Goal: Task Accomplishment & Management: Complete application form

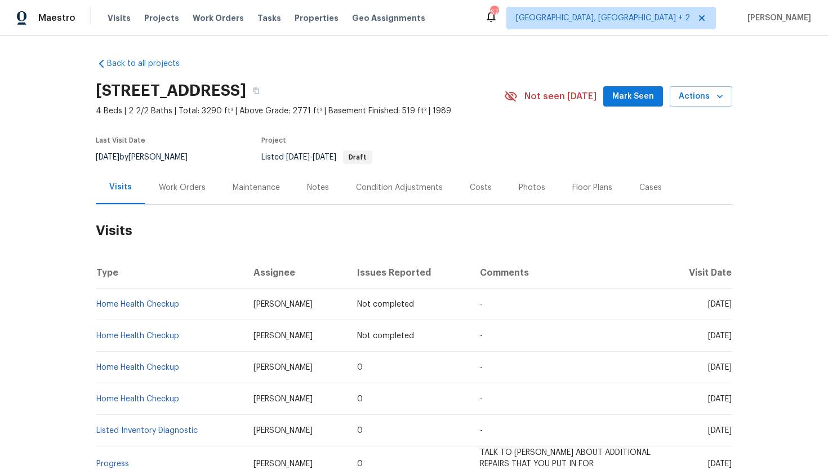
click at [186, 186] on div "Work Orders" at bounding box center [182, 187] width 47 height 11
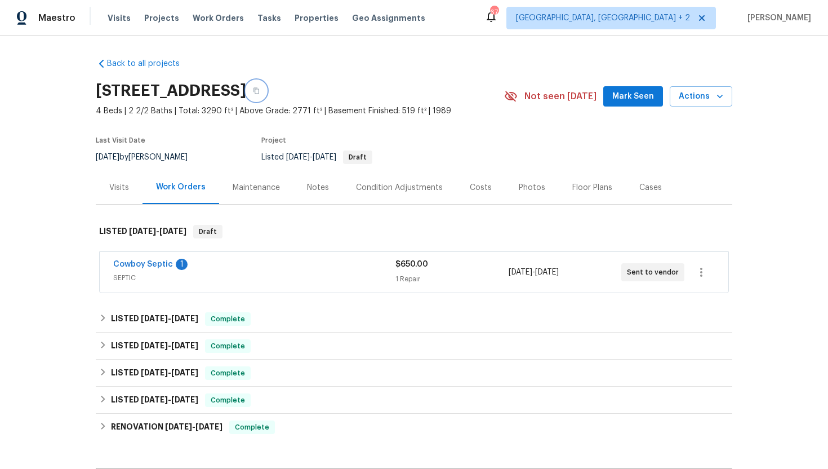
click at [266, 87] on button "button" at bounding box center [256, 91] width 20 height 20
click at [131, 192] on div "Visits" at bounding box center [119, 187] width 47 height 33
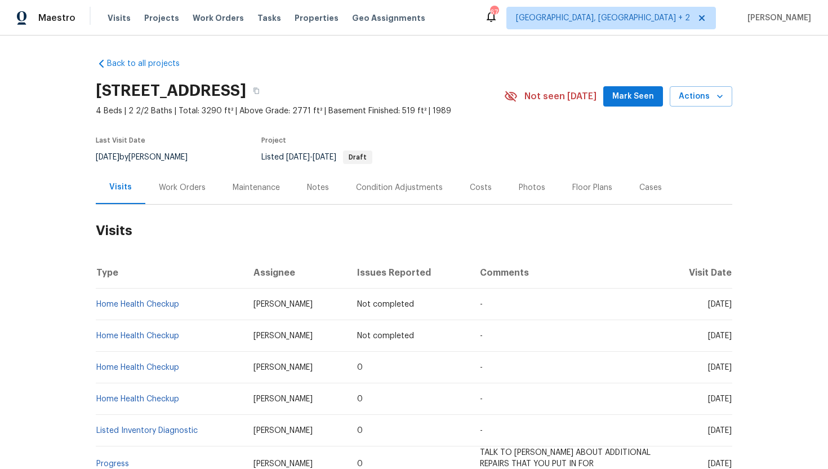
drag, startPoint x: 688, startPoint y: 367, endPoint x: 730, endPoint y: 368, distance: 41.7
click at [730, 368] on span "Fri, Sep 12 2025" at bounding box center [720, 367] width 24 height 8
copy span "Sep 12 2025"
click at [188, 187] on div "Work Orders" at bounding box center [182, 187] width 47 height 11
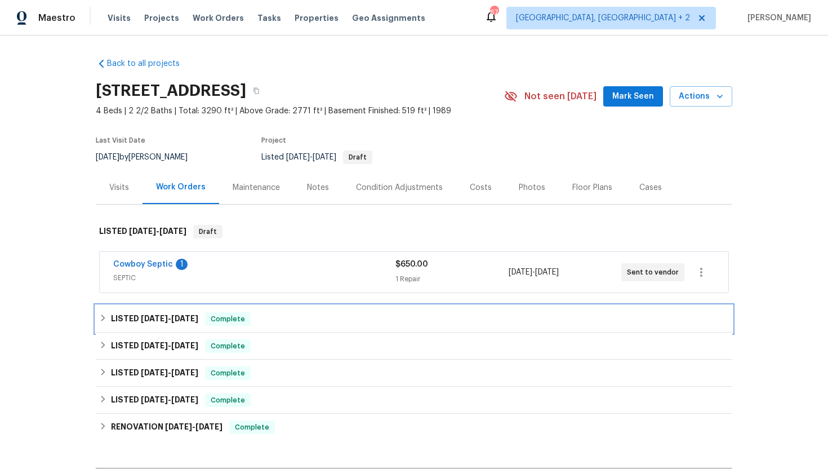
click at [223, 322] on span "Complete" at bounding box center [227, 318] width 43 height 11
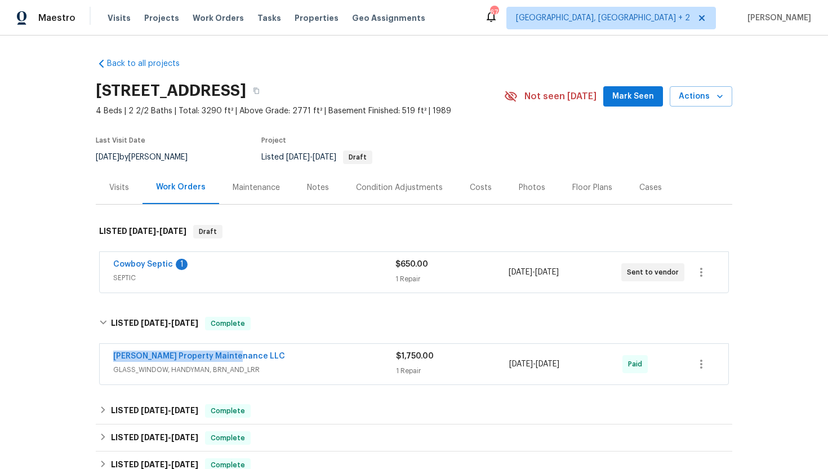
drag, startPoint x: 255, startPoint y: 361, endPoint x: 69, endPoint y: 352, distance: 186.1
click at [69, 352] on div "Back to all projects 156 Page Pl, Canton, GA 30114 4 Beds | 2 2/2 Baths | Total…" at bounding box center [414, 251] width 828 height 433
copy link "Glen Property Maintenance LLC"
drag, startPoint x: 589, startPoint y: 365, endPoint x: 495, endPoint y: 365, distance: 93.5
click at [495, 365] on div "Glen Property Maintenance LLC GLASS_WINDOW, HANDYMAN, BRN_AND_LRR $1,750.00 1 R…" at bounding box center [400, 363] width 575 height 27
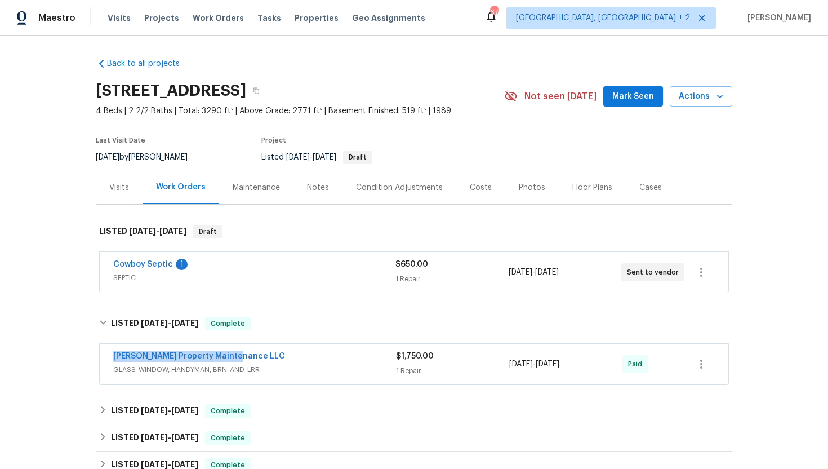
copy div "8/8/2025 - 8/18/2025"
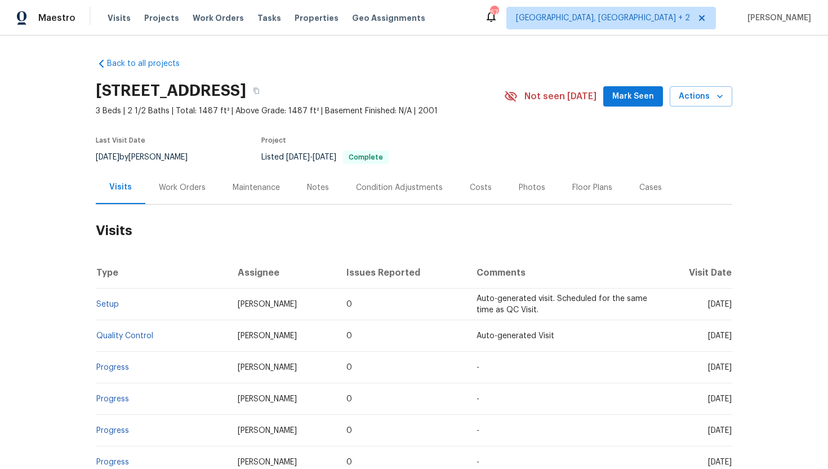
click at [182, 195] on div "Work Orders" at bounding box center [182, 187] width 74 height 33
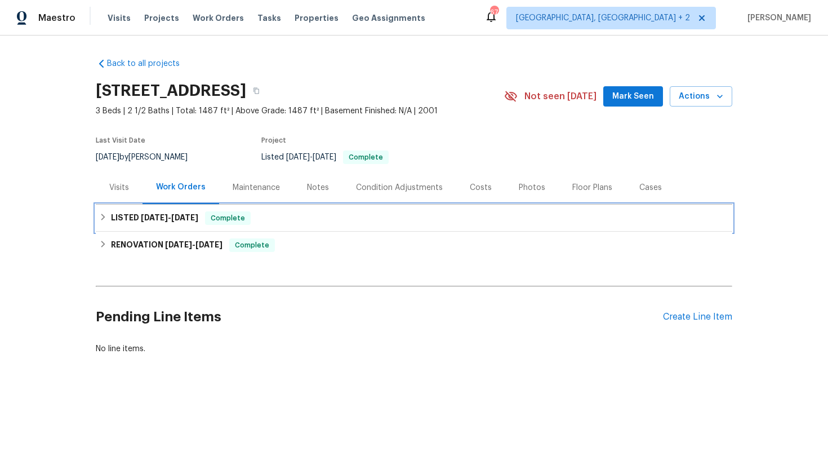
click at [191, 208] on div "LISTED [DATE] - [DATE] Complete" at bounding box center [414, 217] width 637 height 27
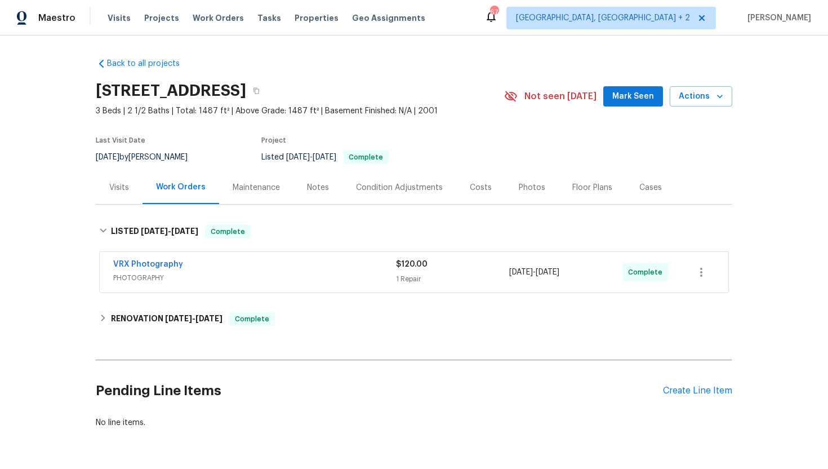
click at [127, 181] on div "Visits" at bounding box center [119, 187] width 47 height 33
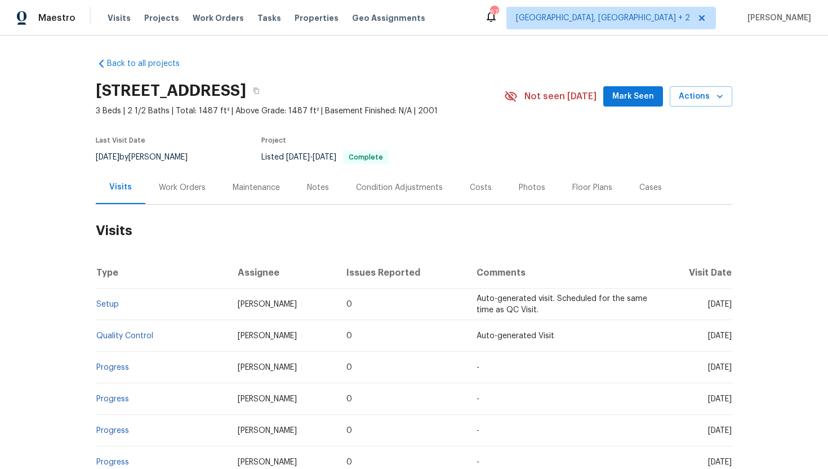
drag, startPoint x: 687, startPoint y: 305, endPoint x: 729, endPoint y: 309, distance: 42.9
click at [729, 309] on td "[DATE]" at bounding box center [696, 304] width 74 height 32
copy span "[DATE]"
click at [159, 192] on div "Work Orders" at bounding box center [182, 187] width 47 height 11
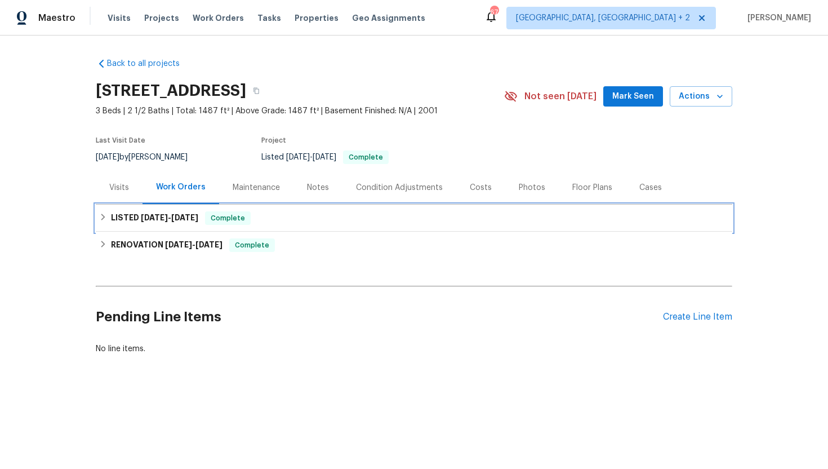
click at [198, 224] on div "LISTED 9/4/25 - 9/5/25 Complete" at bounding box center [414, 218] width 630 height 14
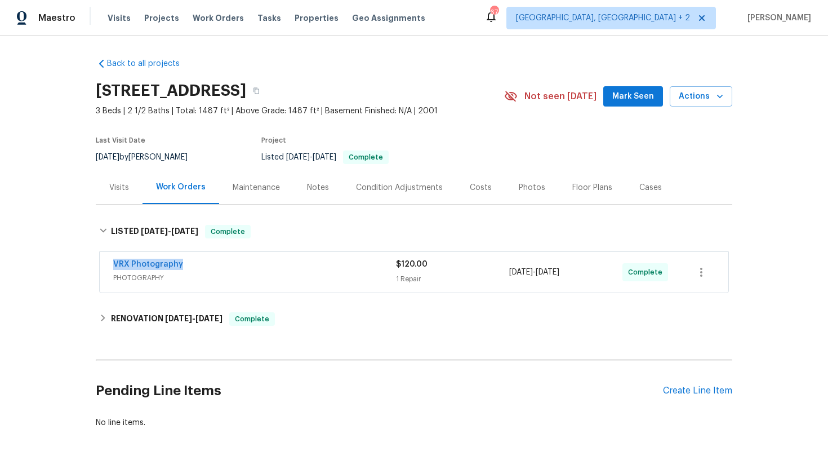
drag, startPoint x: 197, startPoint y: 271, endPoint x: 88, endPoint y: 256, distance: 109.1
click at [88, 256] on div "Back to all projects 7575 Elmwood St, Littleton, CO 80125 3 Beds | 2 1/2 Baths …" at bounding box center [414, 251] width 828 height 433
copy link "VRX Photography"
drag, startPoint x: 598, startPoint y: 274, endPoint x: 482, endPoint y: 274, distance: 115.5
click at [482, 274] on div "VRX Photography PHOTOGRAPHY $120.00 1 Repair 9/4/2025 - 9/5/2025 Complete" at bounding box center [400, 272] width 575 height 27
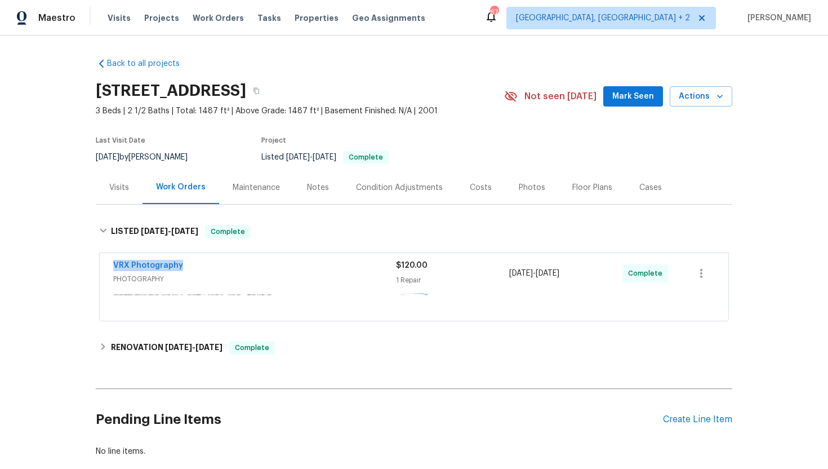
copy div "9/4/2025 - 9/5/2025"
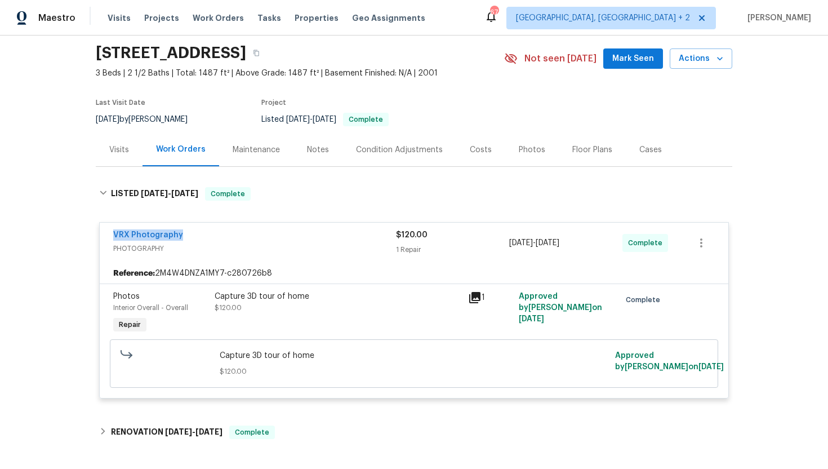
scroll to position [187, 0]
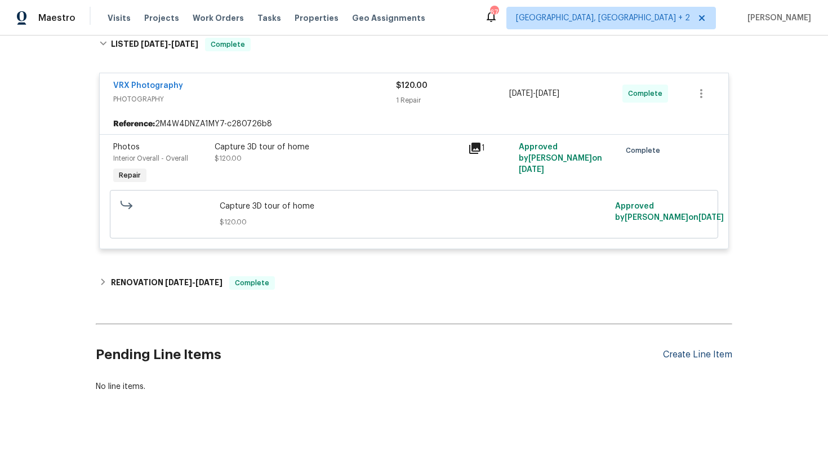
click at [693, 358] on div "Create Line Item" at bounding box center [697, 354] width 69 height 11
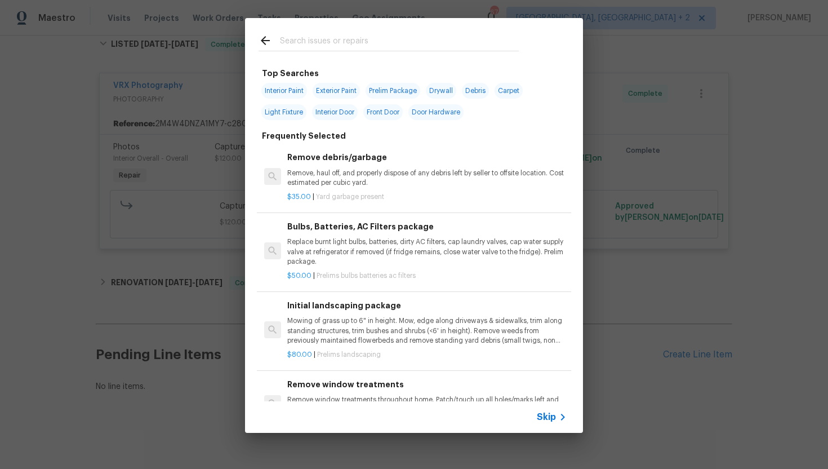
click at [539, 416] on span "Skip" at bounding box center [546, 416] width 19 height 11
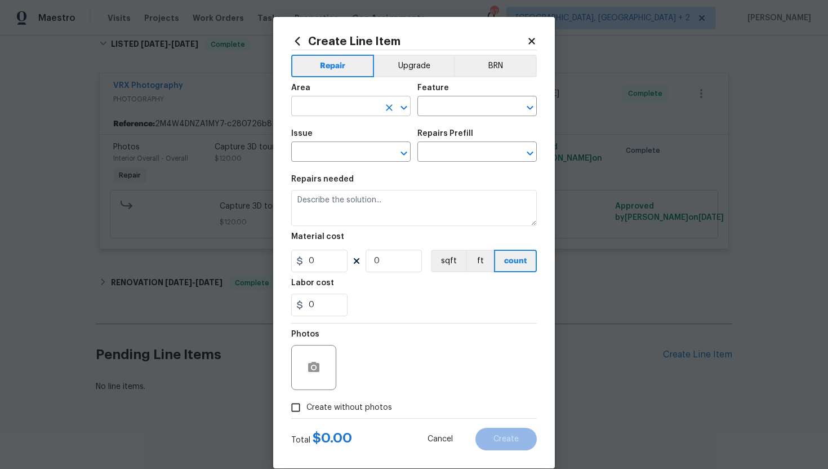
click at [312, 100] on input "text" at bounding box center [335, 107] width 88 height 17
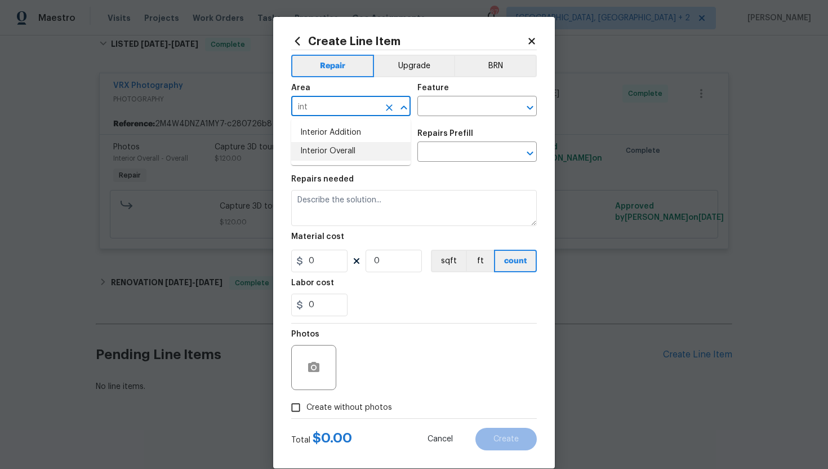
click at [312, 152] on li "Interior Overall" at bounding box center [350, 151] width 119 height 19
type input "Interior Overall"
click at [451, 110] on input "text" at bounding box center [461, 107] width 88 height 17
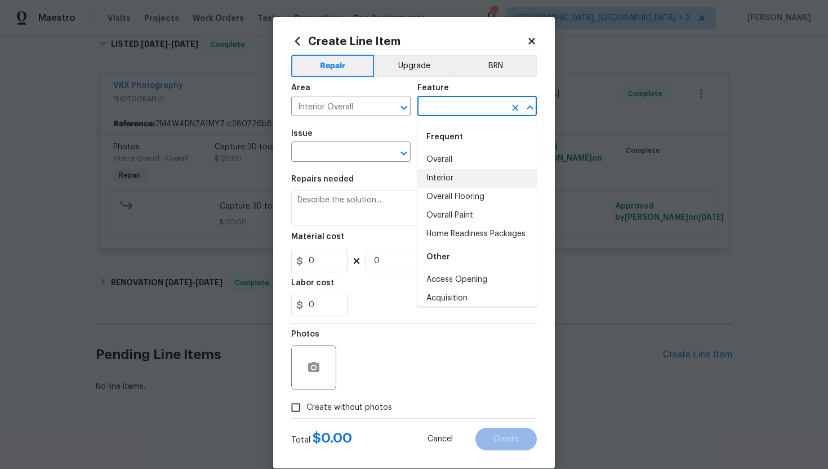
click at [456, 170] on li "Interior" at bounding box center [476, 178] width 119 height 19
type input "Interior"
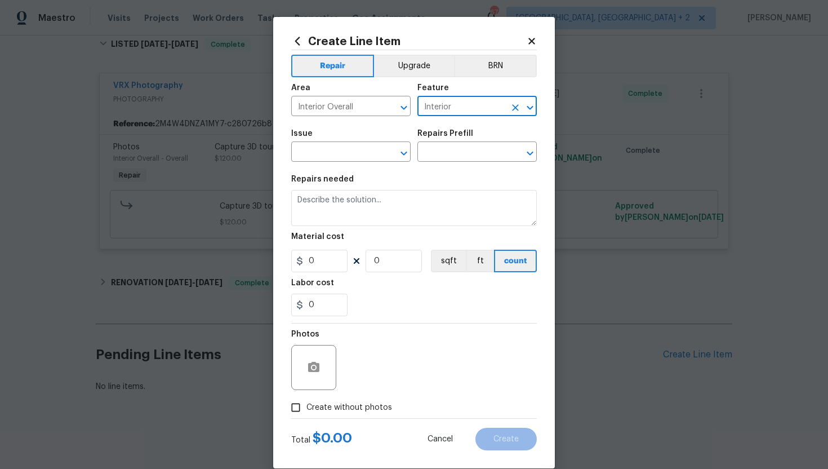
click at [516, 109] on icon "Clear" at bounding box center [515, 107] width 7 height 7
click at [465, 157] on li "HVAC" at bounding box center [476, 159] width 119 height 19
type input "HVAC"
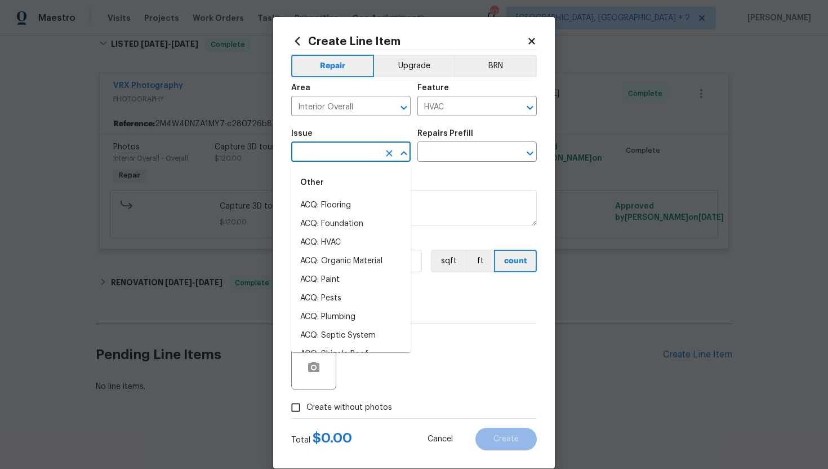
click at [346, 159] on input "text" at bounding box center [335, 152] width 88 height 17
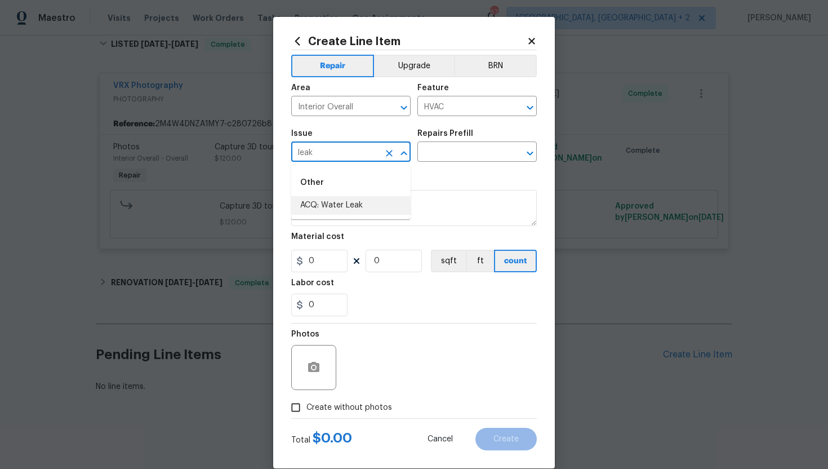
click at [346, 201] on li "ACQ: Water Leak" at bounding box center [350, 205] width 119 height 19
type input "ACQ: Water Leak"
click at [456, 150] on input "text" at bounding box center [461, 152] width 88 height 17
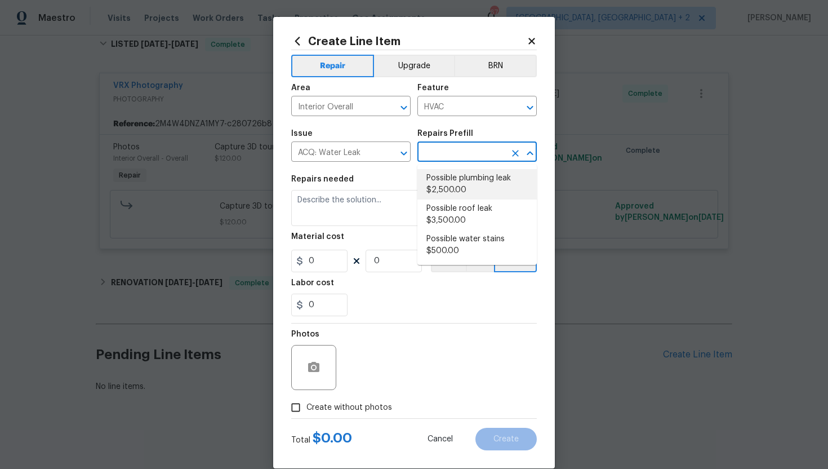
click at [459, 178] on li "Possible plumbing leak $2,500.00" at bounding box center [476, 184] width 119 height 30
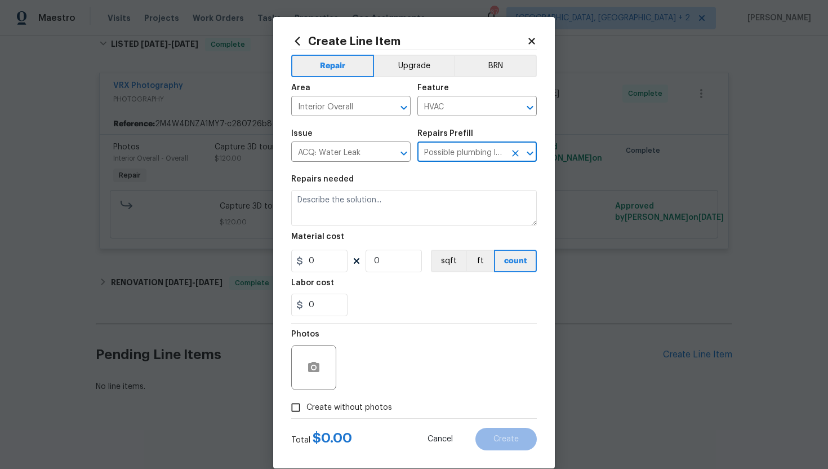
type input "Acquisition"
type input "Possible plumbing leak $2,500.00"
type textarea "Acquisition Scope: Possible plumbing leak"
type input "2500"
type input "1"
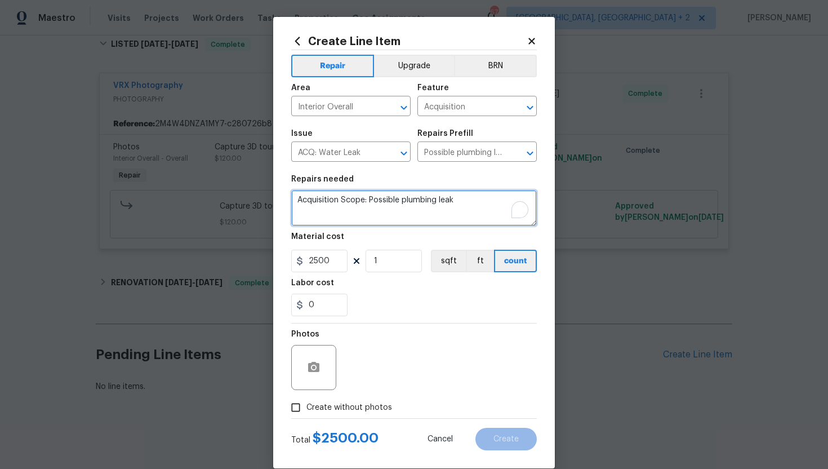
drag, startPoint x: 474, startPoint y: 204, endPoint x: 288, endPoint y: 192, distance: 186.3
click at [288, 192] on div "Create Line Item Repair Upgrade BRN Area Interior Overall ​ Feature Acquisition…" at bounding box center [414, 242] width 282 height 451
click at [394, 150] on icon "Clear" at bounding box center [389, 153] width 11 height 11
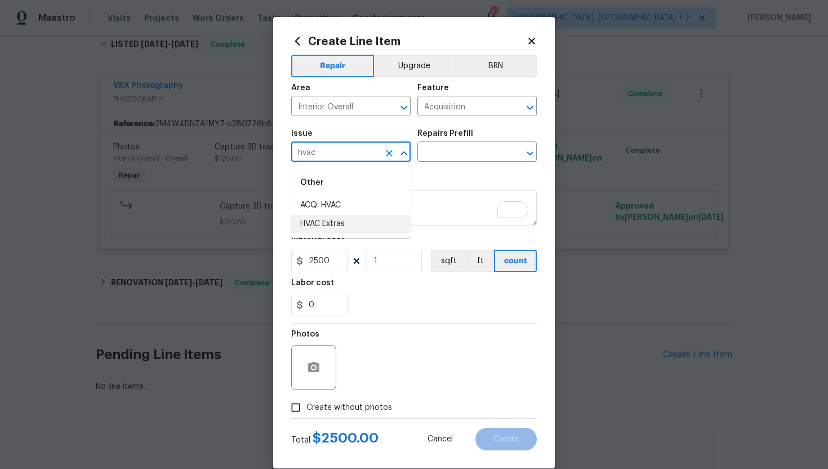
click at [340, 226] on li "HVAC Extras" at bounding box center [350, 224] width 119 height 19
type input "HVAC Extras"
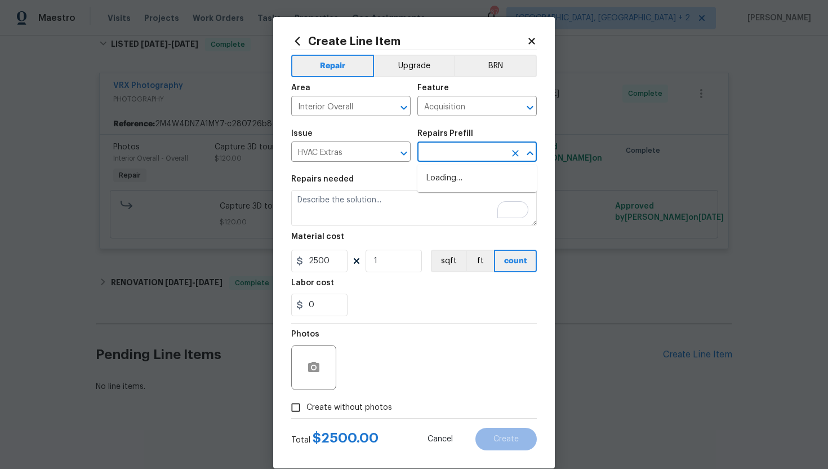
click at [459, 148] on input "text" at bounding box center [461, 152] width 88 height 17
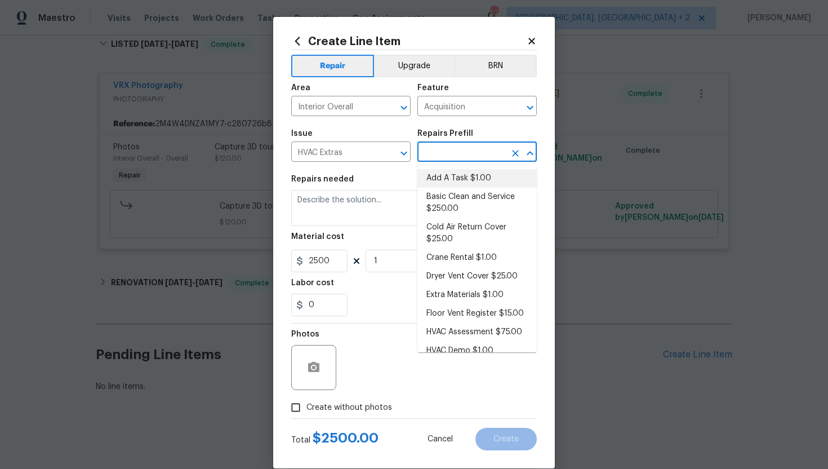
click at [464, 172] on li "Add A Task $1.00" at bounding box center [476, 178] width 119 height 19
type input "HVAC"
type input "Add A Task $1.00"
type textarea "HPM to detail"
type input "1"
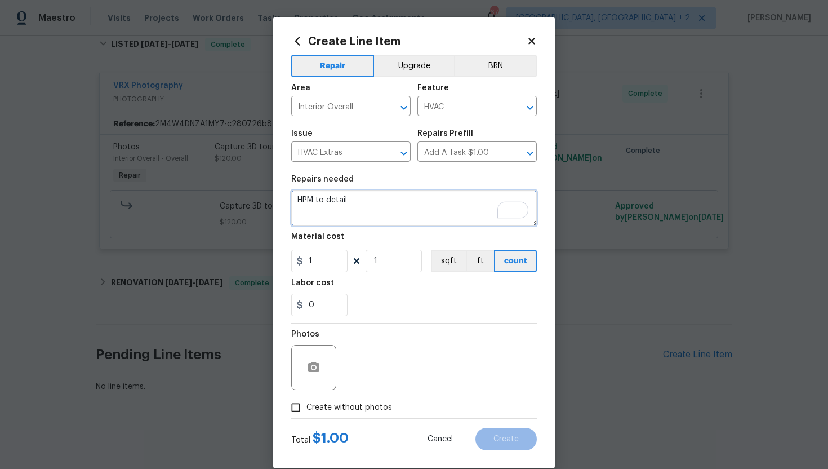
drag, startPoint x: 391, startPoint y: 195, endPoint x: 295, endPoint y: 197, distance: 96.3
click at [295, 197] on textarea "HPM to detail" at bounding box center [414, 208] width 246 height 36
click at [367, 208] on textarea "HPM to detail" at bounding box center [414, 208] width 246 height 36
click at [388, 154] on icon "Clear" at bounding box center [389, 153] width 7 height 7
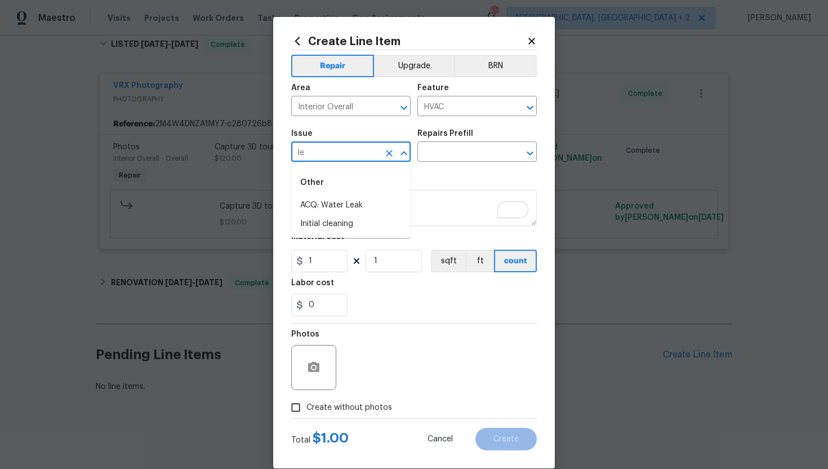
type input "l"
click at [370, 222] on li "HVAC Extras" at bounding box center [350, 224] width 119 height 19
type input "HVAC Extras"
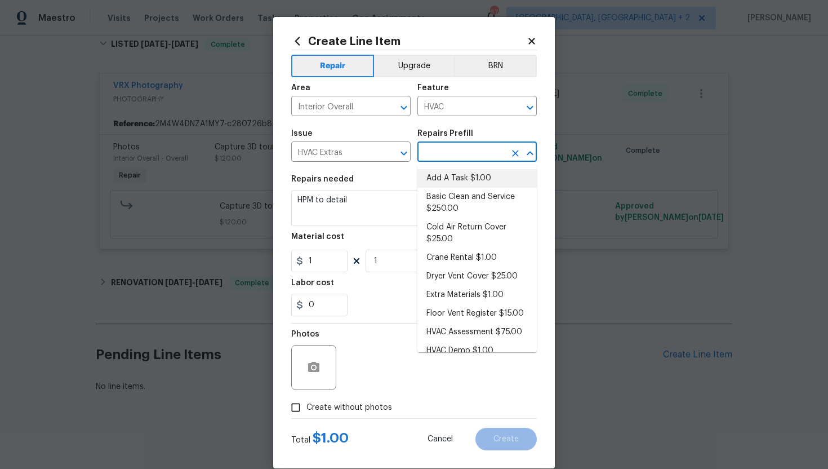
click at [465, 155] on input "text" at bounding box center [461, 152] width 88 height 17
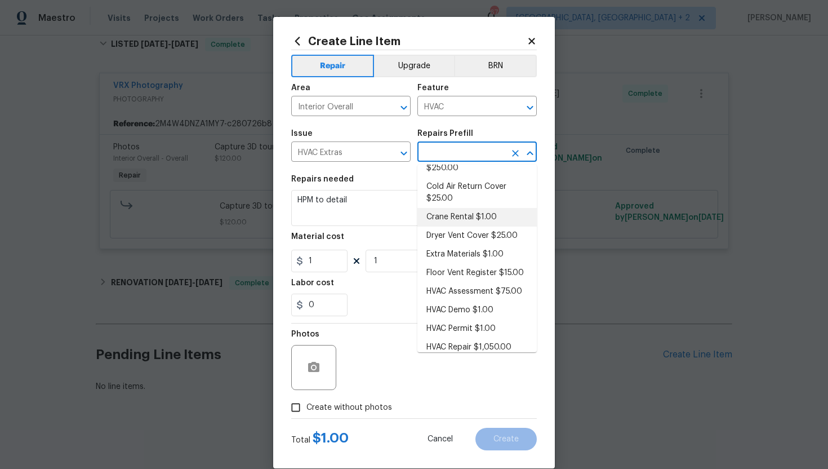
scroll to position [0, 0]
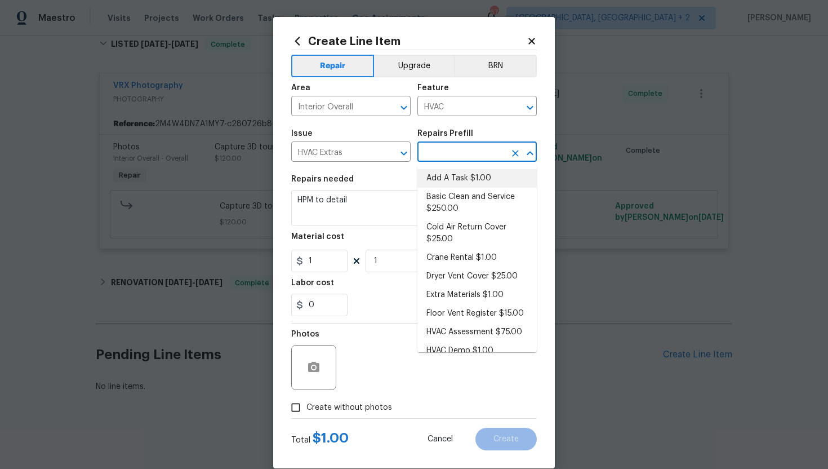
click at [468, 176] on li "Add A Task $1.00" at bounding box center [476, 178] width 119 height 19
type input "Add A Task $1.00"
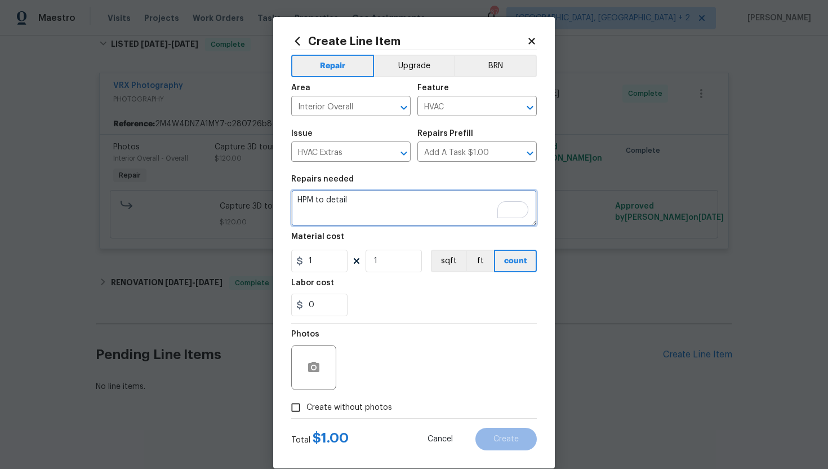
drag, startPoint x: 361, startPoint y: 202, endPoint x: 254, endPoint y: 201, distance: 106.5
click at [254, 201] on div "Create Line Item Repair Upgrade BRN Area Interior Overall ​ Feature HVAC ​ Issu…" at bounding box center [414, 234] width 828 height 469
click at [367, 203] on textarea "#lwoleak" at bounding box center [414, 208] width 246 height 36
paste textarea "(Remove and paste feedback message here). Please prioritize this WO due to a wa…"
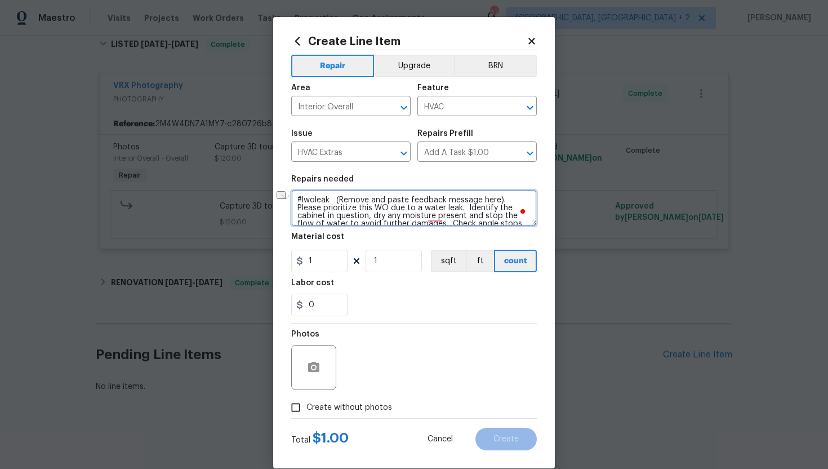
drag, startPoint x: 499, startPoint y: 201, endPoint x: 336, endPoint y: 201, distance: 163.4
click at [336, 201] on textarea "#lwoleak (Remove and paste feedback message here). Please prioritize this WO du…" at bounding box center [414, 208] width 246 height 36
paste textarea "Possible condensation leak from the water tray on the AC. There was water on th…"
click at [439, 209] on textarea "#lwoleak. Possible condensation leak from the water tray on the AC. There was w…" at bounding box center [414, 208] width 246 height 36
type textarea "#lwoleak. Possible condensation leak from the water tray on the AC. There was w…"
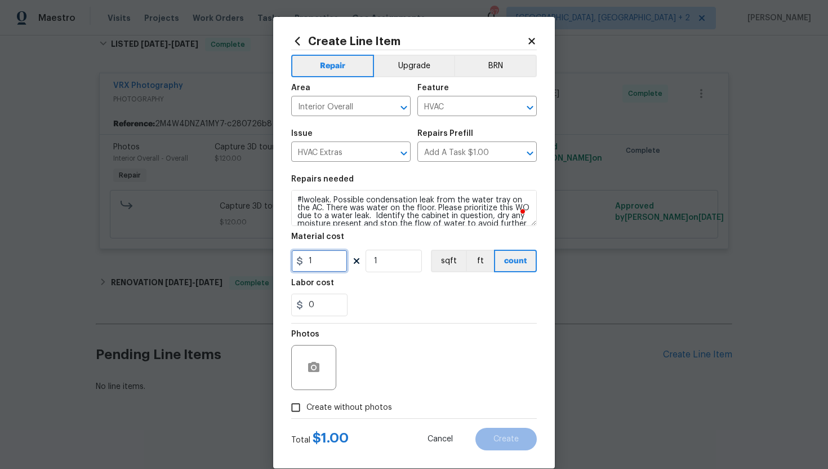
drag, startPoint x: 328, startPoint y: 263, endPoint x: 279, endPoint y: 263, distance: 49.6
click at [279, 263] on div "Create Line Item Repair Upgrade BRN Area Interior Overall ​ Feature HVAC ​ Issu…" at bounding box center [414, 242] width 282 height 451
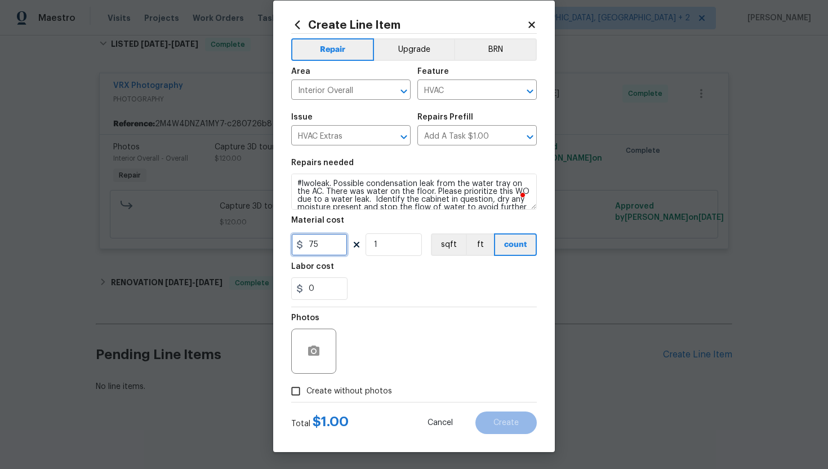
type input "75"
click at [294, 395] on input "Create without photos" at bounding box center [295, 390] width 21 height 21
checkbox input "true"
click at [361, 374] on div "Reason*" at bounding box center [441, 343] width 192 height 73
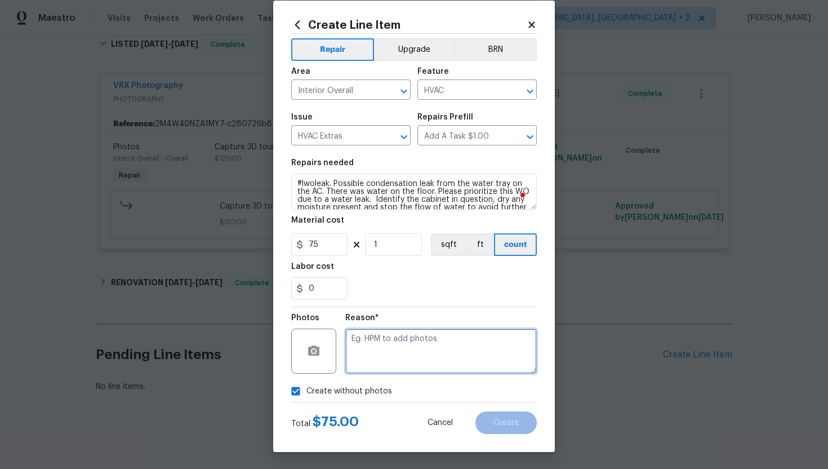
click at [373, 348] on textarea at bounding box center [441, 350] width 192 height 45
type textarea "N/A"
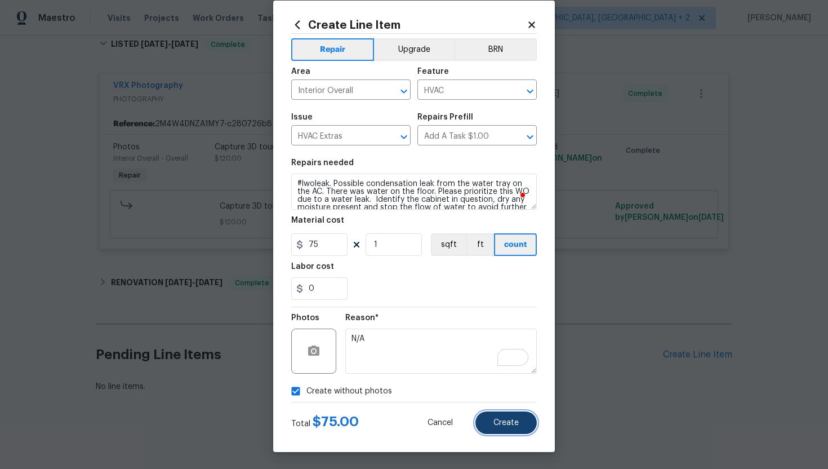
click at [514, 428] on button "Create" at bounding box center [505, 422] width 61 height 23
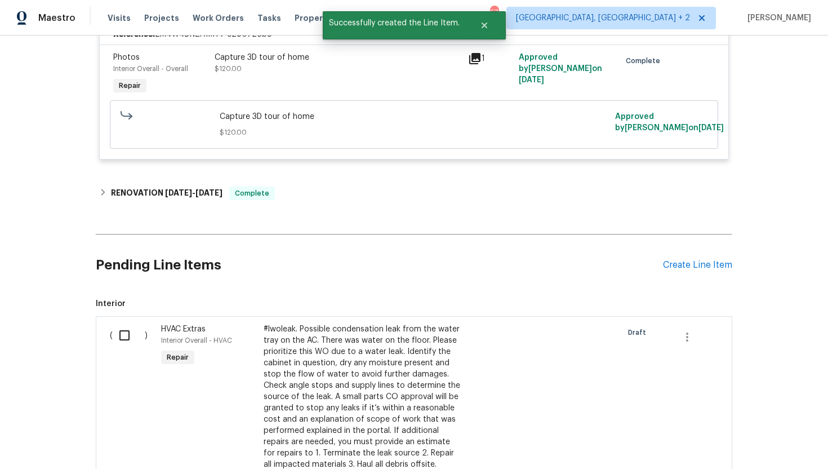
scroll to position [379, 0]
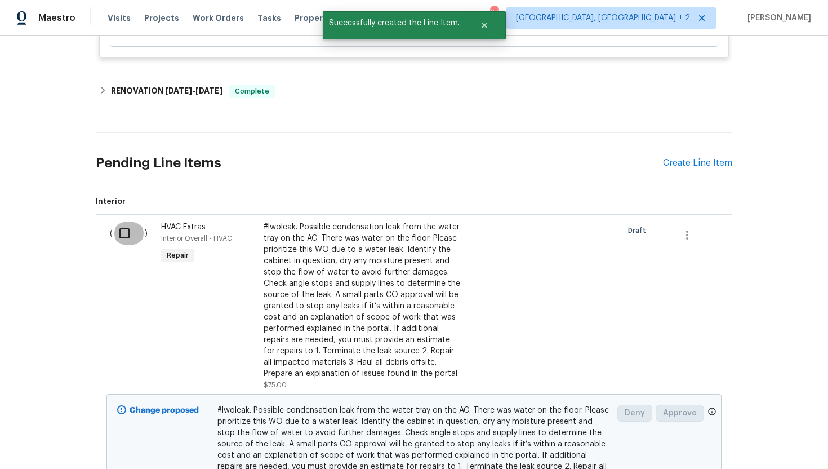
click at [128, 238] on input "checkbox" at bounding box center [129, 233] width 32 height 24
checkbox input "true"
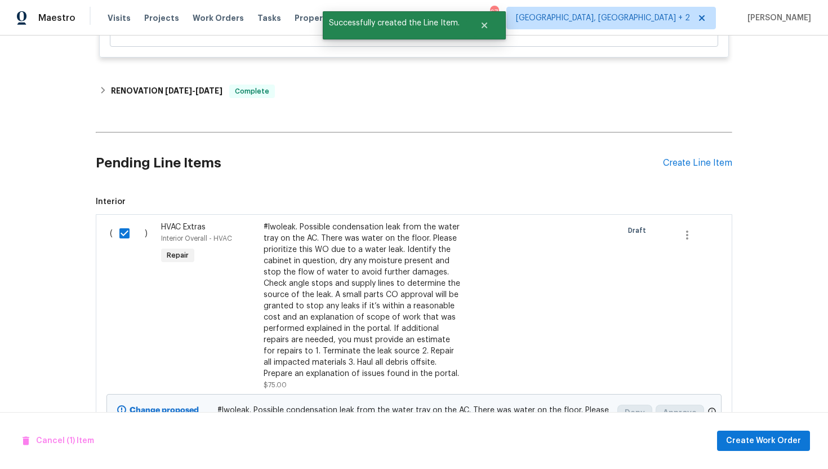
scroll to position [465, 0]
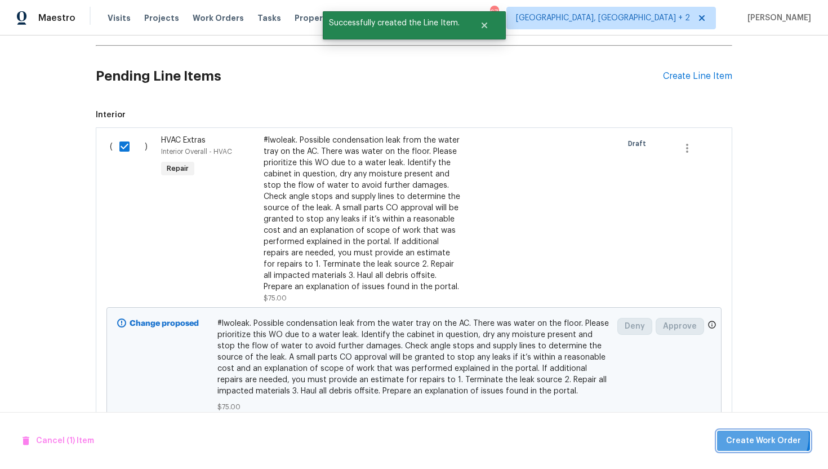
click at [763, 435] on span "Create Work Order" at bounding box center [763, 441] width 75 height 14
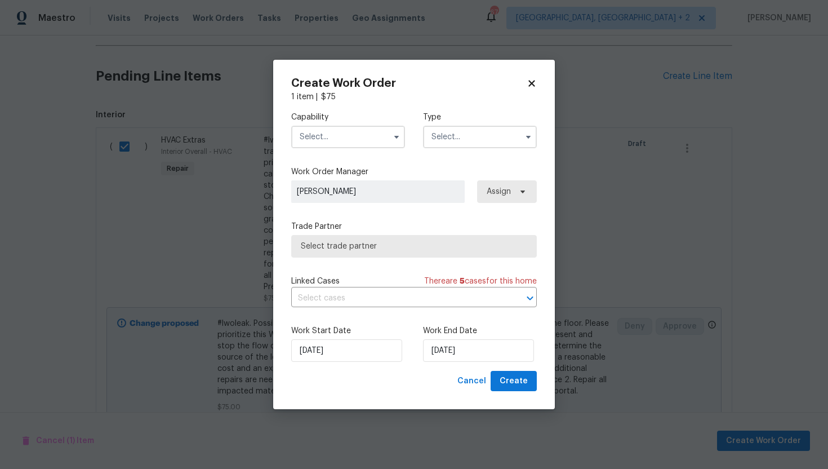
click at [345, 135] on input "text" at bounding box center [348, 137] width 114 height 23
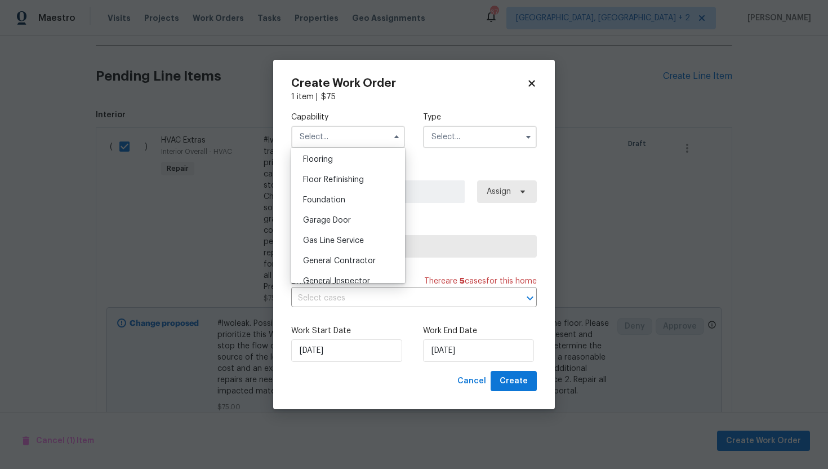
scroll to position [451, 0]
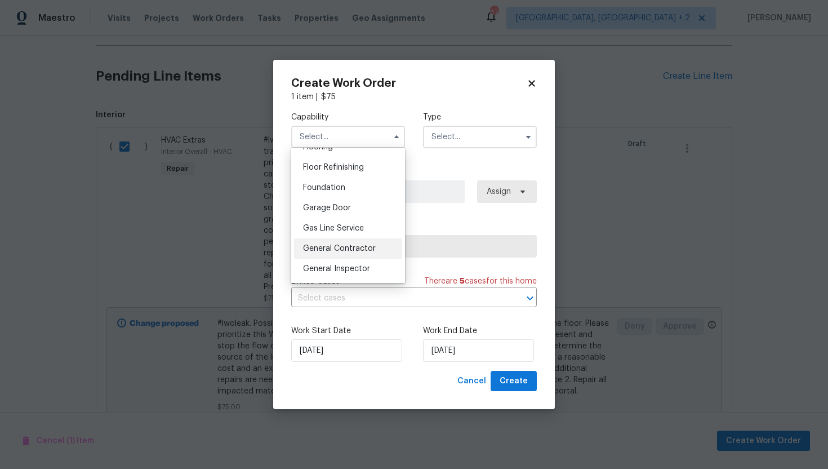
click at [359, 250] on span "General Contractor" at bounding box center [339, 248] width 73 height 8
type input "General Contractor"
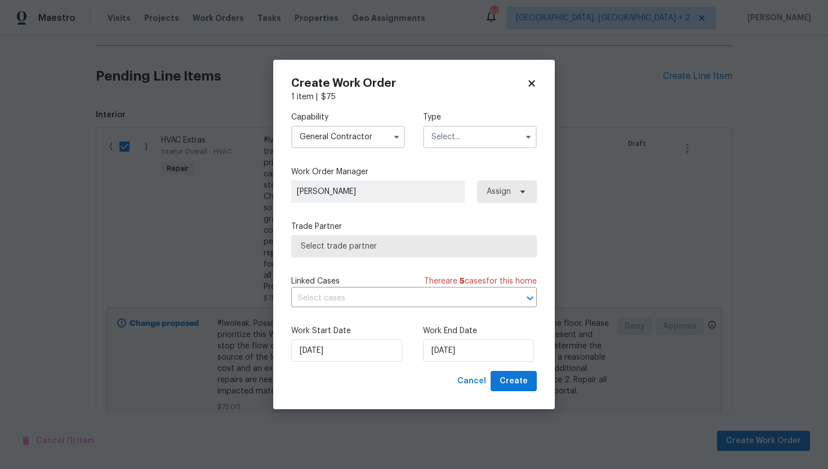
click at [446, 130] on input "text" at bounding box center [480, 137] width 114 height 23
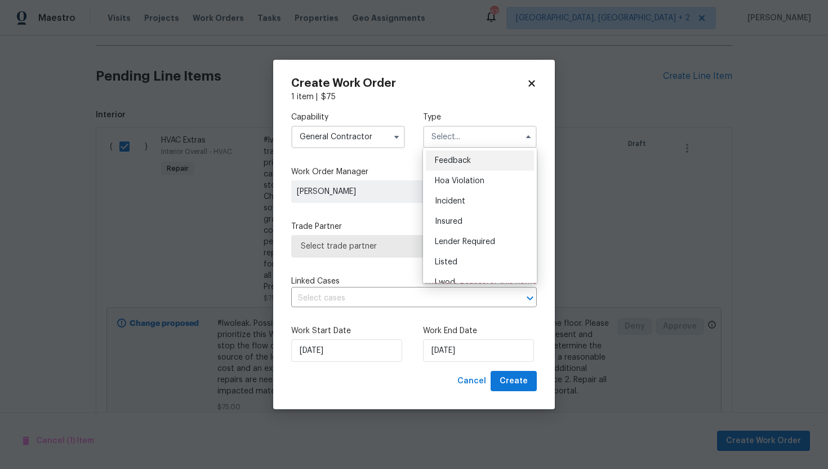
click at [453, 152] on div "Feedback" at bounding box center [480, 160] width 108 height 20
type input "Feedback"
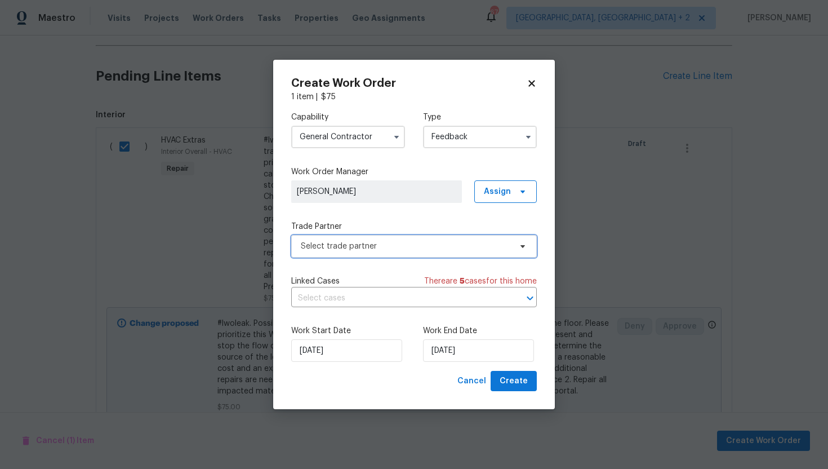
click at [380, 244] on span "Select trade partner" at bounding box center [406, 246] width 210 height 11
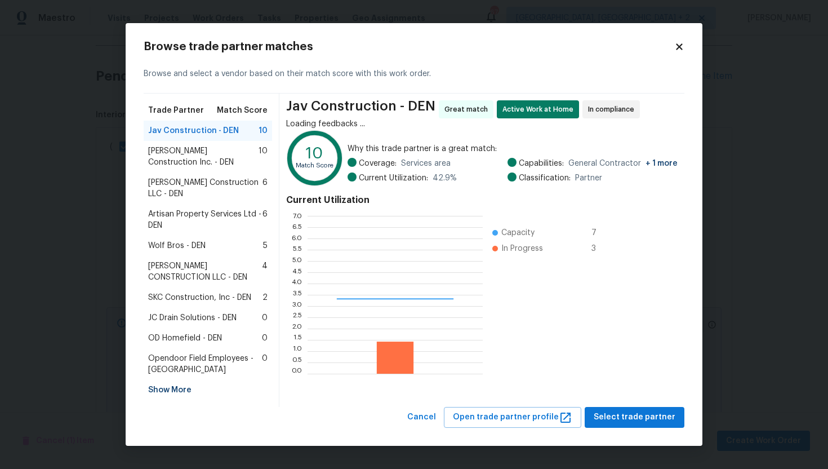
scroll to position [158, 175]
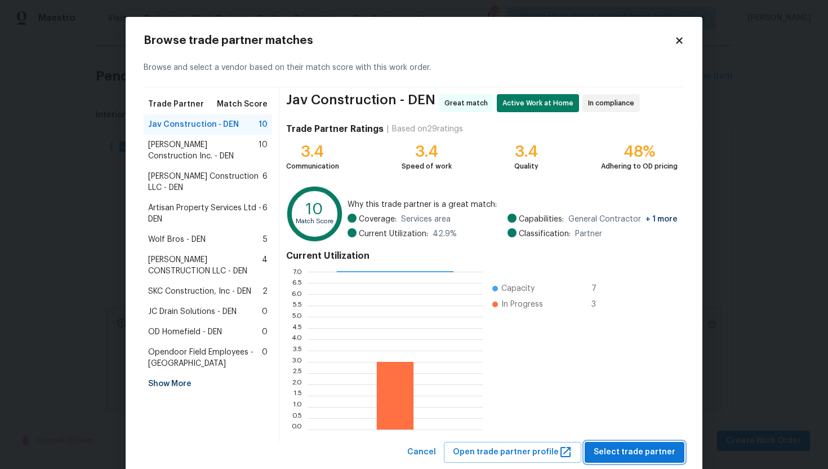
click at [631, 452] on span "Select trade partner" at bounding box center [635, 452] width 82 height 14
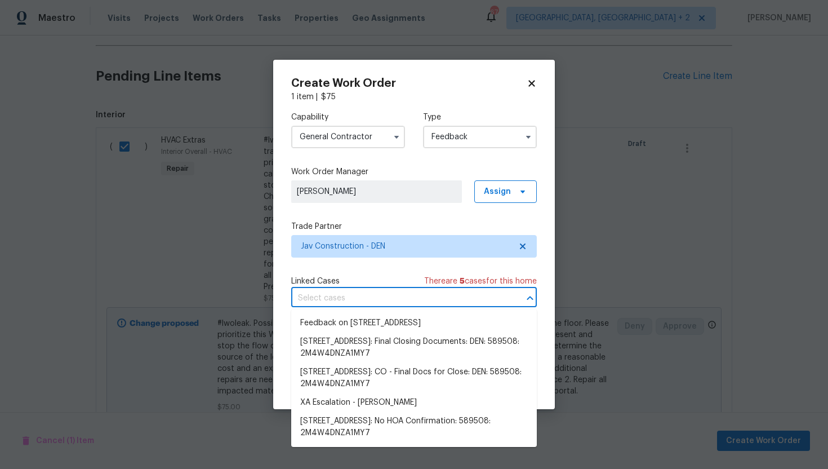
click at [430, 306] on input "text" at bounding box center [398, 298] width 214 height 17
click at [545, 288] on div "Create Work Order 1 item | $ 75 Capability General Contractor Type Feedback Wor…" at bounding box center [414, 235] width 282 height 350
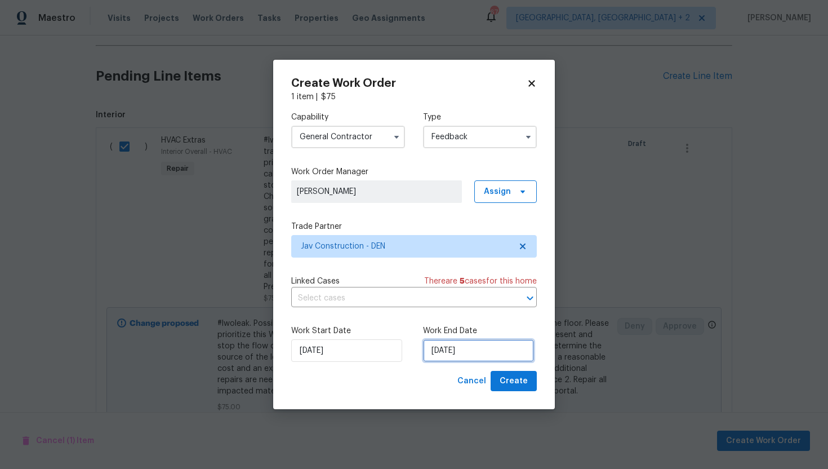
click at [488, 357] on input "[DATE]" at bounding box center [478, 350] width 111 height 23
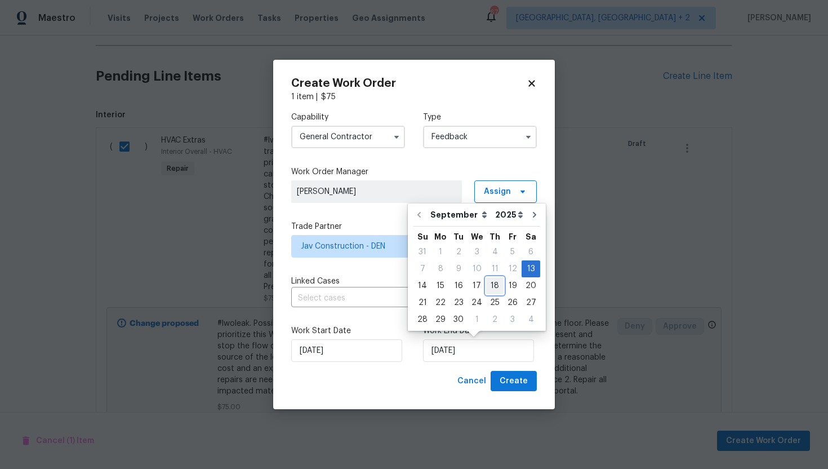
click at [487, 287] on div "18" at bounding box center [494, 286] width 17 height 16
type input "9/18/2025"
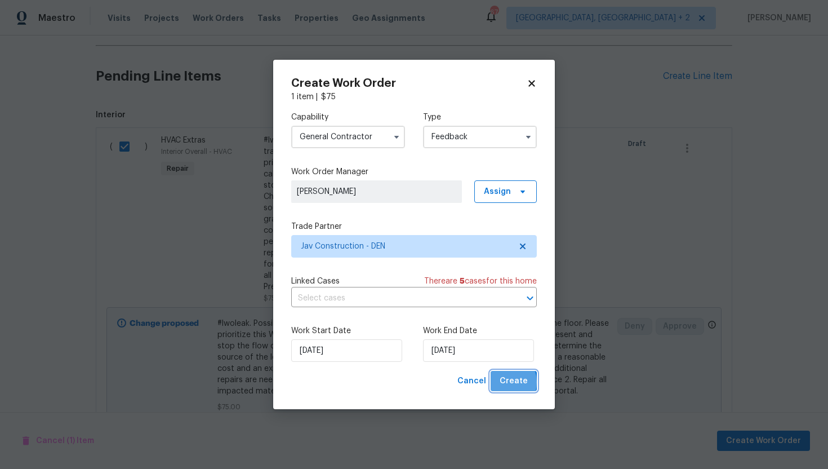
click at [505, 382] on span "Create" at bounding box center [514, 381] width 28 height 14
checkbox input "false"
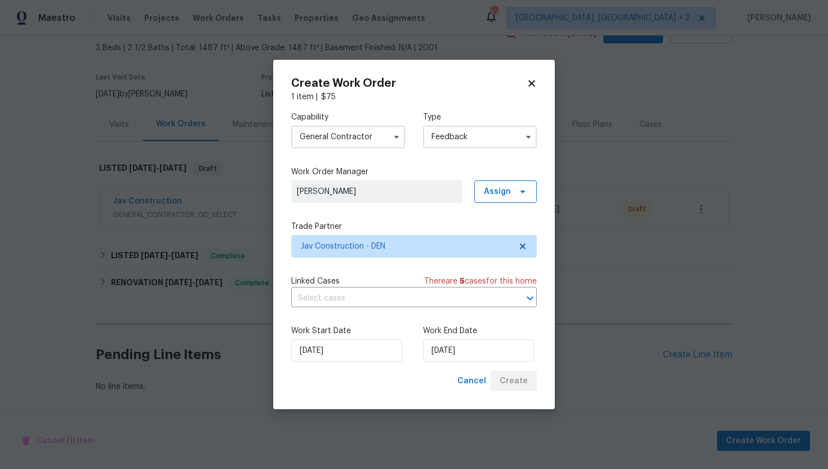
scroll to position [63, 0]
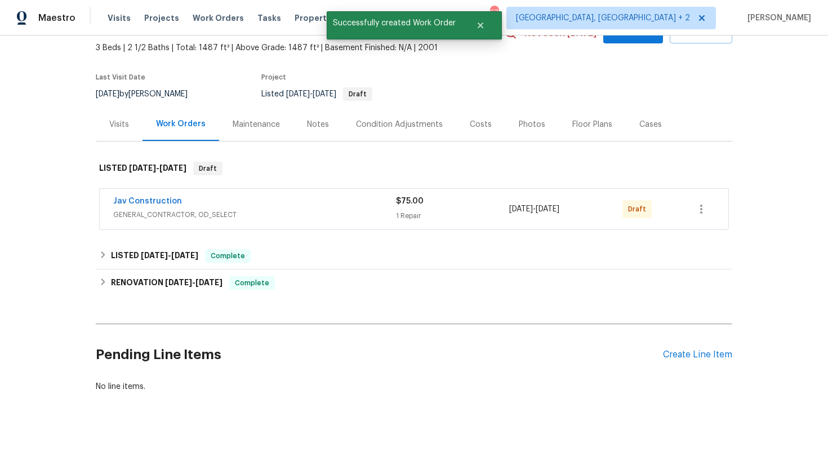
click at [229, 231] on div "Jav Construction GENERAL_CONTRACTOR, OD_SELECT $75.00 1 Repair 9/13/2025 - 9/18…" at bounding box center [414, 209] width 637 height 47
click at [246, 216] on span "GENERAL_CONTRACTOR, OD_SELECT" at bounding box center [254, 214] width 283 height 11
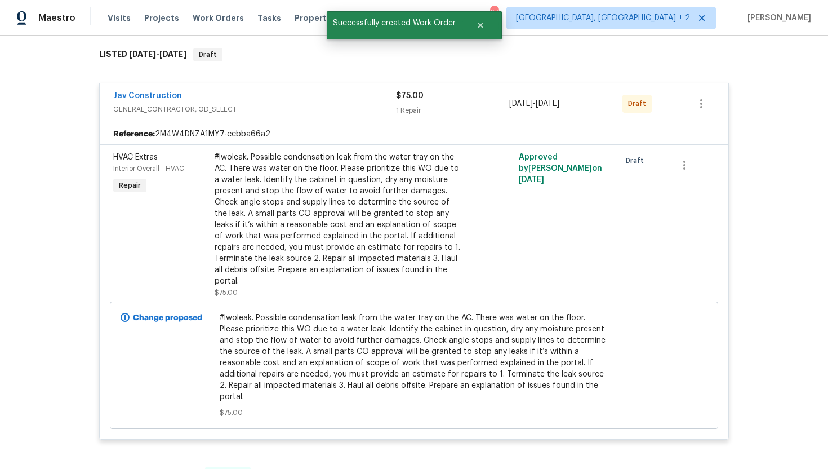
scroll to position [122, 0]
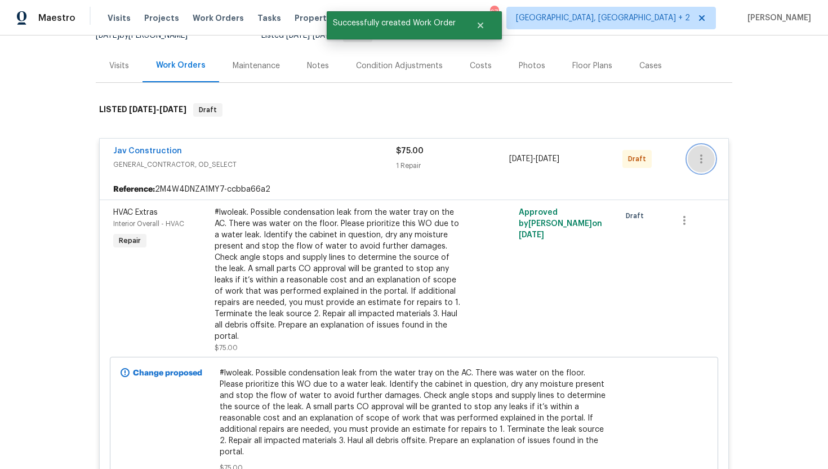
click at [702, 163] on icon "button" at bounding box center [702, 159] width 14 height 14
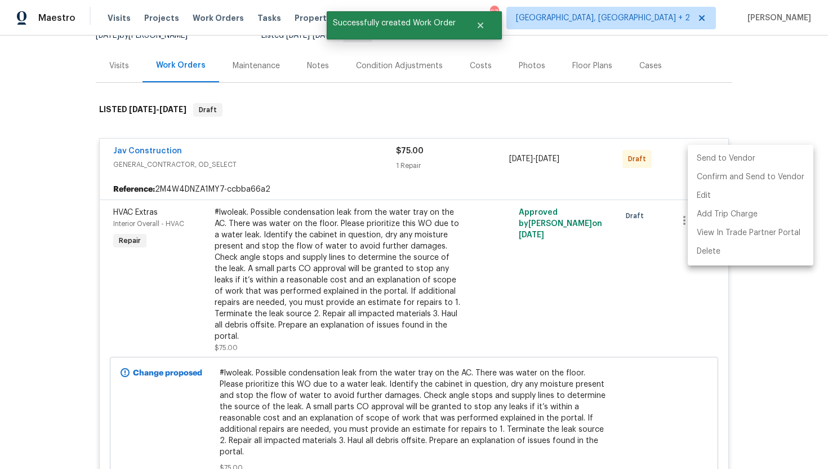
click at [710, 163] on li "Send to Vendor" at bounding box center [751, 158] width 126 height 19
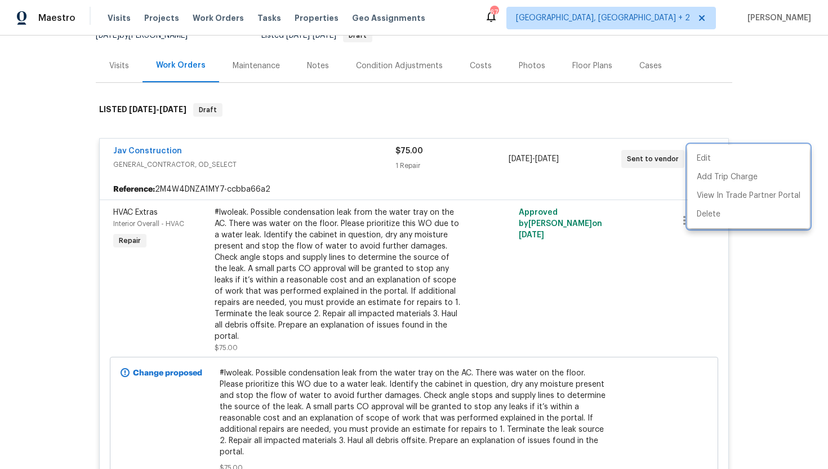
click at [626, 189] on div at bounding box center [414, 234] width 828 height 469
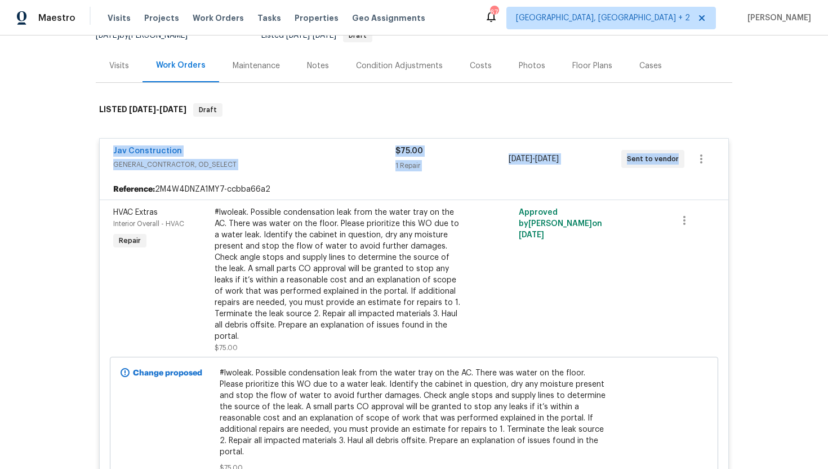
drag, startPoint x: 671, startPoint y: 164, endPoint x: 95, endPoint y: 152, distance: 575.8
click at [96, 152] on div "Jav Construction GENERAL_CONTRACTOR, OD_SELECT $75.00 1 Repair 9/13/2025 - 9/18…" at bounding box center [414, 317] width 637 height 378
copy div "Jav Construction GENERAL_CONTRACTOR, OD_SELECT $75.00 1 Repair 9/13/2025 - 9/18…"
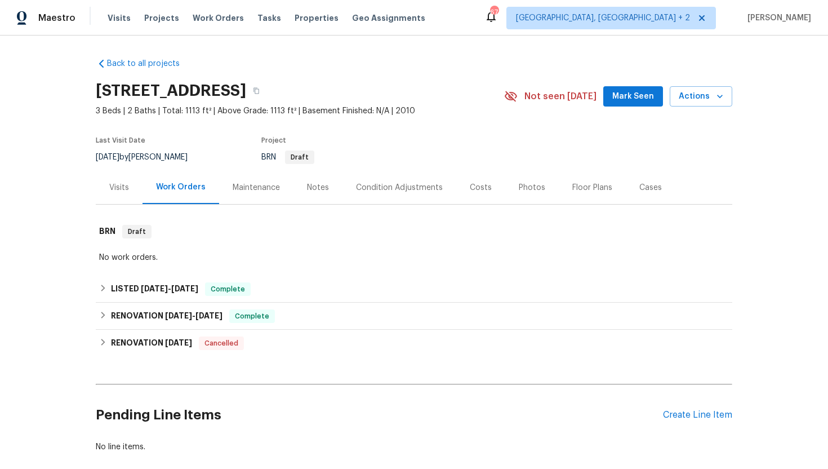
click at [119, 189] on div "Visits" at bounding box center [119, 187] width 20 height 11
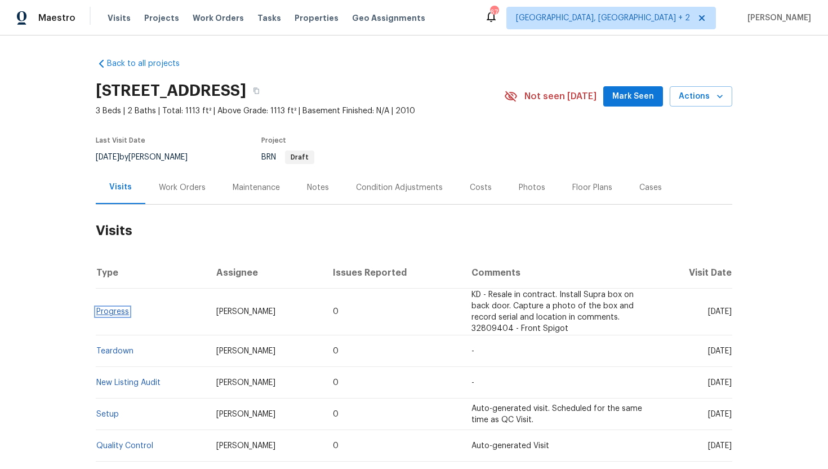
click at [112, 310] on link "Progress" at bounding box center [112, 312] width 33 height 8
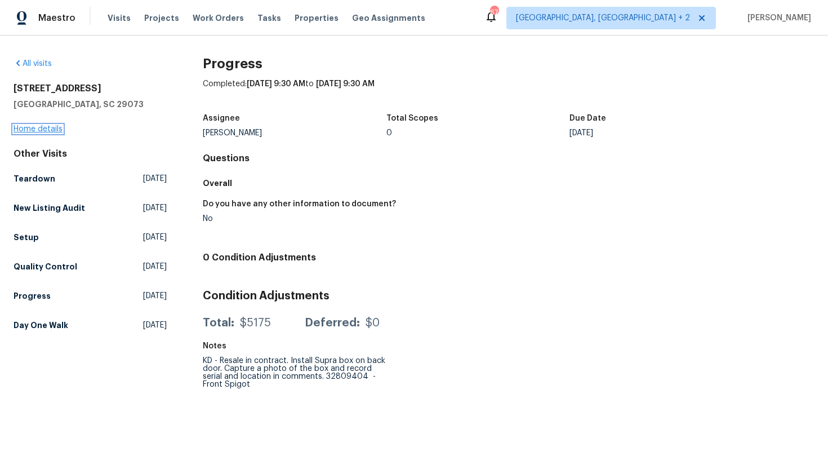
click at [44, 131] on link "Home details" at bounding box center [38, 129] width 49 height 8
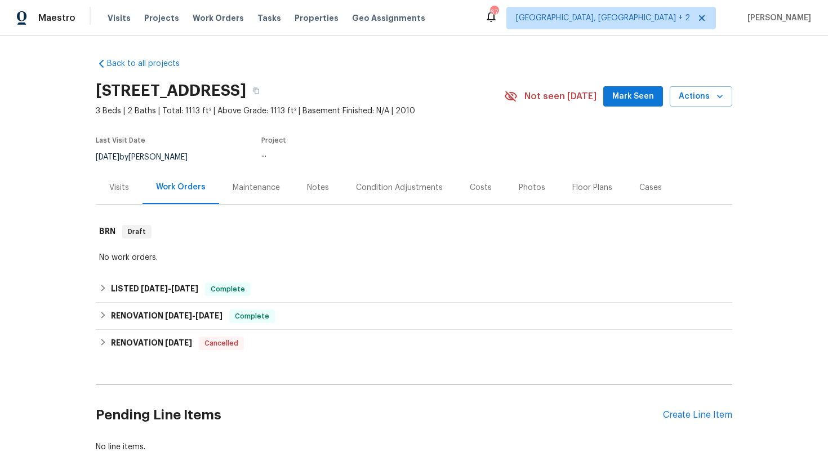
click at [128, 190] on div "Visits" at bounding box center [119, 187] width 20 height 11
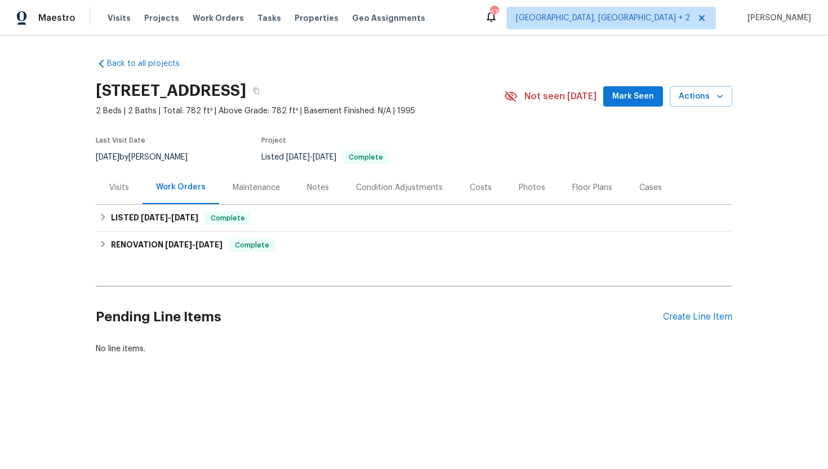
click at [128, 189] on div "Visits" at bounding box center [119, 187] width 20 height 11
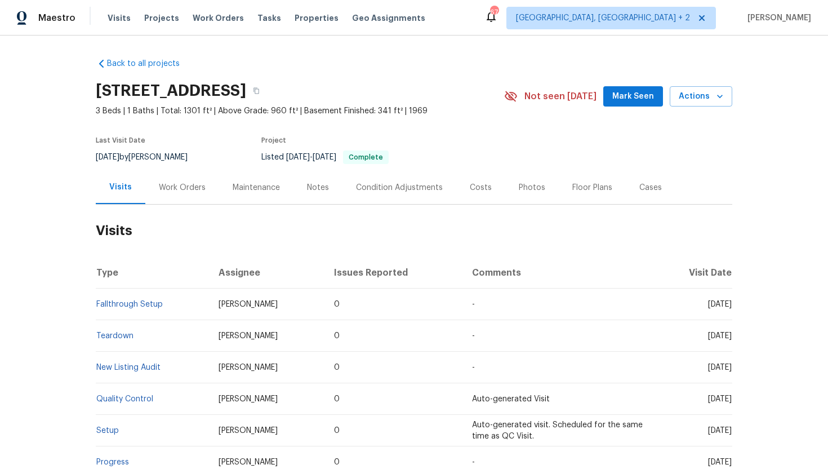
click at [192, 187] on div "Work Orders" at bounding box center [182, 187] width 47 height 11
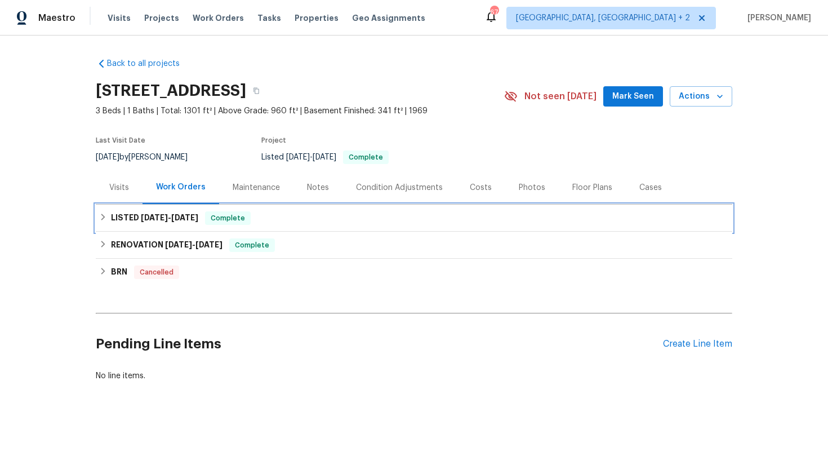
click at [195, 212] on h6 "LISTED [DATE] - [DATE]" at bounding box center [154, 218] width 87 height 14
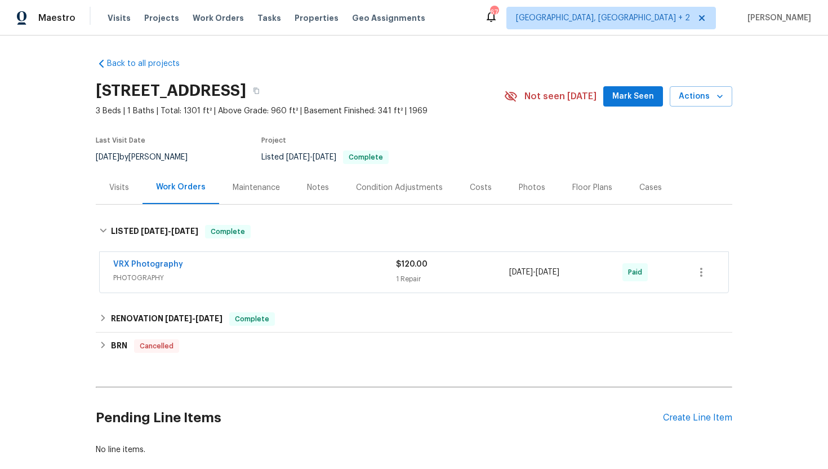
click at [122, 199] on div "Visits" at bounding box center [119, 187] width 47 height 33
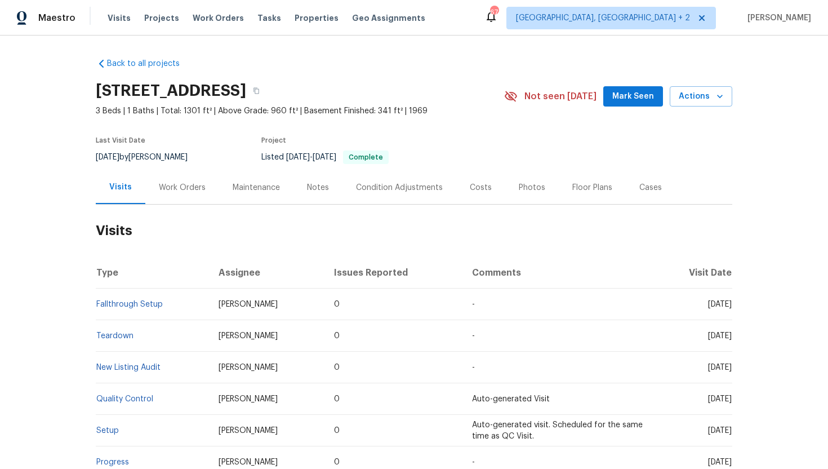
click at [182, 194] on div "Work Orders" at bounding box center [182, 187] width 74 height 33
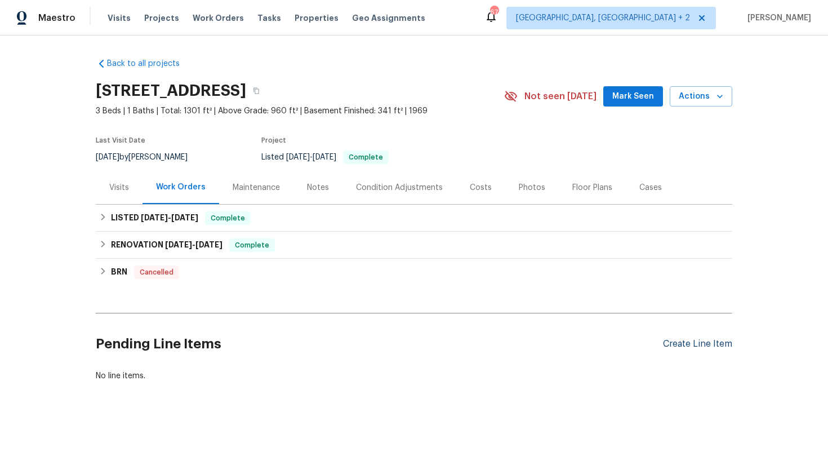
click at [674, 340] on div "Create Line Item" at bounding box center [697, 344] width 69 height 11
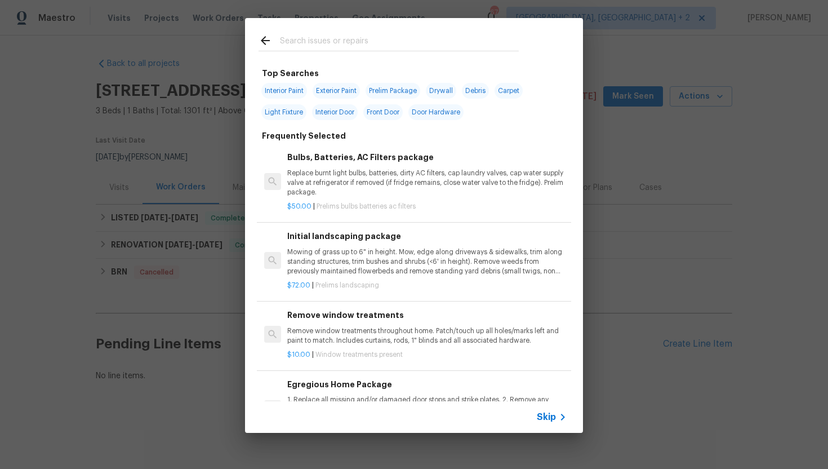
click at [551, 421] on span "Skip" at bounding box center [546, 416] width 19 height 11
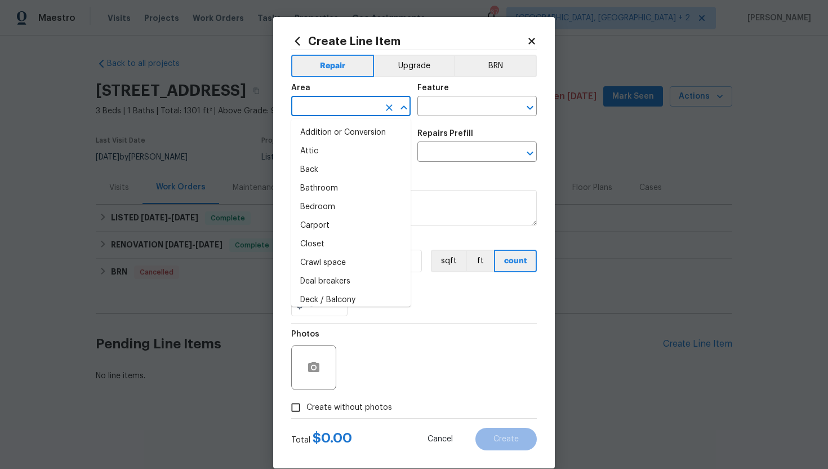
click at [326, 102] on input "text" at bounding box center [335, 107] width 88 height 17
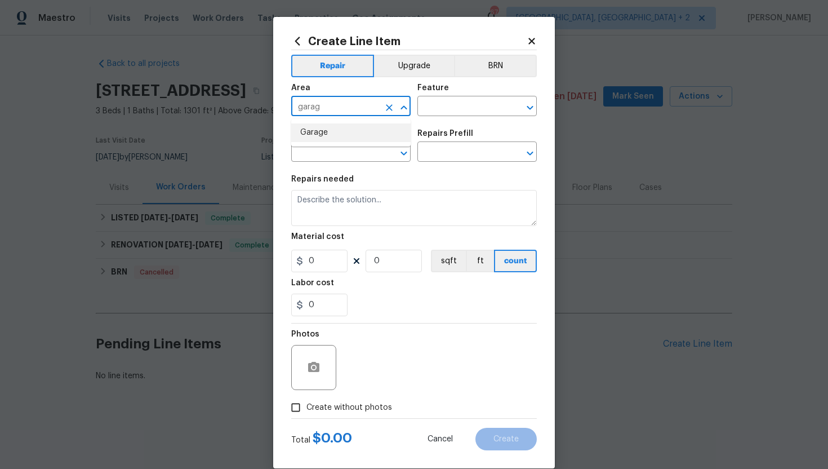
click at [353, 135] on li "Garage" at bounding box center [350, 132] width 119 height 19
type input "Garage"
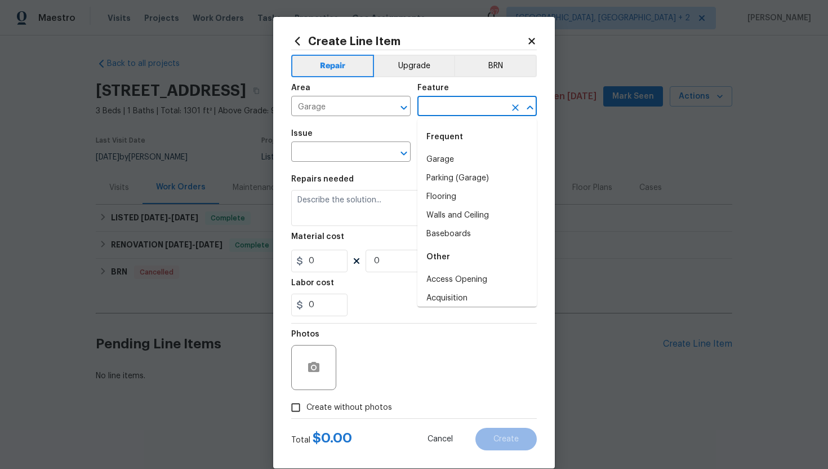
click at [474, 108] on input "text" at bounding box center [461, 107] width 88 height 17
click at [448, 155] on li "Garage" at bounding box center [476, 159] width 119 height 19
type input "Garage"
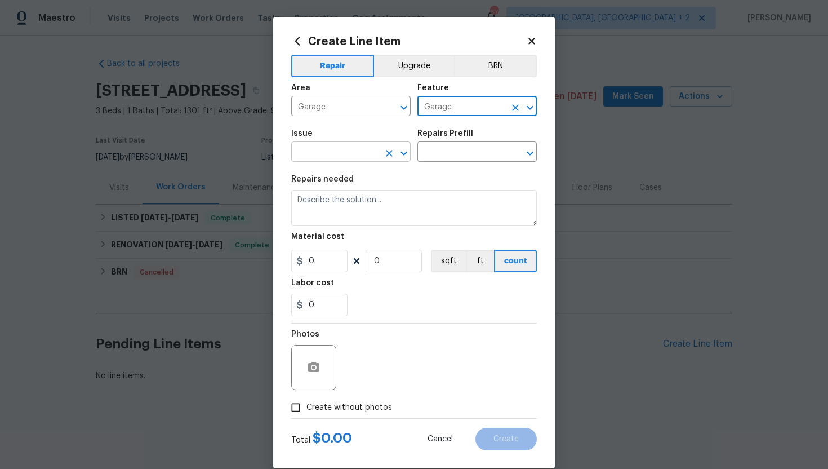
click at [310, 155] on input "text" at bounding box center [335, 152] width 88 height 17
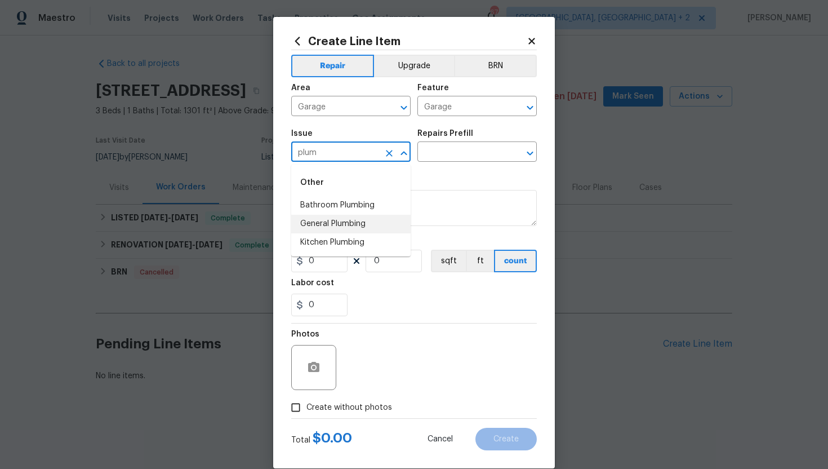
click at [331, 227] on li "General Plumbing" at bounding box center [350, 224] width 119 height 19
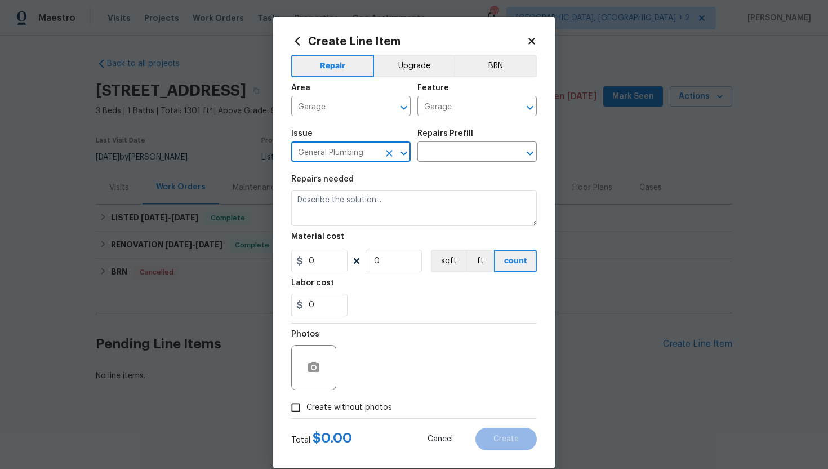
type input "General Plumbing"
click at [448, 163] on div "Issue General Plumbing ​ Repairs Prefill ​" at bounding box center [414, 146] width 246 height 46
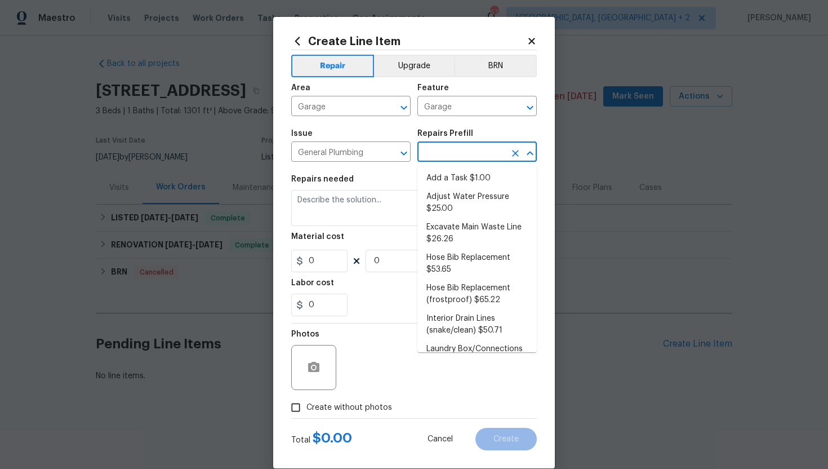
click at [447, 159] on input "text" at bounding box center [461, 152] width 88 height 17
click at [464, 177] on li "Add a Task $1.00" at bounding box center [476, 178] width 119 height 19
type input "Plumbing"
type input "Add a Task $1.00"
type textarea "HPM to detail"
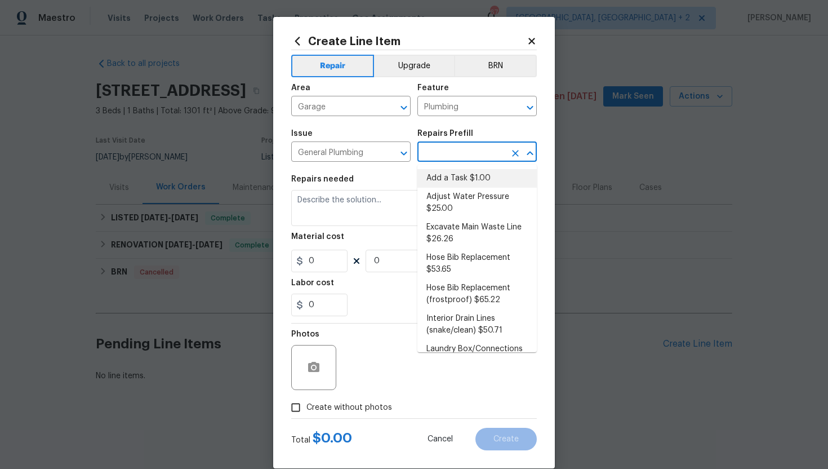
type input "1"
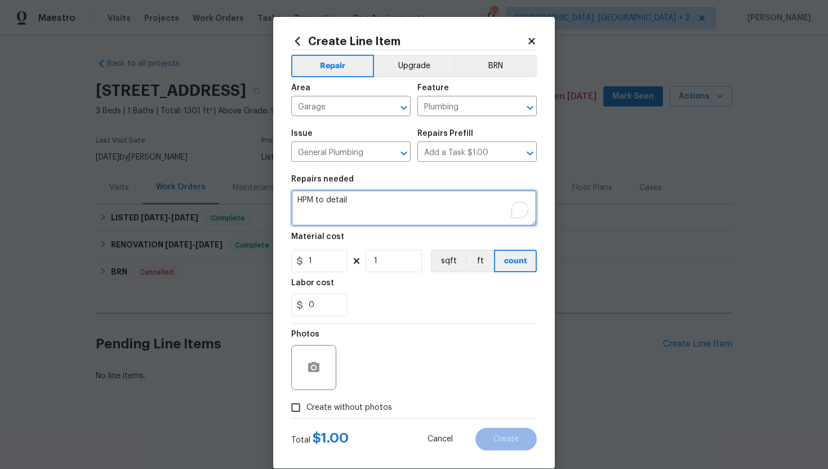
drag, startPoint x: 359, startPoint y: 203, endPoint x: 245, endPoint y: 202, distance: 113.8
click at [245, 202] on div "Create Line Item Repair Upgrade BRN Area Garage ​ Feature Plumbing ​ Issue Gene…" at bounding box center [414, 234] width 828 height 469
paste textarea "Garage was in rough shape with holes in the siding and leaks"
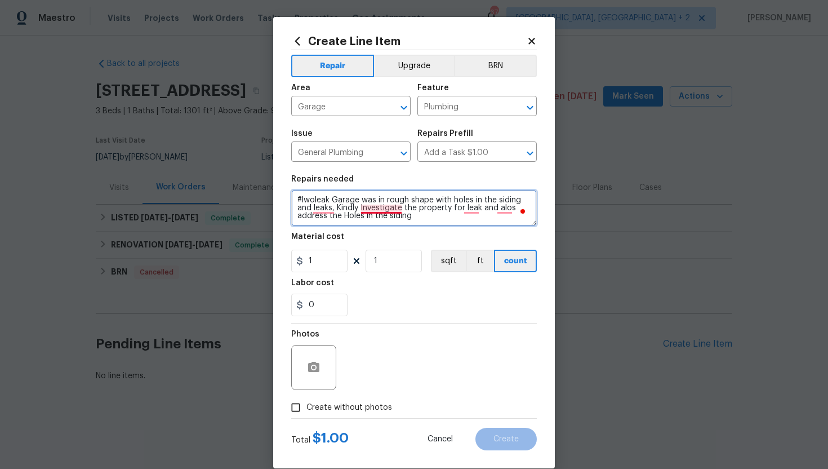
click at [384, 207] on textarea "#lwoleak Garage was in rough shape with holes in the siding and leaks, Kindly I…" at bounding box center [414, 208] width 246 height 36
click at [319, 208] on textarea "#lwoleak Garage was in rough shape with holes in the siding and leaks, Kindly i…" at bounding box center [414, 208] width 246 height 36
click at [475, 208] on textarea "#lwoleak Garage was in rough shape with holes in the siding and leaks. Kindly i…" at bounding box center [414, 208] width 246 height 36
click at [508, 210] on textarea "#lwoleak Garage was in rough shape with holes in the siding and leaks. Kindly i…" at bounding box center [414, 208] width 246 height 36
click at [510, 210] on textarea "#lwoleak Garage was in rough shape with holes in the siding and leaks. Kindly i…" at bounding box center [414, 208] width 246 height 36
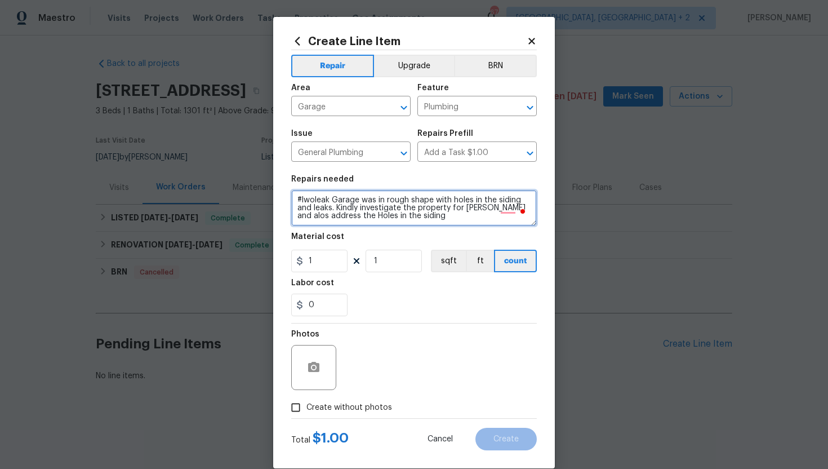
click at [517, 210] on textarea "#lwoleak Garage was in rough shape with holes in the siding and leaks. Kindly i…" at bounding box center [414, 208] width 246 height 36
click at [507, 208] on textarea "#lwoleak Garage was in rough shape with holes in the siding and leaks. Kindly i…" at bounding box center [414, 208] width 246 height 36
click at [508, 209] on textarea "#lwoleak Garage was in rough shape with holes in the siding and leaks. Kindly i…" at bounding box center [414, 208] width 246 height 36
type textarea "#lwoleak Garage was in rough shape with holes in the siding and leaks. Kindly i…"
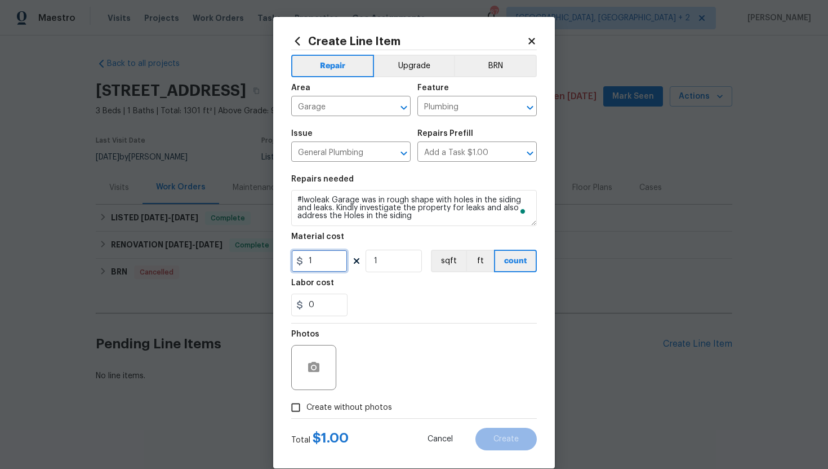
drag, startPoint x: 321, startPoint y: 267, endPoint x: 299, endPoint y: 267, distance: 22.5
click at [299, 267] on input "1" at bounding box center [319, 261] width 56 height 23
type input "75"
click at [297, 413] on input "Create without photos" at bounding box center [295, 407] width 21 height 21
checkbox input "true"
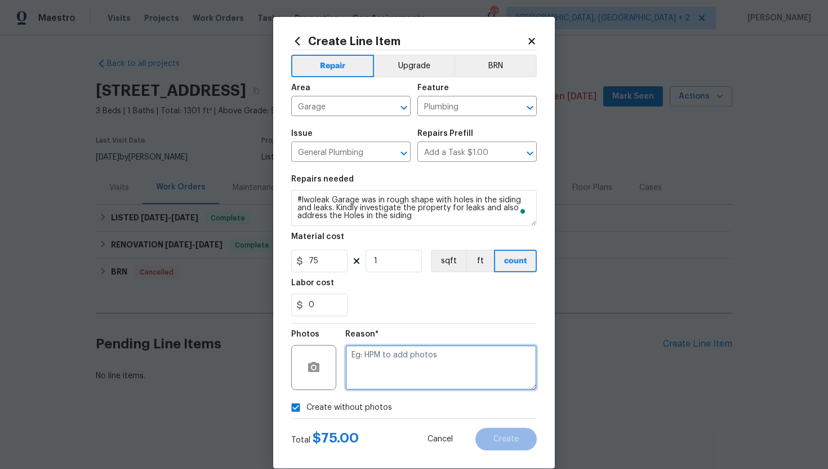
click at [384, 360] on textarea at bounding box center [441, 367] width 192 height 45
type textarea "N/A"
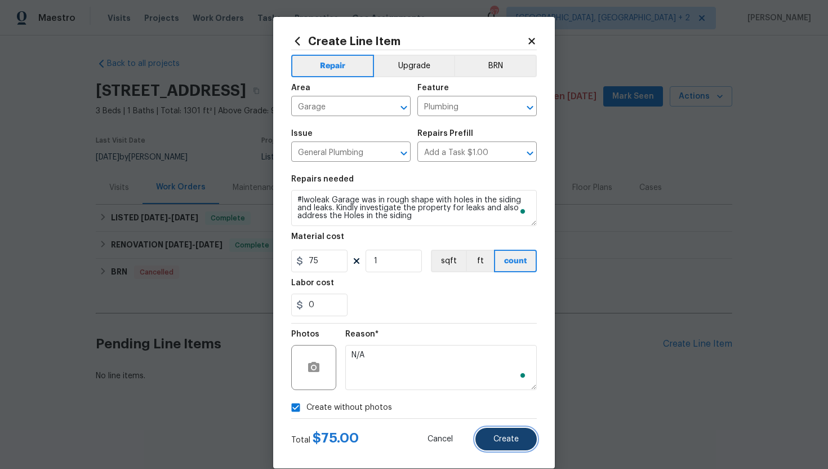
click at [515, 430] on button "Create" at bounding box center [505, 439] width 61 height 23
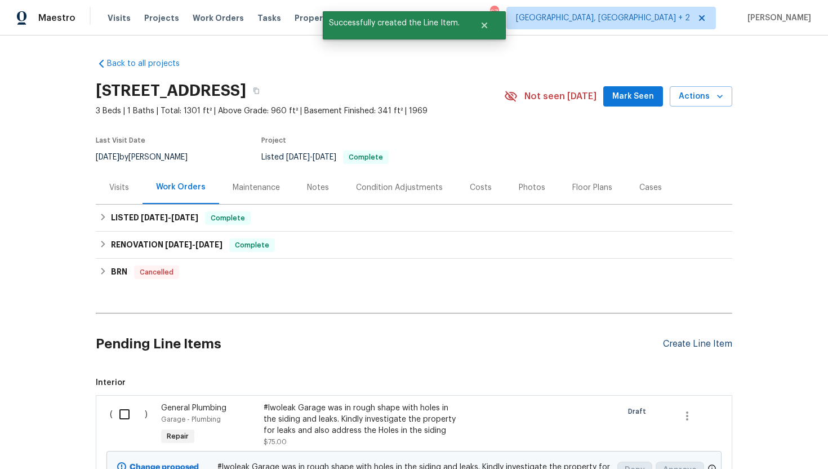
click at [701, 339] on div "Create Line Item" at bounding box center [697, 344] width 69 height 11
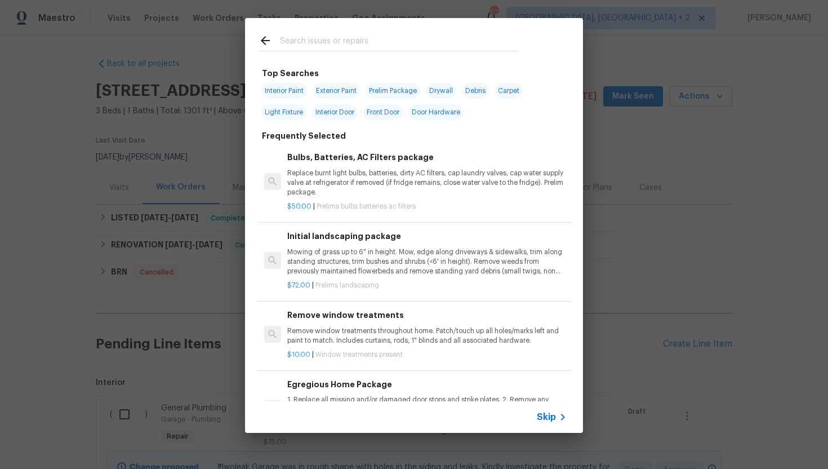
click at [555, 415] on span "Skip" at bounding box center [546, 416] width 19 height 11
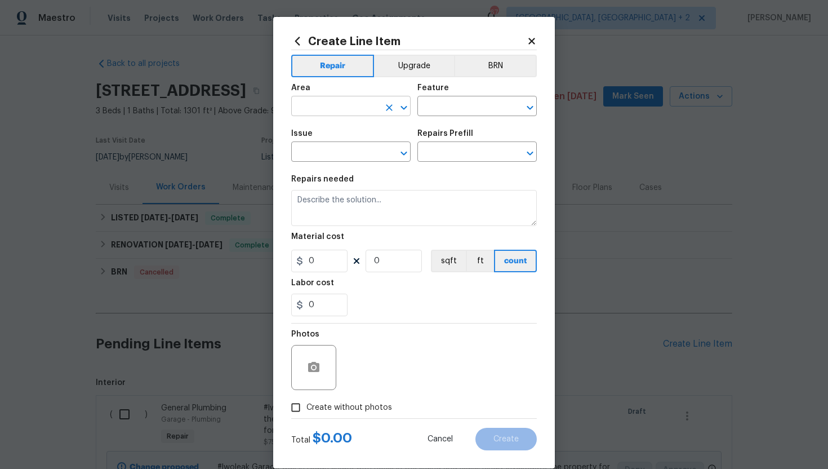
click at [344, 112] on input "text" at bounding box center [335, 107] width 88 height 17
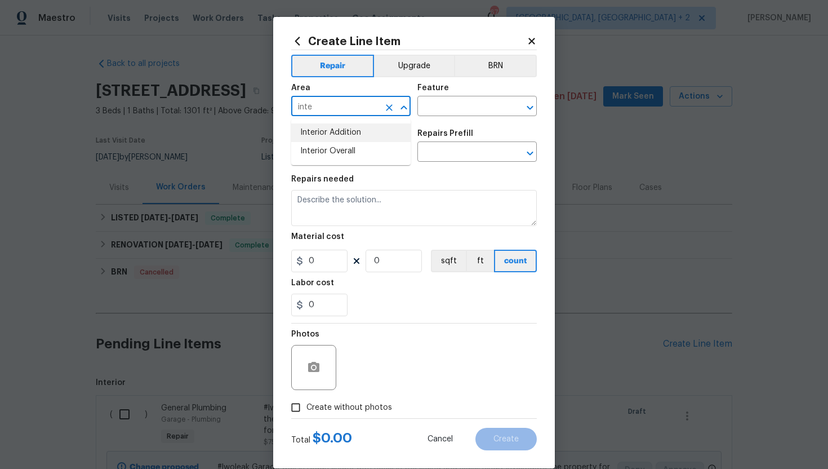
click at [337, 150] on li "Interior Overall" at bounding box center [350, 151] width 119 height 19
type input "Interior Overall"
click at [438, 111] on input "text" at bounding box center [461, 107] width 88 height 17
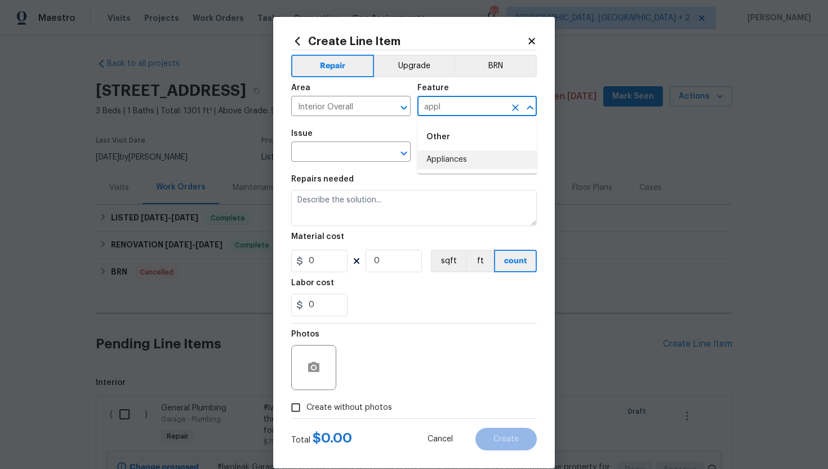
click at [446, 155] on li "Appliances" at bounding box center [476, 159] width 119 height 19
type input "Appliances"
click at [330, 153] on input "text" at bounding box center [335, 152] width 88 height 17
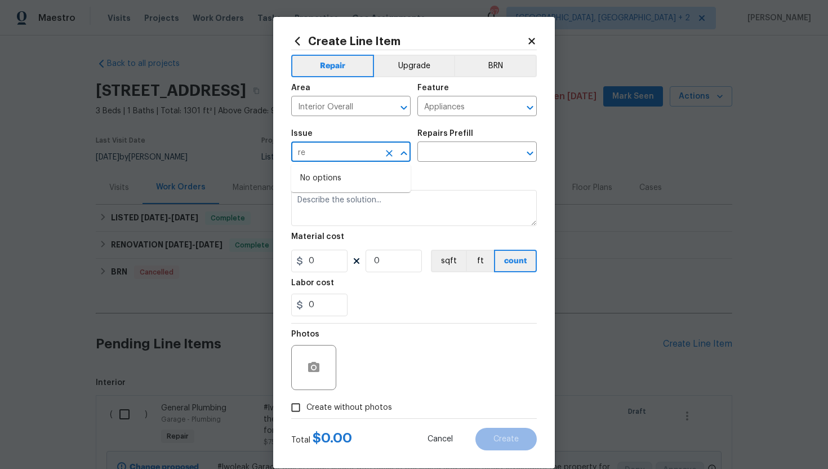
type input "r"
click at [340, 223] on li "Appliances" at bounding box center [350, 224] width 119 height 19
type input "Appliances"
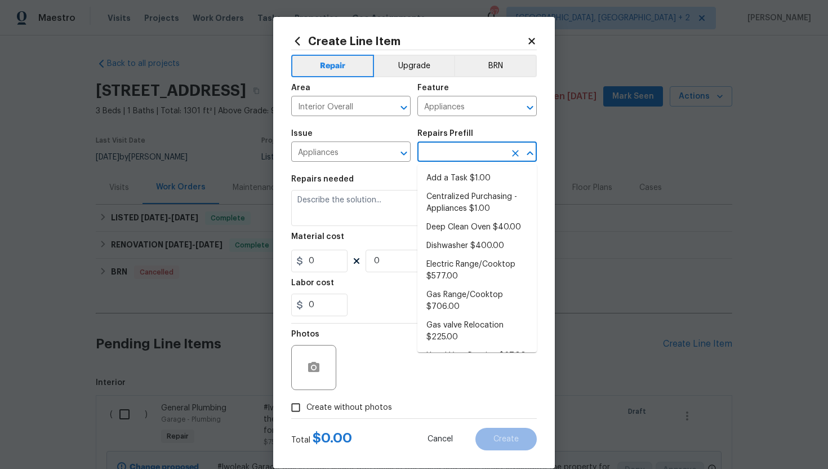
click at [460, 154] on input "text" at bounding box center [461, 152] width 88 height 17
click at [464, 174] on li "Add a Task $1.00" at bounding box center [476, 178] width 119 height 19
type input "Add a Task $1.00"
type textarea "HPM to detail"
type input "1"
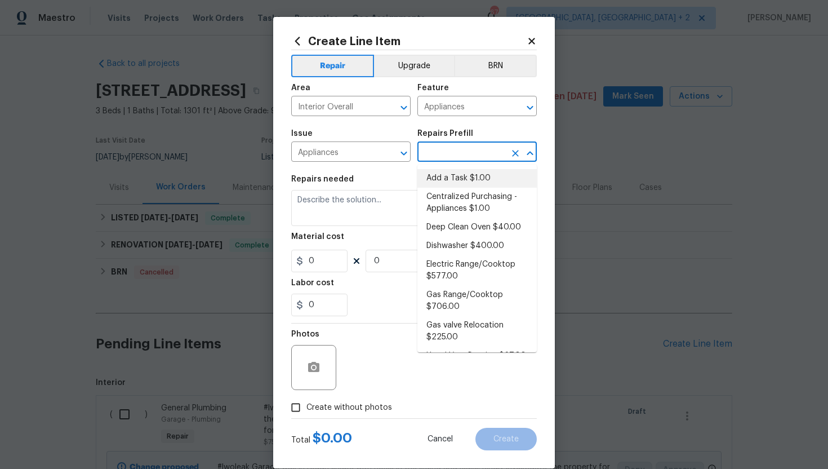
type input "1"
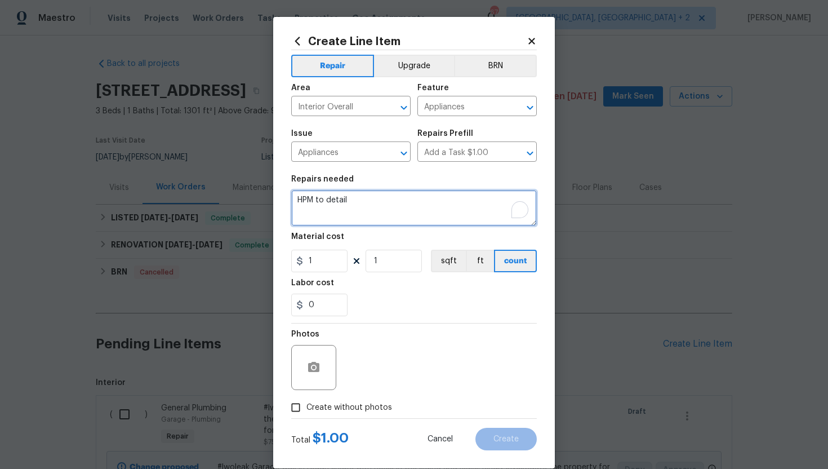
drag, startPoint x: 359, startPoint y: 207, endPoint x: 278, endPoint y: 206, distance: 81.1
click at [278, 206] on div "Create Line Item Repair Upgrade BRN Area Interior Overall ​ Feature Appliances …" at bounding box center [414, 242] width 282 height 451
drag, startPoint x: 353, startPoint y: 201, endPoint x: 278, endPoint y: 199, distance: 74.9
click at [278, 199] on div "Create Line Item Repair Upgrade BRN Area Interior Overall ​ Feature Appliances …" at bounding box center [414, 242] width 282 height 451
paste textarea "Refrigerator had multiple broken shelves"
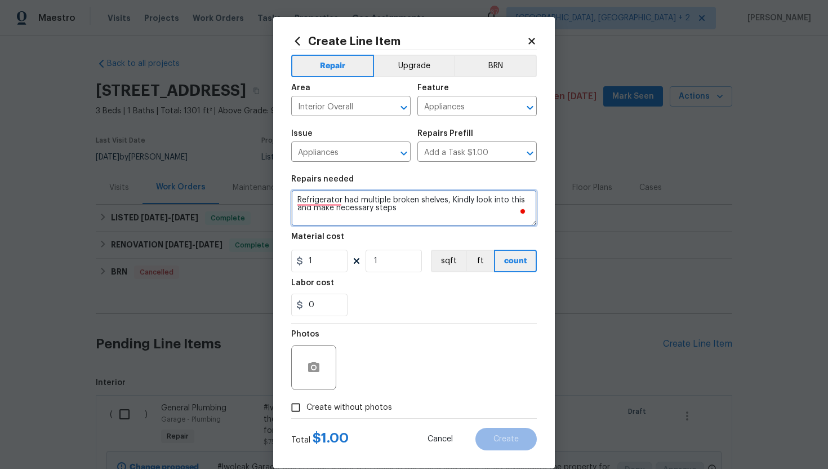
type textarea "Refrigerator had multiple broken shelves, Kindly look into this and make necess…"
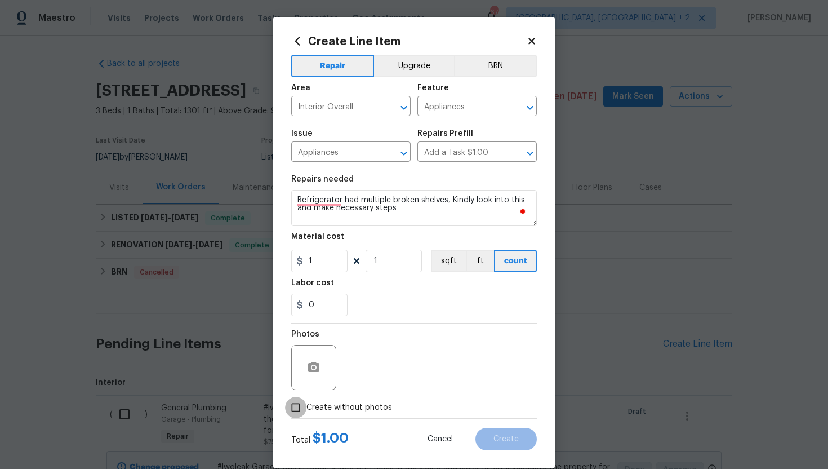
click at [300, 405] on input "Create without photos" at bounding box center [295, 407] width 21 height 21
checkbox input "true"
click at [340, 390] on div "Photos Reason*" at bounding box center [414, 359] width 246 height 73
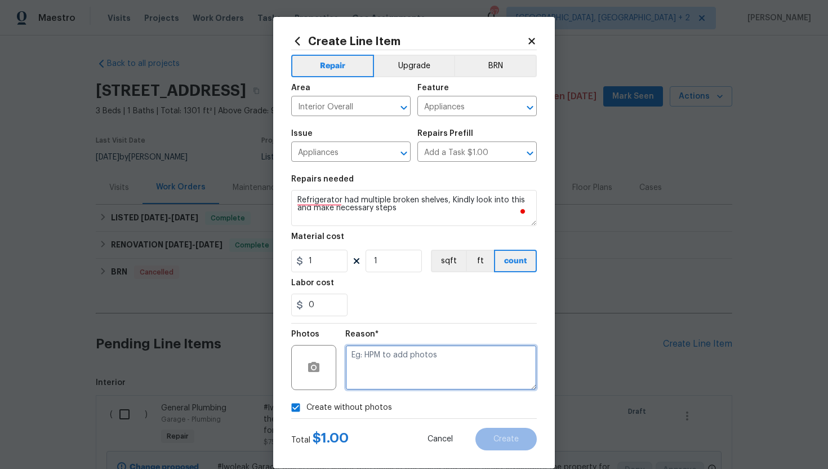
click at [371, 368] on textarea at bounding box center [441, 367] width 192 height 45
type textarea "N/A"
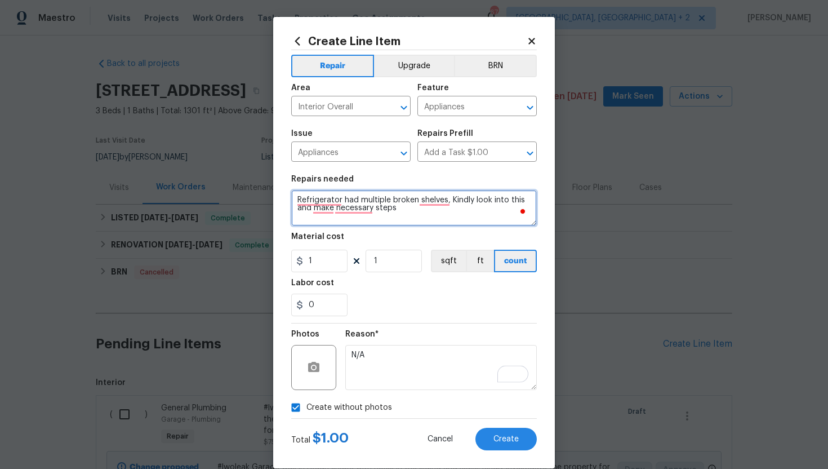
click at [348, 213] on textarea "Refrigerator had multiple broken shelves, Kindly look into this and make necess…" at bounding box center [414, 208] width 246 height 36
click at [352, 210] on textarea "Refrigerator had multiple broken shelves, Kindly look into this and make necess…" at bounding box center [414, 208] width 246 height 36
click at [330, 211] on textarea "Refrigerator had multiple broken shelves, Kindly look into this and make the ne…" at bounding box center [414, 208] width 246 height 36
click at [332, 203] on textarea "Refrigerator had multiple broken shelves, Kindly look into this and take the ne…" at bounding box center [414, 208] width 246 height 36
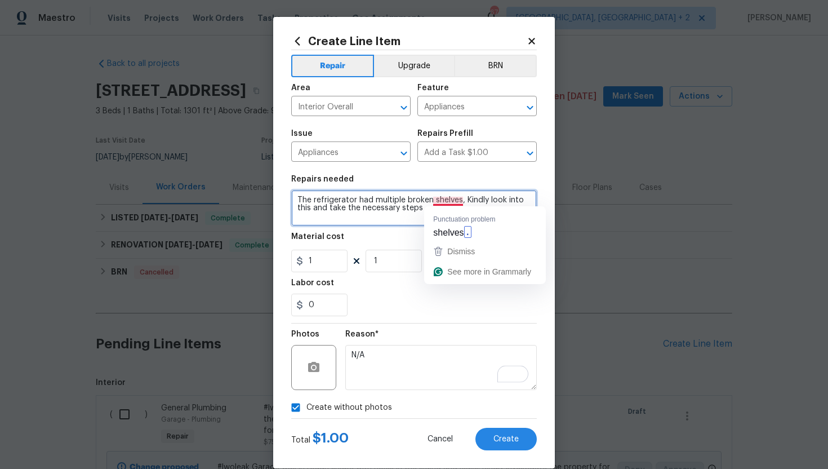
click at [444, 201] on textarea "The refrigerator had multiple broken shelves, Kindly look into this and take th…" at bounding box center [414, 208] width 246 height 36
click at [456, 242] on button "Dismiss" at bounding box center [484, 251] width 117 height 20
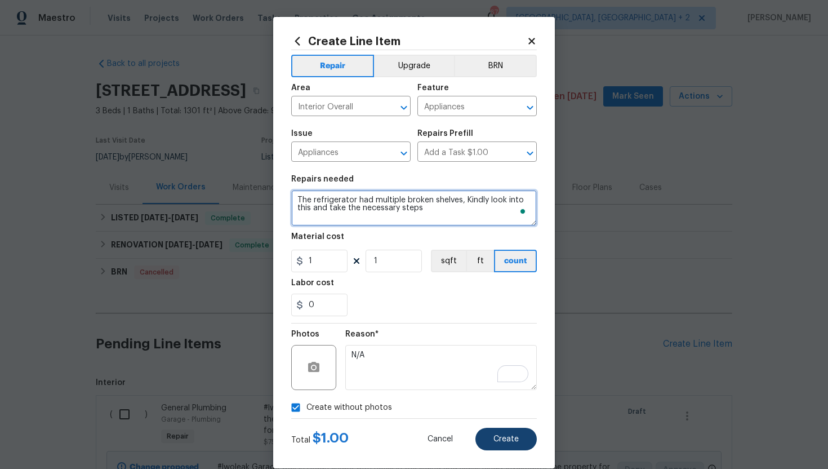
type textarea "The refrigerator had multiple broken shelves, Kindly look into this and take th…"
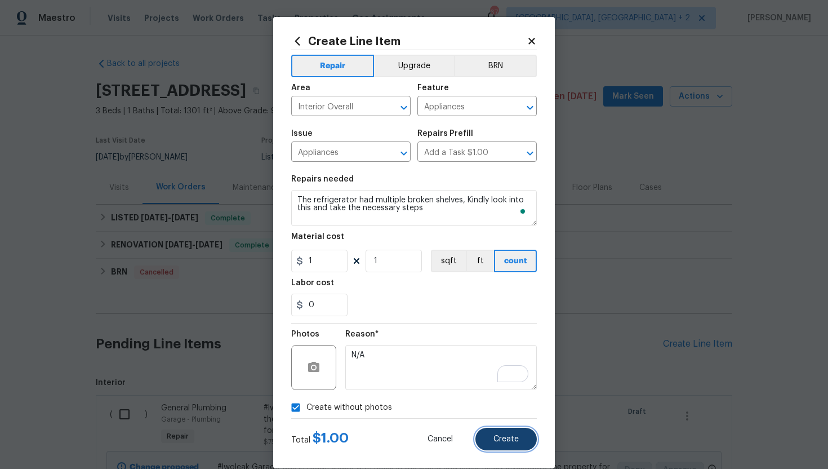
click at [500, 445] on button "Create" at bounding box center [505, 439] width 61 height 23
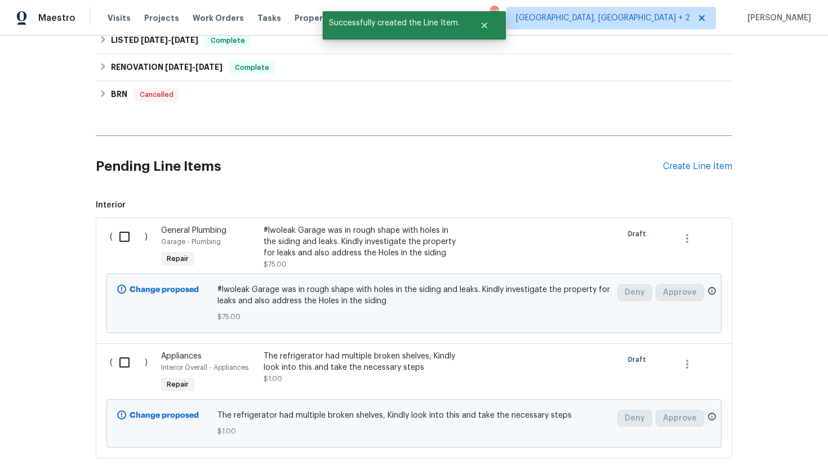
scroll to position [244, 0]
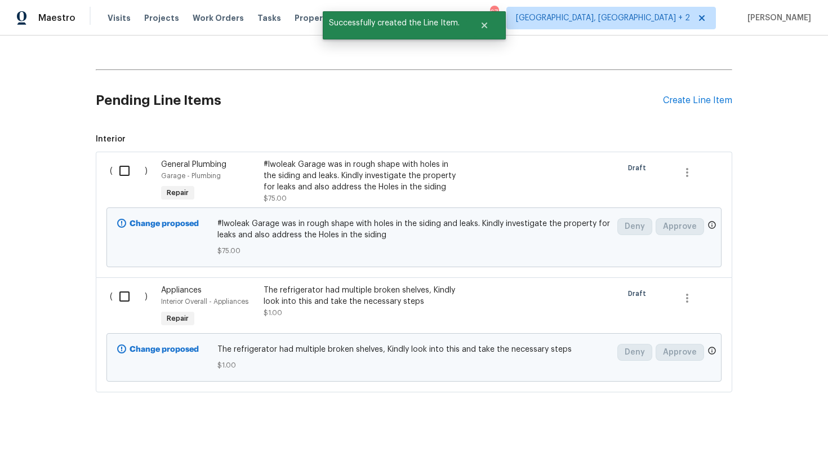
click at [120, 171] on input "checkbox" at bounding box center [129, 171] width 32 height 24
checkbox input "true"
click at [127, 293] on input "checkbox" at bounding box center [129, 296] width 32 height 24
checkbox input "true"
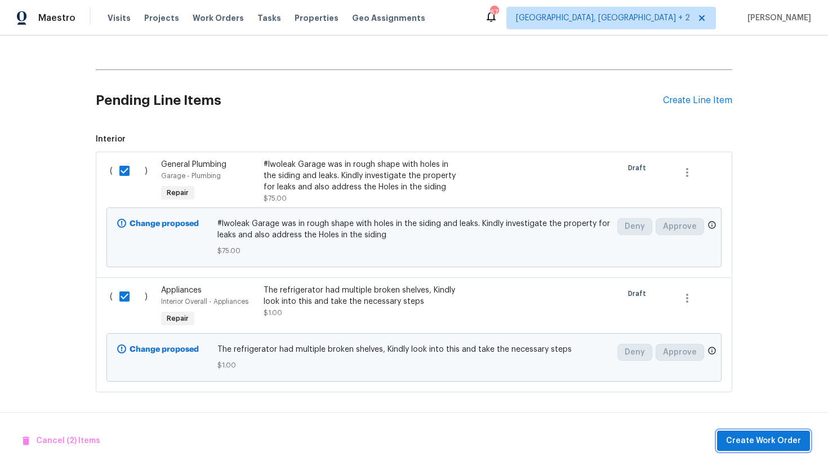
click at [746, 446] on span "Create Work Order" at bounding box center [763, 441] width 75 height 14
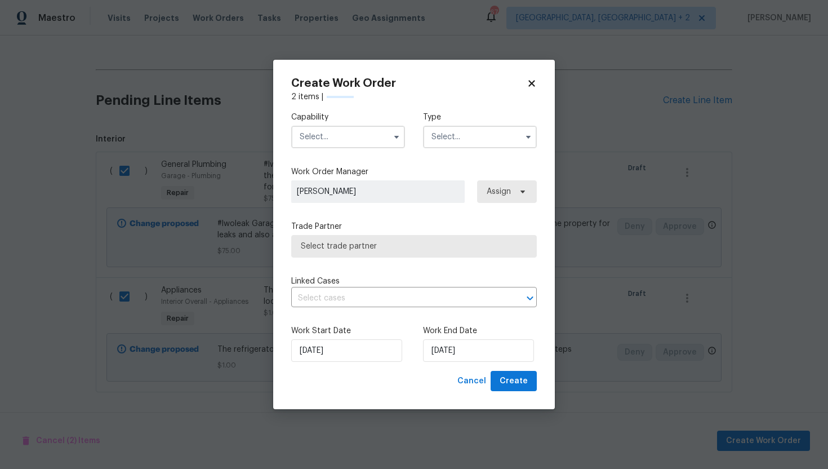
checkbox input "false"
click at [336, 132] on input "text" at bounding box center [348, 137] width 114 height 23
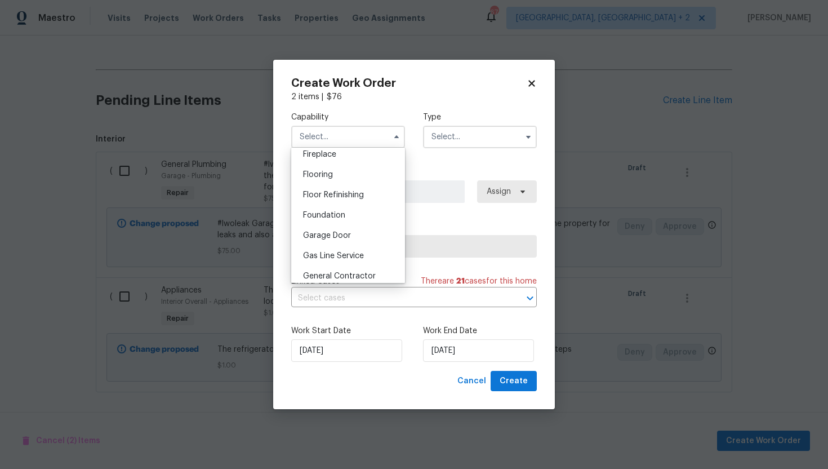
scroll to position [458, 0]
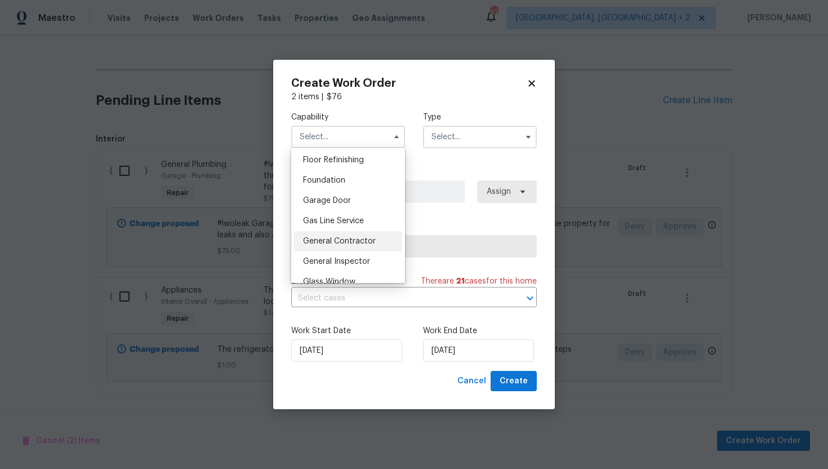
click at [353, 245] on div "General Contractor" at bounding box center [348, 241] width 108 height 20
type input "General Contractor"
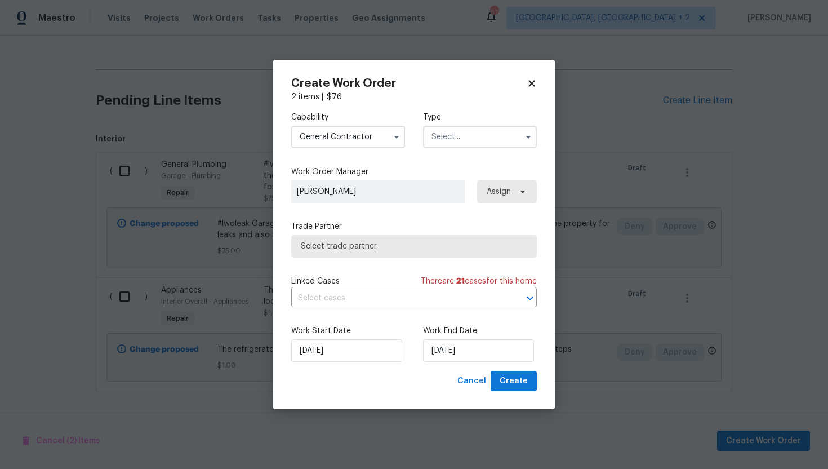
click at [447, 143] on input "text" at bounding box center [480, 137] width 114 height 23
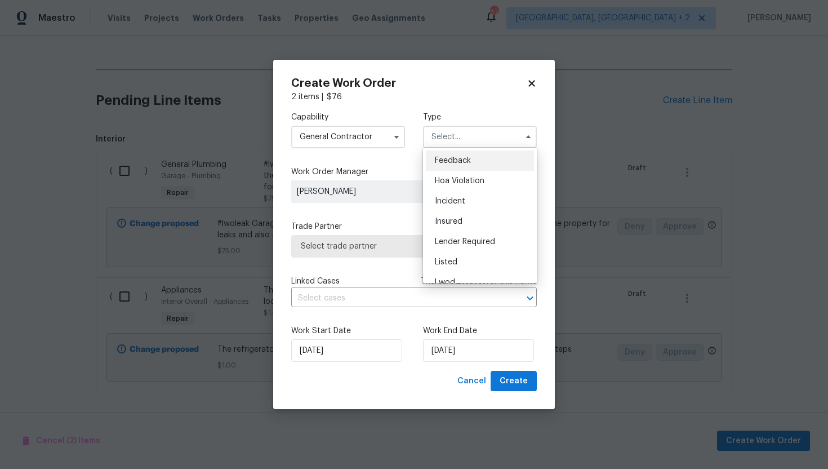
click at [451, 154] on div "Feedback" at bounding box center [480, 160] width 108 height 20
type input "Feedback"
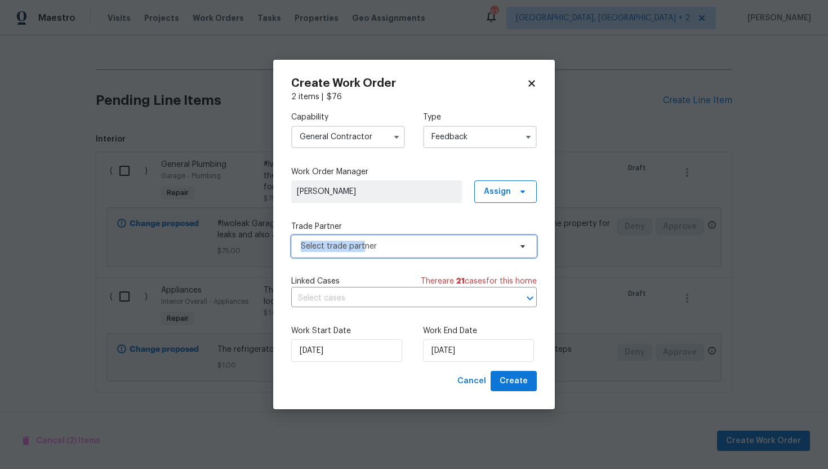
click at [361, 240] on span "Select trade partner" at bounding box center [414, 246] width 246 height 23
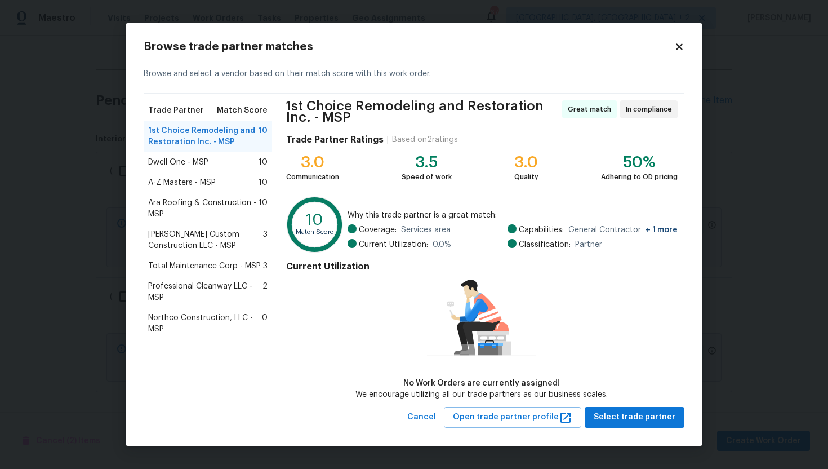
click at [612, 404] on div "1st Choice Remodeling and Restoration Inc. - MSP Great match In compliance Trad…" at bounding box center [481, 250] width 405 height 313
click at [607, 414] on span "Select trade partner" at bounding box center [635, 417] width 82 height 14
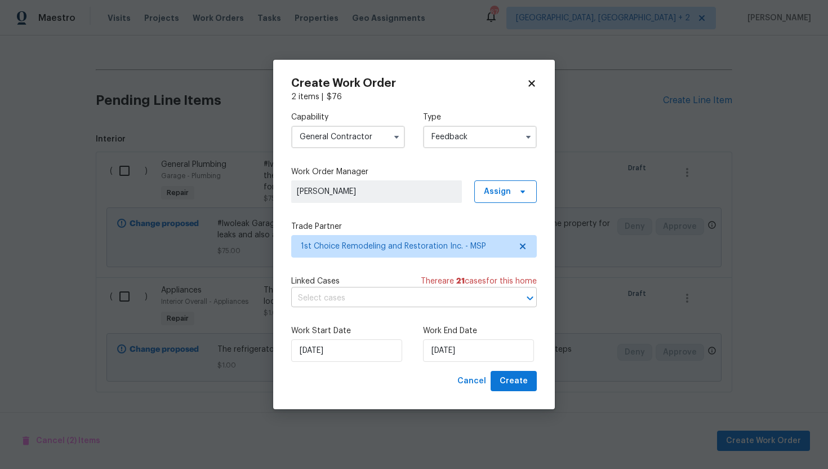
click at [404, 296] on input "text" at bounding box center [398, 298] width 214 height 17
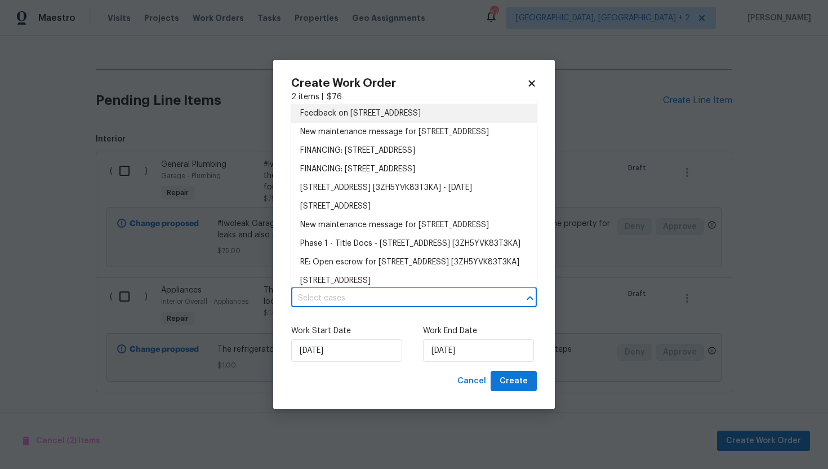
click at [344, 115] on li "Feedback on 926 38th Ave, Anoka, MN 55303" at bounding box center [414, 113] width 246 height 19
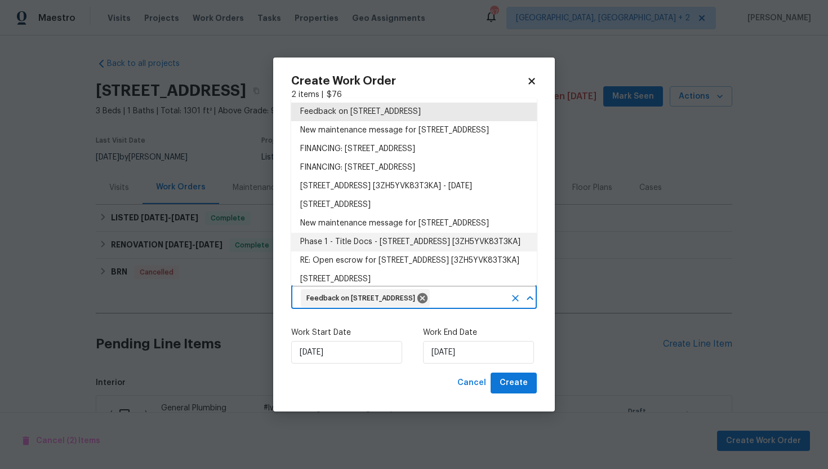
scroll to position [244, 0]
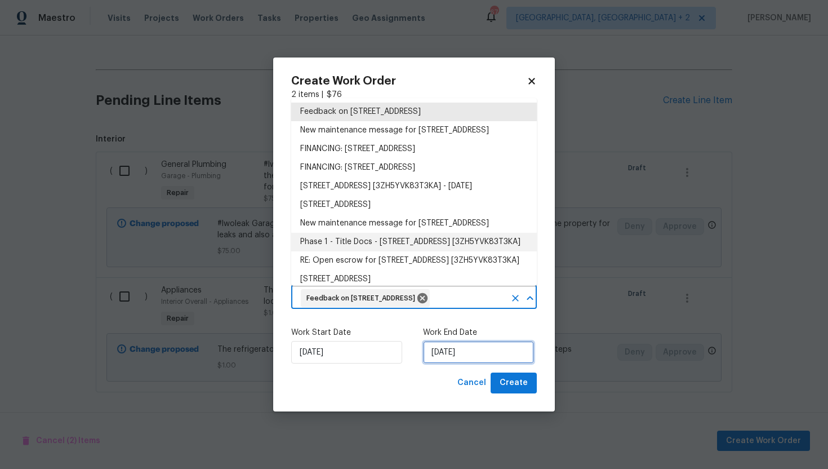
click at [488, 361] on input "[DATE]" at bounding box center [478, 352] width 111 height 23
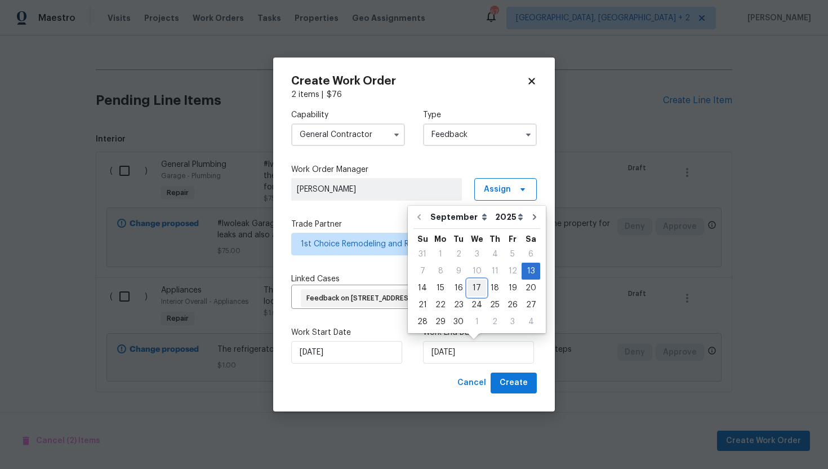
click at [477, 289] on div "17" at bounding box center [477, 288] width 19 height 16
type input "9/17/2025"
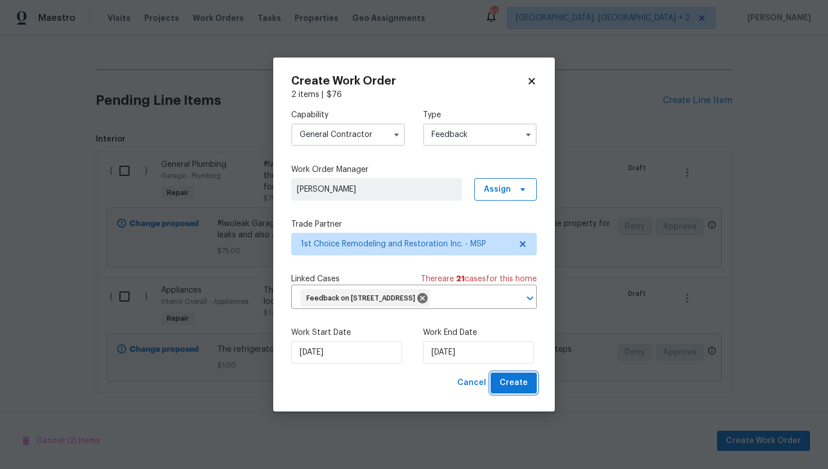
click at [516, 391] on button "Create" at bounding box center [514, 382] width 46 height 21
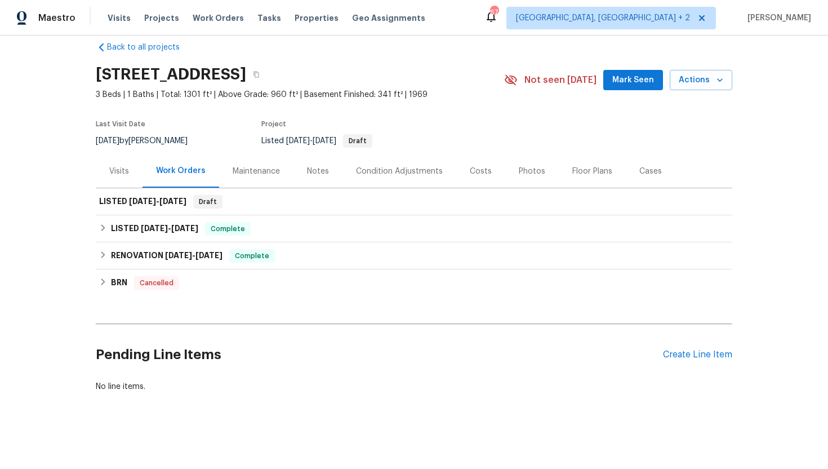
scroll to position [16, 0]
click at [121, 181] on div "Visits" at bounding box center [119, 170] width 47 height 33
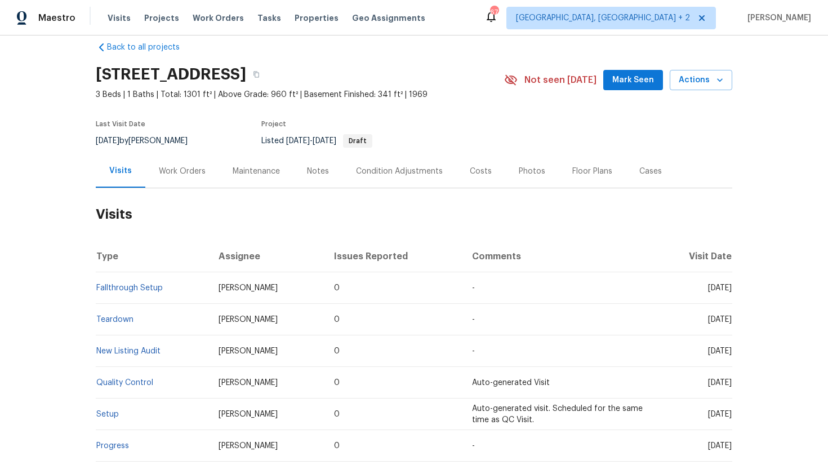
click at [180, 166] on div "Work Orders" at bounding box center [182, 171] width 47 height 11
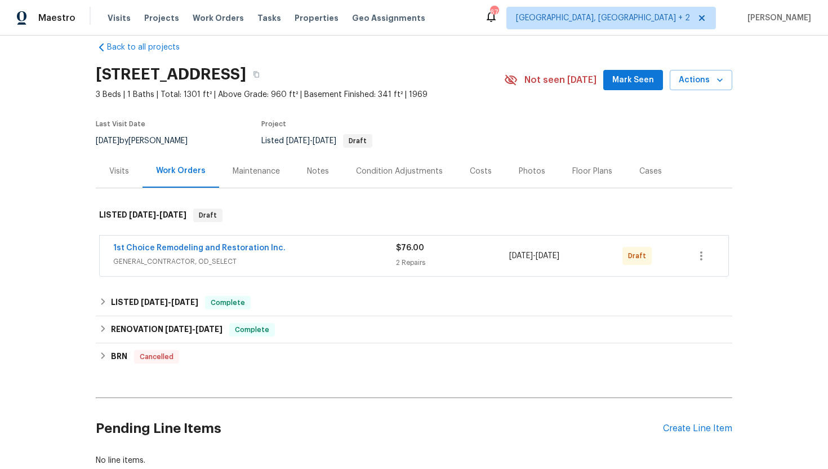
click at [301, 257] on span "GENERAL_CONTRACTOR, OD_SELECT" at bounding box center [254, 261] width 283 height 11
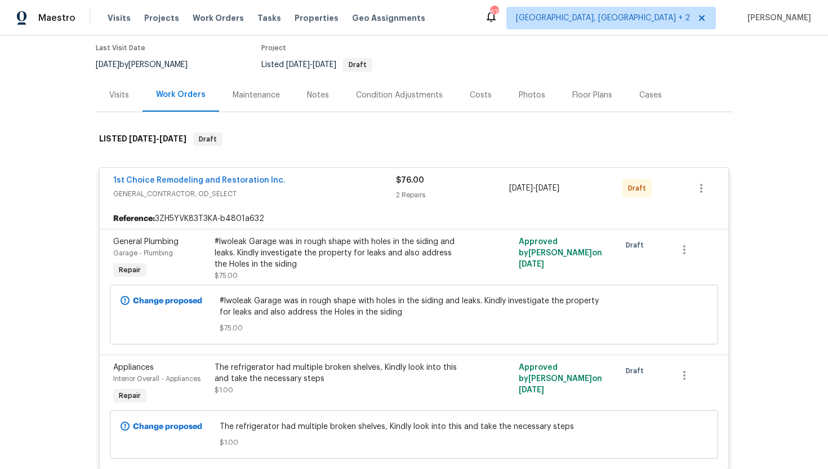
scroll to position [186, 0]
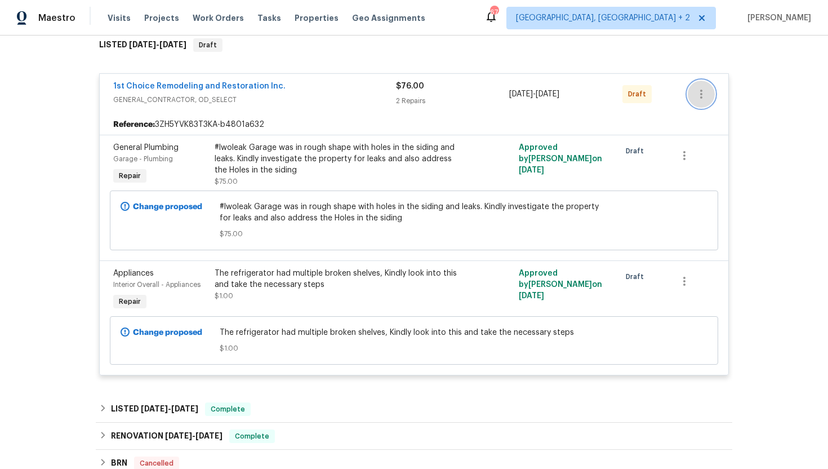
click at [711, 91] on button "button" at bounding box center [701, 94] width 27 height 27
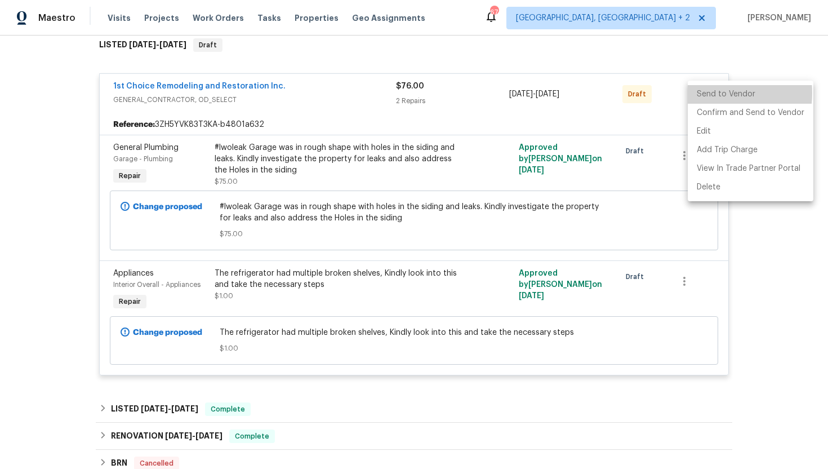
click at [711, 93] on li "Send to Vendor" at bounding box center [751, 94] width 126 height 19
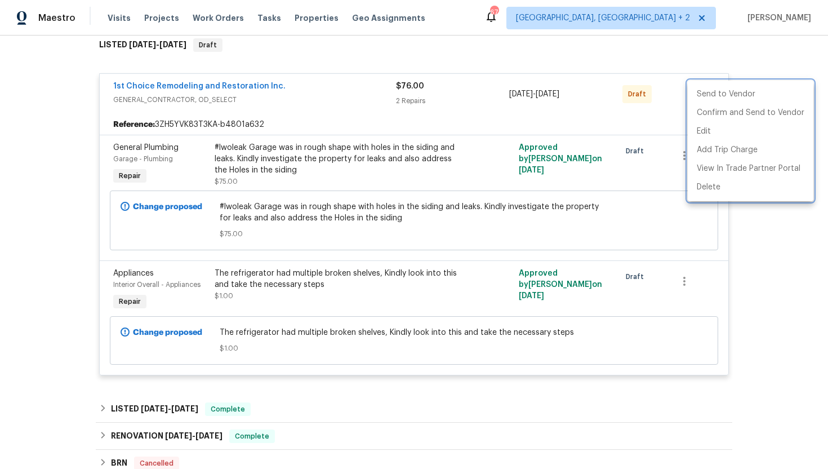
click at [595, 110] on div at bounding box center [414, 234] width 828 height 469
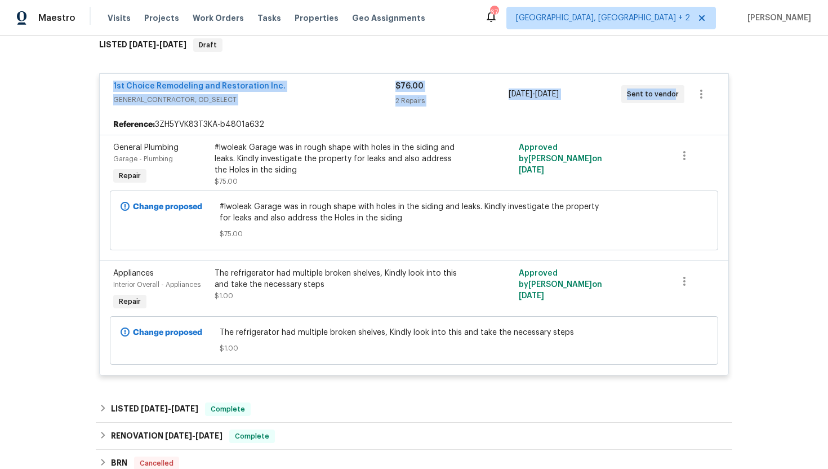
drag, startPoint x: 669, startPoint y: 95, endPoint x: 79, endPoint y: 84, distance: 589.9
click at [79, 84] on div "Back to all projects 926 38th Ave, Anoka, MN 55303 3 Beds | 1 Baths | Total: 13…" at bounding box center [414, 251] width 828 height 433
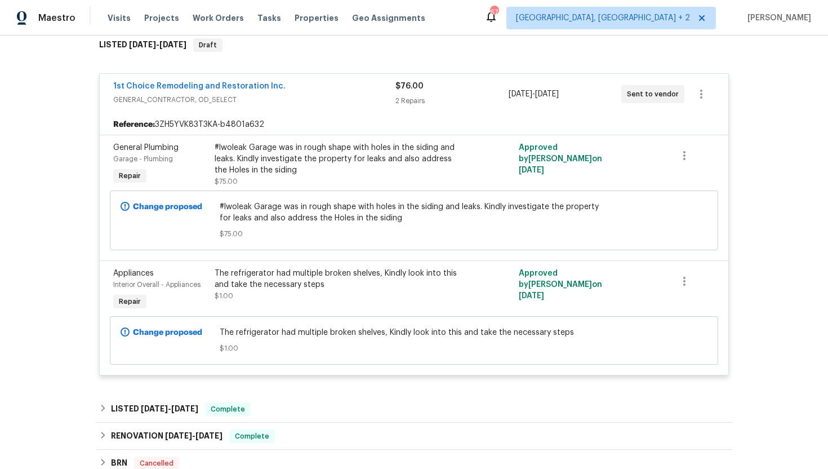
click at [308, 92] on div "1st Choice Remodeling and Restoration Inc." at bounding box center [254, 88] width 282 height 14
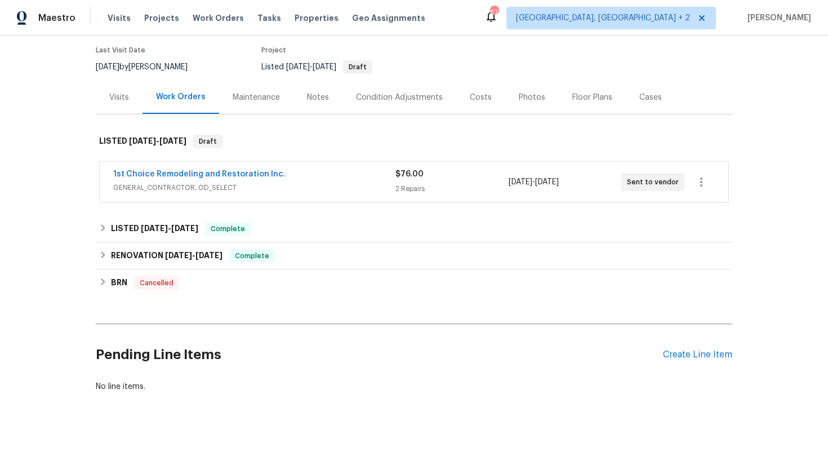
click at [310, 176] on div "1st Choice Remodeling and Restoration Inc." at bounding box center [254, 175] width 282 height 14
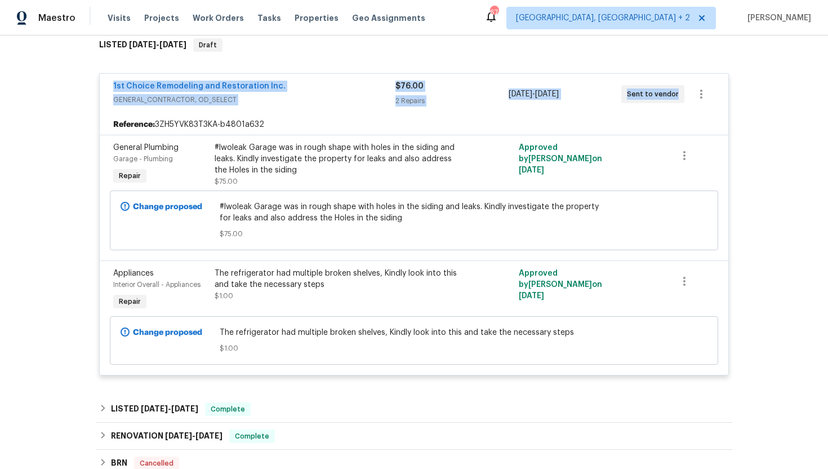
drag, startPoint x: 672, startPoint y: 101, endPoint x: 101, endPoint y: 88, distance: 570.8
click at [101, 88] on div "1st Choice Remodeling and Restoration Inc. GENERAL_CONTRACTOR, OD_SELECT $76.00…" at bounding box center [414, 94] width 629 height 41
copy div "1st Choice Remodeling and Restoration Inc. GENERAL_CONTRACTOR, OD_SELECT $76.00…"
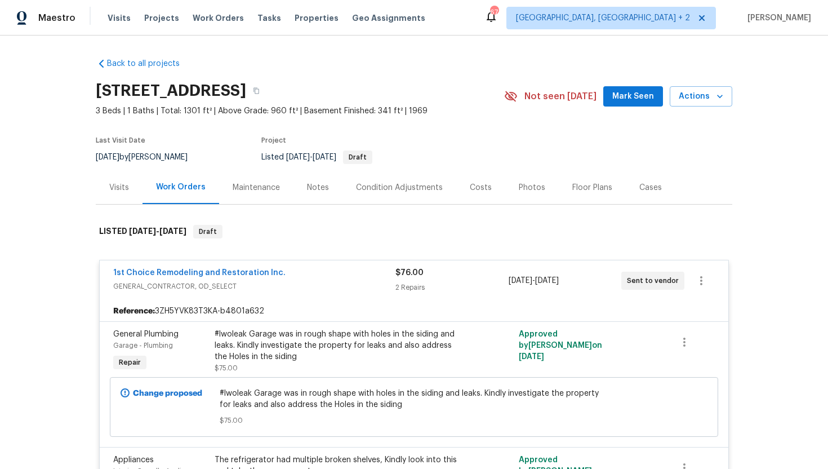
click at [127, 193] on div "Visits" at bounding box center [119, 187] width 47 height 33
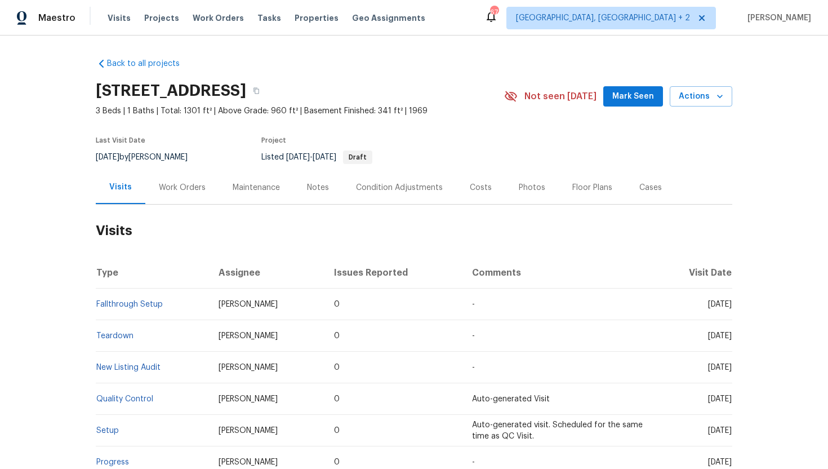
drag, startPoint x: 686, startPoint y: 305, endPoint x: 729, endPoint y: 308, distance: 43.5
click at [729, 308] on span "Fri, Aug 22 2025" at bounding box center [720, 304] width 24 height 8
copy span "Aug 22 2025"
click at [161, 185] on div "Work Orders" at bounding box center [182, 187] width 47 height 11
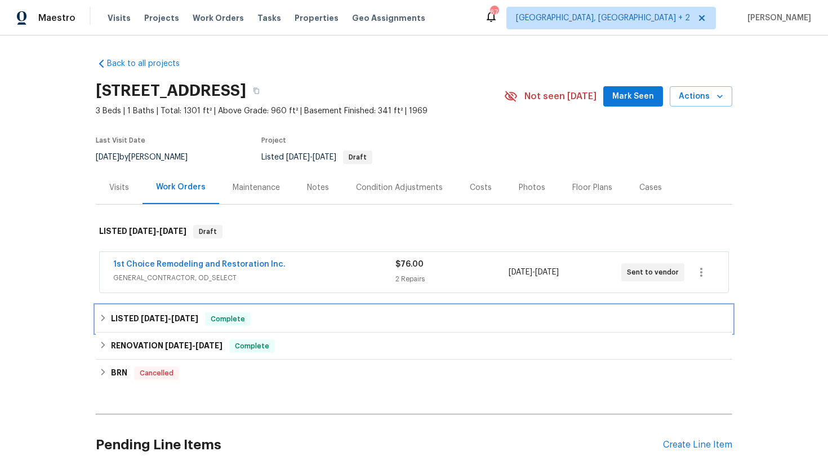
click at [198, 321] on span "6/27/25" at bounding box center [184, 318] width 27 height 8
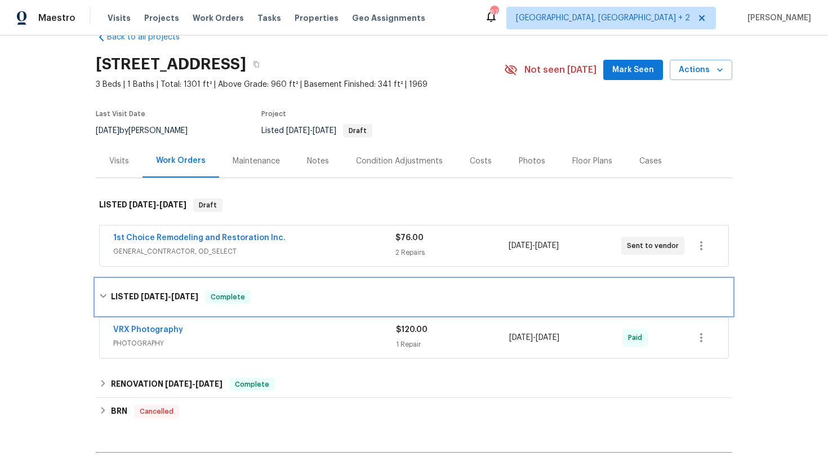
scroll to position [41, 0]
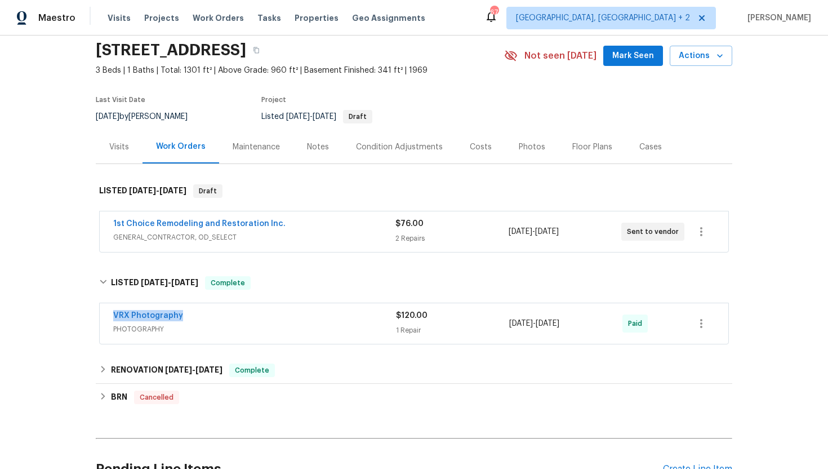
drag, startPoint x: 198, startPoint y: 313, endPoint x: 81, endPoint y: 314, distance: 117.2
click at [81, 314] on div "Back to all projects 926 38th Ave, Anoka, MN 55303 3 Beds | 1 Baths | Total: 13…" at bounding box center [414, 251] width 828 height 433
copy link "VRX Photography"
drag, startPoint x: 594, startPoint y: 326, endPoint x: 509, endPoint y: 326, distance: 85.1
click at [509, 326] on div "6/26/2025 - 6/27/2025" at bounding box center [565, 323] width 113 height 27
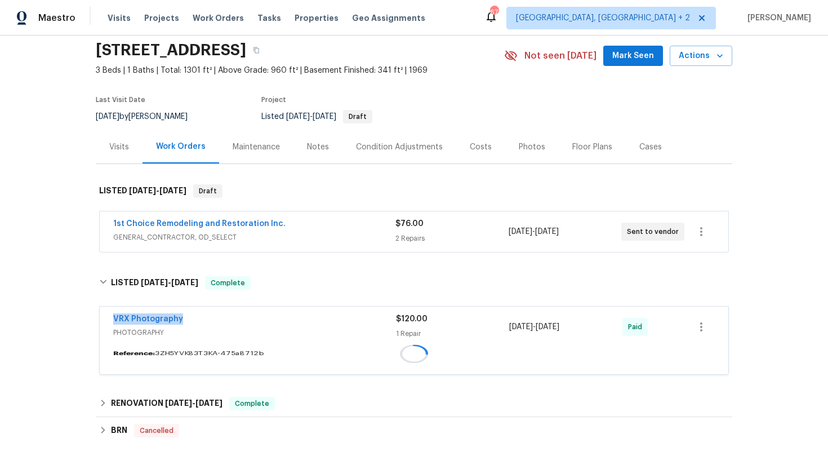
copy span "6/26/2025 - 6/27/2025"
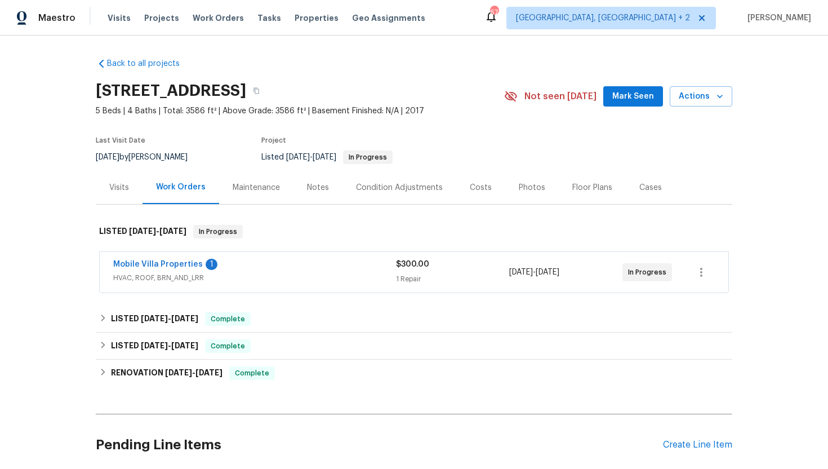
click at [292, 275] on span "HVAC, ROOF, BRN_AND_LRR" at bounding box center [254, 277] width 283 height 11
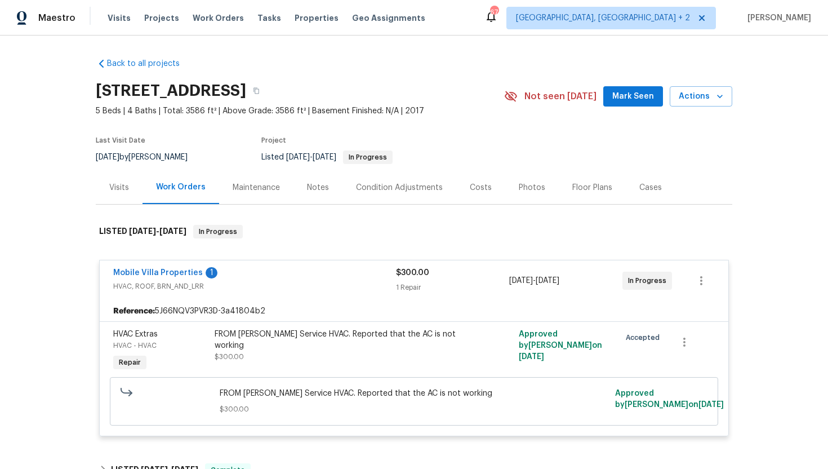
click at [120, 202] on div "Visits" at bounding box center [119, 187] width 47 height 33
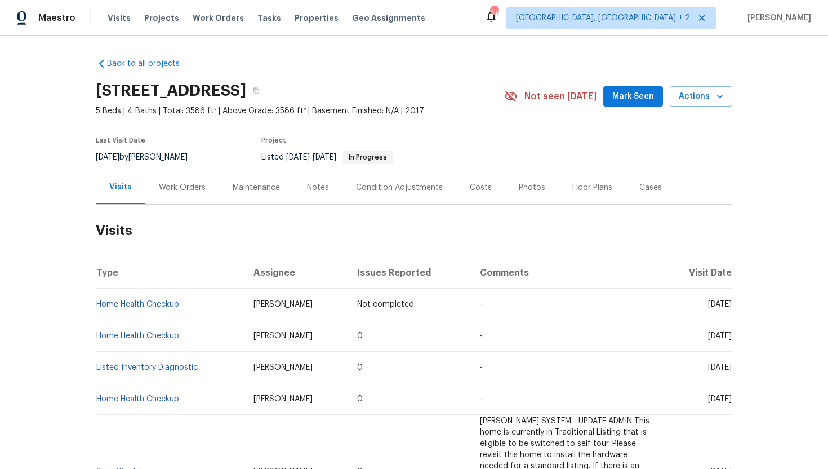
click at [267, 184] on div "Maintenance" at bounding box center [256, 187] width 47 height 11
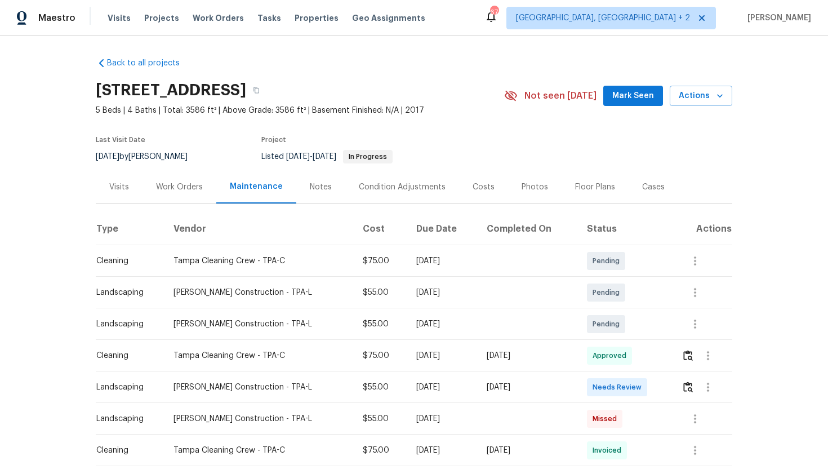
scroll to position [35, 0]
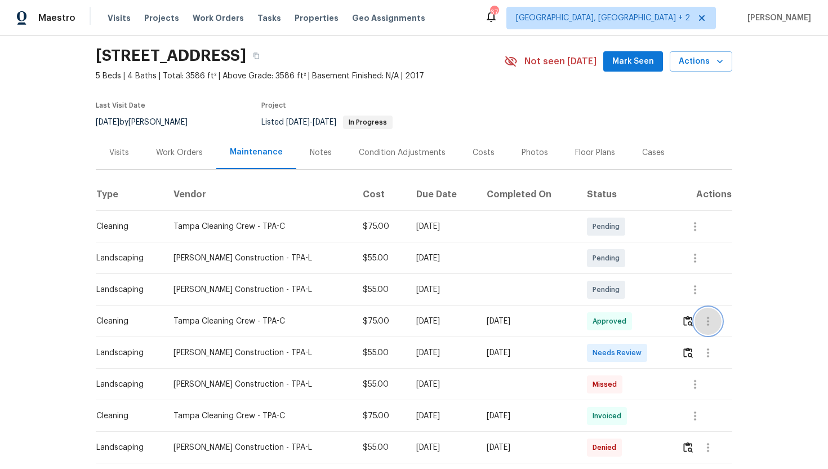
click at [699, 321] on button "button" at bounding box center [708, 321] width 27 height 27
click at [729, 333] on li "View details" at bounding box center [733, 339] width 79 height 19
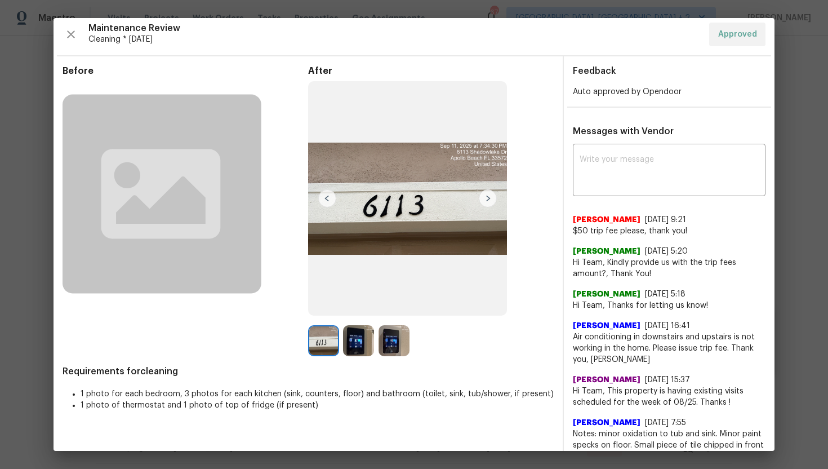
scroll to position [6, 0]
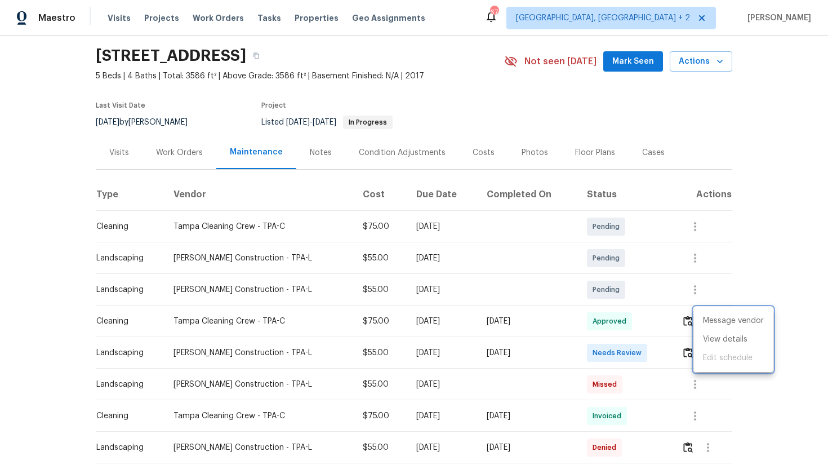
click at [778, 188] on div at bounding box center [414, 234] width 828 height 469
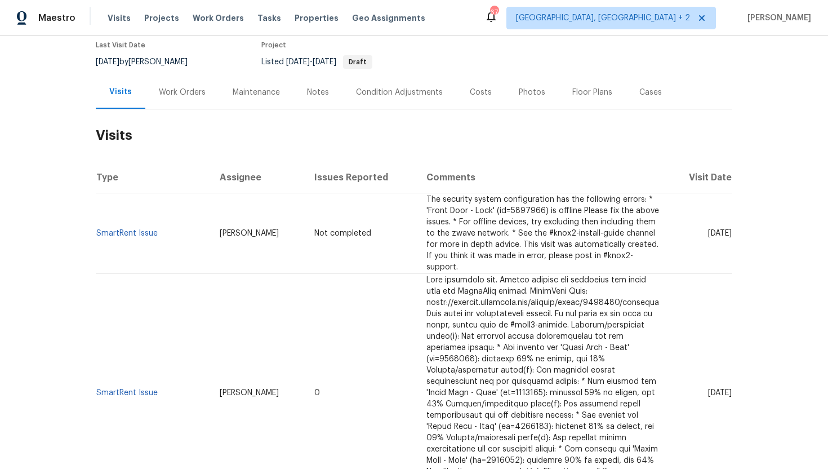
scroll to position [137, 0]
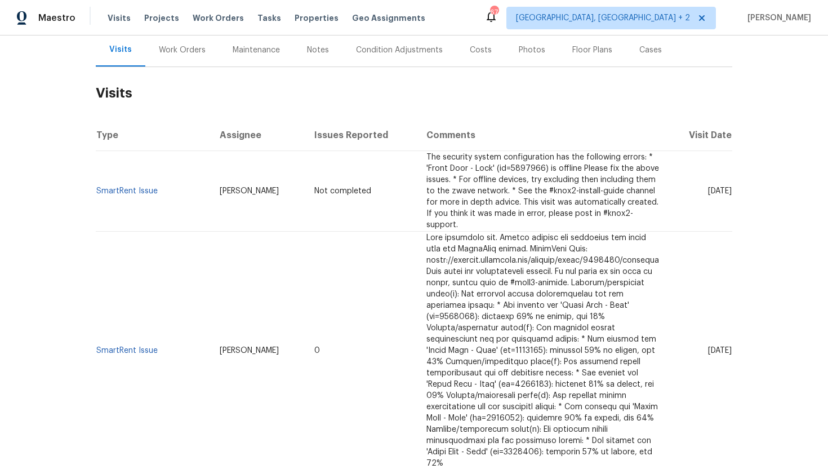
drag, startPoint x: 688, startPoint y: 330, endPoint x: 732, endPoint y: 331, distance: 43.9
click at [732, 331] on td "Thu, Sep 11 2025" at bounding box center [700, 351] width 64 height 238
copy span "Sep 11 2025"
click at [187, 58] on div "Work Orders" at bounding box center [182, 49] width 74 height 33
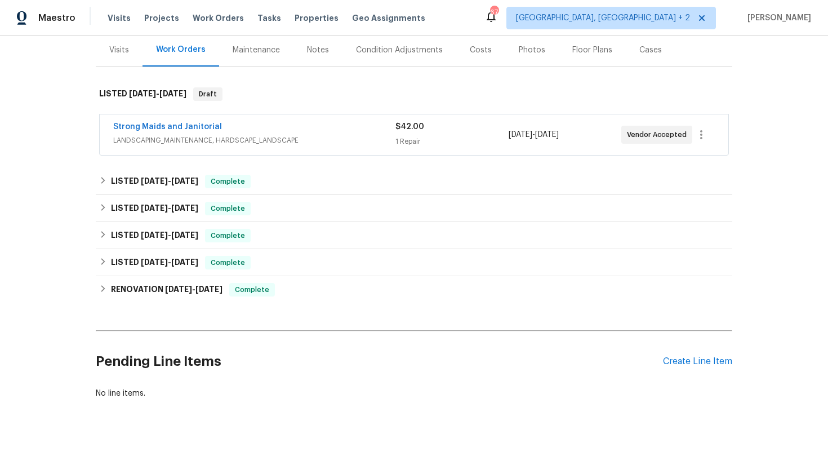
scroll to position [138, 0]
click at [226, 144] on span "LANDSCAPING_MAINTENANCE, HARDSCAPE_LANDSCAPE" at bounding box center [254, 139] width 282 height 11
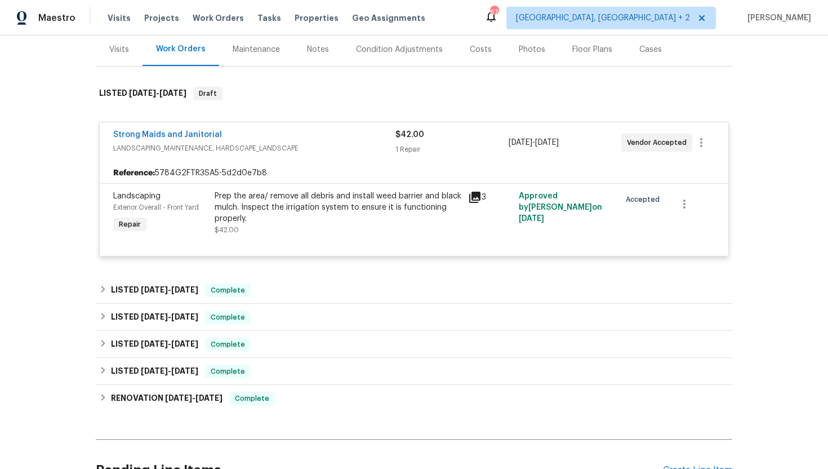
scroll to position [253, 0]
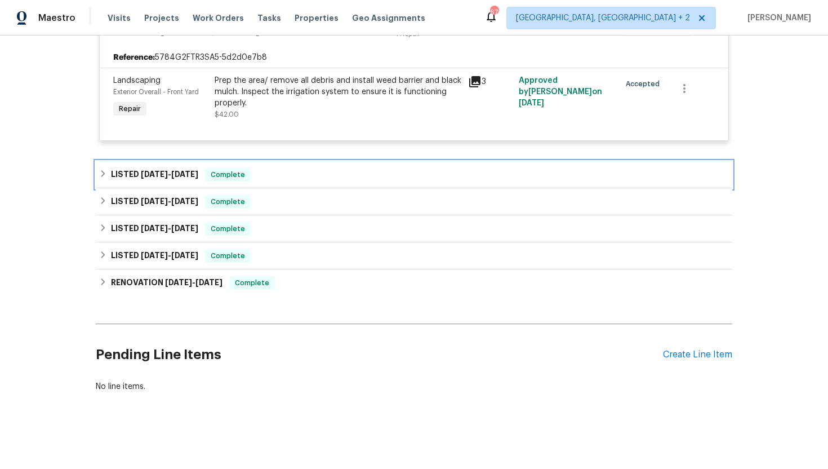
click at [238, 173] on span "Complete" at bounding box center [227, 174] width 43 height 11
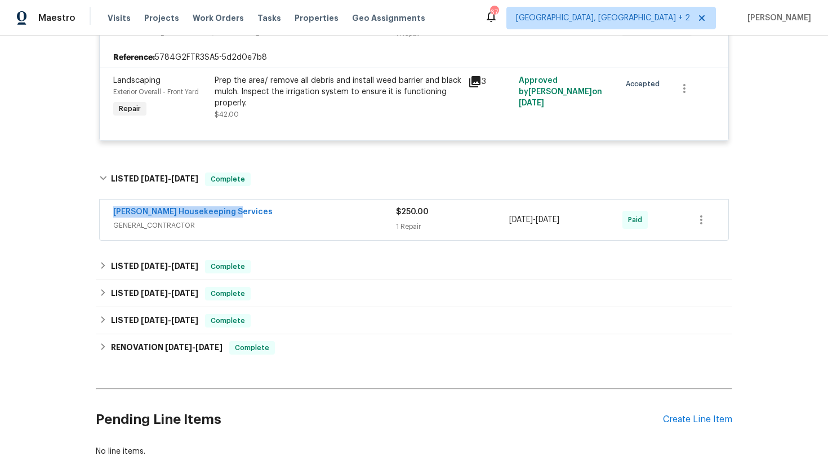
drag, startPoint x: 239, startPoint y: 213, endPoint x: 110, endPoint y: 212, distance: 129.0
click at [110, 212] on div "Arelis Housekeeping Services GENERAL_CONTRACTOR $250.00 1 Repair 5/23/2025 - 5/…" at bounding box center [414, 219] width 629 height 41
copy link "Arelis Housekeeping Services"
drag, startPoint x: 598, startPoint y: 226, endPoint x: 498, endPoint y: 219, distance: 100.6
click at [498, 219] on div "Arelis Housekeeping Services GENERAL_CONTRACTOR $250.00 1 Repair 5/23/2025 - 5/…" at bounding box center [400, 219] width 575 height 27
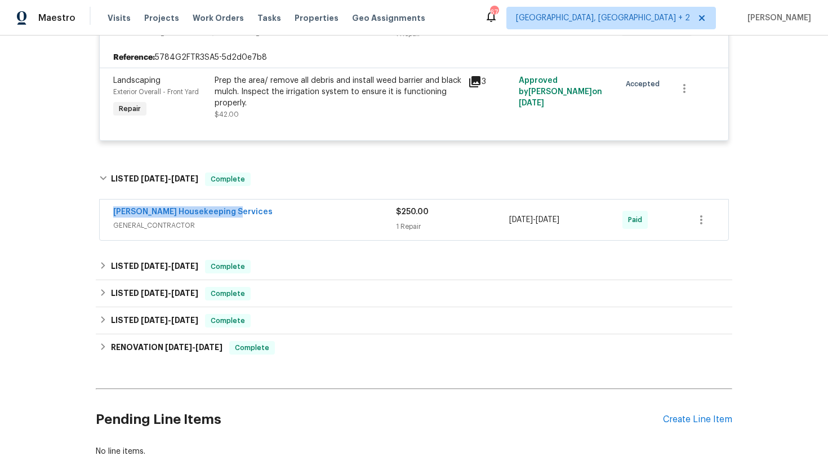
copy div "1 Repair 5/23/2025 - 5/26/2025"
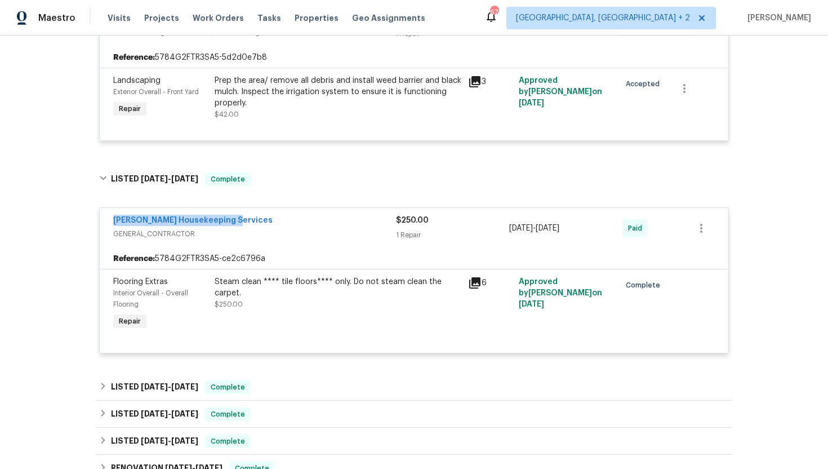
scroll to position [0, 0]
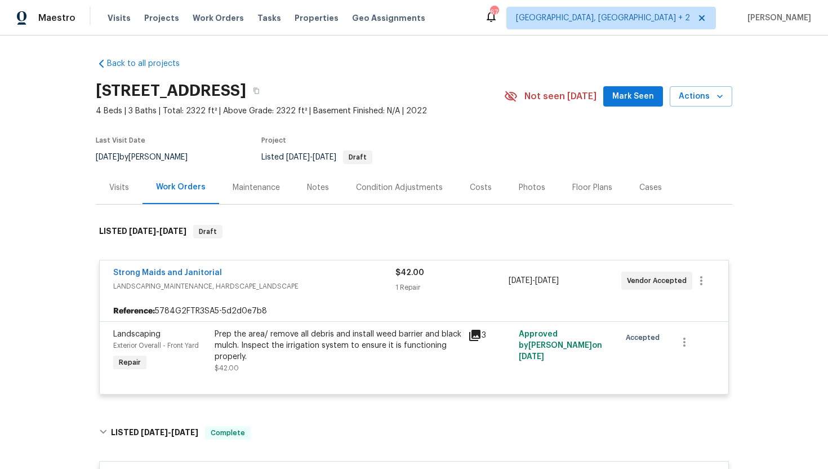
click at [128, 180] on div "Visits" at bounding box center [119, 187] width 47 height 33
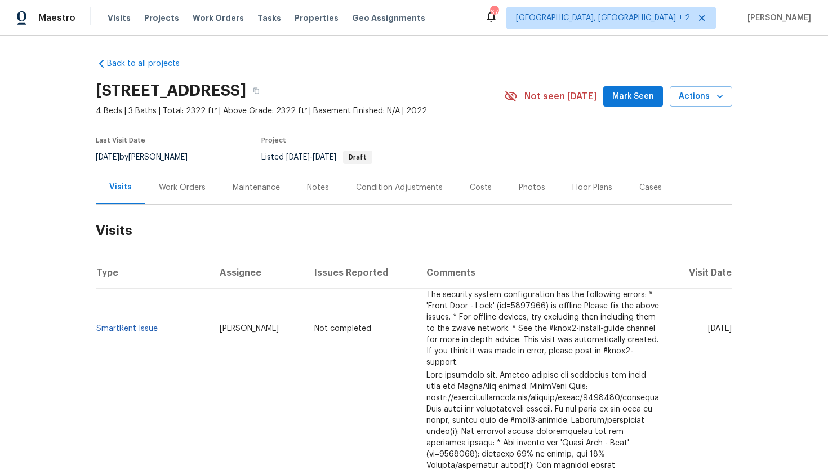
scroll to position [33, 0]
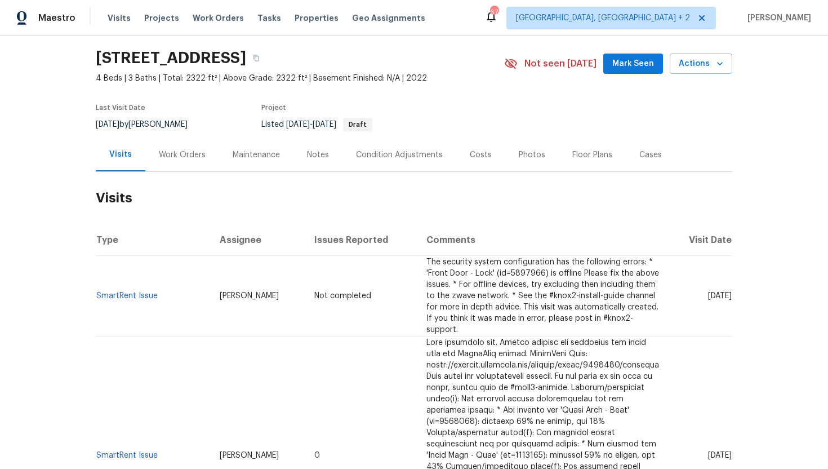
drag, startPoint x: 270, startPoint y: 295, endPoint x: 209, endPoint y: 292, distance: 61.4
click at [211, 293] on td "Sheila Cooksey" at bounding box center [258, 296] width 95 height 81
copy span "Sheila Cooksey"
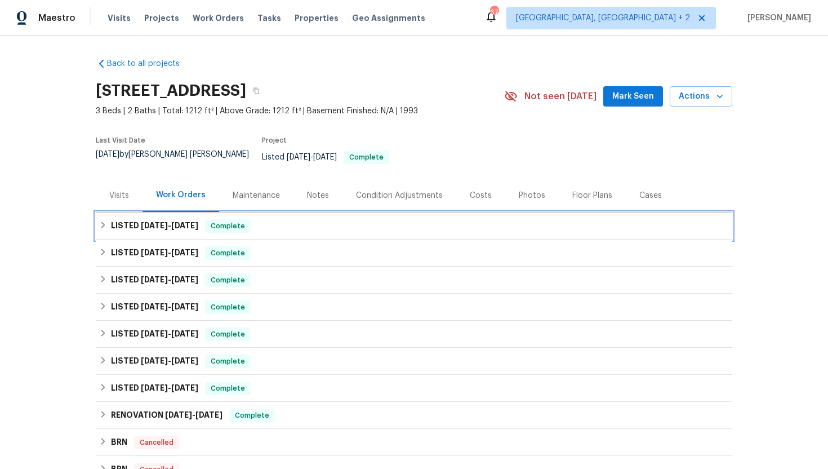
click at [197, 221] on h6 "LISTED 7/17/25 - 7/19/25" at bounding box center [154, 226] width 87 height 14
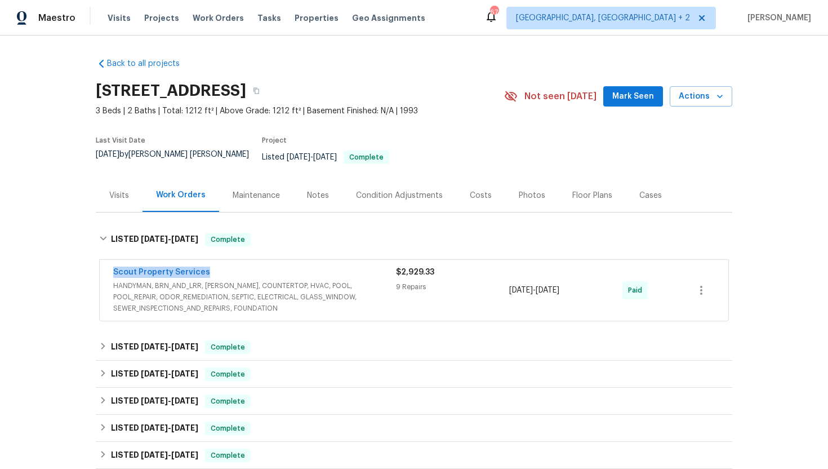
drag, startPoint x: 217, startPoint y: 263, endPoint x: 92, endPoint y: 261, distance: 125.1
click at [92, 261] on div "Back to all projects 3237 Dowitcher Ln, Orange Park, FL 32065 3 Beds | 2 Baths …" at bounding box center [414, 251] width 828 height 433
copy link "Scout Property Services"
drag, startPoint x: 594, startPoint y: 280, endPoint x: 474, endPoint y: 281, distance: 120.0
click at [474, 281] on div "Scout Property Services HANDYMAN, BRN_AND_LRR, WELLS, COUNTERTOP, HVAC, POOL, P…" at bounding box center [400, 289] width 575 height 47
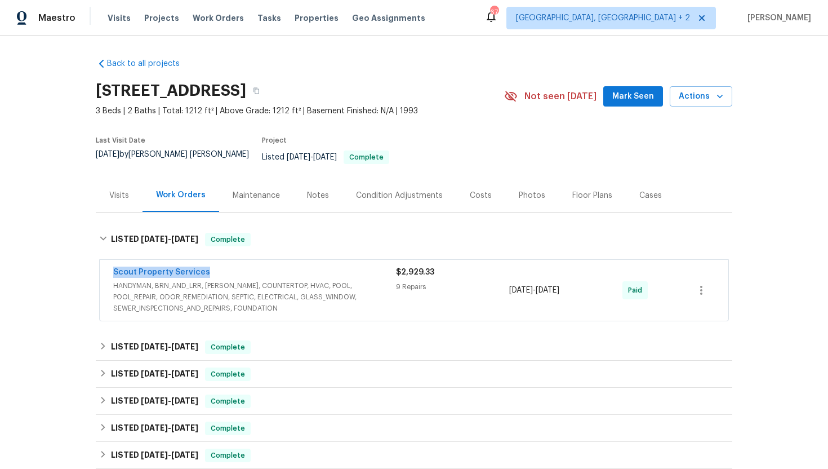
copy div "7/17/2025 - 7/19/2025"
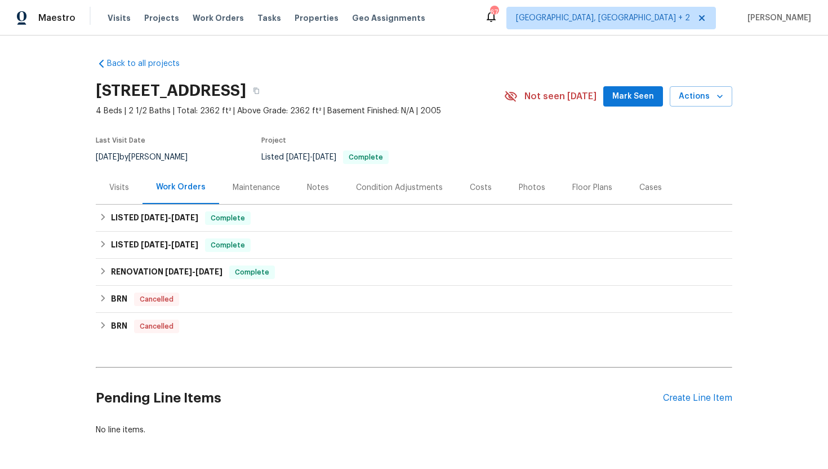
click at [116, 193] on div "Visits" at bounding box center [119, 187] width 20 height 11
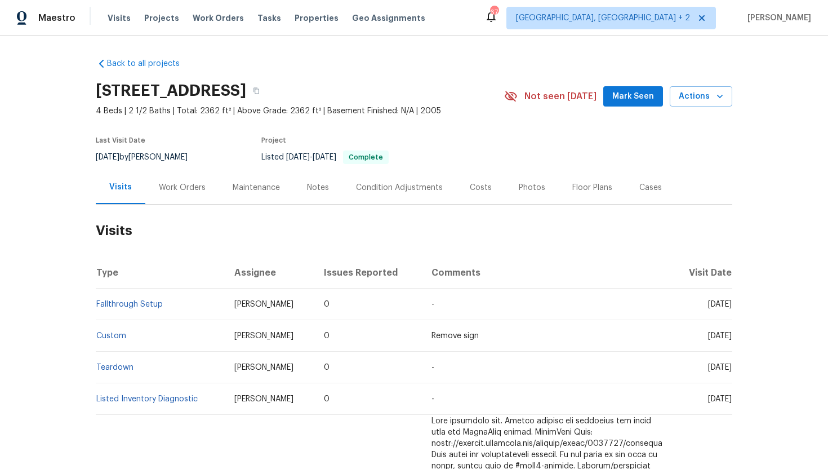
click at [190, 188] on div "Work Orders" at bounding box center [182, 187] width 47 height 11
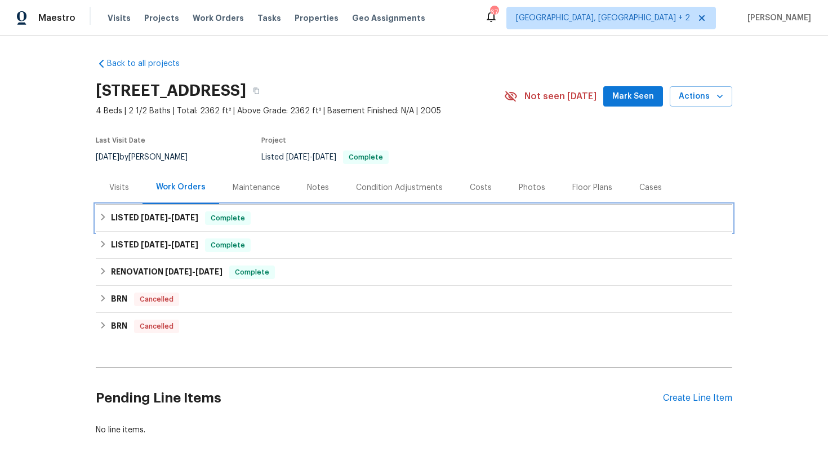
click at [200, 214] on div "LISTED 9/2/25 - 9/12/25 Complete" at bounding box center [414, 218] width 630 height 14
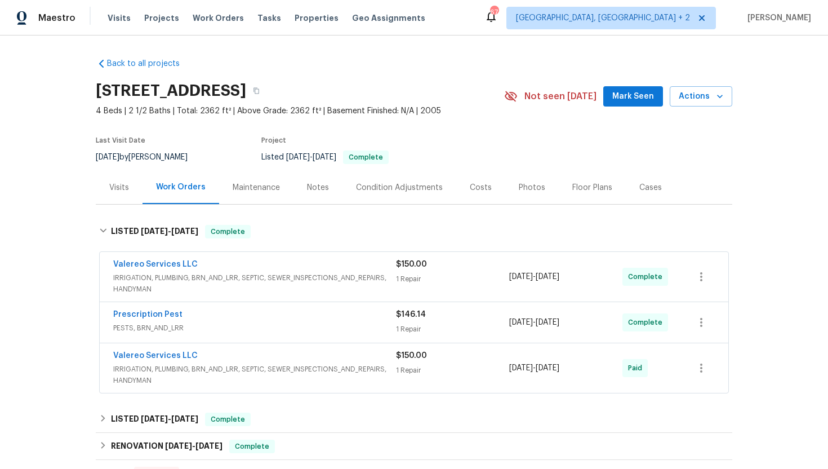
click at [222, 281] on span "IRRIGATION, PLUMBING, BRN_AND_LRR, SEPTIC, SEWER_INSPECTIONS_AND_REPAIRS, HANDY…" at bounding box center [254, 283] width 283 height 23
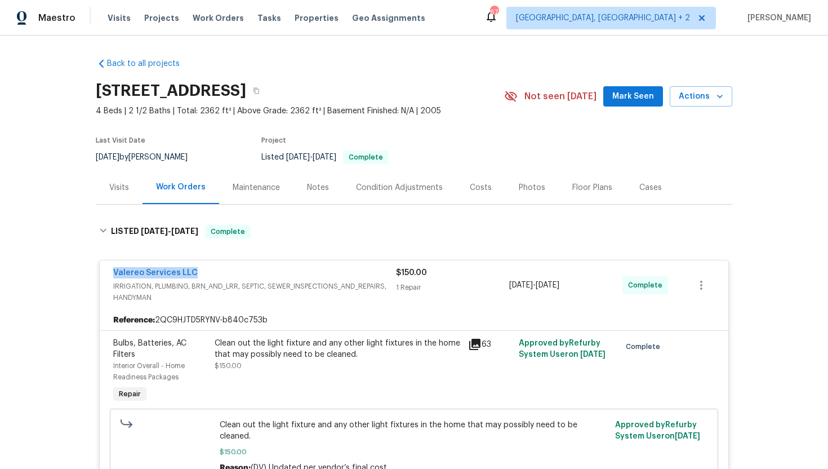
drag, startPoint x: 220, startPoint y: 277, endPoint x: 96, endPoint y: 271, distance: 124.6
click at [96, 271] on div "Valereo Services LLC IRRIGATION, PLUMBING, BRN_AND_LRR, SEPTIC, SEWER_INSPECTIO…" at bounding box center [414, 424] width 637 height 348
copy link "Valereo Services LLC"
drag, startPoint x: 591, startPoint y: 286, endPoint x: 471, endPoint y: 285, distance: 120.0
click at [471, 285] on div "Valereo Services LLC IRRIGATION, PLUMBING, BRN_AND_LRR, SEPTIC, SEWER_INSPECTIO…" at bounding box center [400, 285] width 575 height 36
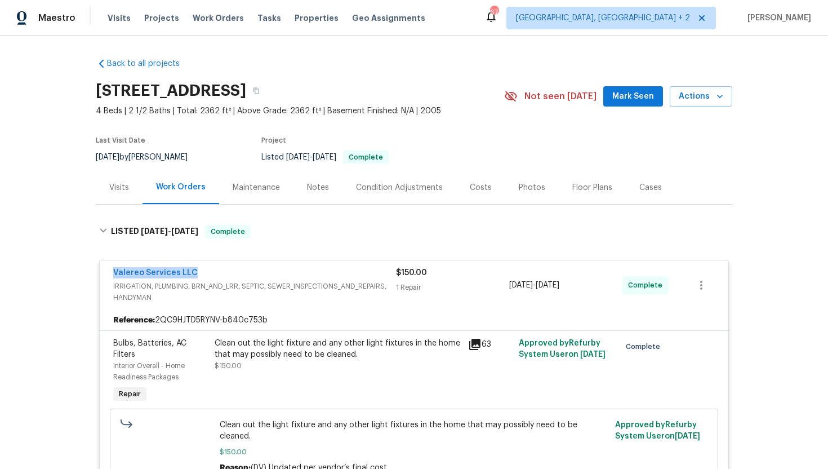
copy div "9/10/2025 - 9/11/2025"
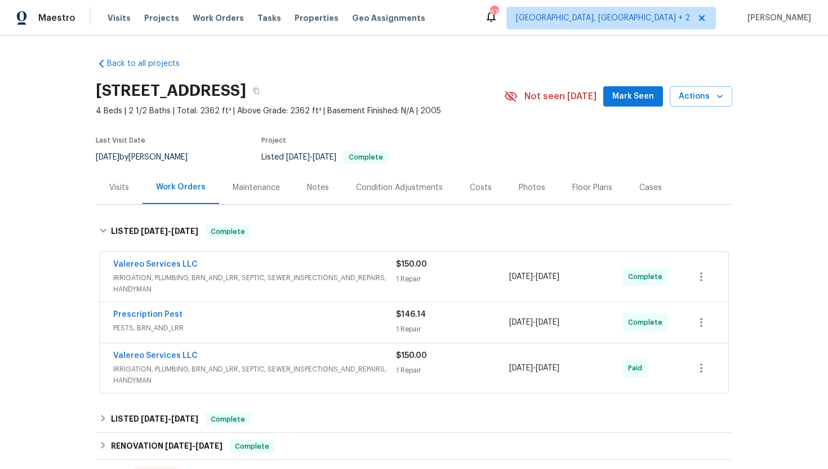
click at [119, 182] on div "Visits" at bounding box center [119, 187] width 20 height 11
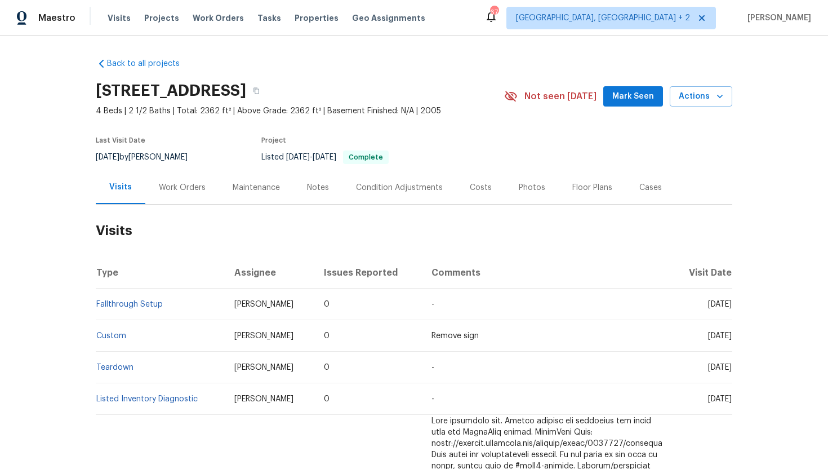
drag, startPoint x: 686, startPoint y: 304, endPoint x: 731, endPoint y: 309, distance: 45.3
click at [731, 309] on td "Wed, Aug 27 2025" at bounding box center [701, 304] width 61 height 32
copy span "Aug 27 2025"
click at [171, 188] on div "Work Orders" at bounding box center [182, 187] width 47 height 11
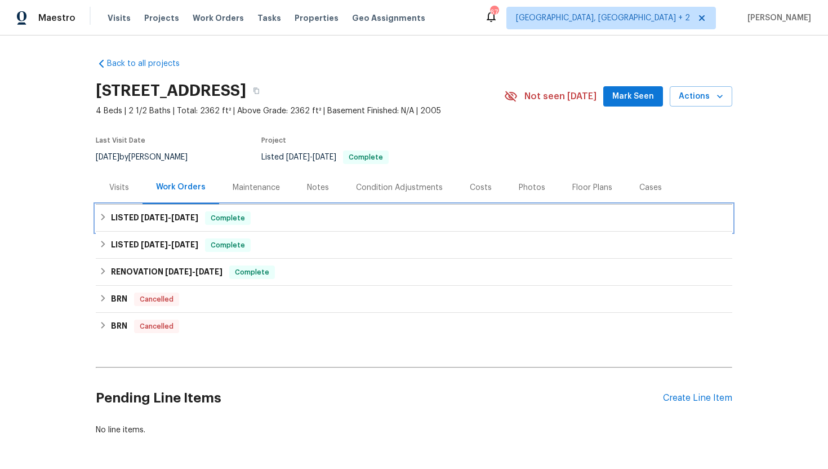
click at [185, 217] on span "9/12/25" at bounding box center [184, 217] width 27 height 8
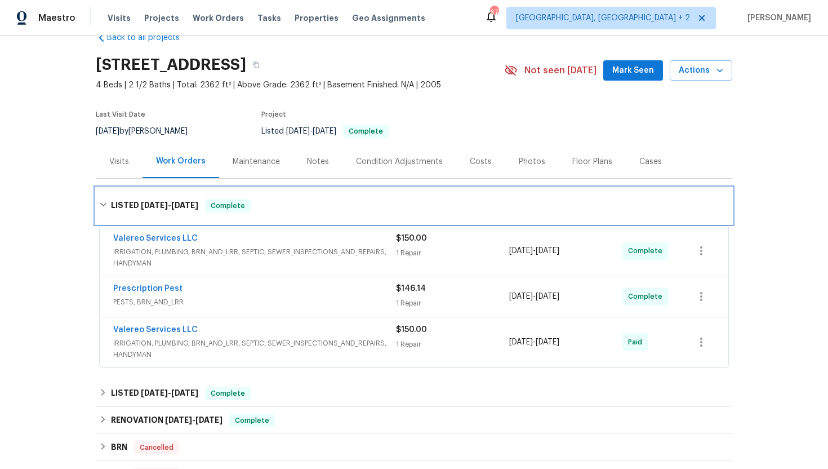
scroll to position [28, 0]
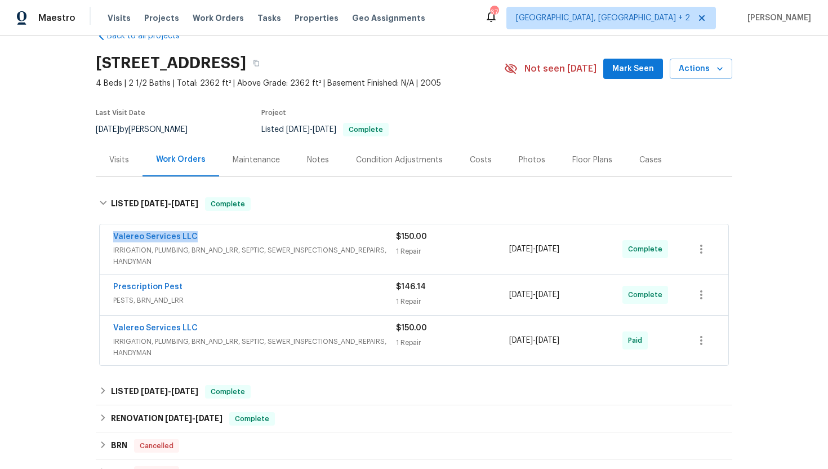
drag, startPoint x: 223, startPoint y: 237, endPoint x: 100, endPoint y: 235, distance: 122.8
click at [100, 235] on div "Valereo Services LLC IRRIGATION, PLUMBING, BRN_AND_LRR, SEPTIC, SEWER_INSPECTIO…" at bounding box center [414, 249] width 629 height 50
copy link "Valereo Services LLC"
drag, startPoint x: 594, startPoint y: 246, endPoint x: 510, endPoint y: 244, distance: 83.4
click at [510, 245] on div "9/10/2025 - 9/11/2025" at bounding box center [565, 249] width 113 height 36
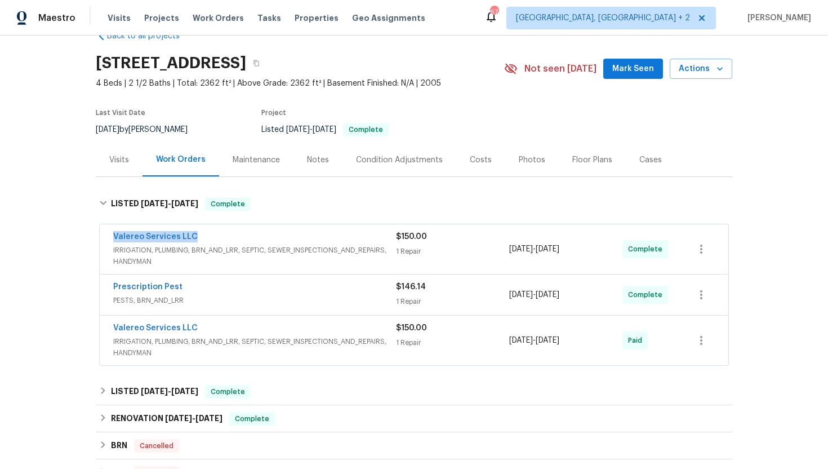
copy span "9/10/2025 - 9/11/2025"
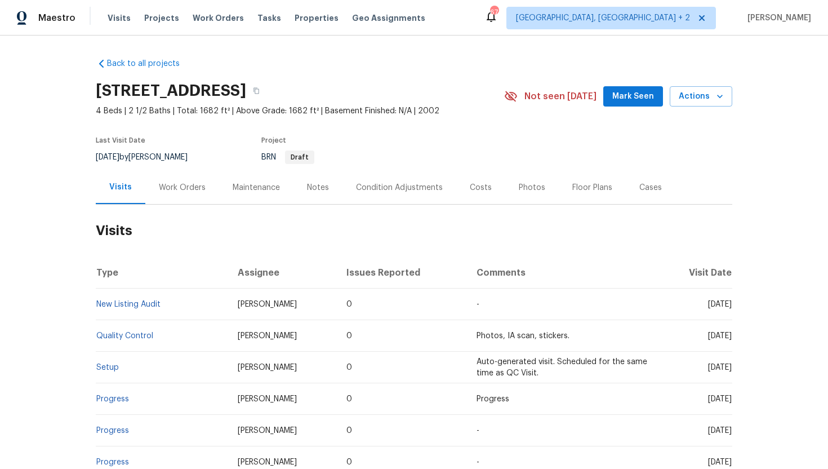
click at [184, 206] on h2 "Visits" at bounding box center [414, 230] width 637 height 52
click at [651, 190] on div "Cases" at bounding box center [650, 187] width 23 height 11
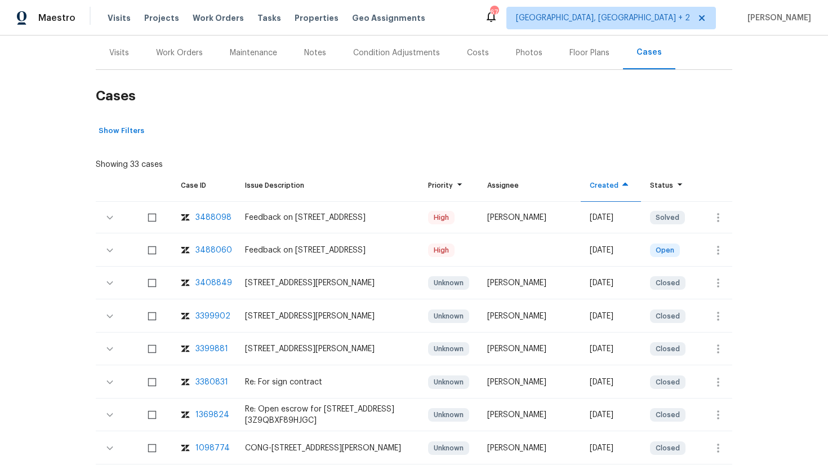
scroll to position [148, 0]
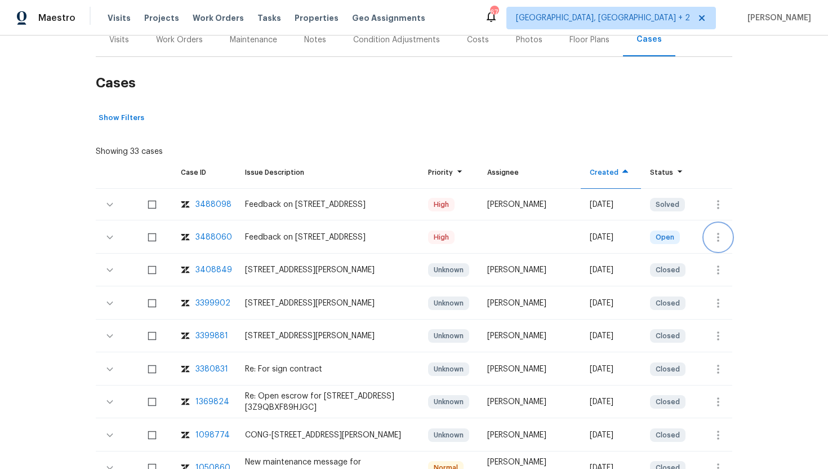
click at [722, 239] on icon "button" at bounding box center [718, 237] width 14 height 14
click at [732, 241] on li "Create a visit" at bounding box center [762, 237] width 117 height 19
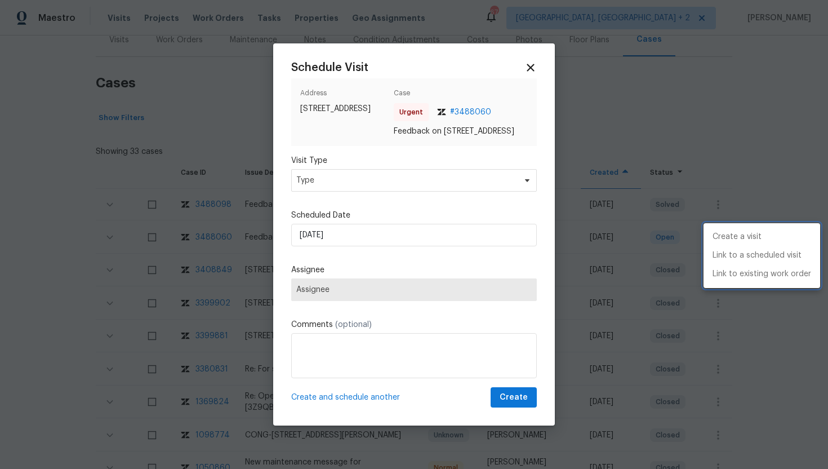
click at [357, 194] on div at bounding box center [414, 234] width 828 height 469
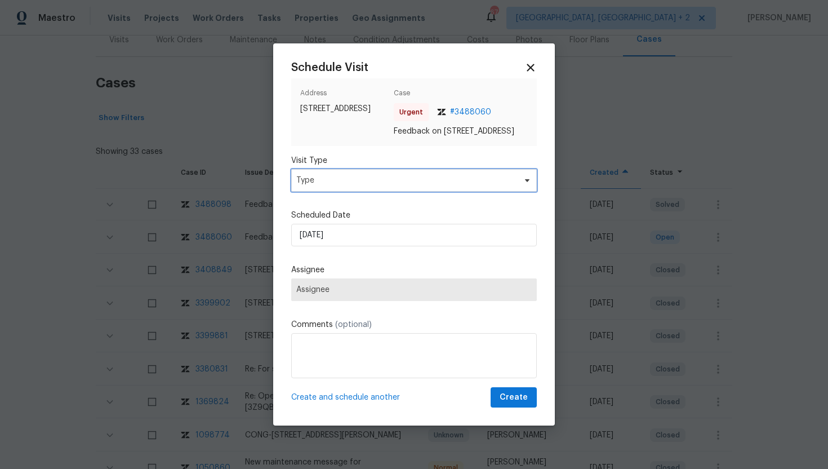
click at [353, 184] on span "Type" at bounding box center [405, 180] width 219 height 11
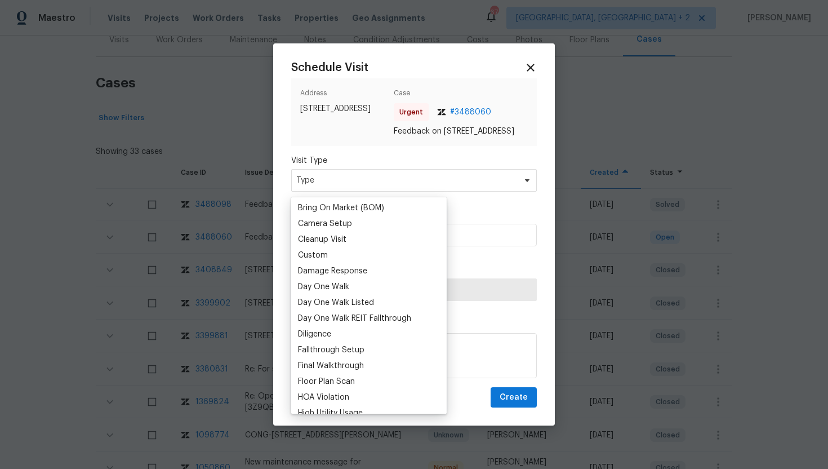
scroll to position [169, 0]
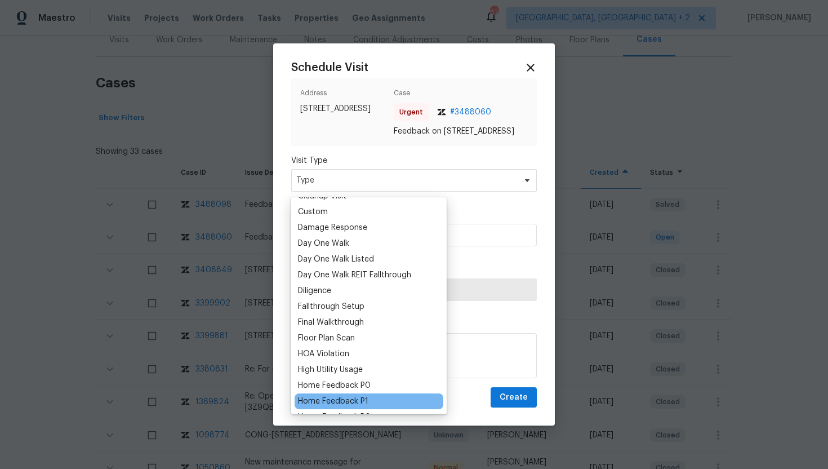
click at [361, 398] on div "Home Feedback P1" at bounding box center [333, 400] width 70 height 11
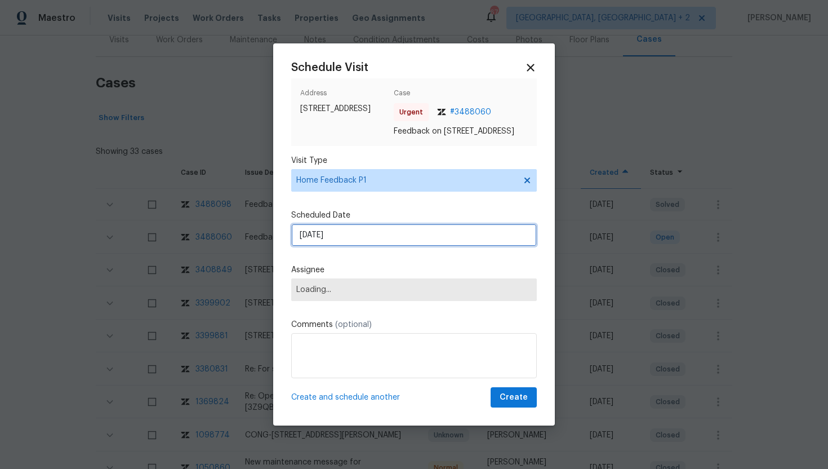
click at [358, 242] on input "[DATE]" at bounding box center [414, 235] width 246 height 23
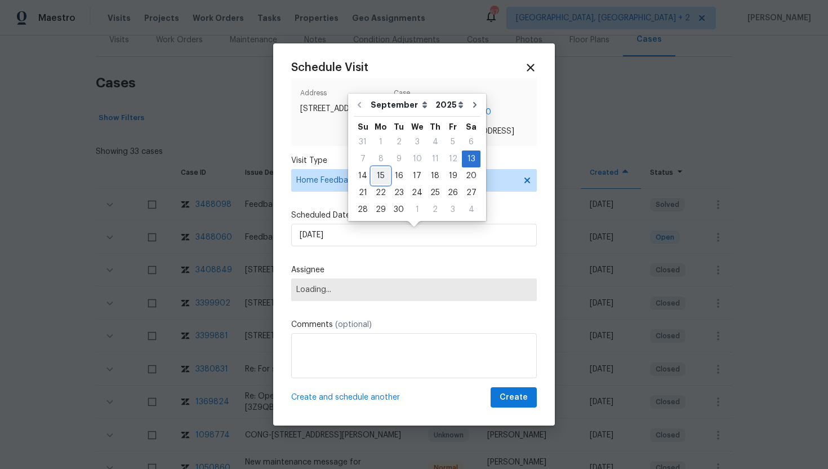
click at [382, 173] on div "15" at bounding box center [381, 176] width 18 height 16
type input "9/15/2025"
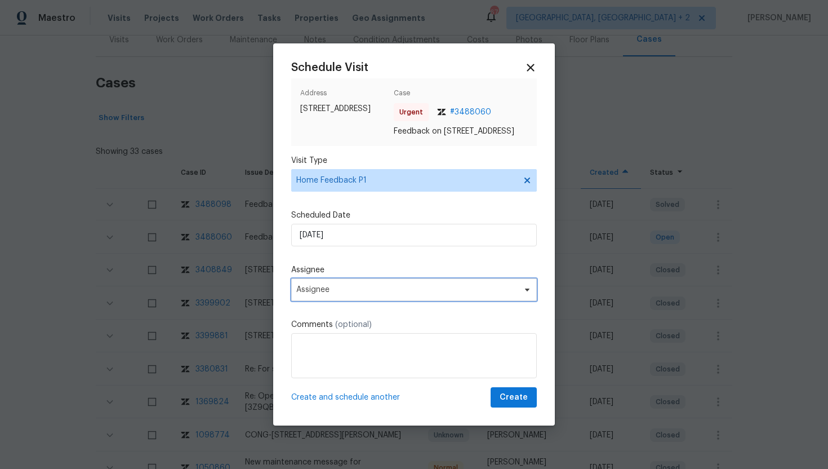
click at [362, 300] on span "Assignee" at bounding box center [414, 289] width 246 height 23
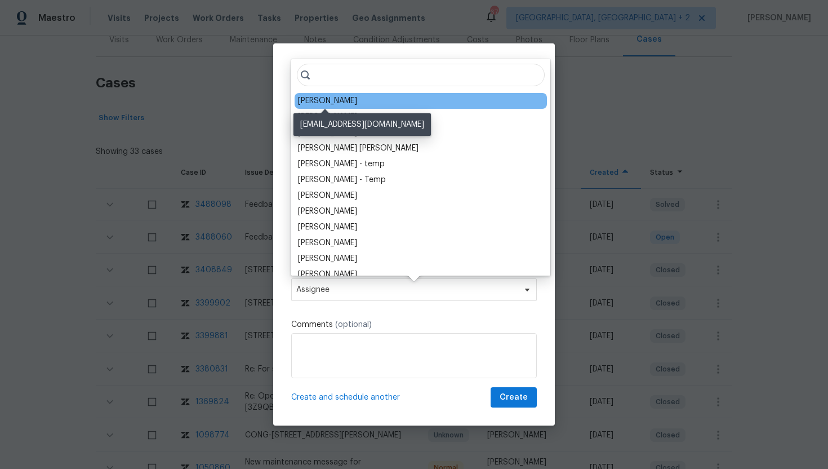
click at [333, 101] on div "Wayne Putnam" at bounding box center [327, 100] width 59 height 11
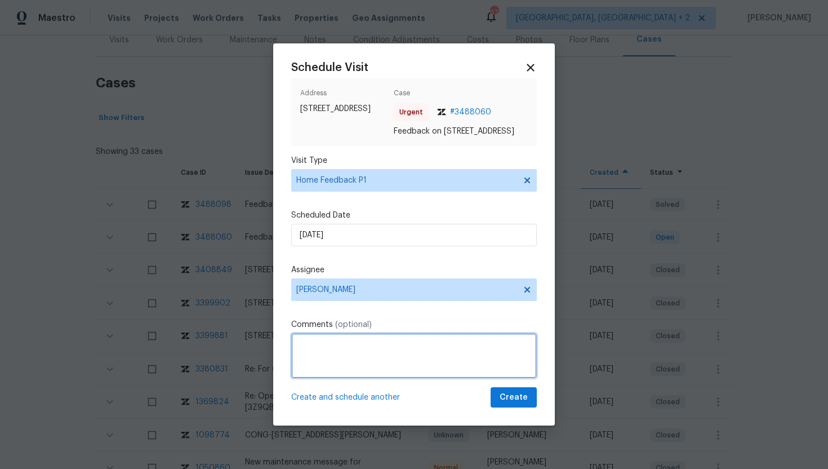
click at [318, 358] on textarea at bounding box center [414, 355] width 246 height 45
paste textarea "Feedback Message: buyer tried to get access trough app but didnt worked, tried …"
click at [374, 352] on textarea "Feedback Message: buyer tried to get access trough app but didnt worked, tried …" at bounding box center [414, 355] width 246 height 45
click at [376, 351] on textarea "Feedback Message: buyer tried to get access trough app but didnt worked, tried …" at bounding box center [414, 355] width 246 height 45
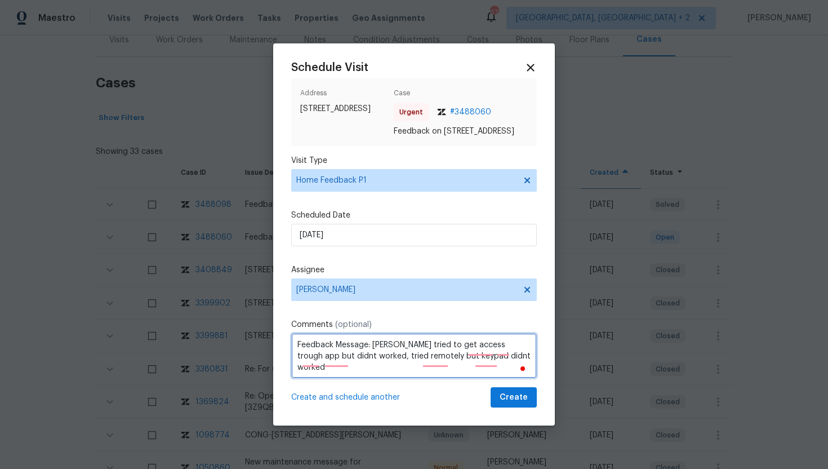
click at [478, 350] on textarea "Feedback Message: Buyer tried to get access trough app but didnt worked, tried …" at bounding box center [414, 355] width 246 height 45
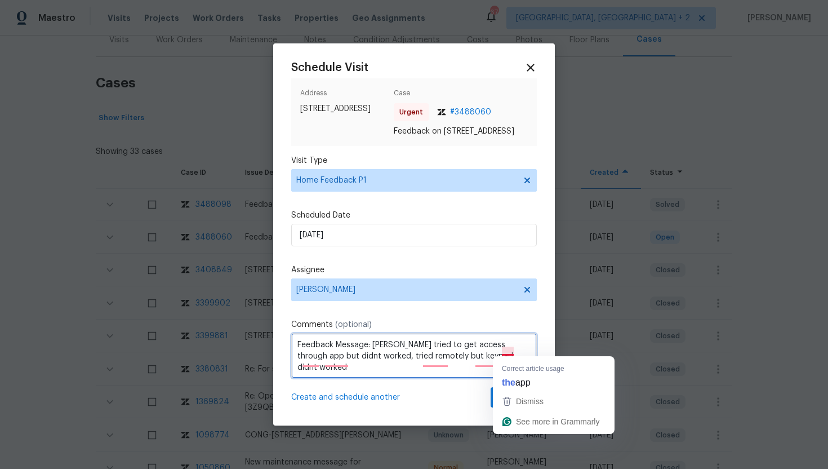
click at [504, 353] on textarea "Feedback Message: Buyer tried to get access through app but didnt worked, tried…" at bounding box center [414, 355] width 246 height 45
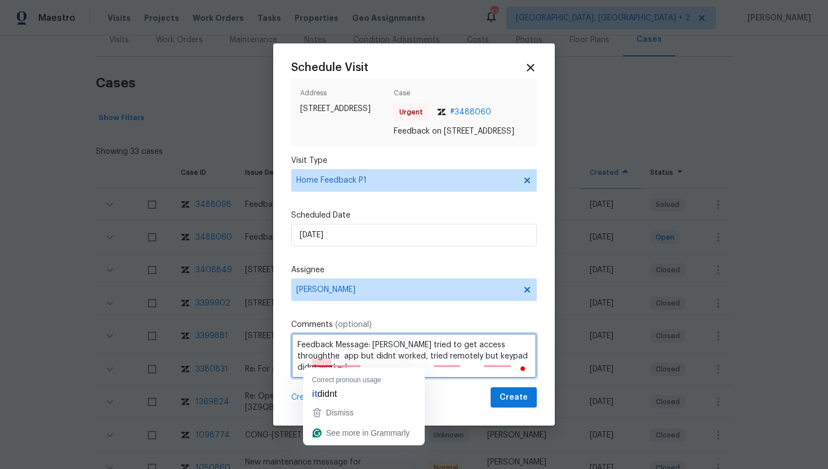
click at [331, 362] on textarea "Feedback Message: Buyer tried to get access throughthe app but didnt worked, tr…" at bounding box center [414, 355] width 246 height 45
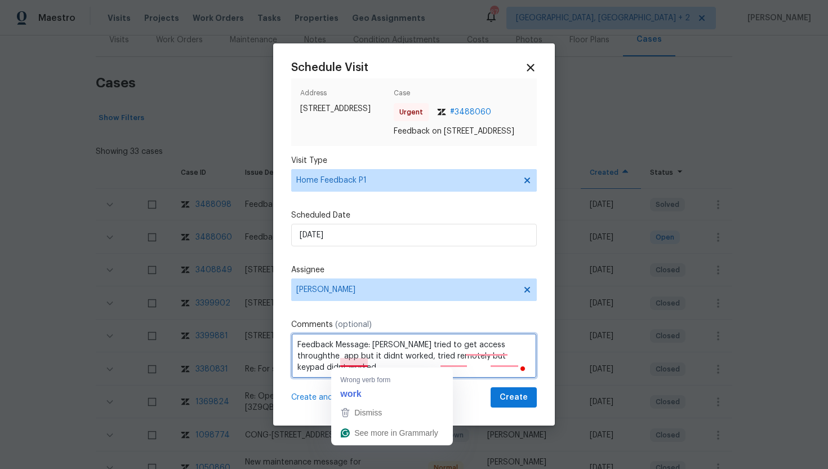
click at [357, 362] on textarea "Feedback Message: Buyer tried to get access throughthe app but it didnt worked,…" at bounding box center [414, 355] width 246 height 45
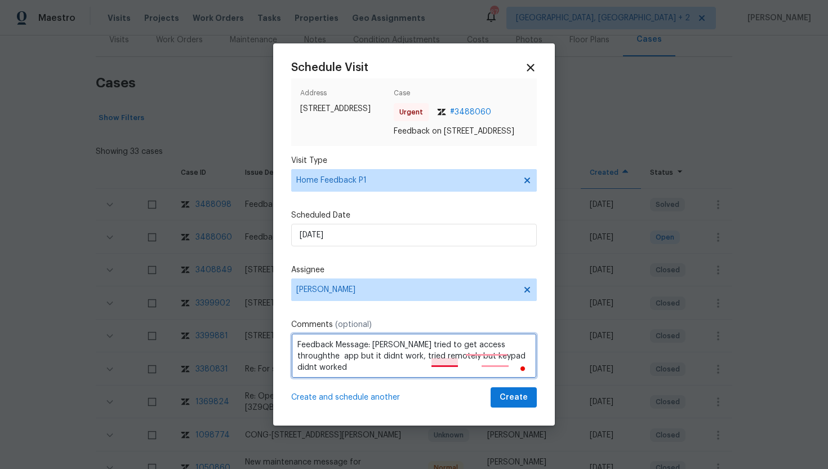
click at [441, 363] on textarea "Feedback Message: Buyer tried to get access throughthe app but it didnt work, t…" at bounding box center [414, 355] width 246 height 45
click at [481, 350] on textarea "Feedback Message: Buyer tried to get access throughthe app but it didnt work, t…" at bounding box center [414, 355] width 246 height 45
click at [426, 366] on textarea "Feedback Message: Buyer tried to get access through the app but it didnt work, …" at bounding box center [414, 355] width 246 height 45
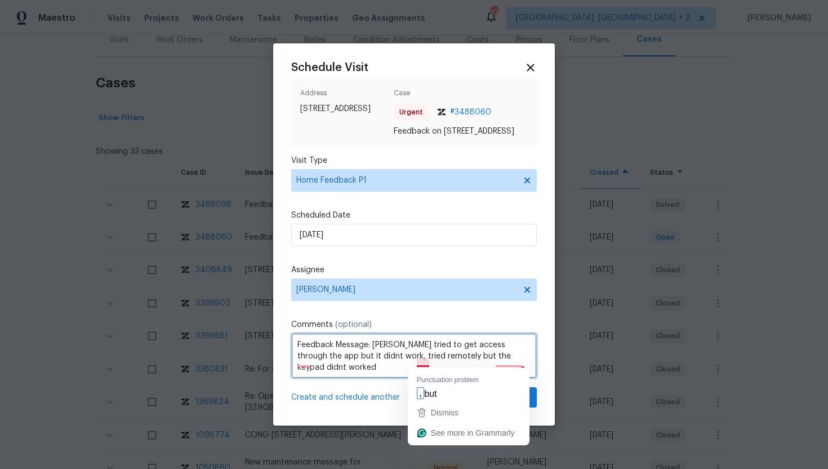
click at [422, 356] on textarea "Feedback Message: Buyer tried to get access through the app but it didnt work, …" at bounding box center [414, 355] width 246 height 45
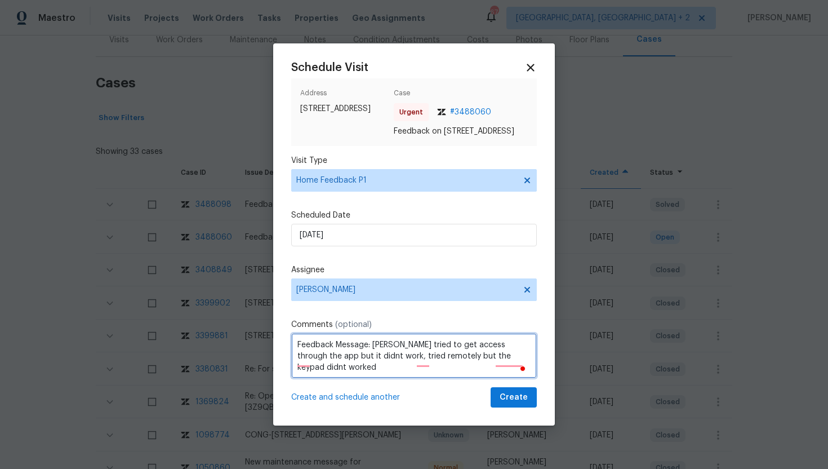
click at [422, 356] on textarea "Feedback Message: Buyer tried to get access through the app but it didnt work, …" at bounding box center [414, 355] width 246 height 45
click at [422, 358] on textarea "Feedback Message: Buyer tried to get access through the app but it didnt work, …" at bounding box center [414, 355] width 246 height 45
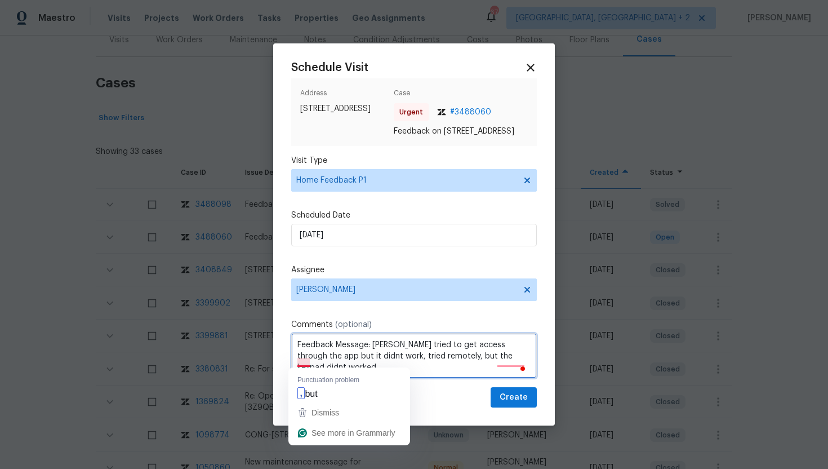
click at [302, 365] on textarea "Feedback Message: Buyer tried to get access through the app but it didnt work, …" at bounding box center [414, 355] width 246 height 45
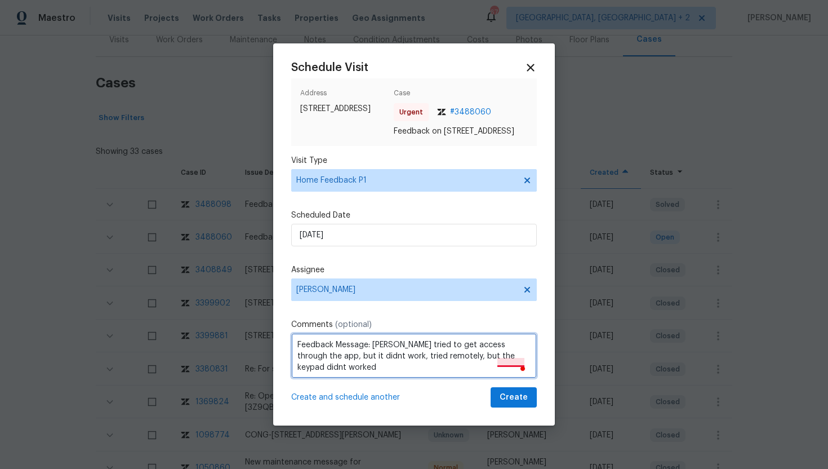
click at [506, 364] on textarea "Feedback Message: Buyer tried to get access through the app, but it didnt work,…" at bounding box center [414, 355] width 246 height 45
type textarea "Feedback Message: Buyer tried to get access through the app, but it didnt work,…"
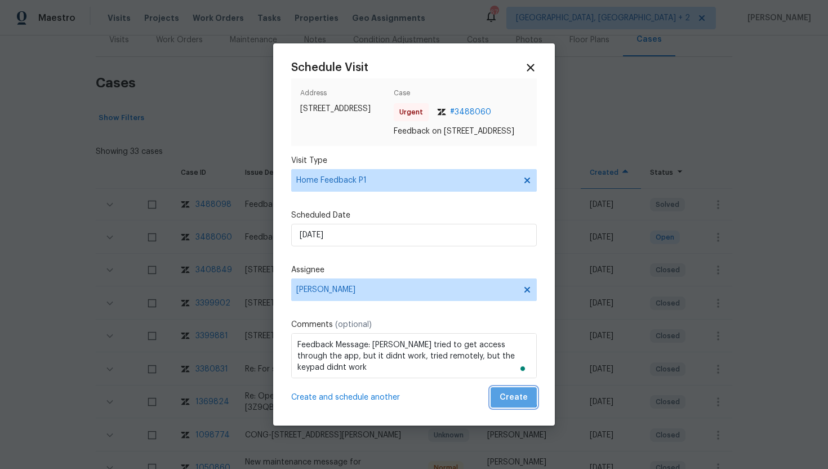
click at [514, 400] on span "Create" at bounding box center [514, 397] width 28 height 14
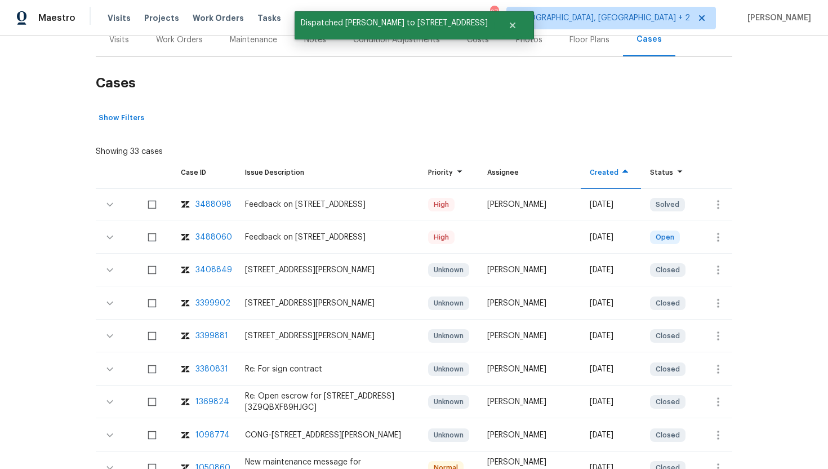
click at [121, 45] on div "Visits" at bounding box center [119, 39] width 20 height 11
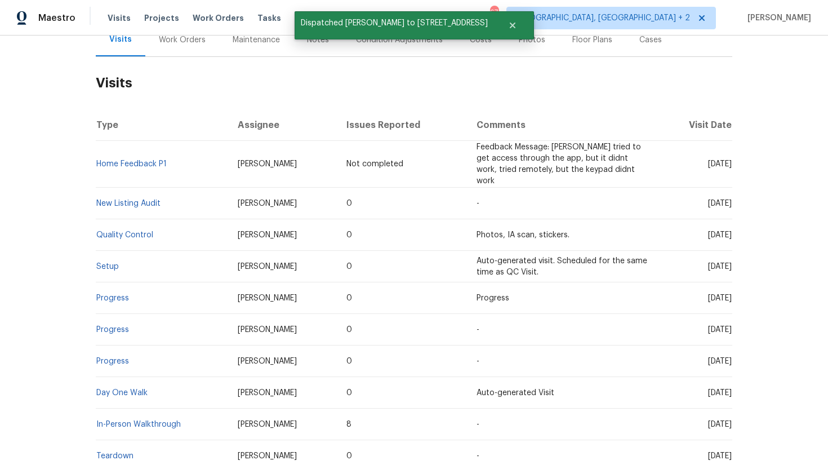
scroll to position [147, 0]
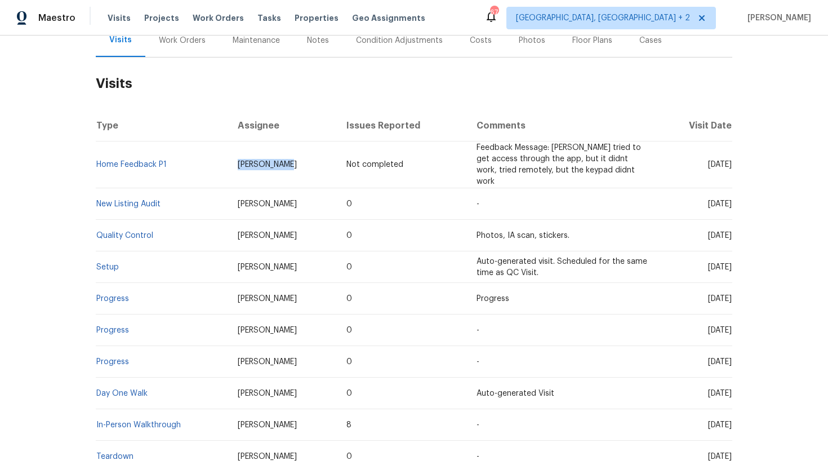
drag, startPoint x: 285, startPoint y: 162, endPoint x: 222, endPoint y: 162, distance: 63.1
click at [229, 162] on td "Wayne Putnam" at bounding box center [283, 164] width 109 height 47
copy span "Wayne Putnam"
click at [679, 188] on td "Thu, Sep 04 2025" at bounding box center [696, 204] width 74 height 32
copy span "Sep 04 2025"
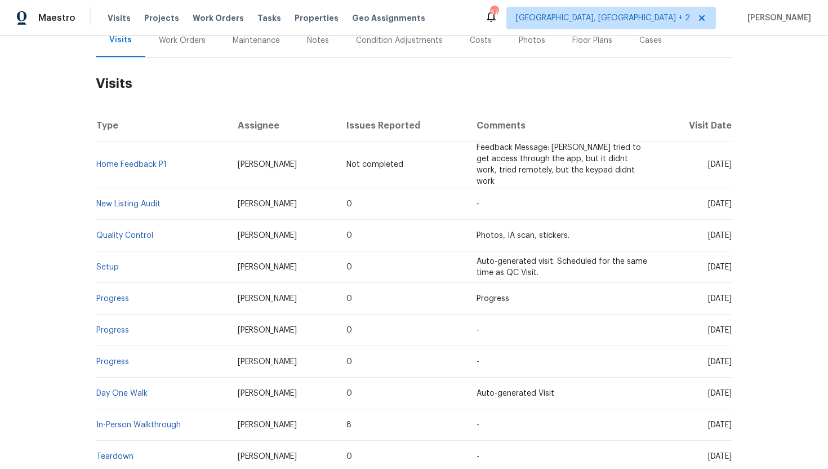
drag, startPoint x: 685, startPoint y: 195, endPoint x: 730, endPoint y: 195, distance: 45.1
click at [731, 200] on span "Thu, Sep 04 2025" at bounding box center [720, 204] width 24 height 8
click at [184, 53] on div "Work Orders" at bounding box center [182, 40] width 74 height 33
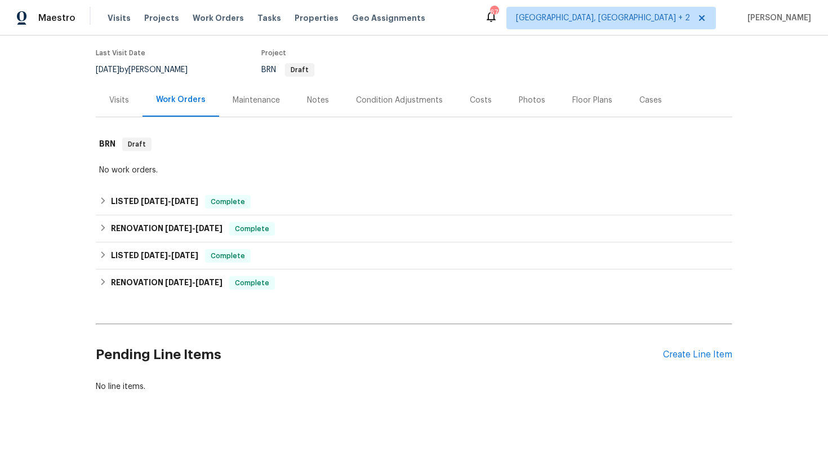
scroll to position [87, 0]
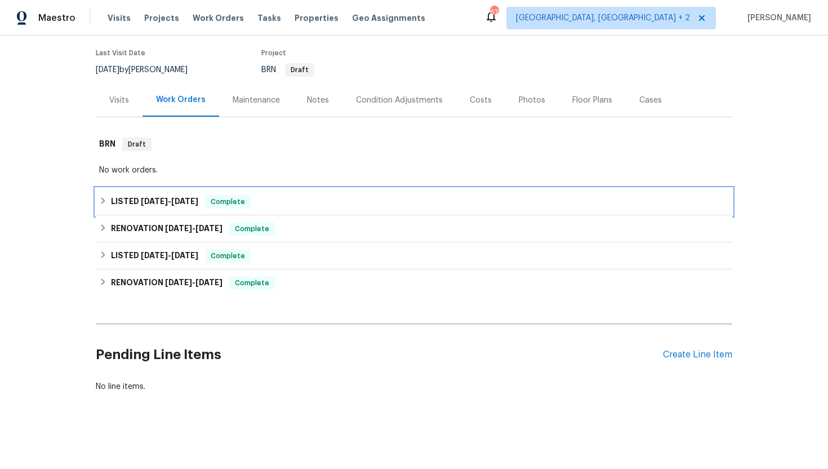
click at [192, 206] on h6 "LISTED 8/26/25 - 8/27/25" at bounding box center [154, 202] width 87 height 14
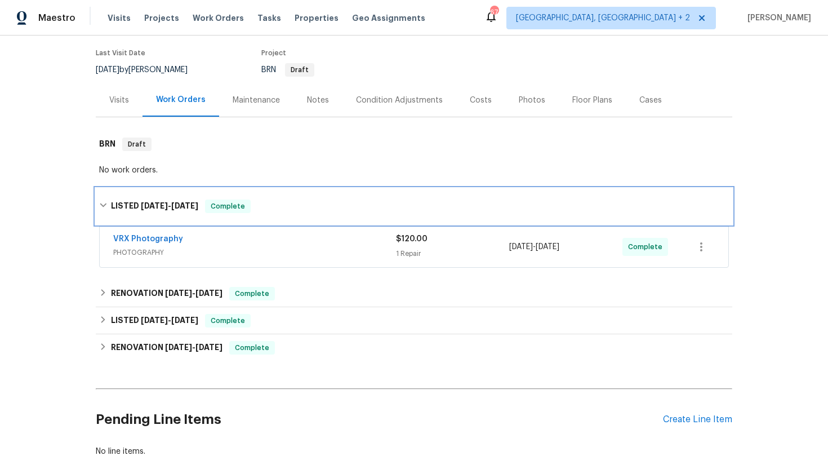
scroll to position [136, 0]
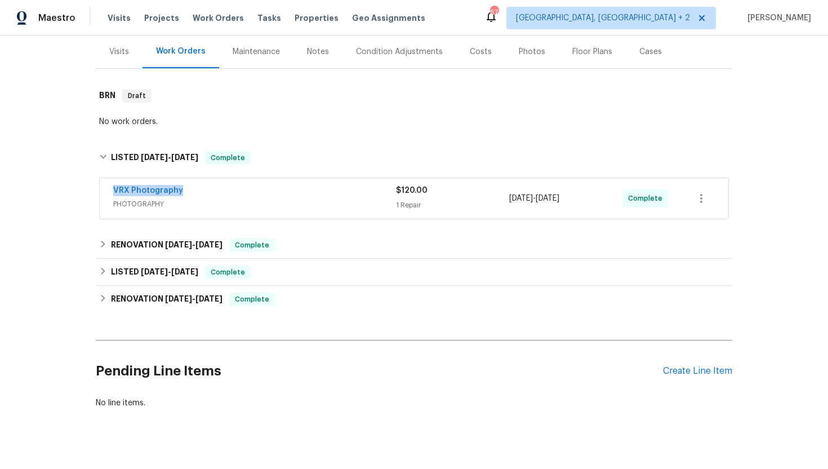
drag, startPoint x: 199, startPoint y: 189, endPoint x: 89, endPoint y: 189, distance: 110.4
click at [89, 189] on div "Back to all projects 102 Spring Dove Ln, Apex, NC 27539 4 Beds | 2 1/2 Baths | …" at bounding box center [414, 251] width 828 height 433
copy link "VRX Photography"
drag, startPoint x: 595, startPoint y: 196, endPoint x: 494, endPoint y: 201, distance: 101.0
click at [494, 201] on div "VRX Photography PHOTOGRAPHY $120.00 1 Repair 8/26/2025 - 8/27/2025 Complete" at bounding box center [400, 198] width 575 height 27
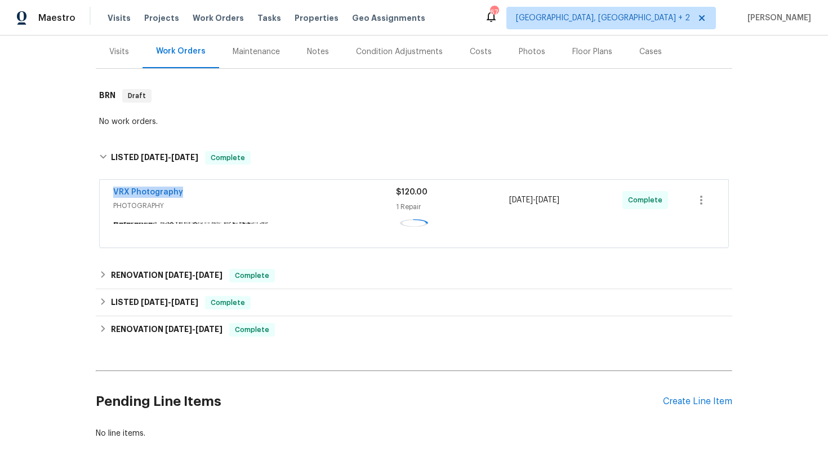
copy div "8/26/2025 - 8/27/2025"
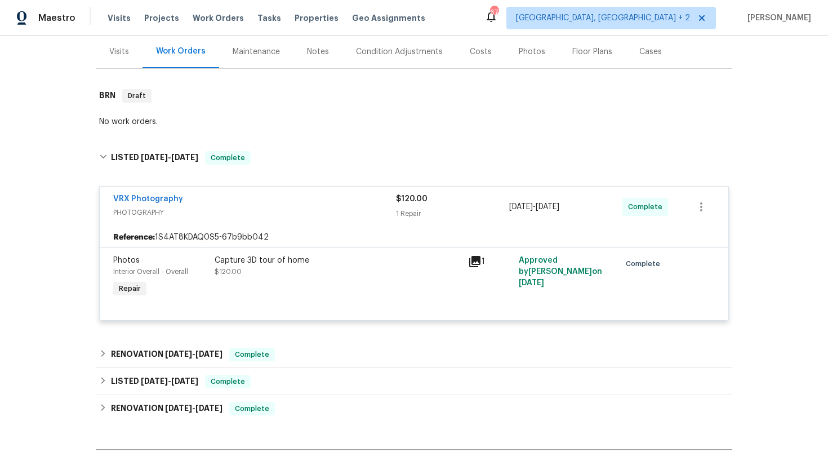
click at [118, 50] on div "Visits" at bounding box center [119, 51] width 20 height 11
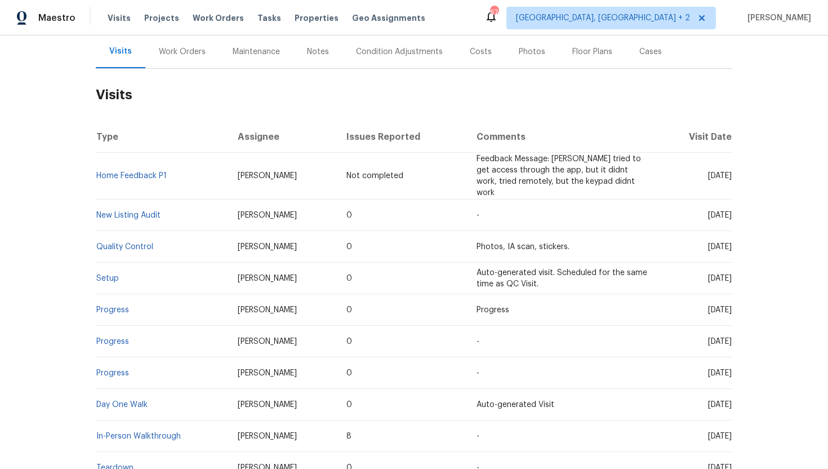
scroll to position [135, 0]
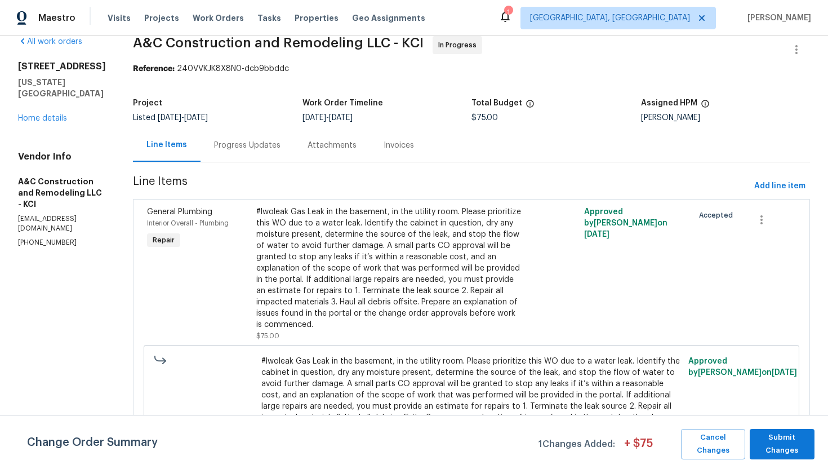
scroll to position [52, 0]
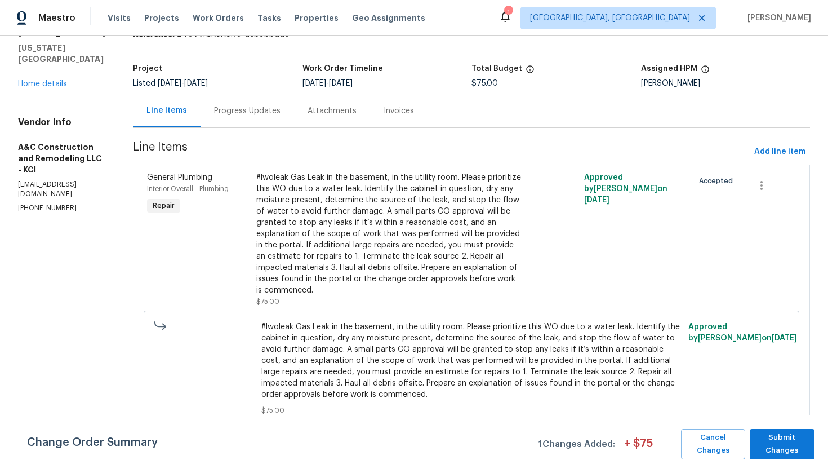
click at [268, 115] on div "Progress Updates" at bounding box center [247, 110] width 66 height 11
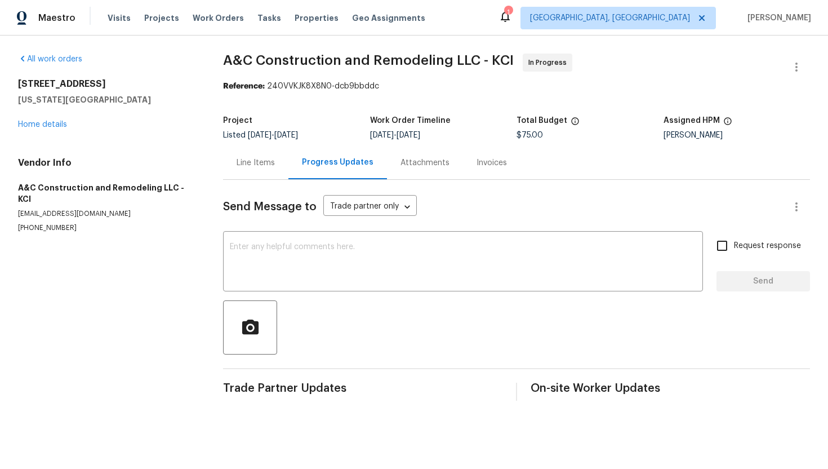
click at [263, 170] on div "Line Items" at bounding box center [255, 162] width 65 height 33
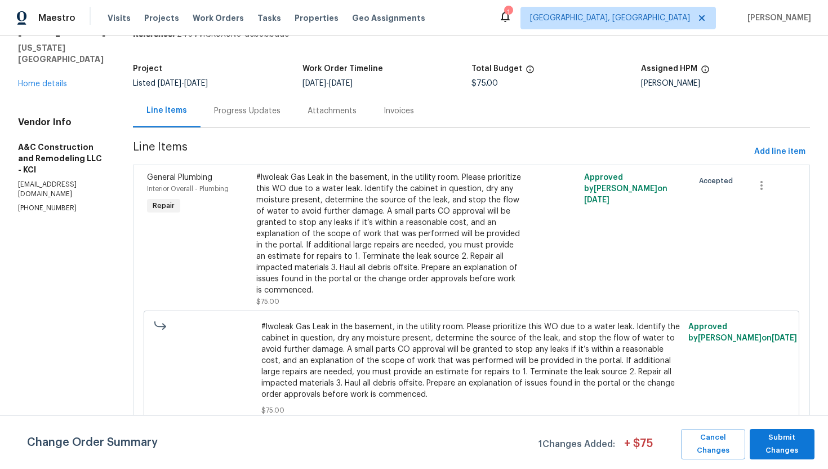
scroll to position [10, 0]
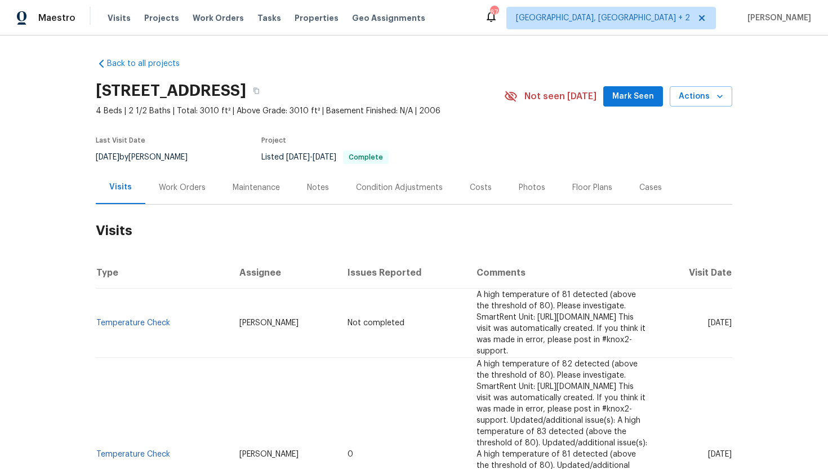
click at [183, 192] on div "Work Orders" at bounding box center [182, 187] width 47 height 11
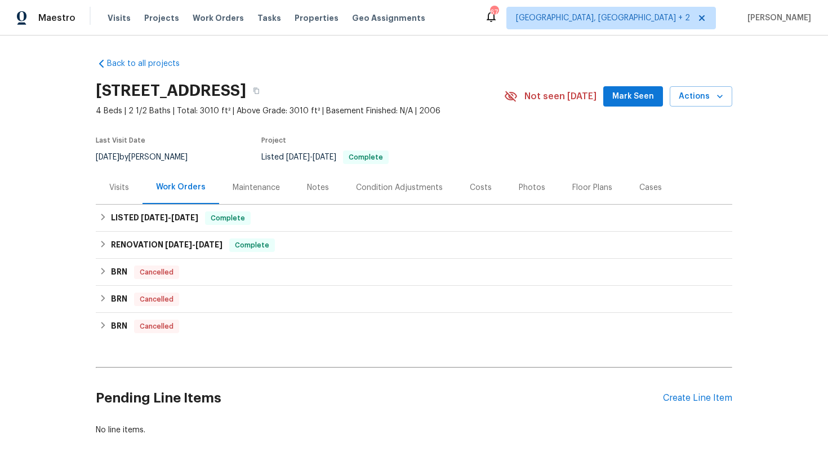
click at [129, 192] on div "Visits" at bounding box center [119, 187] width 47 height 33
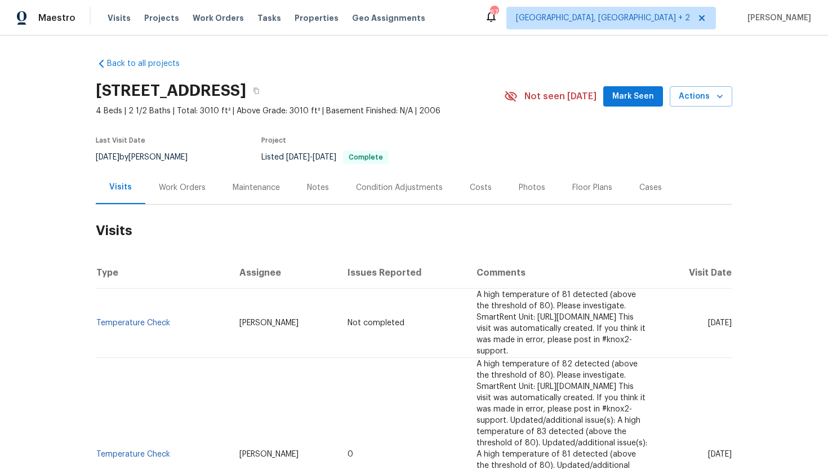
drag, startPoint x: 269, startPoint y: 318, endPoint x: 212, endPoint y: 318, distance: 56.3
click at [230, 318] on td "[PERSON_NAME]" at bounding box center [284, 322] width 108 height 69
copy span "[PERSON_NAME]"
click at [171, 180] on div "Work Orders" at bounding box center [182, 187] width 74 height 33
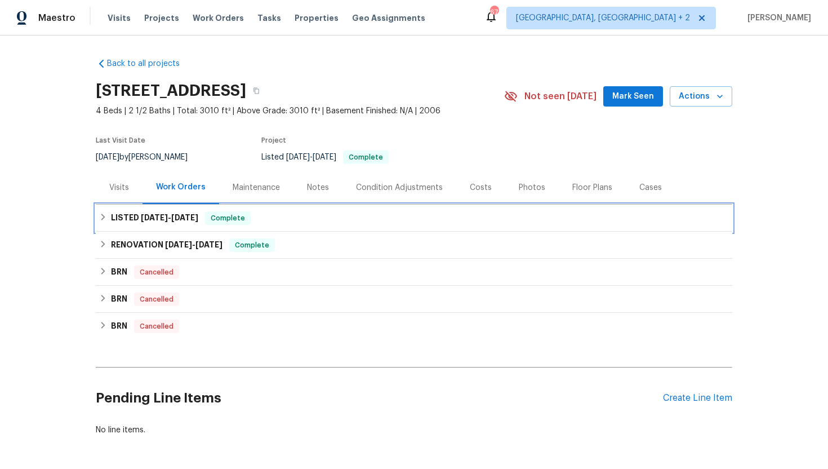
click at [208, 215] on span "Complete" at bounding box center [227, 217] width 43 height 11
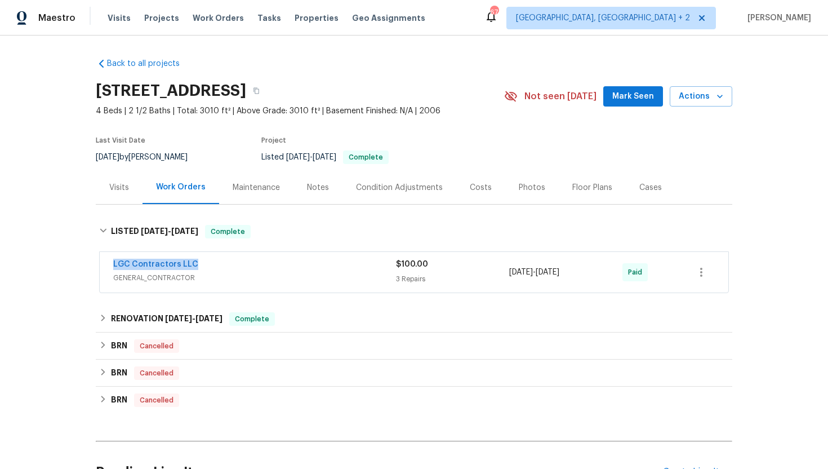
drag, startPoint x: 204, startPoint y: 265, endPoint x: 93, endPoint y: 265, distance: 111.0
click at [93, 265] on div "Back to all projects [STREET_ADDRESS] 4 Beds | 2 1/2 Baths | Total: 3010 ft² | …" at bounding box center [414, 251] width 828 height 433
copy link "LGC Contractors LLC"
drag, startPoint x: 588, startPoint y: 275, endPoint x: 503, endPoint y: 274, distance: 84.5
click at [503, 274] on div "LGC Contractors LLC GENERAL_CONTRACTOR $100.00 3 Repairs [DATE] - [DATE] Paid" at bounding box center [400, 272] width 575 height 27
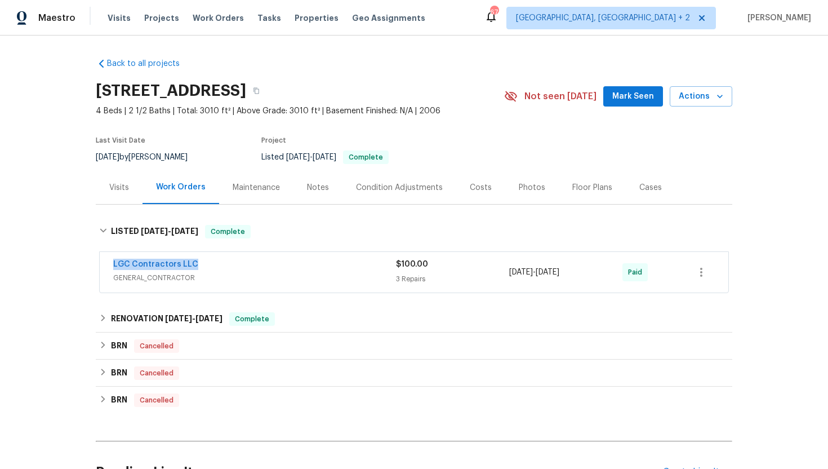
copy div "[DATE] - [DATE]"
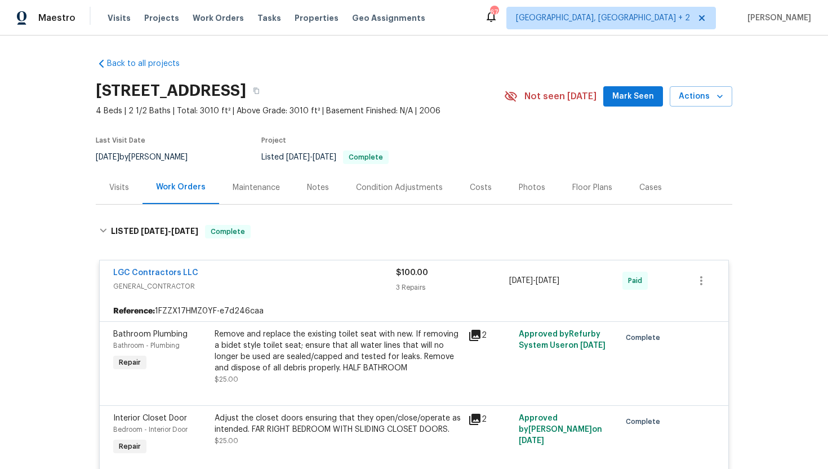
click at [127, 189] on div "Visits" at bounding box center [119, 187] width 20 height 11
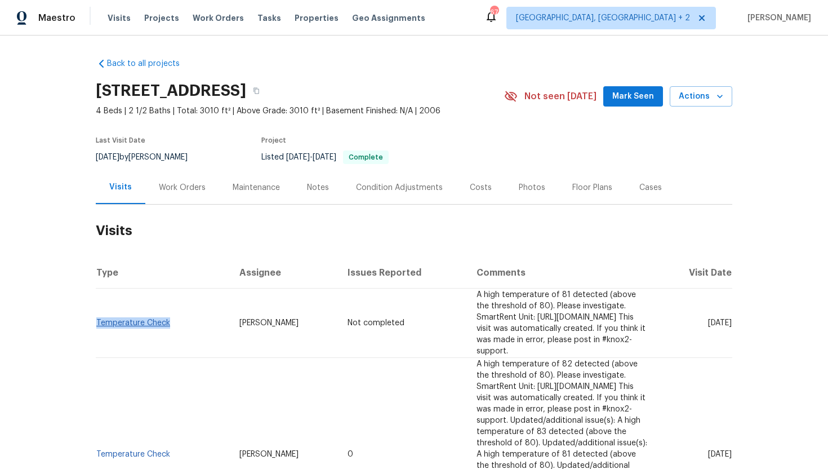
drag, startPoint x: 176, startPoint y: 320, endPoint x: 96, endPoint y: 320, distance: 80.0
click at [96, 320] on td "Temperature Check" at bounding box center [163, 322] width 135 height 69
copy link "Temperature Check"
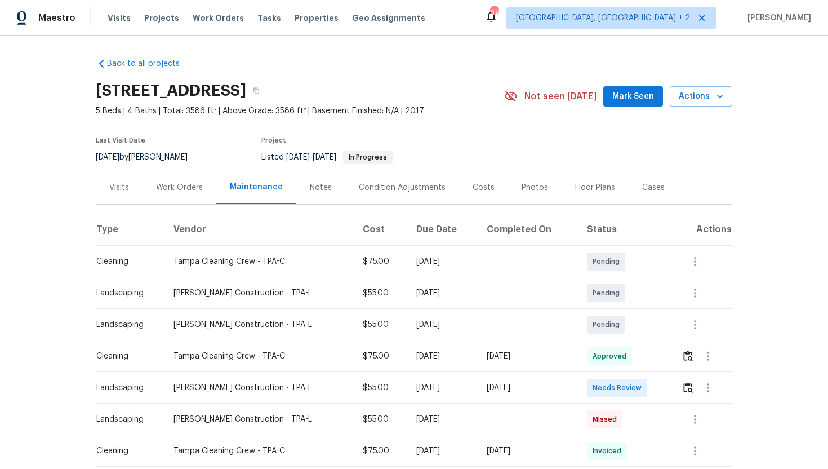
scroll to position [35, 0]
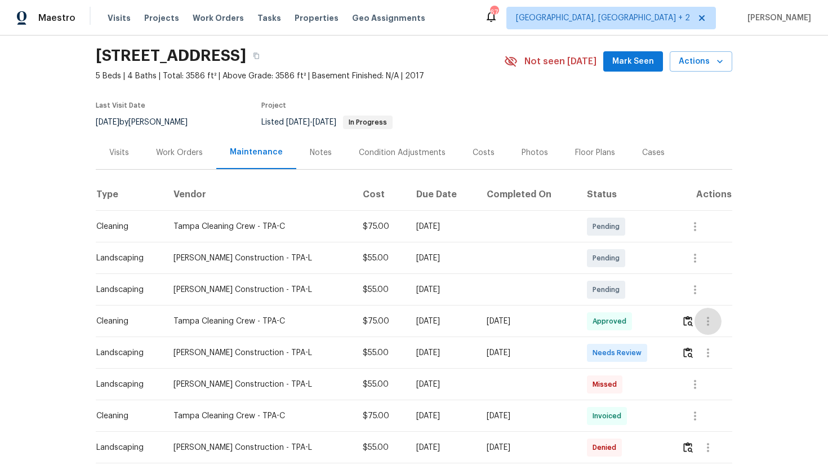
click at [713, 322] on icon "button" at bounding box center [708, 321] width 14 height 14
click at [731, 339] on li "View details" at bounding box center [733, 339] width 79 height 19
click at [740, 346] on li "View details" at bounding box center [733, 339] width 79 height 19
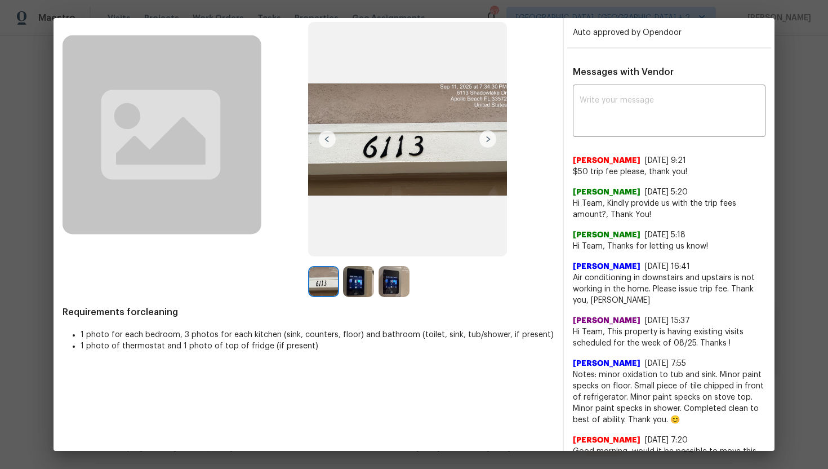
scroll to position [104, 0]
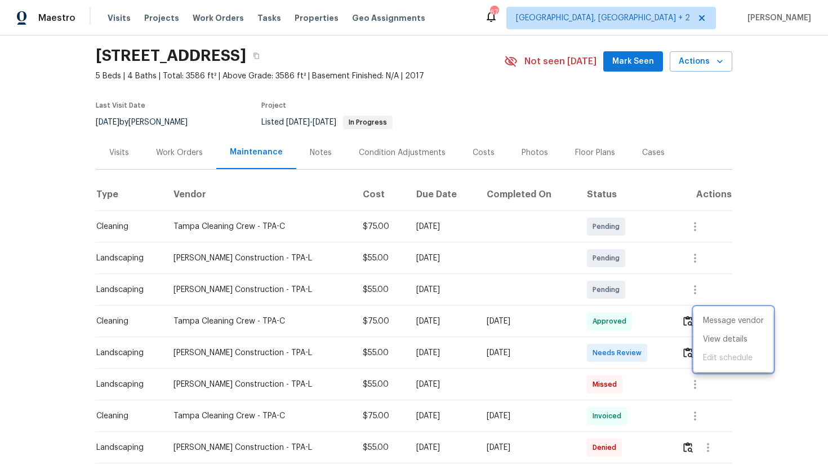
click at [781, 272] on div at bounding box center [414, 234] width 828 height 469
click at [706, 354] on icon "button" at bounding box center [708, 353] width 14 height 14
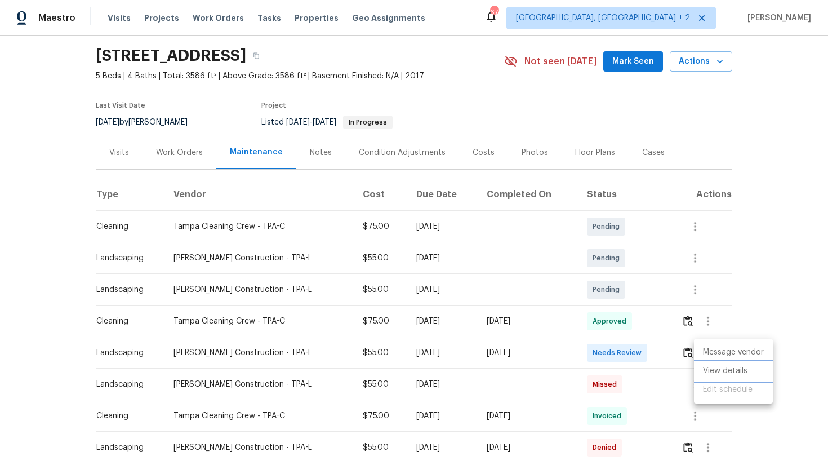
click at [720, 371] on li "View details" at bounding box center [733, 371] width 79 height 19
click at [808, 286] on div at bounding box center [414, 234] width 828 height 469
click at [709, 350] on icon "button" at bounding box center [708, 353] width 14 height 14
click at [725, 372] on li "View details" at bounding box center [733, 371] width 79 height 19
click at [745, 372] on li "View details" at bounding box center [733, 371] width 79 height 19
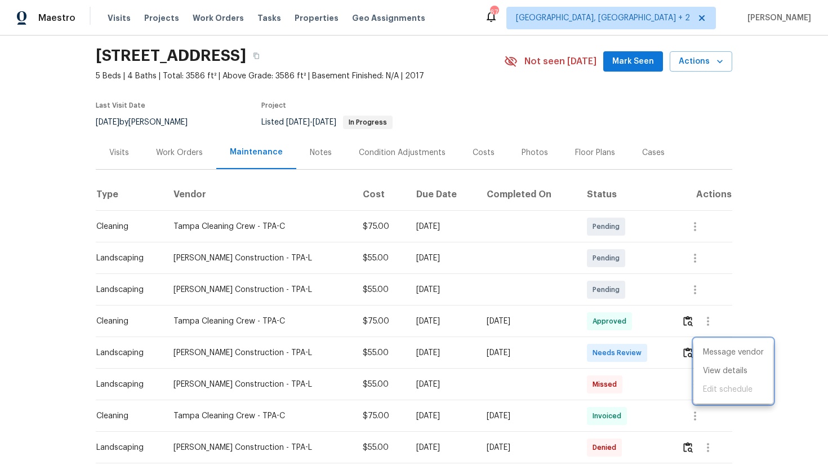
click at [447, 319] on div at bounding box center [414, 234] width 828 height 469
drag, startPoint x: 460, startPoint y: 321, endPoint x: 393, endPoint y: 325, distance: 67.7
click at [416, 325] on div "[DATE]" at bounding box center [442, 320] width 53 height 11
click at [494, 319] on div "Thu, Sep 11 2025" at bounding box center [528, 320] width 82 height 11
drag, startPoint x: 494, startPoint y: 319, endPoint x: 552, endPoint y: 319, distance: 58.0
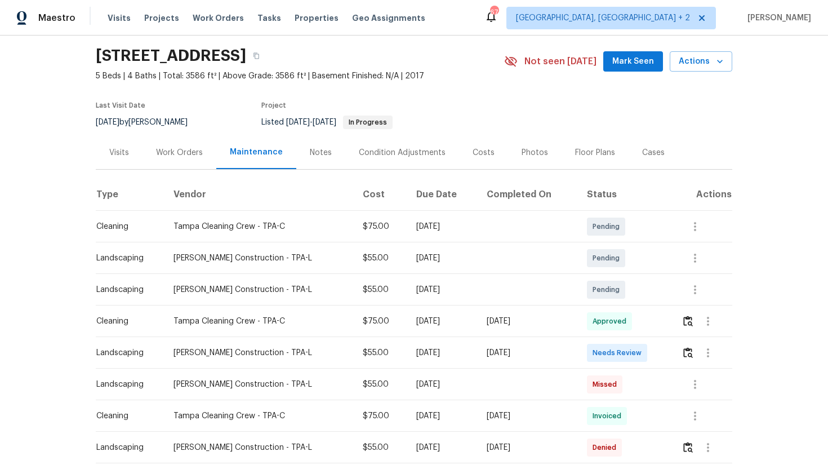
click at [552, 319] on div "Thu, Sep 11 2025" at bounding box center [528, 320] width 82 height 11
click at [496, 316] on div "Thu, Sep 11 2025" at bounding box center [528, 320] width 82 height 11
drag, startPoint x: 487, startPoint y: 318, endPoint x: 556, endPoint y: 322, distance: 69.4
click at [556, 322] on td "Thu, Sep 11 2025" at bounding box center [528, 321] width 100 height 32
click at [709, 318] on icon "button" at bounding box center [708, 321] width 14 height 14
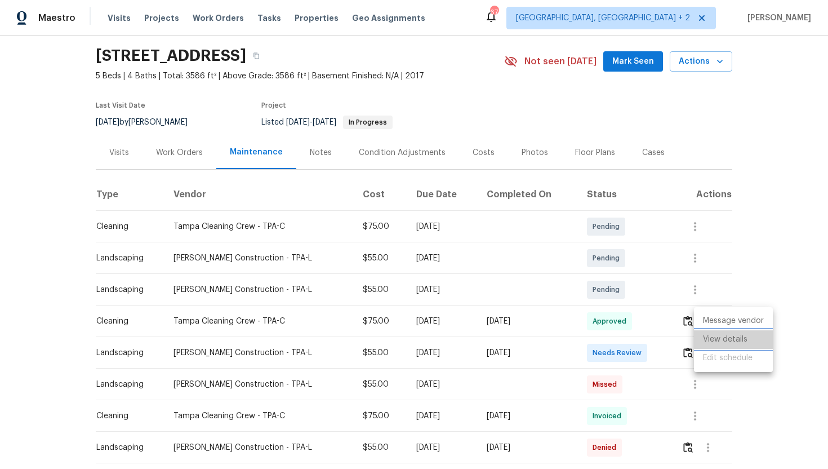
click at [753, 339] on li "View details" at bounding box center [733, 339] width 79 height 19
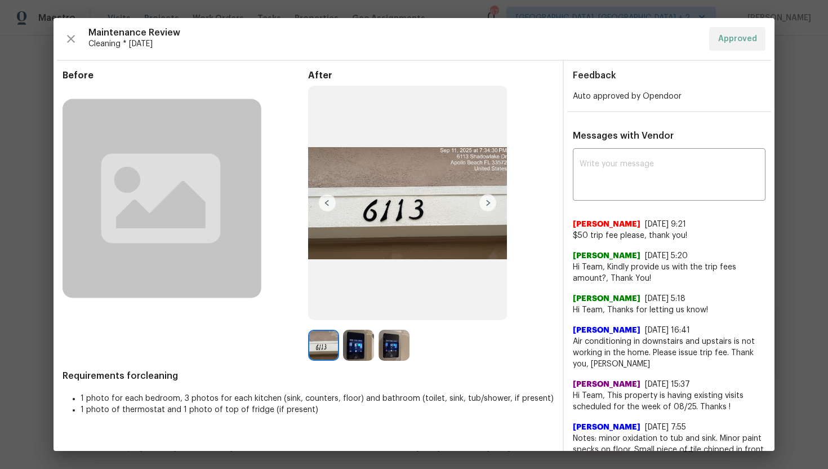
drag, startPoint x: 668, startPoint y: 224, endPoint x: 688, endPoint y: 225, distance: 19.7
click at [688, 225] on div "Robyn Springer 9/12/25, 9:21" at bounding box center [669, 224] width 193 height 11
click at [683, 230] on span "$50 trip fee please, thank you!" at bounding box center [669, 235] width 193 height 11
drag, startPoint x: 691, startPoint y: 233, endPoint x: 572, endPoint y: 237, distance: 118.3
click at [573, 237] on span "$50 trip fee please, thank you!" at bounding box center [669, 235] width 193 height 11
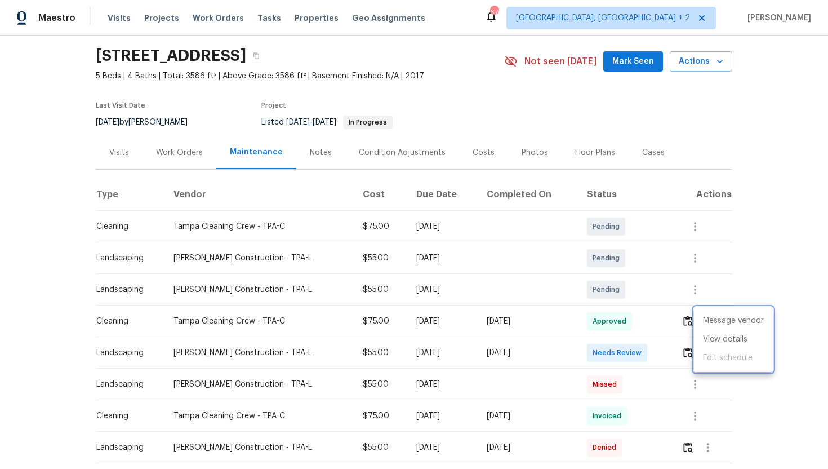
click at [815, 235] on div at bounding box center [414, 234] width 828 height 469
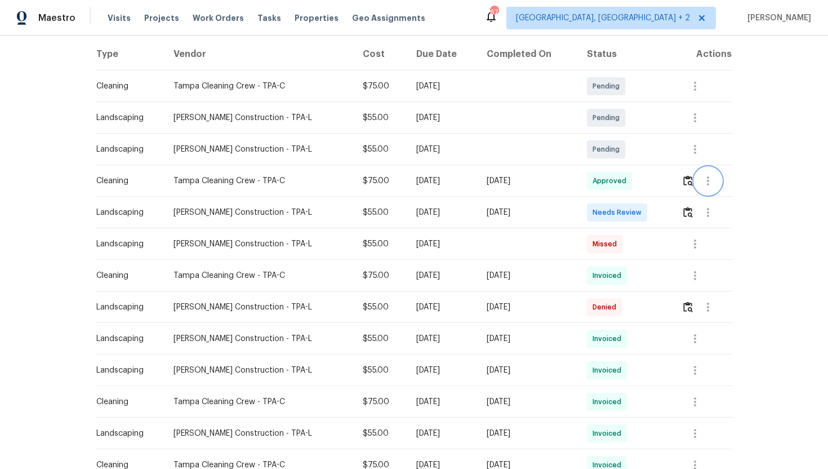
scroll to position [187, 0]
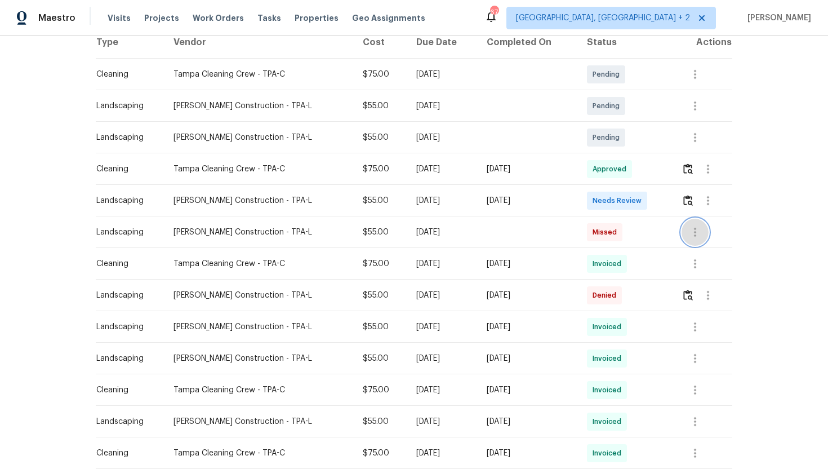
click at [702, 226] on button "button" at bounding box center [695, 232] width 27 height 27
click at [708, 303] on div at bounding box center [414, 234] width 828 height 469
click at [706, 300] on icon "button" at bounding box center [708, 295] width 14 height 14
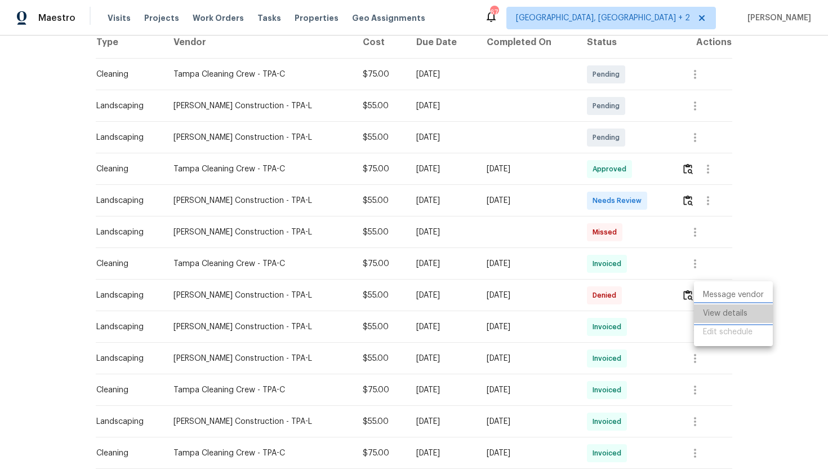
click at [716, 316] on li "View details" at bounding box center [733, 313] width 79 height 19
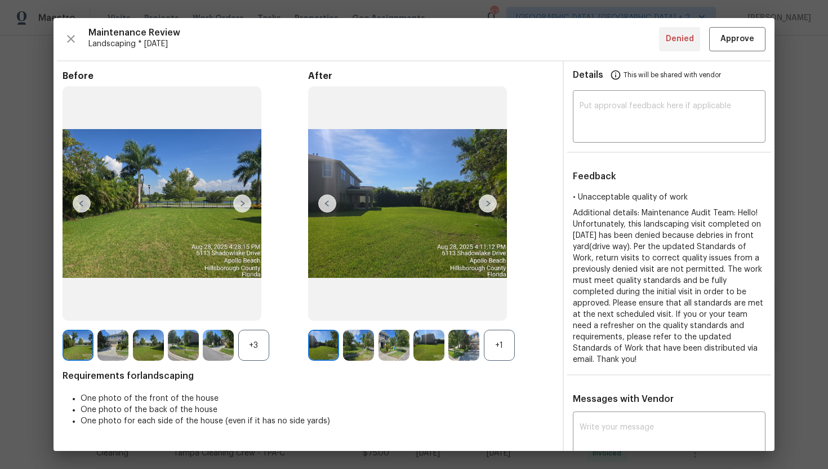
scroll to position [4, 0]
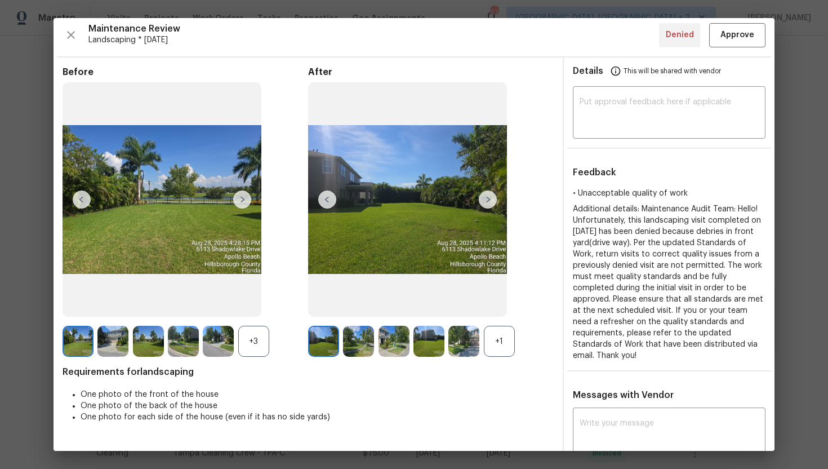
click at [488, 200] on img at bounding box center [488, 199] width 18 height 18
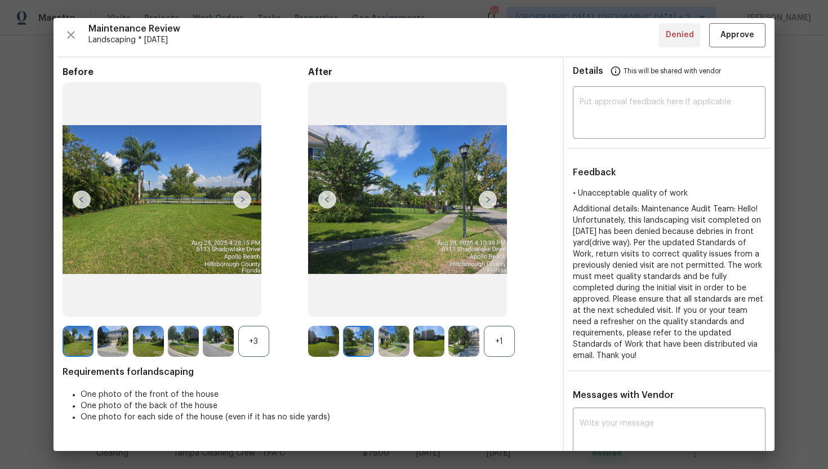
click at [493, 200] on img at bounding box center [488, 199] width 18 height 18
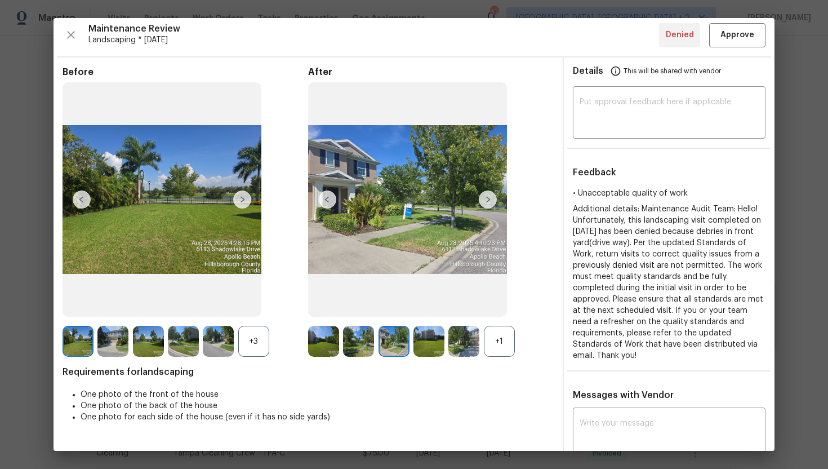
click at [488, 201] on img at bounding box center [488, 199] width 18 height 18
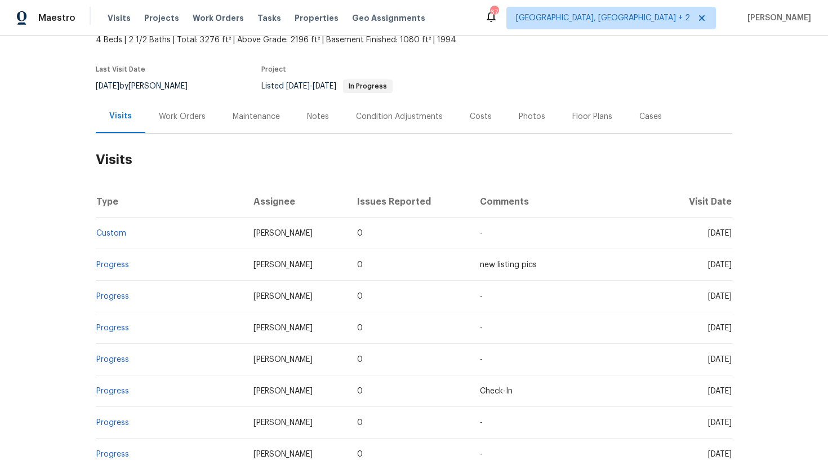
scroll to position [137, 0]
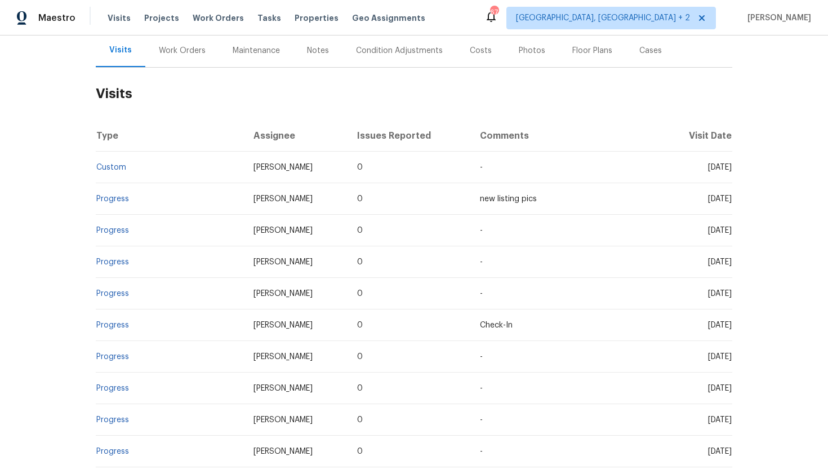
click at [640, 57] on div "Cases" at bounding box center [651, 50] width 50 height 33
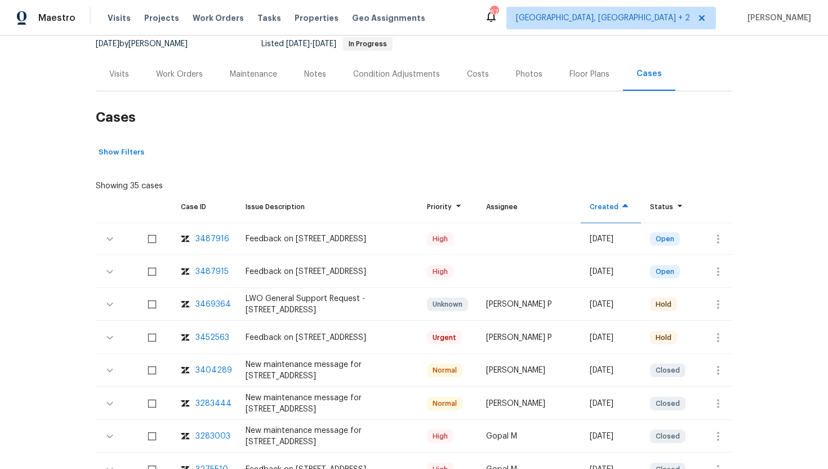
scroll to position [122, 0]
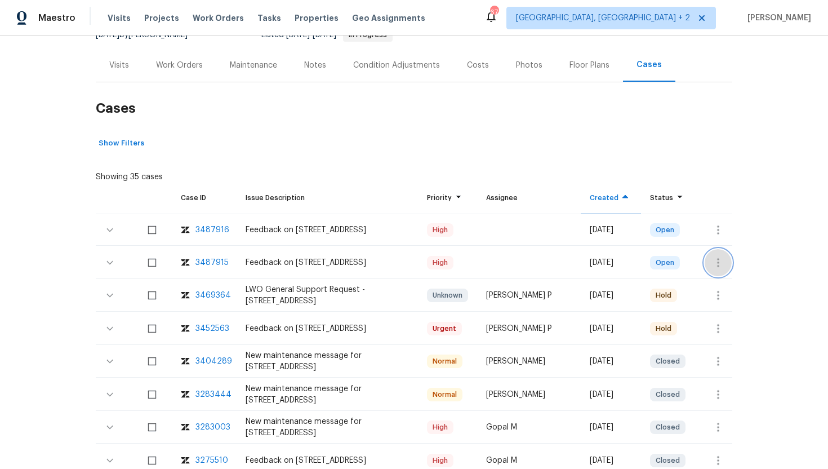
click at [726, 269] on button "button" at bounding box center [718, 262] width 27 height 27
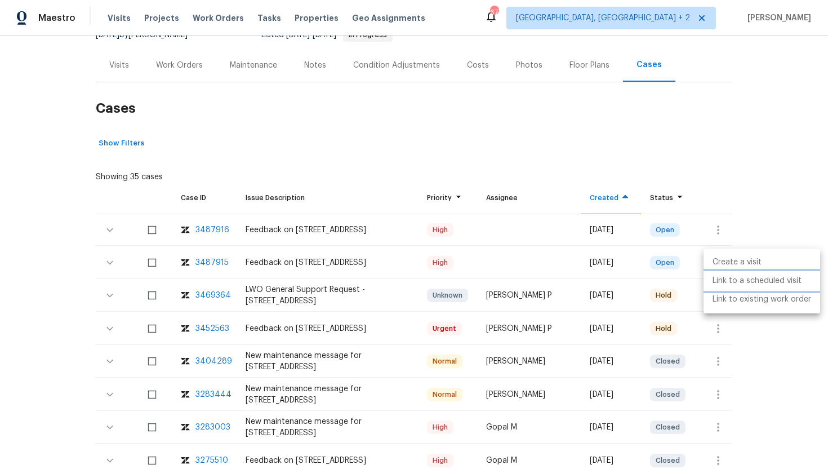
click at [728, 282] on li "Link to a scheduled visit" at bounding box center [762, 281] width 117 height 19
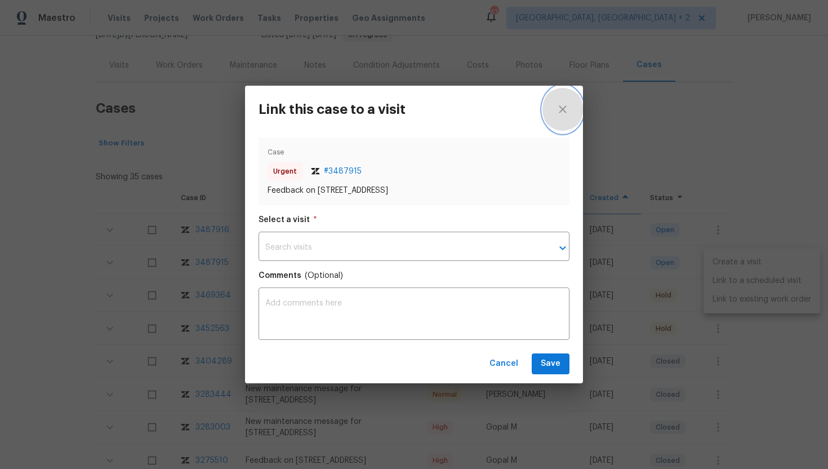
click at [566, 113] on icon "close" at bounding box center [563, 110] width 14 height 14
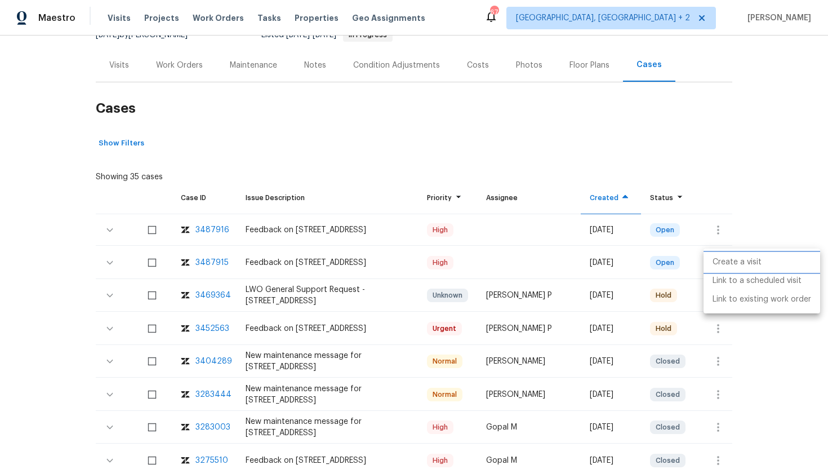
click at [729, 258] on li "Create a visit" at bounding box center [762, 262] width 117 height 19
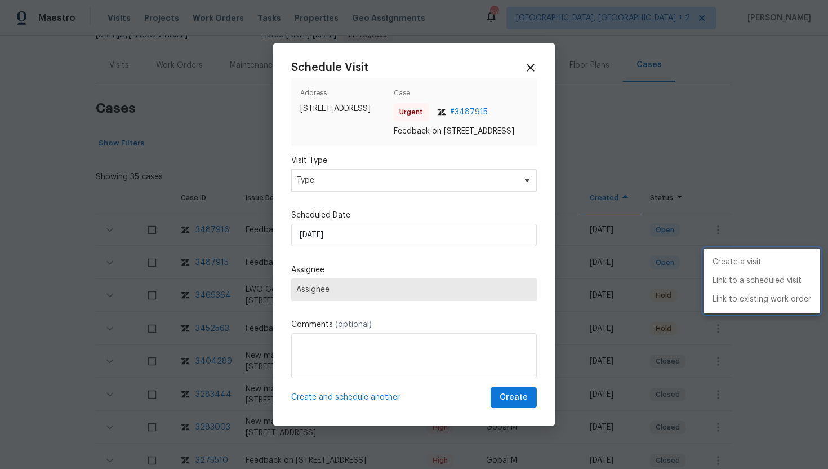
click at [361, 189] on div at bounding box center [414, 234] width 828 height 469
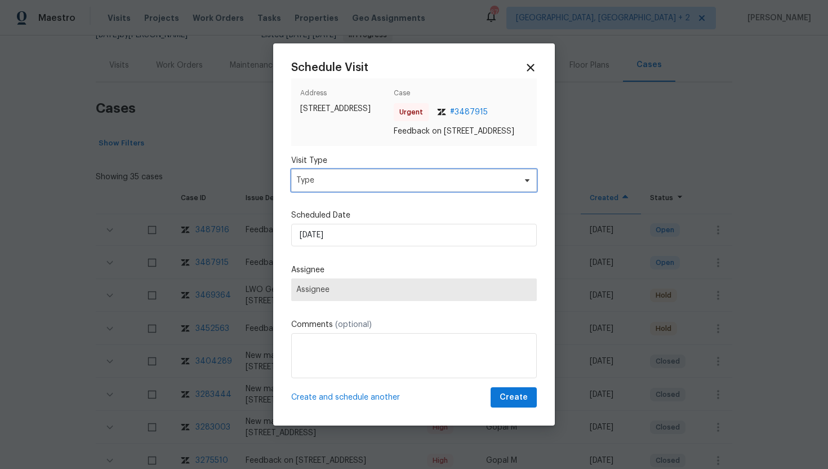
click at [359, 186] on span "Type" at bounding box center [405, 180] width 219 height 11
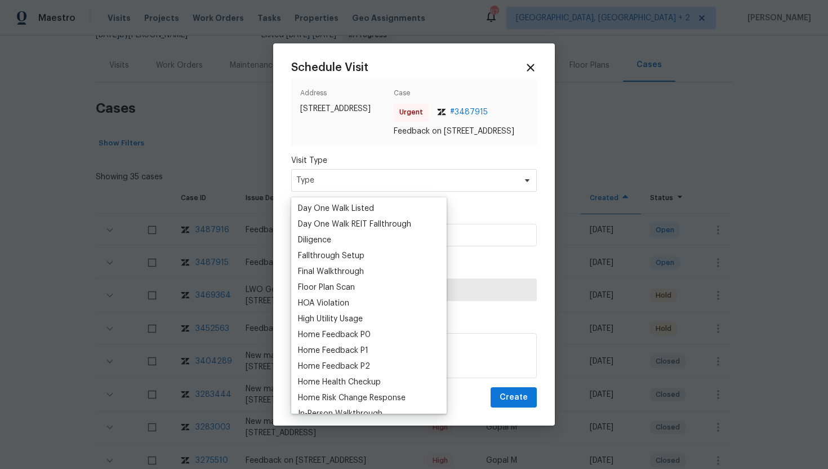
scroll to position [253, 0]
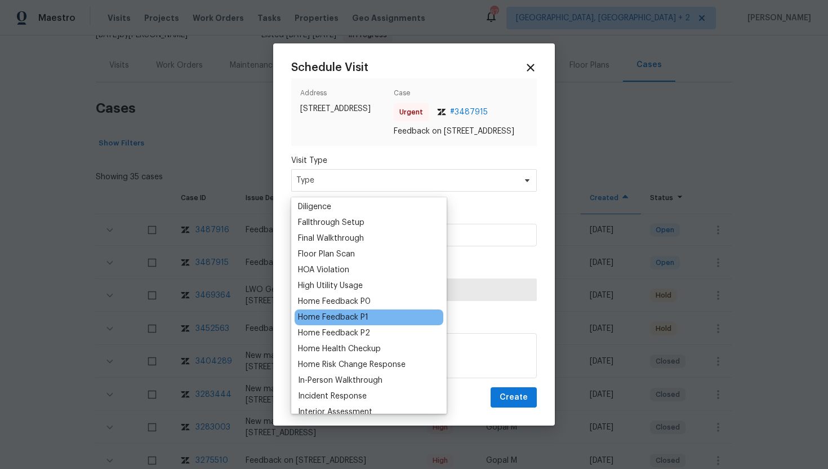
click at [356, 318] on div "Home Feedback P1" at bounding box center [333, 317] width 70 height 11
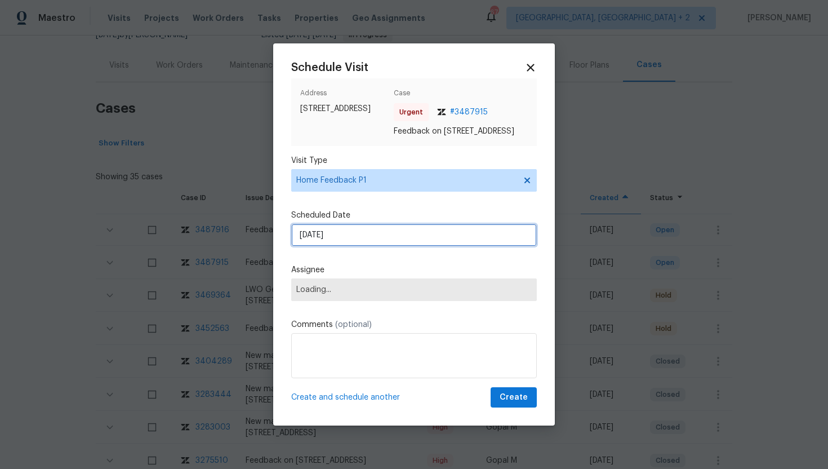
click at [351, 246] on input "9/13/2025" at bounding box center [414, 235] width 246 height 23
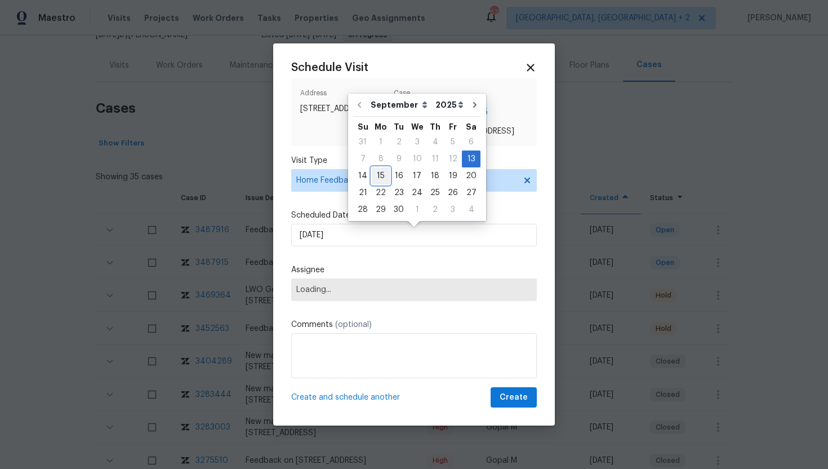
click at [383, 177] on div "15" at bounding box center [381, 176] width 18 height 16
type input "9/15/2025"
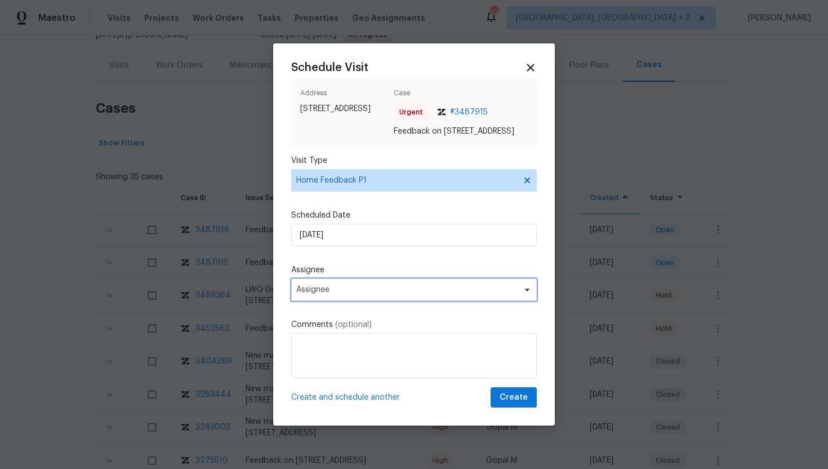
click at [370, 293] on span "Assignee" at bounding box center [406, 289] width 221 height 9
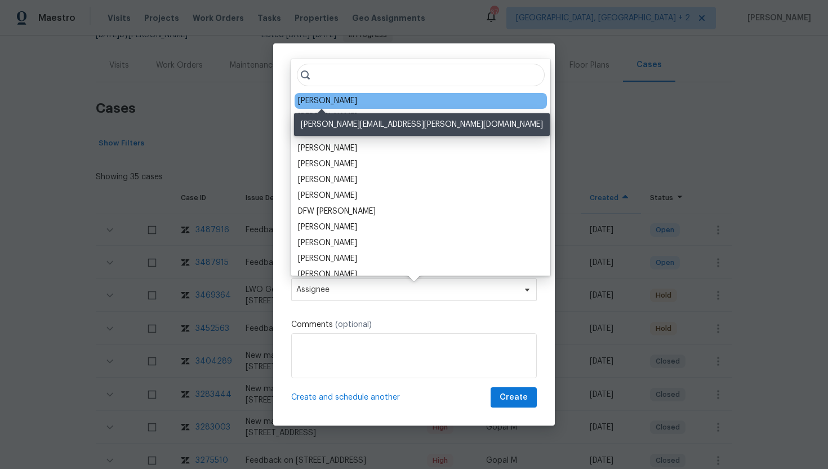
click at [331, 102] on div "Dan Baquero" at bounding box center [327, 100] width 59 height 11
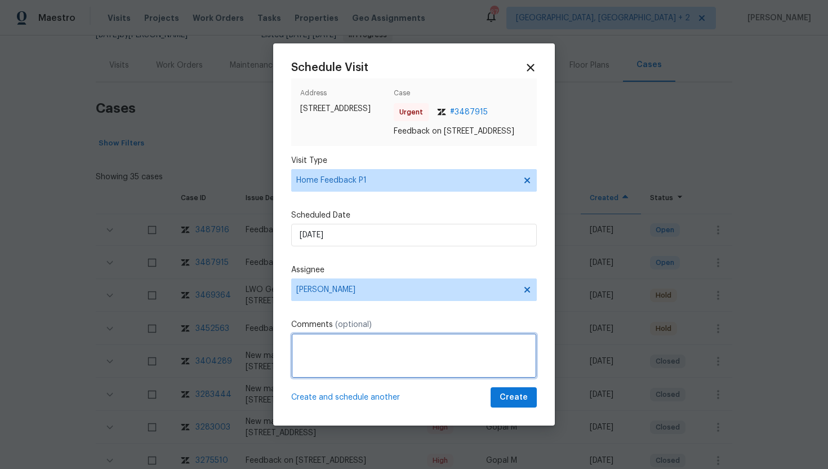
click at [337, 358] on textarea at bounding box center [414, 355] width 246 height 45
paste textarea "Feedback Message: Basement smelled of must and bleach. Is there a moisture issu…"
paste textarea "Odor"
click at [394, 354] on textarea "Feedback Message: Basement smelled of must and bleach. Is there a moisture issu…" at bounding box center [414, 355] width 246 height 45
click at [401, 352] on textarea "Feedback Message: Basement smelled of must and bleach. Is there a moisture issu…" at bounding box center [414, 355] width 246 height 45
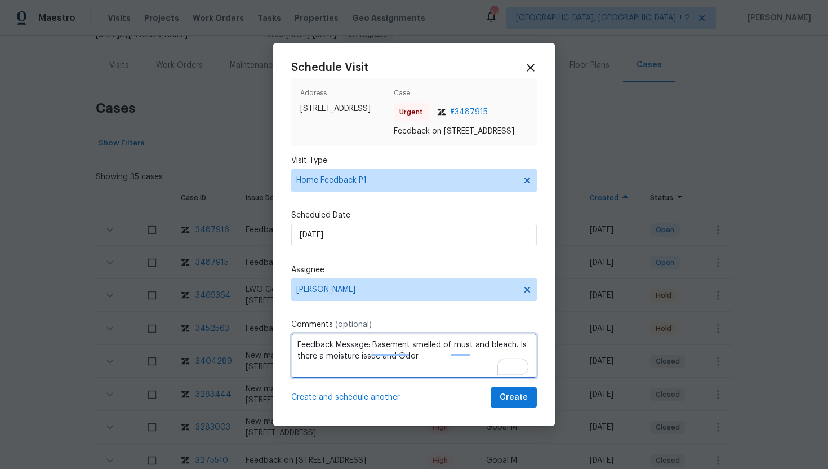
click at [445, 366] on textarea "Feedback Message: Basement smelled of must and bleach. Is there a moisture issu…" at bounding box center [414, 355] width 246 height 45
type textarea "Feedback Message: Basement smelled of must and bleach. Is there a moisture issu…"
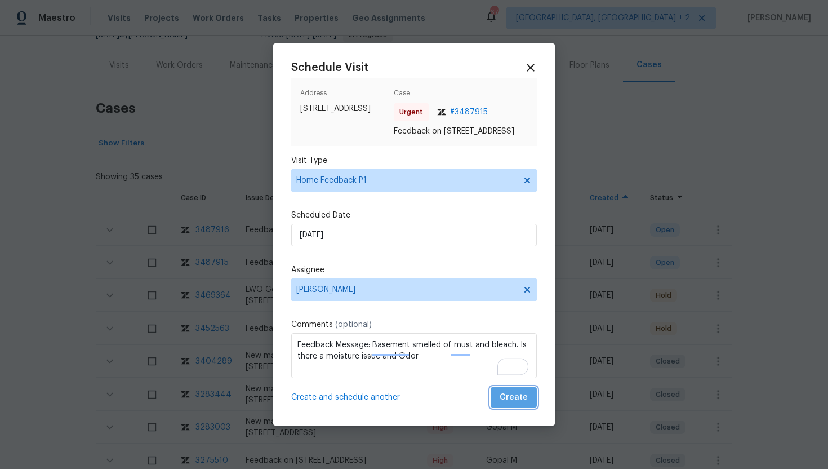
click at [518, 400] on span "Create" at bounding box center [514, 397] width 28 height 14
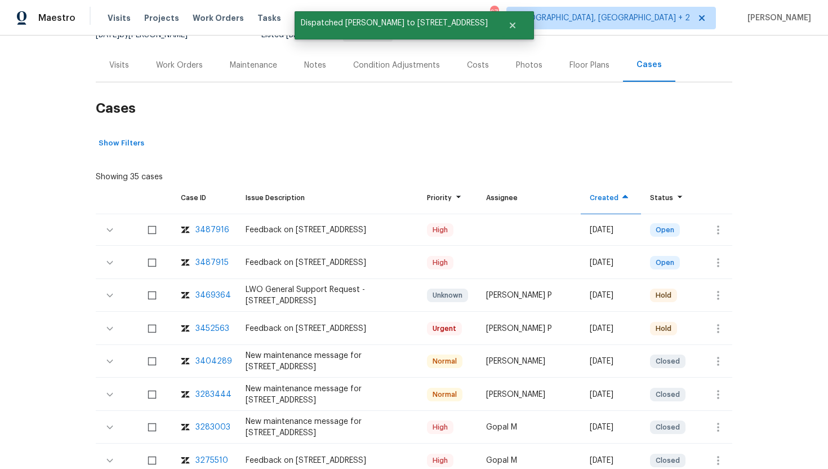
click at [123, 64] on div "Visits" at bounding box center [119, 65] width 20 height 11
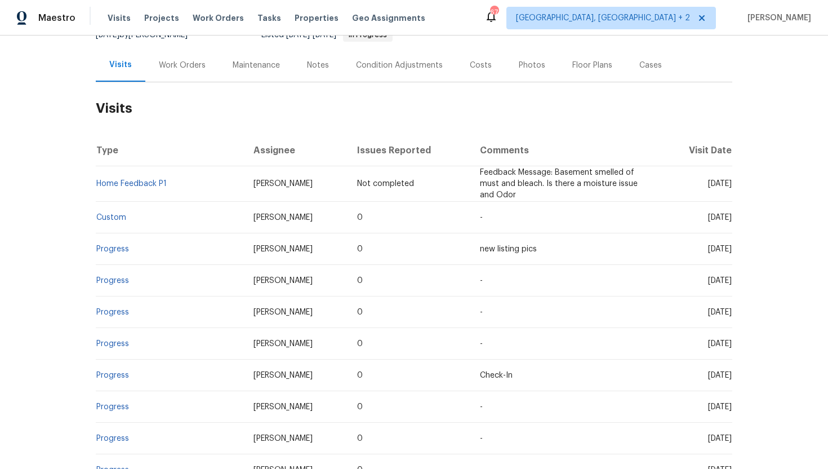
click at [173, 64] on div "Work Orders" at bounding box center [182, 65] width 47 height 11
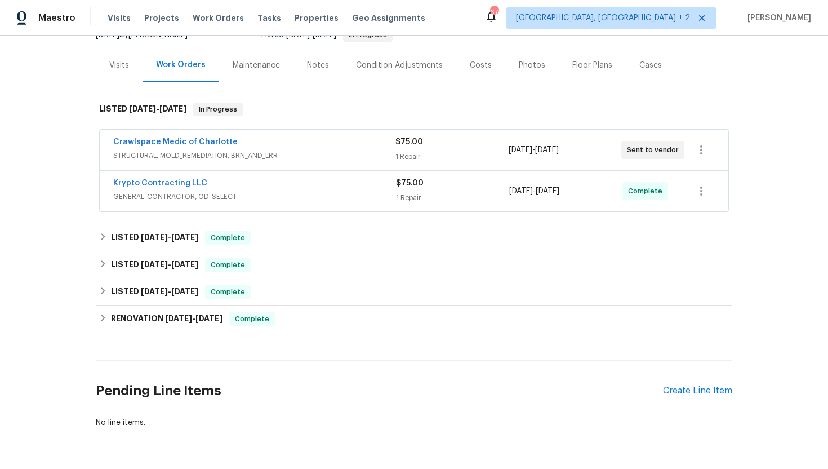
click at [234, 153] on span "STRUCTURAL, MOLD_REMEDIATION, BRN_AND_LRR" at bounding box center [254, 155] width 282 height 11
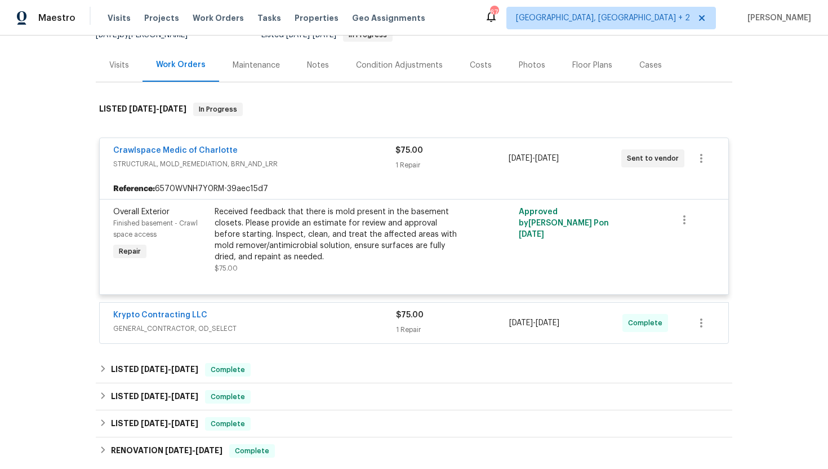
click at [126, 69] on div "Visits" at bounding box center [119, 65] width 20 height 11
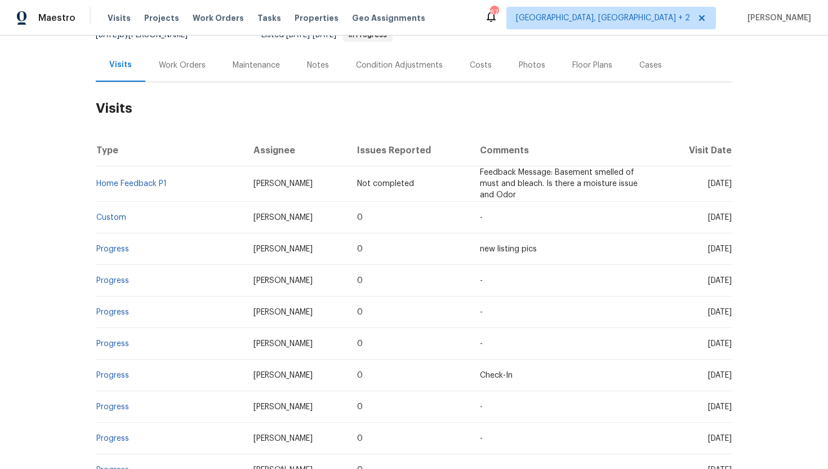
drag, startPoint x: 687, startPoint y: 215, endPoint x: 730, endPoint y: 217, distance: 43.4
click at [730, 217] on span "Fri, Aug 22 2025" at bounding box center [720, 217] width 24 height 8
copy span "Aug 22 2025"
click at [171, 61] on div "Work Orders" at bounding box center [182, 65] width 47 height 11
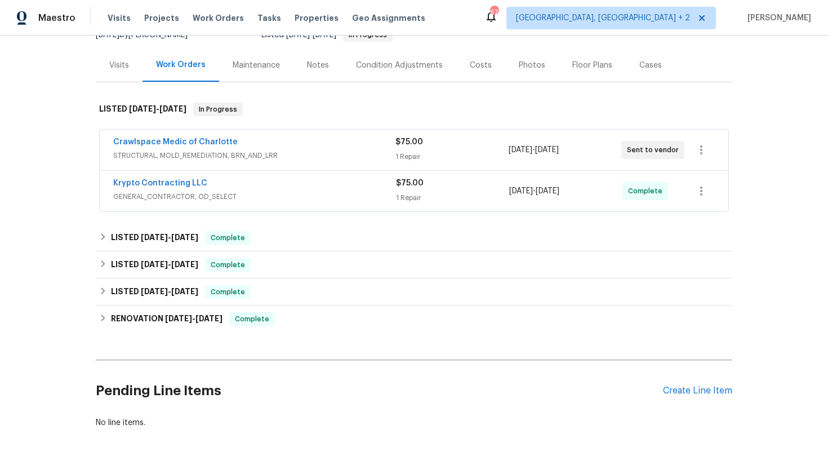
click at [248, 187] on div "Krypto Contracting LLC" at bounding box center [254, 184] width 283 height 14
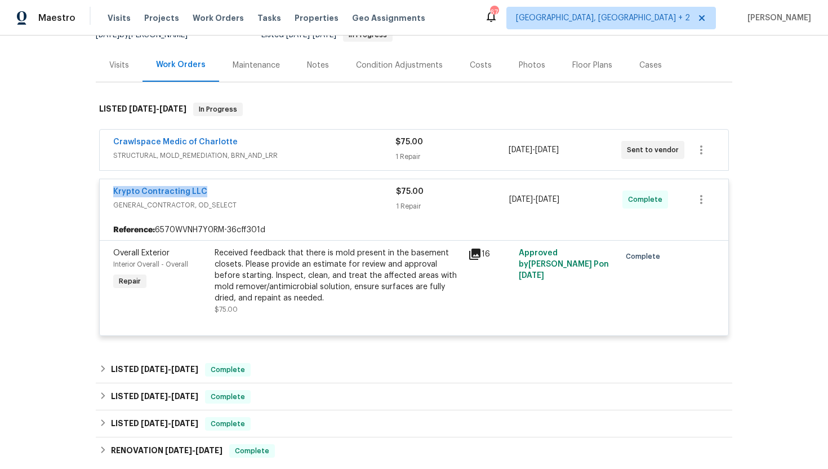
drag, startPoint x: 217, startPoint y: 194, endPoint x: 79, endPoint y: 193, distance: 138.6
click at [79, 193] on div "Back to all projects 8806 Glenside St, Huntersville, NC 28078 4 Beds | 2 1/2 Ba…" at bounding box center [414, 251] width 828 height 433
copy link "Krypto Contracting LLC"
drag, startPoint x: 591, startPoint y: 204, endPoint x: 479, endPoint y: 201, distance: 112.7
click at [479, 201] on div "Krypto Contracting LLC GENERAL_CONTRACTOR, OD_SELECT $75.00 1 Repair 9/9/2025 -…" at bounding box center [400, 199] width 575 height 27
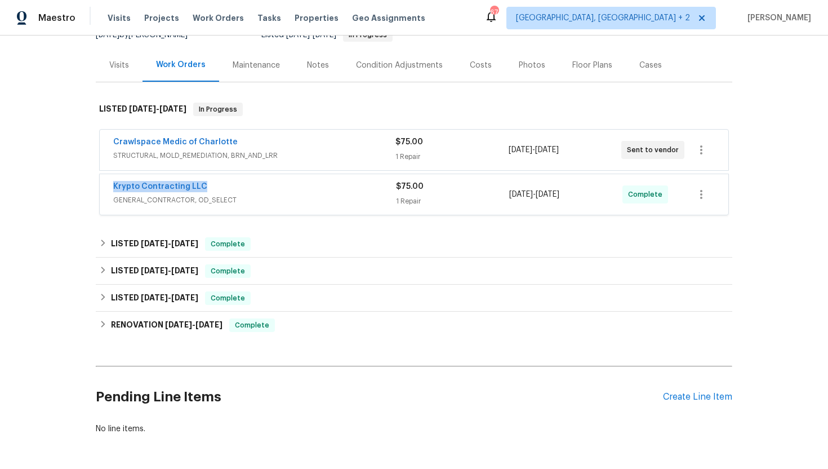
copy div "9/9/2025 - 9/11/2025"
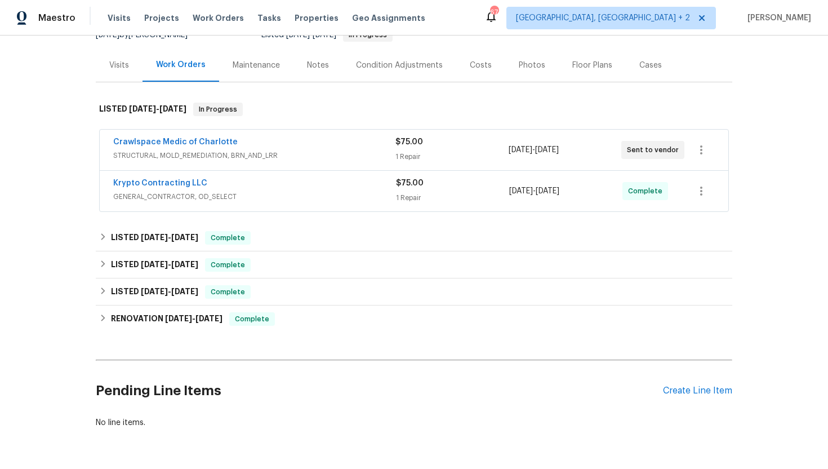
click at [111, 65] on div "Visits" at bounding box center [119, 65] width 20 height 11
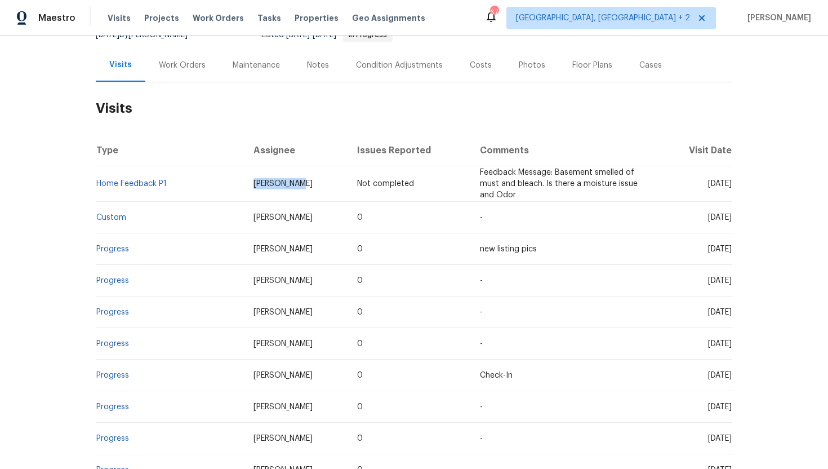
drag, startPoint x: 275, startPoint y: 187, endPoint x: 224, endPoint y: 184, distance: 50.8
click at [244, 185] on td "Dan Baquero" at bounding box center [296, 183] width 104 height 35
copy span "Dan Baquero"
drag, startPoint x: 686, startPoint y: 216, endPoint x: 730, endPoint y: 218, distance: 44.5
click at [730, 219] on td "Fri, Aug 22 2025" at bounding box center [697, 218] width 70 height 32
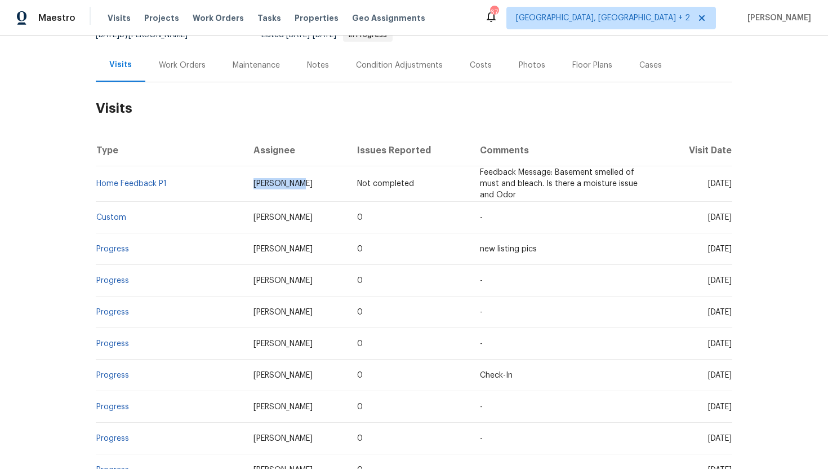
copy span "Aug 22 2025"
click at [171, 48] on div "Work Orders" at bounding box center [182, 64] width 74 height 33
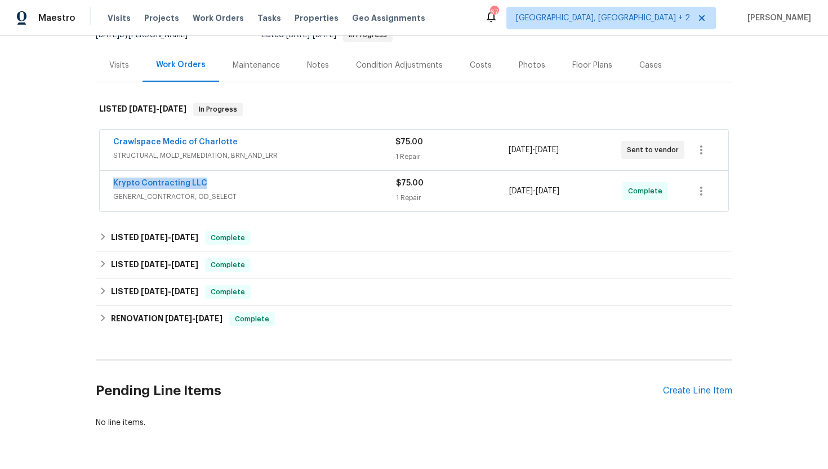
drag, startPoint x: 212, startPoint y: 186, endPoint x: 95, endPoint y: 185, distance: 116.6
click at [95, 185] on div "Back to all projects 8806 Glenside St, Huntersville, NC 28078 4 Beds | 2 1/2 Ba…" at bounding box center [414, 251] width 828 height 433
copy link "Krypto Contracting LLC"
drag, startPoint x: 582, startPoint y: 195, endPoint x: 511, endPoint y: 195, distance: 70.4
click at [511, 195] on span "9/9/2025 - 9/11/2025" at bounding box center [534, 190] width 50 height 11
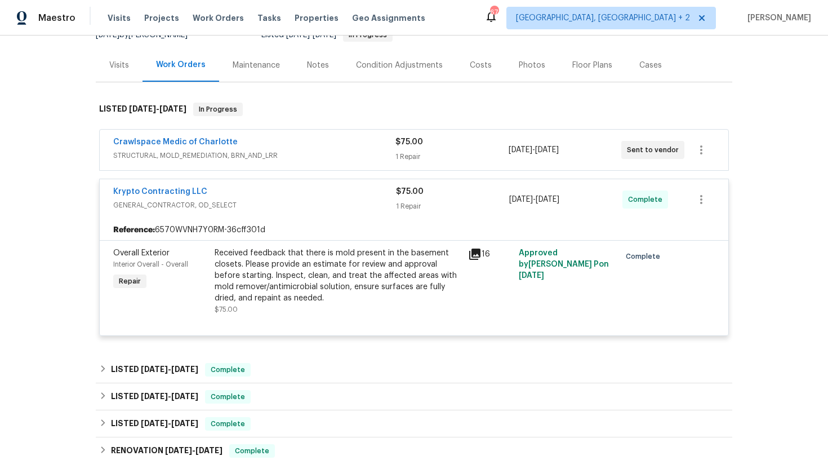
click at [574, 215] on div "Krypto Contracting LLC GENERAL_CONTRACTOR, OD_SELECT $75.00 1 Repair 9/9/2025 -…" at bounding box center [414, 199] width 629 height 41
drag, startPoint x: 592, startPoint y: 204, endPoint x: 511, endPoint y: 204, distance: 81.1
click at [511, 204] on div "9/9/2025 - 9/11/2025" at bounding box center [565, 199] width 113 height 27
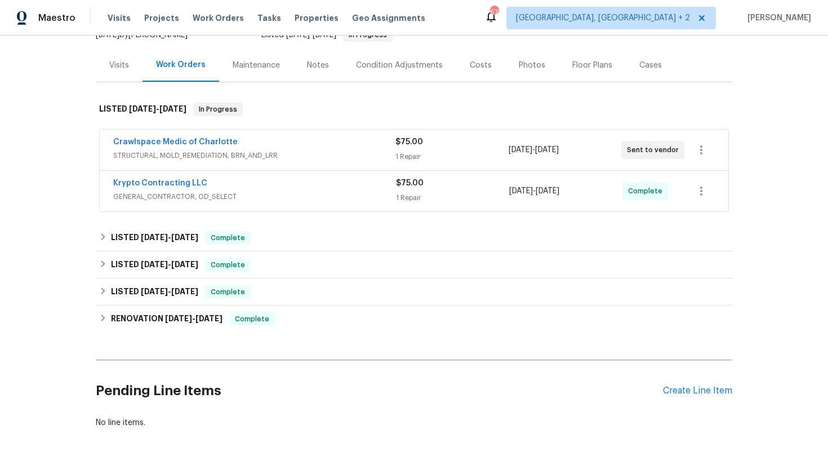
copy span "9/9/2025 - 9/11/2025"
click at [118, 60] on div "Visits" at bounding box center [119, 65] width 20 height 11
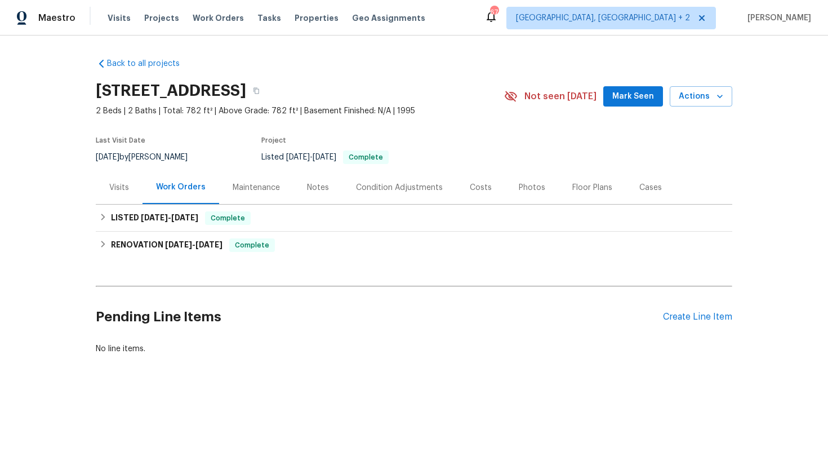
click at [250, 189] on div "Maintenance" at bounding box center [256, 187] width 47 height 11
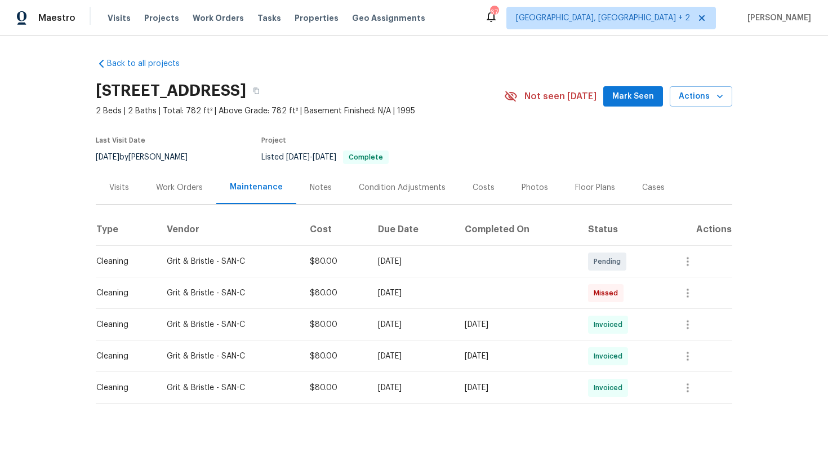
scroll to position [2, 0]
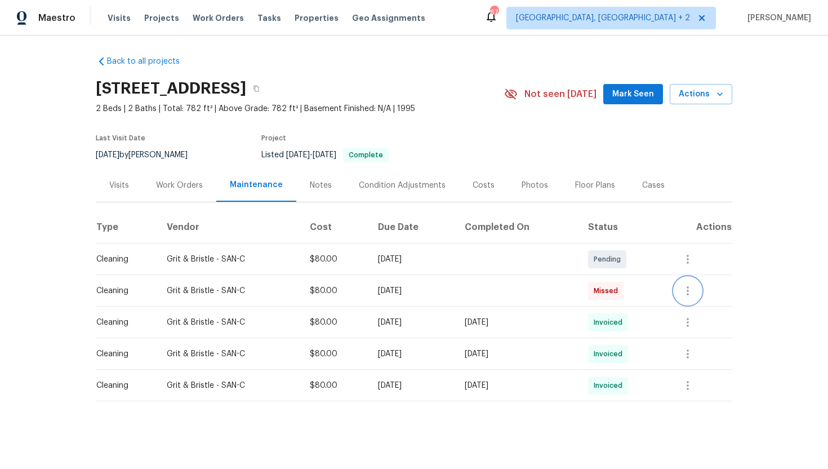
click at [693, 289] on icon "button" at bounding box center [688, 291] width 14 height 14
click at [720, 313] on li "View details" at bounding box center [721, 309] width 79 height 19
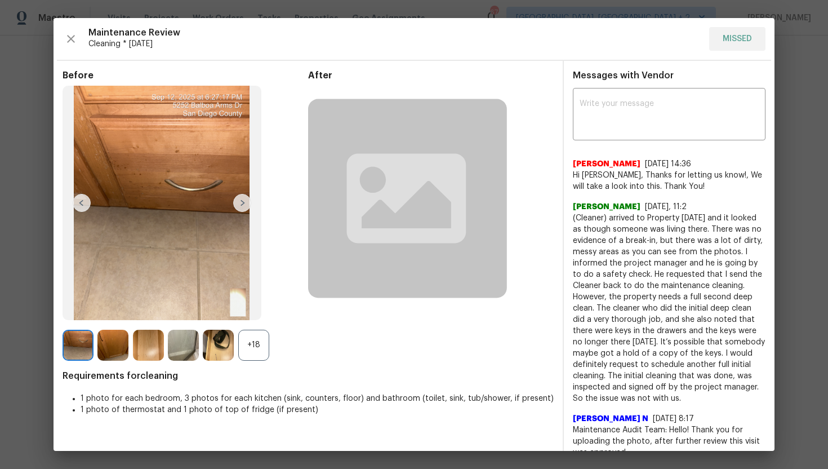
click at [243, 344] on div "+18" at bounding box center [253, 345] width 31 height 31
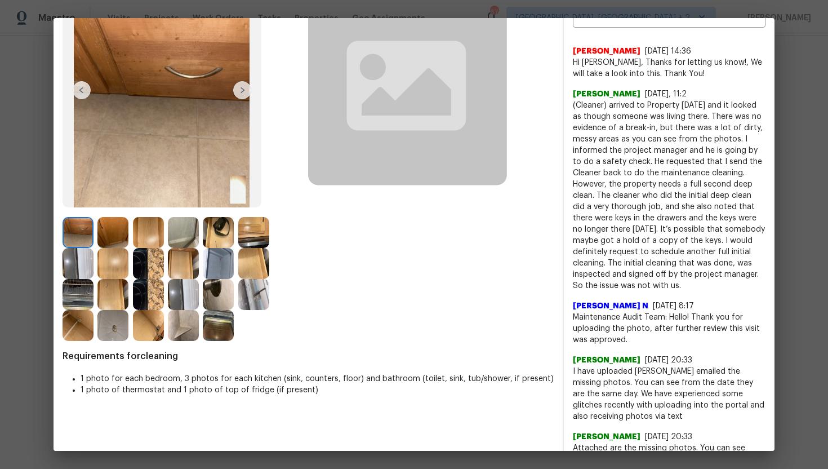
scroll to position [106, 0]
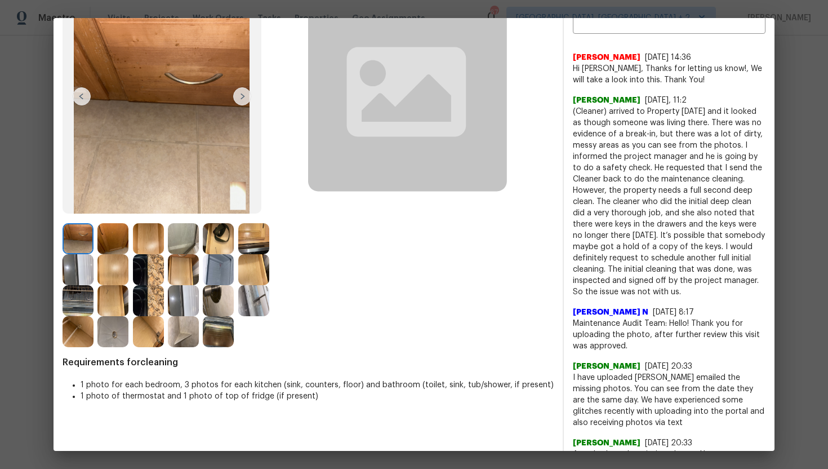
click at [243, 99] on img at bounding box center [242, 96] width 18 height 18
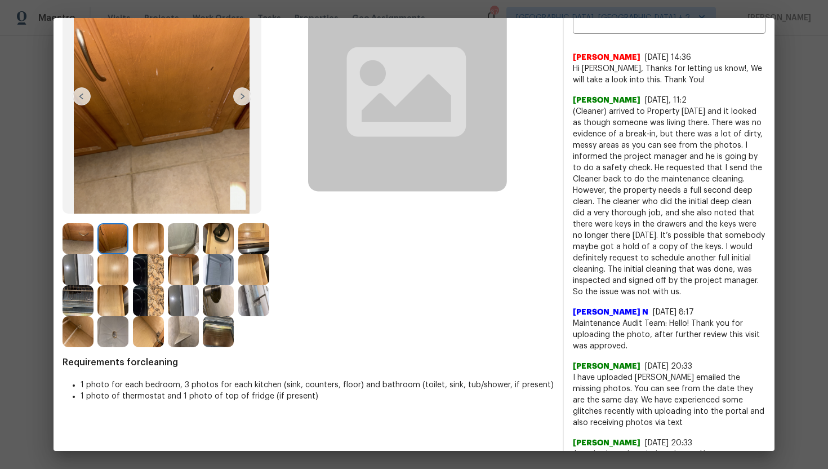
click at [243, 99] on img at bounding box center [242, 96] width 18 height 18
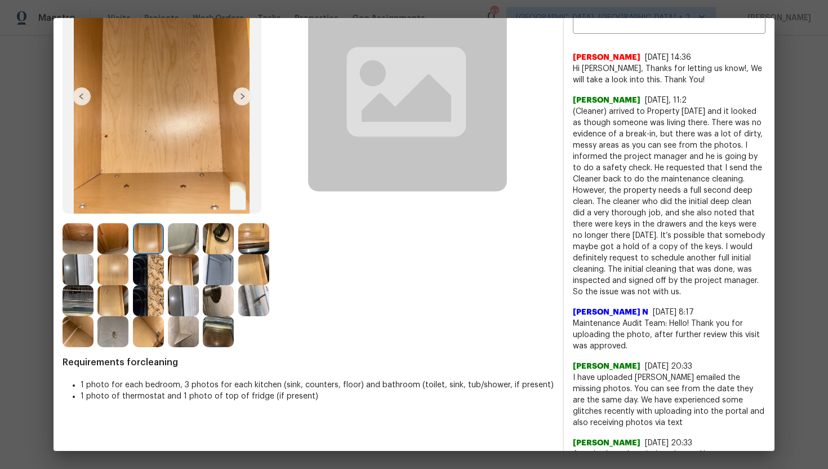
click at [243, 99] on img at bounding box center [242, 96] width 18 height 18
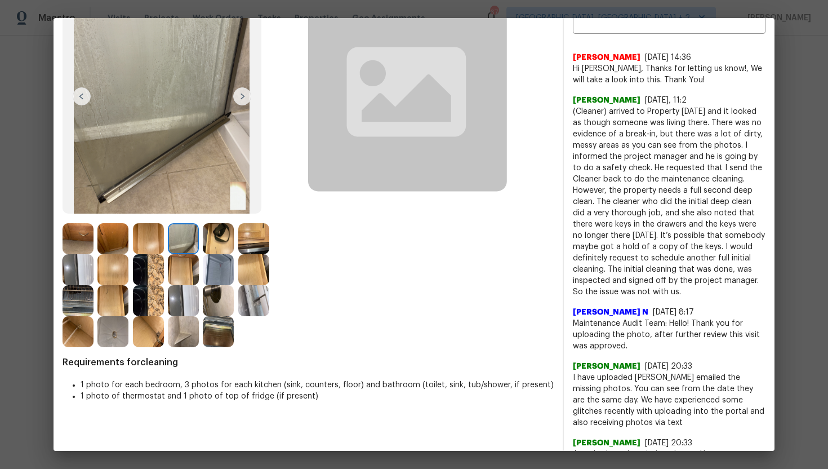
click at [243, 99] on img at bounding box center [242, 96] width 18 height 18
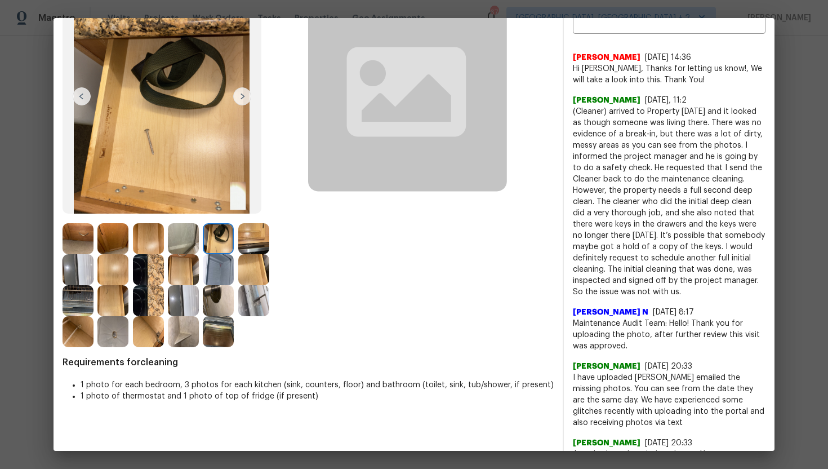
click at [243, 99] on img at bounding box center [242, 96] width 18 height 18
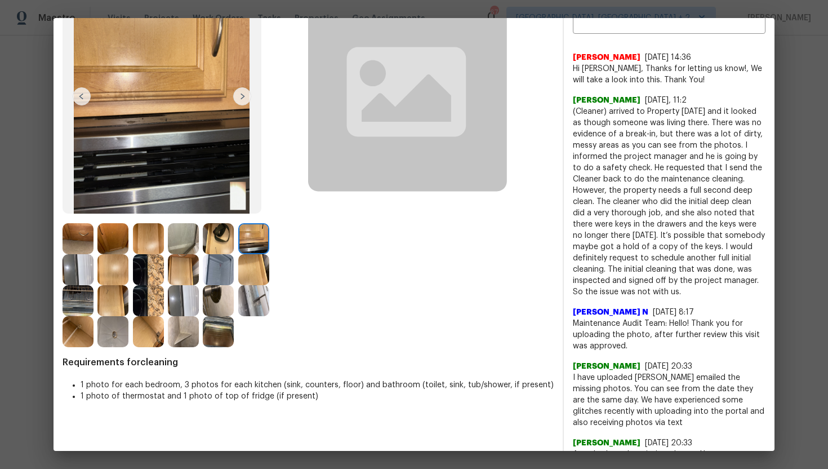
click at [243, 99] on img at bounding box center [242, 96] width 18 height 18
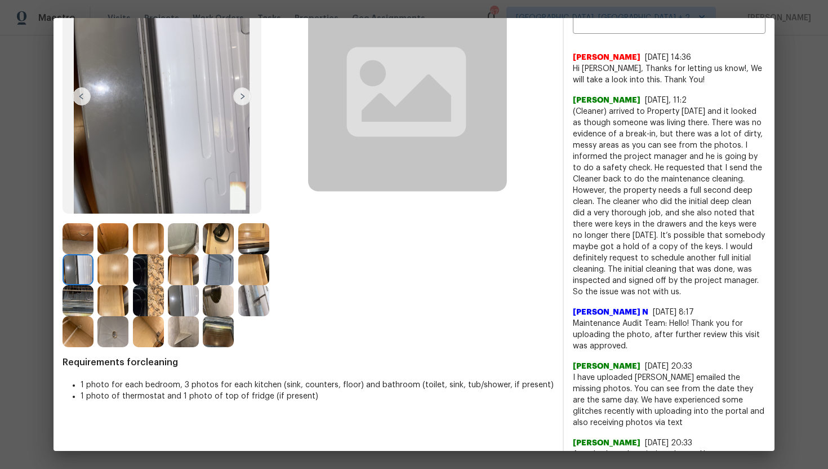
click at [241, 100] on img at bounding box center [242, 96] width 18 height 18
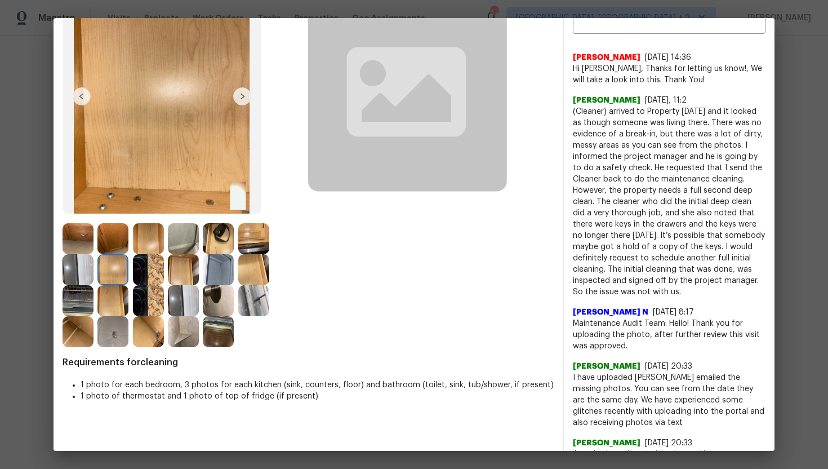
click at [241, 100] on img at bounding box center [242, 96] width 18 height 18
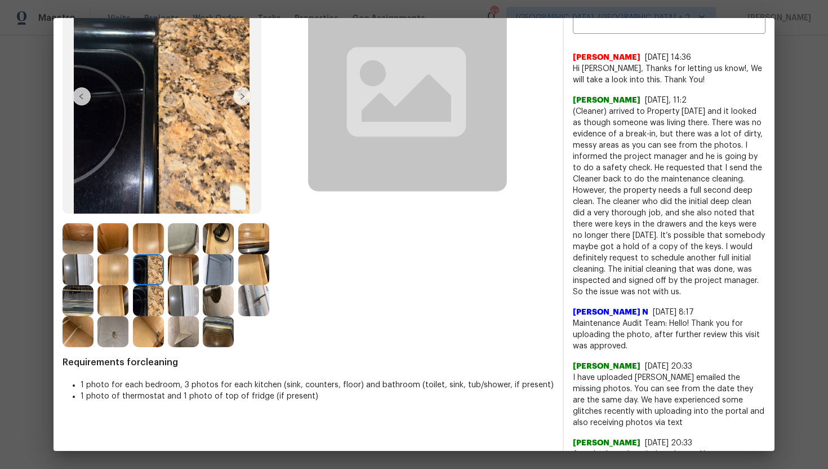
click at [241, 99] on img at bounding box center [242, 96] width 18 height 18
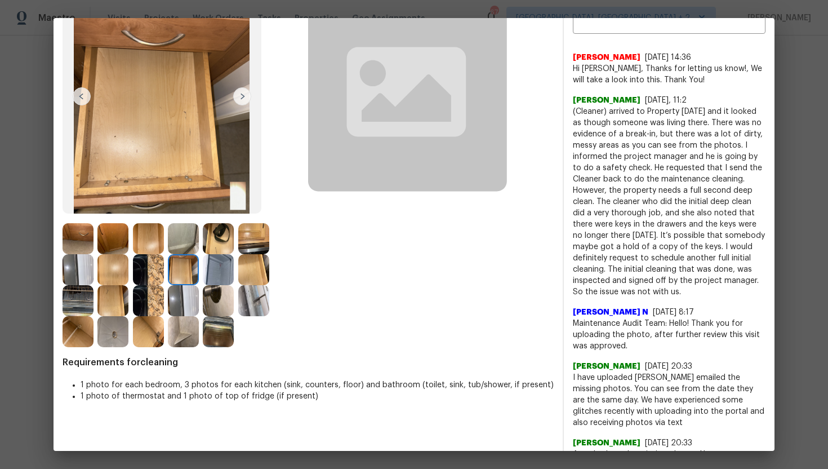
click at [330, 252] on div "After" at bounding box center [431, 155] width 246 height 384
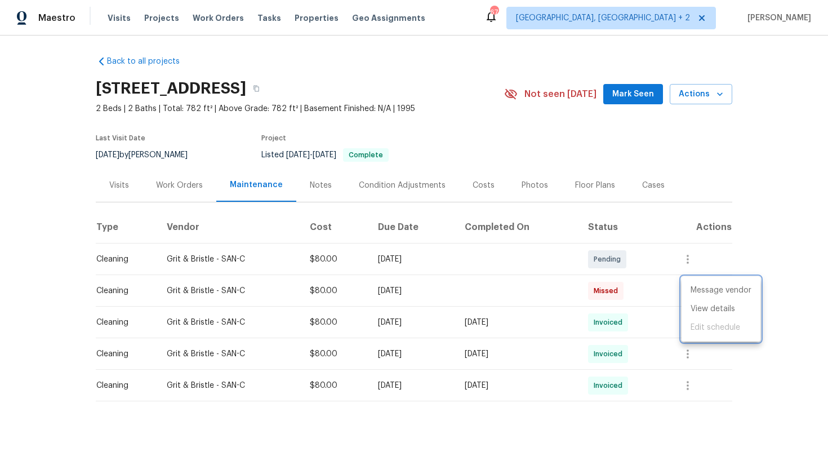
click at [788, 224] on div at bounding box center [414, 234] width 828 height 469
click at [693, 257] on icon "button" at bounding box center [688, 259] width 14 height 14
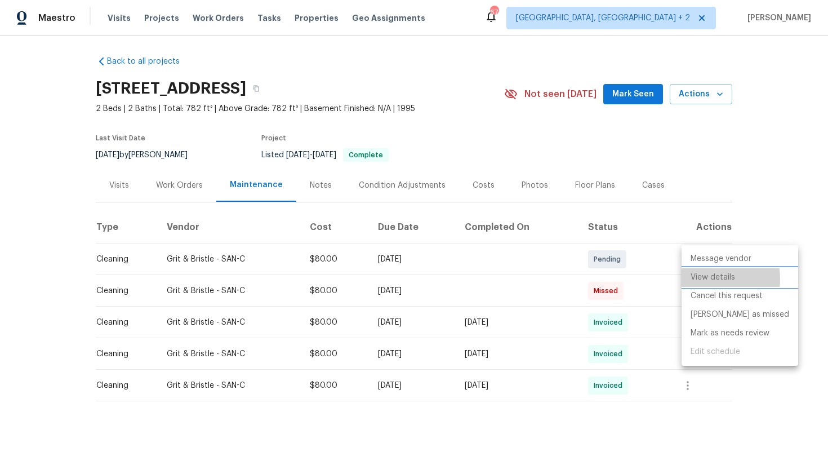
click at [706, 279] on li "View details" at bounding box center [740, 277] width 117 height 19
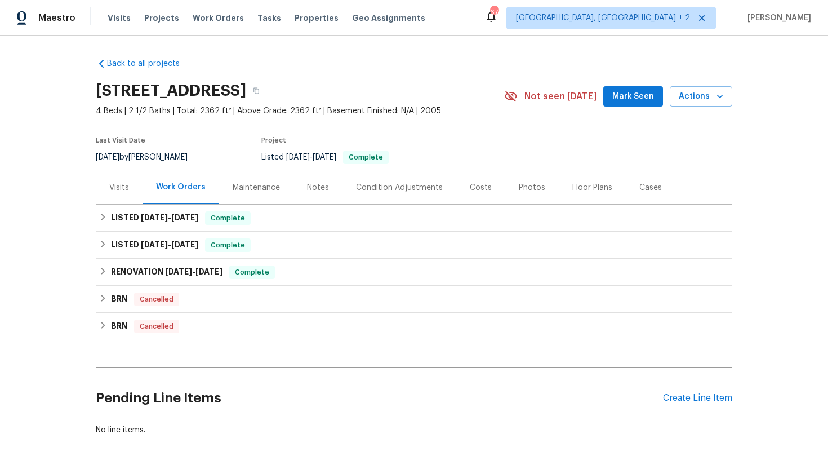
click at [245, 187] on div "Maintenance" at bounding box center [256, 187] width 47 height 11
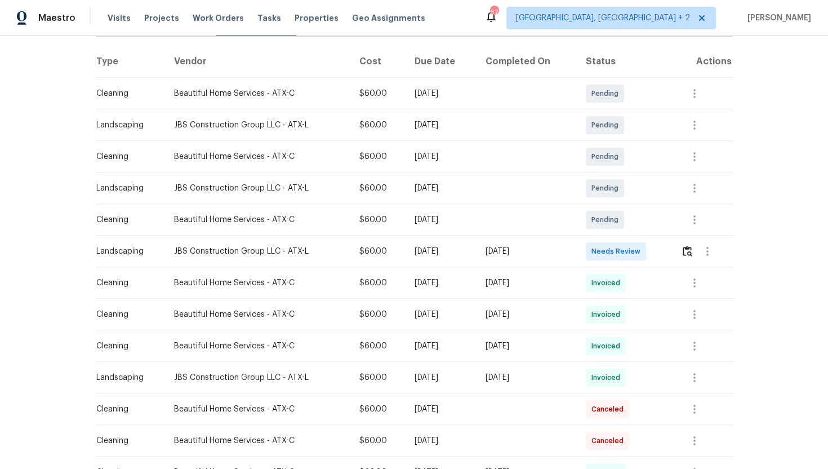
scroll to position [173, 0]
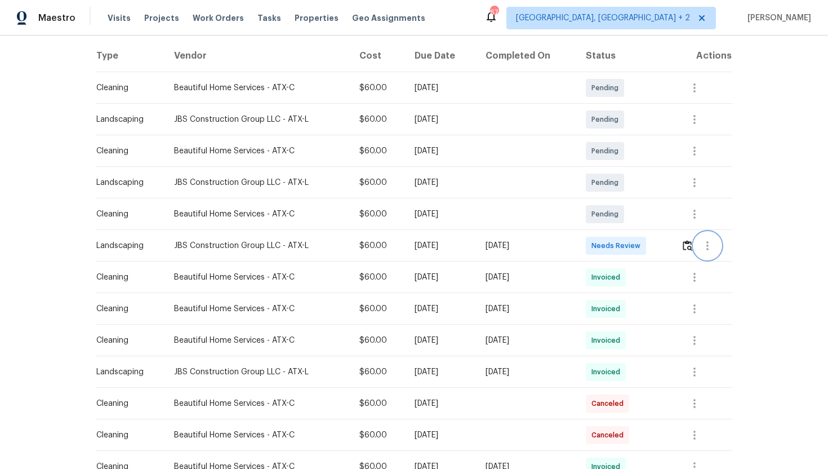
click at [713, 242] on icon "button" at bounding box center [708, 246] width 14 height 14
click at [729, 264] on li "View details" at bounding box center [735, 264] width 79 height 19
click at [772, 190] on div at bounding box center [414, 234] width 828 height 469
click at [696, 211] on icon "button" at bounding box center [694, 214] width 2 height 9
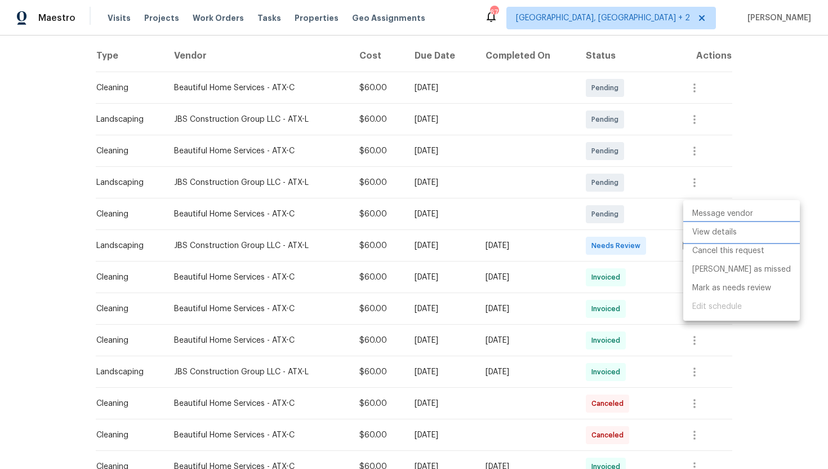
click at [720, 233] on li "View details" at bounding box center [741, 232] width 117 height 19
click at [773, 117] on div at bounding box center [414, 234] width 828 height 469
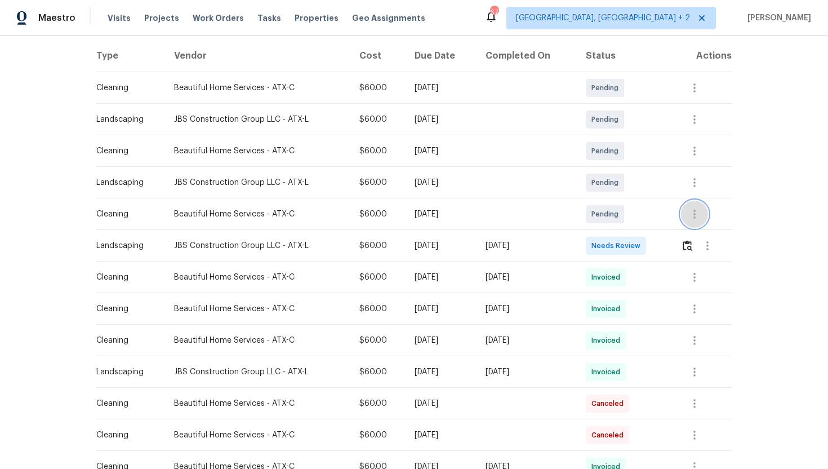
click at [700, 212] on icon "button" at bounding box center [695, 214] width 14 height 14
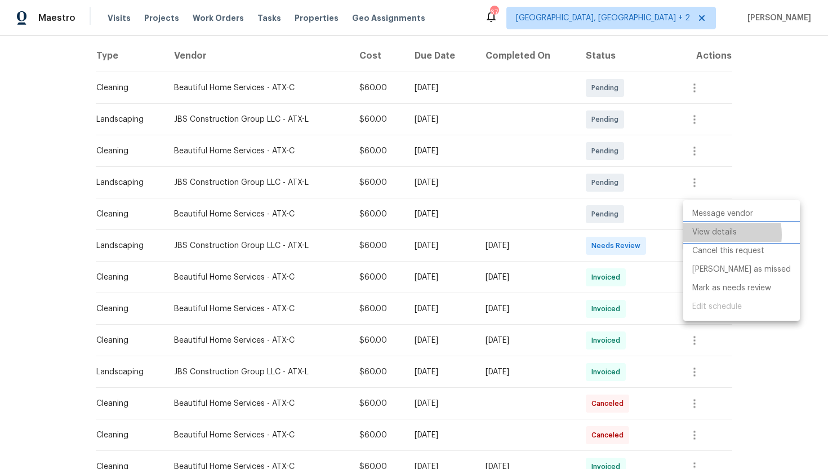
click at [719, 234] on li "View details" at bounding box center [741, 232] width 117 height 19
click at [826, 230] on div at bounding box center [414, 234] width 828 height 469
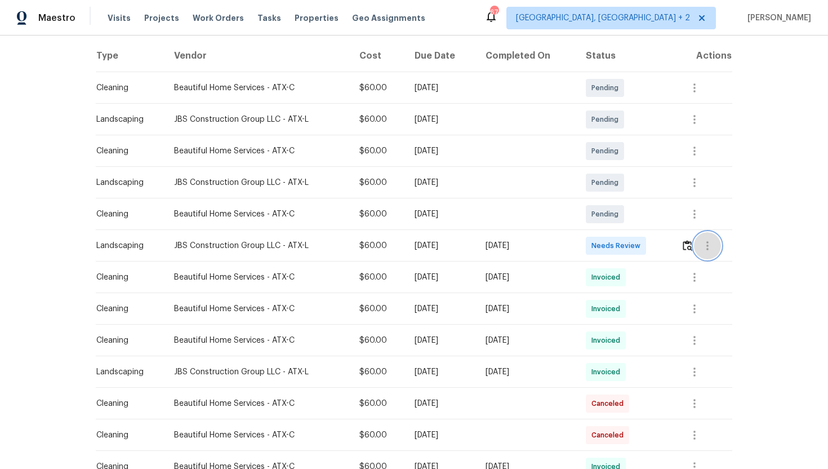
click at [714, 246] on icon "button" at bounding box center [708, 246] width 14 height 14
click at [724, 269] on li "View details" at bounding box center [735, 264] width 79 height 19
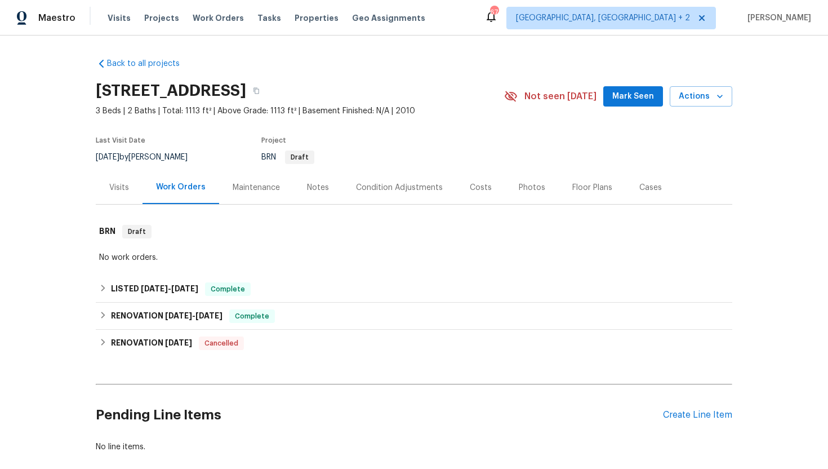
click at [251, 192] on div "Maintenance" at bounding box center [256, 187] width 47 height 11
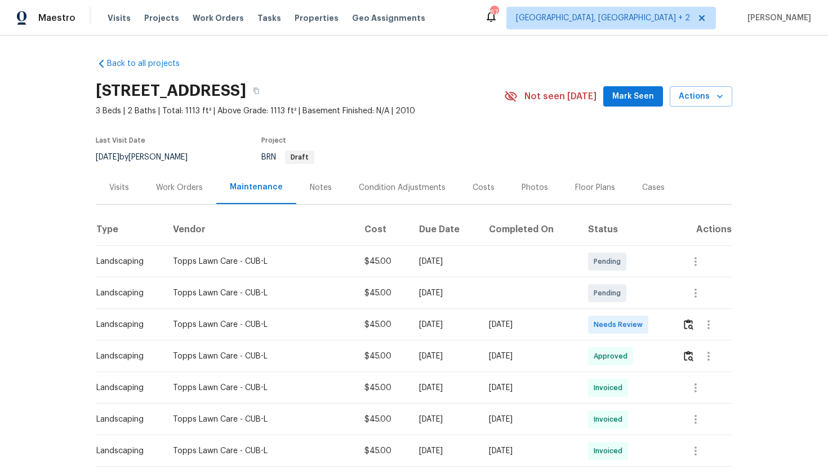
scroll to position [84, 0]
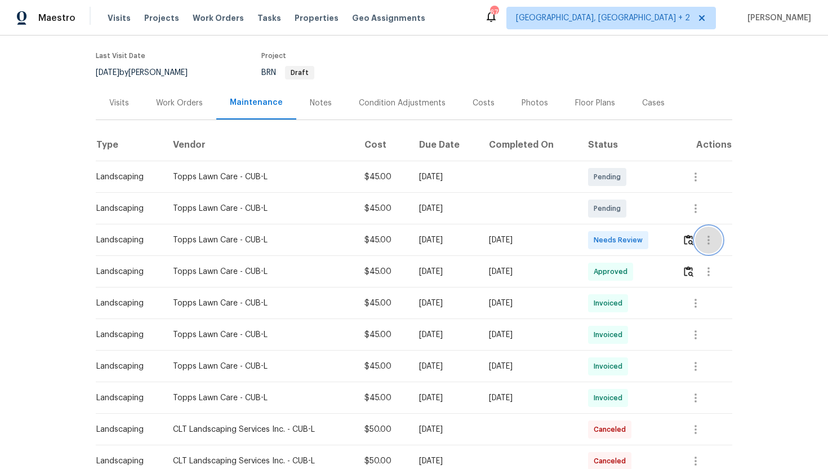
click at [714, 244] on icon "button" at bounding box center [709, 240] width 14 height 14
click at [728, 259] on li "View details" at bounding box center [736, 258] width 79 height 19
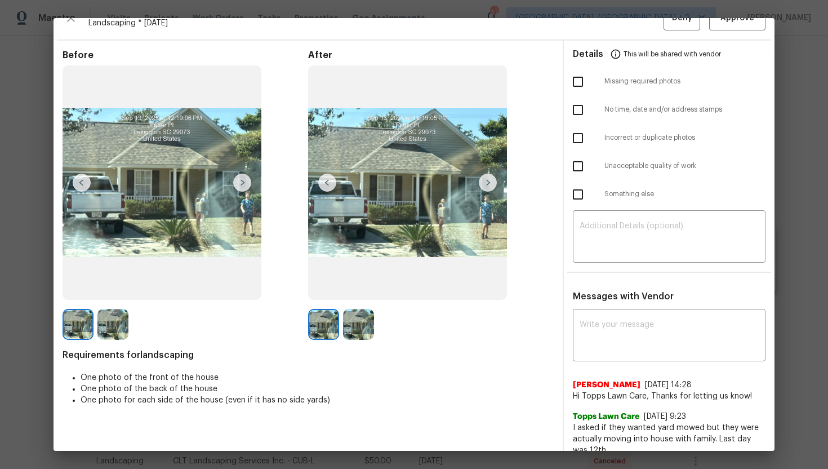
scroll to position [5, 0]
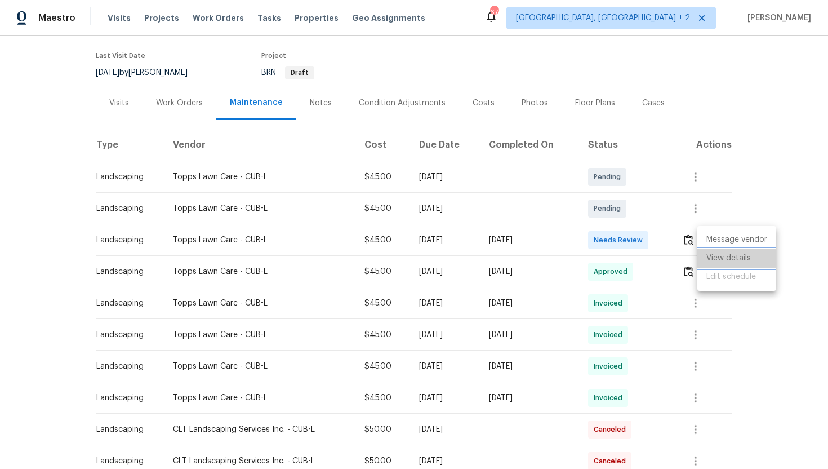
click at [723, 255] on li "View details" at bounding box center [736, 258] width 79 height 19
click at [169, 111] on div at bounding box center [414, 234] width 828 height 469
click at [169, 107] on div "Work Orders" at bounding box center [179, 102] width 47 height 11
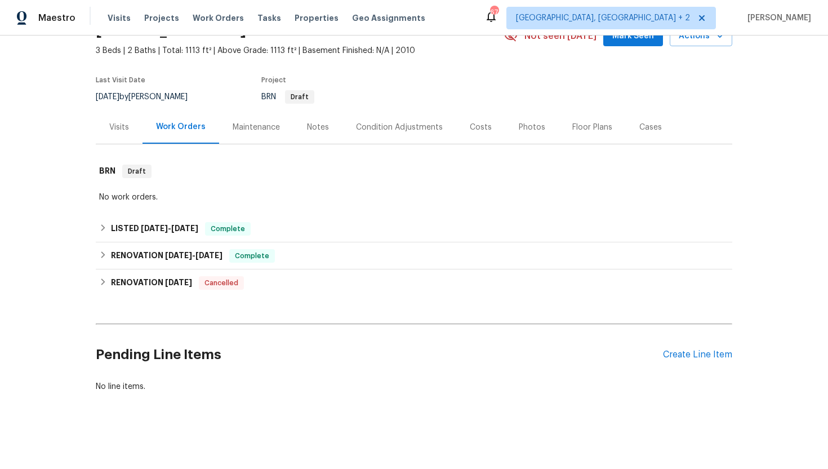
scroll to position [60, 0]
click at [269, 118] on div "Maintenance" at bounding box center [256, 126] width 74 height 33
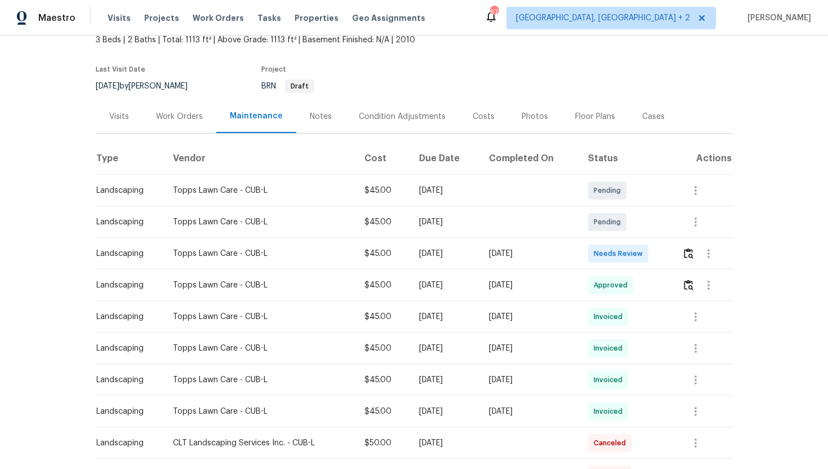
scroll to position [75, 0]
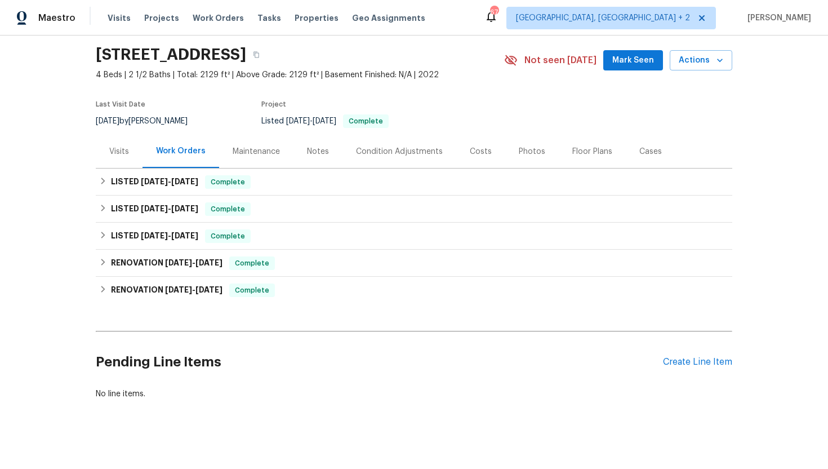
scroll to position [43, 0]
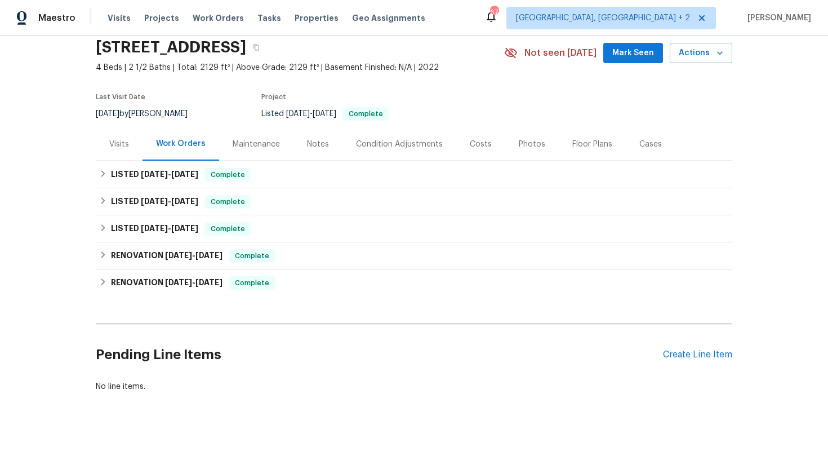
click at [238, 145] on div "Maintenance" at bounding box center [256, 144] width 47 height 11
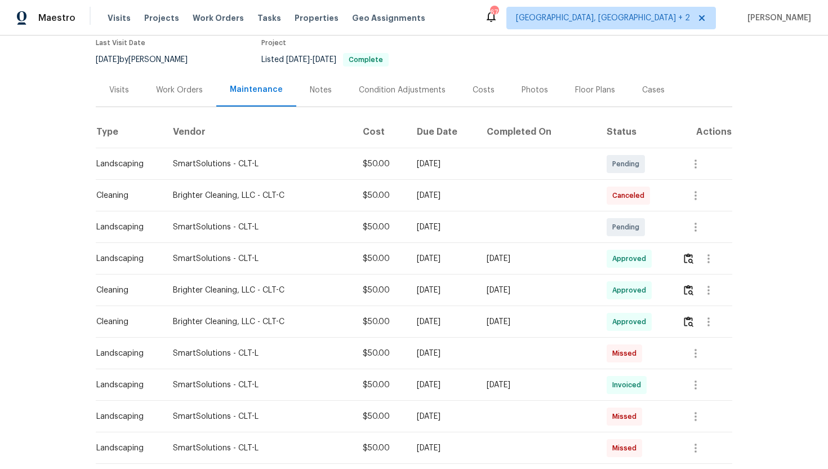
scroll to position [109, 0]
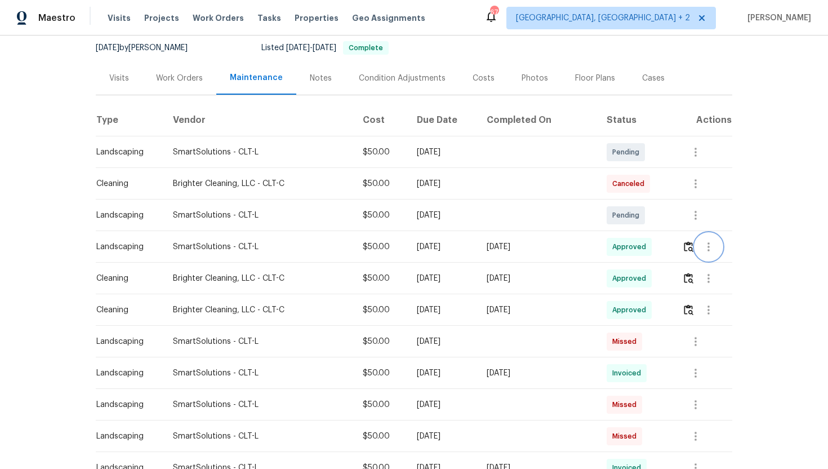
click at [707, 247] on icon "button" at bounding box center [709, 247] width 14 height 14
click at [729, 270] on li "View details" at bounding box center [735, 265] width 79 height 19
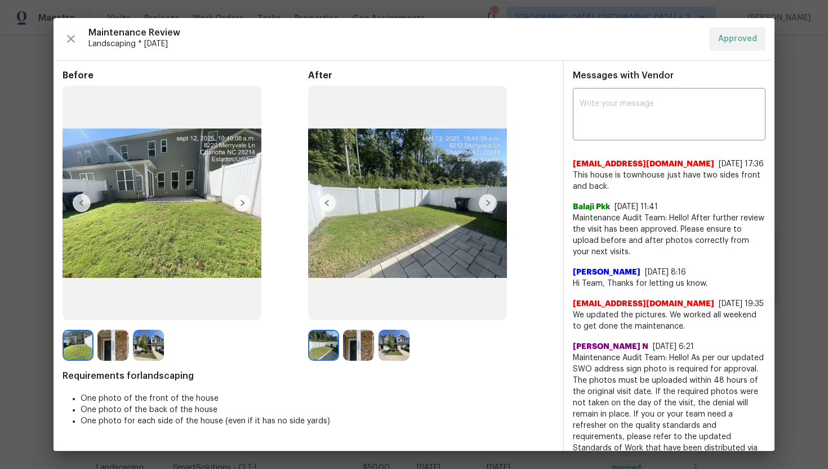
click at [249, 201] on img at bounding box center [242, 203] width 18 height 18
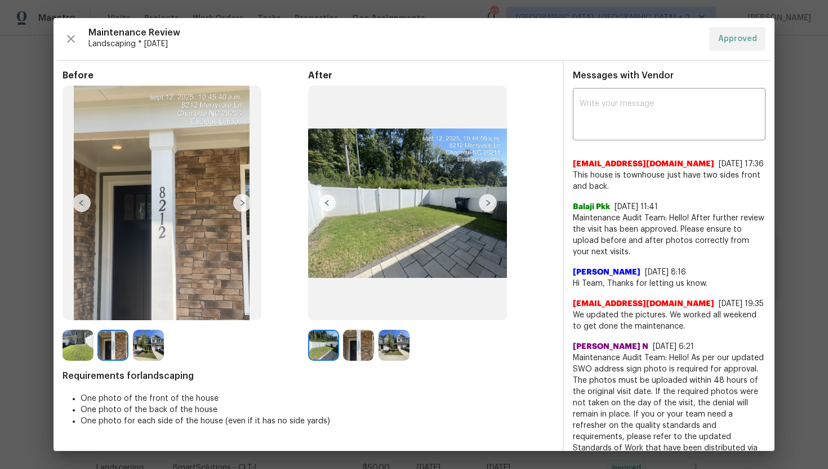
click at [249, 201] on img at bounding box center [242, 203] width 18 height 18
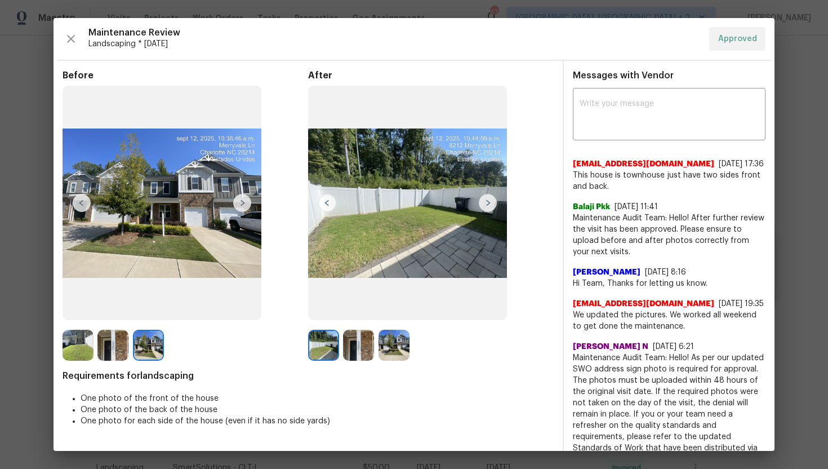
click at [487, 207] on img at bounding box center [488, 203] width 18 height 18
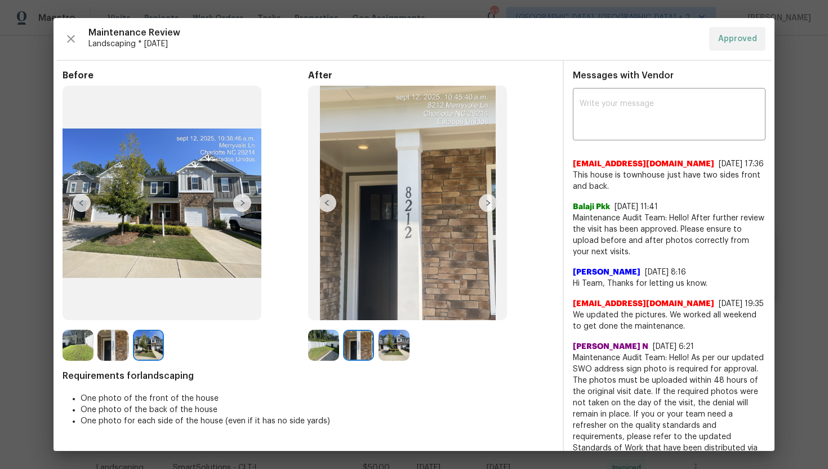
click at [487, 207] on img at bounding box center [488, 203] width 18 height 18
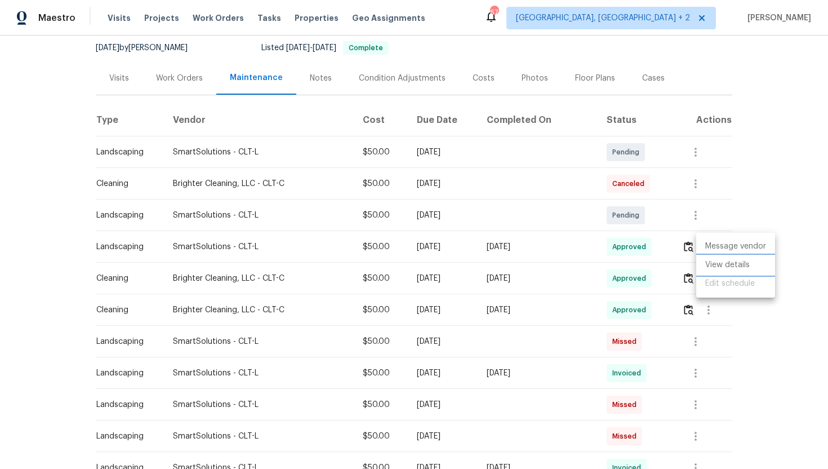
click at [724, 265] on li "View details" at bounding box center [735, 265] width 79 height 19
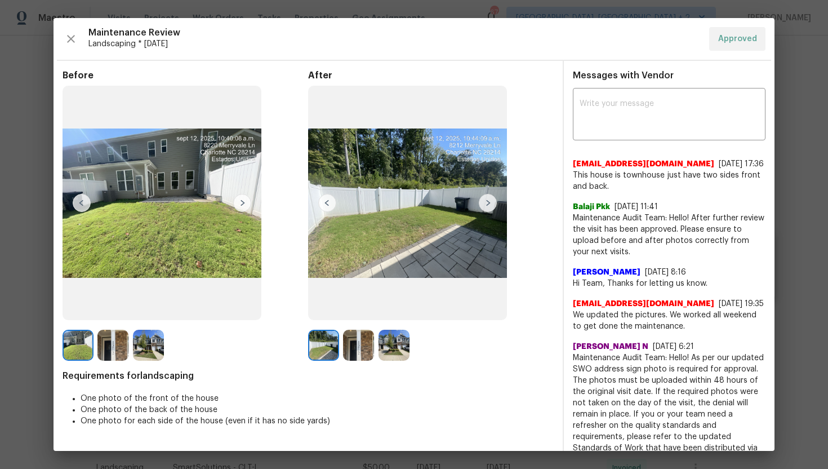
scroll to position [21, 0]
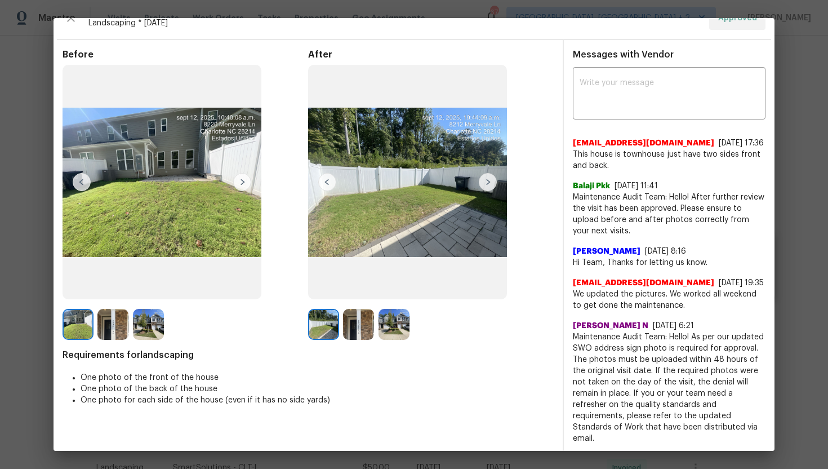
click at [239, 190] on img at bounding box center [242, 182] width 18 height 18
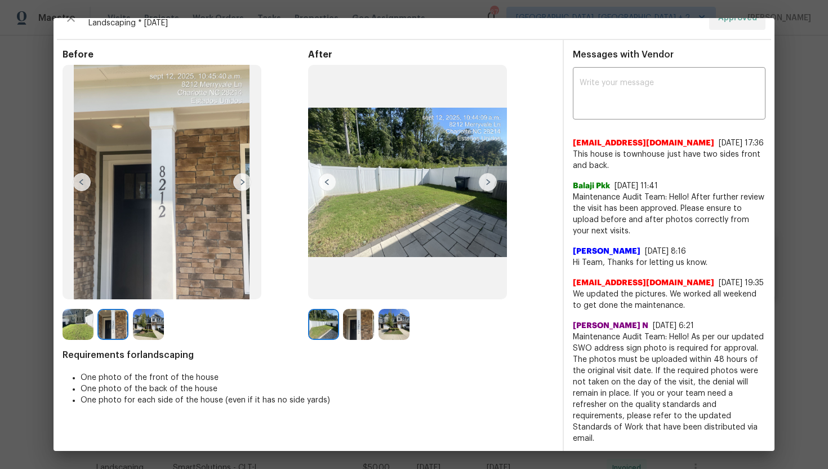
click at [239, 190] on img at bounding box center [242, 182] width 18 height 18
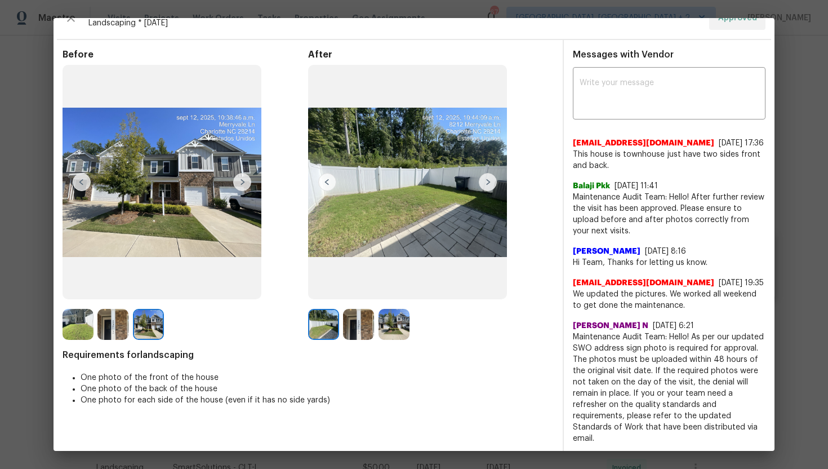
click at [486, 190] on img at bounding box center [488, 182] width 18 height 18
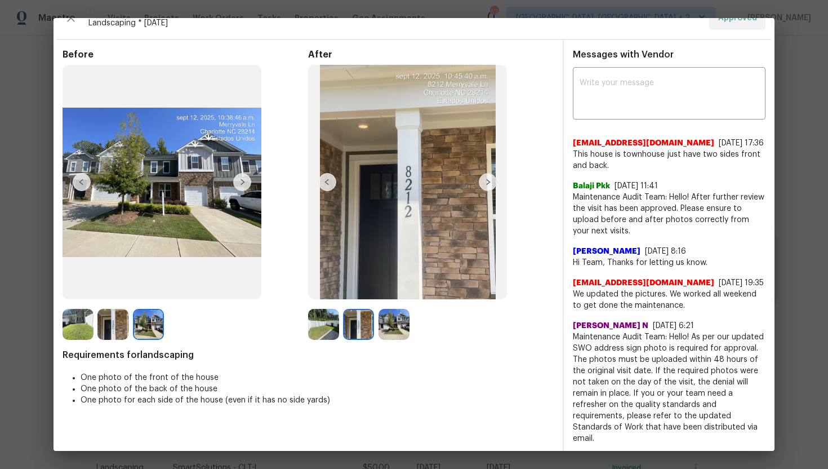
click at [487, 189] on img at bounding box center [488, 182] width 18 height 18
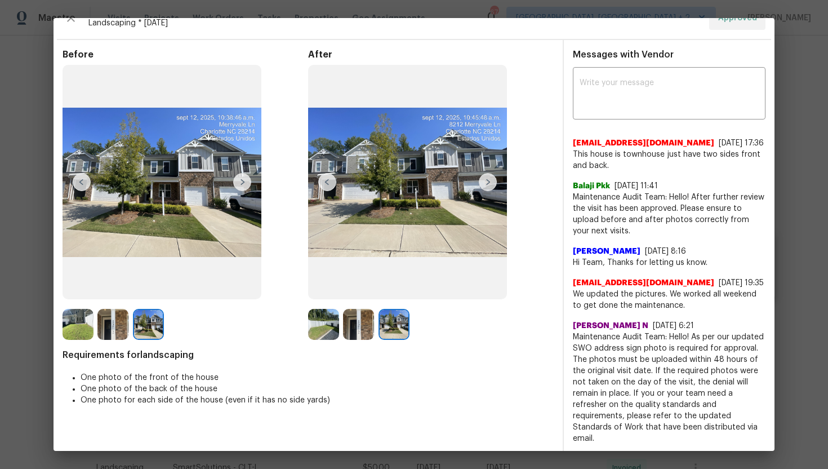
click at [490, 177] on img at bounding box center [488, 182] width 18 height 18
click at [488, 182] on img at bounding box center [488, 182] width 18 height 18
click at [325, 183] on img at bounding box center [327, 182] width 18 height 18
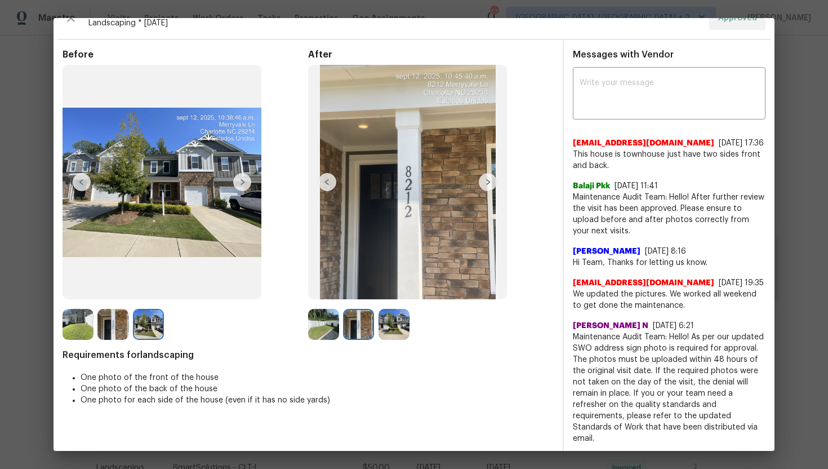
click at [325, 183] on img at bounding box center [327, 182] width 18 height 18
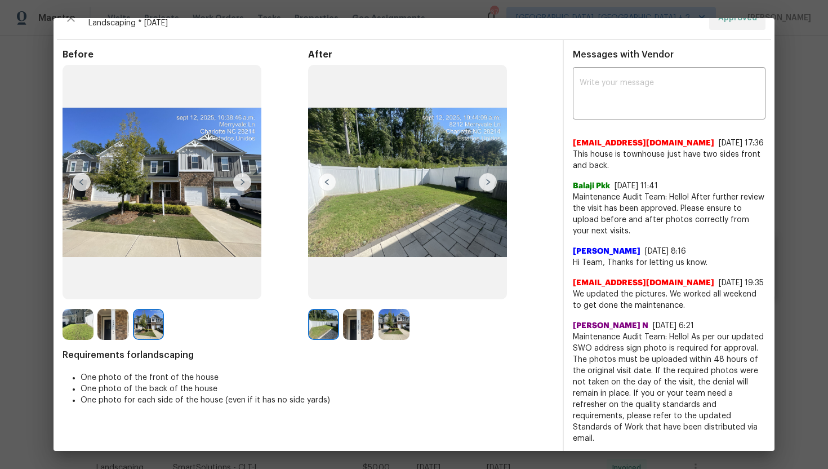
click at [241, 183] on img at bounding box center [242, 182] width 18 height 18
click at [77, 184] on img at bounding box center [82, 182] width 18 height 18
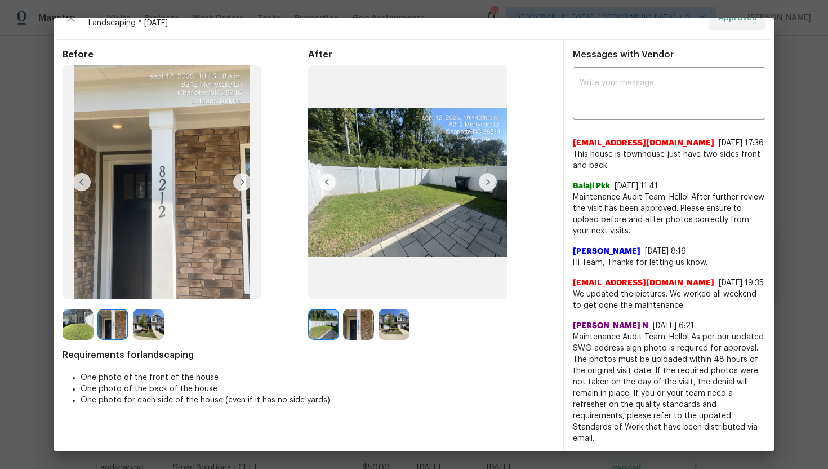
click at [77, 184] on img at bounding box center [82, 182] width 18 height 18
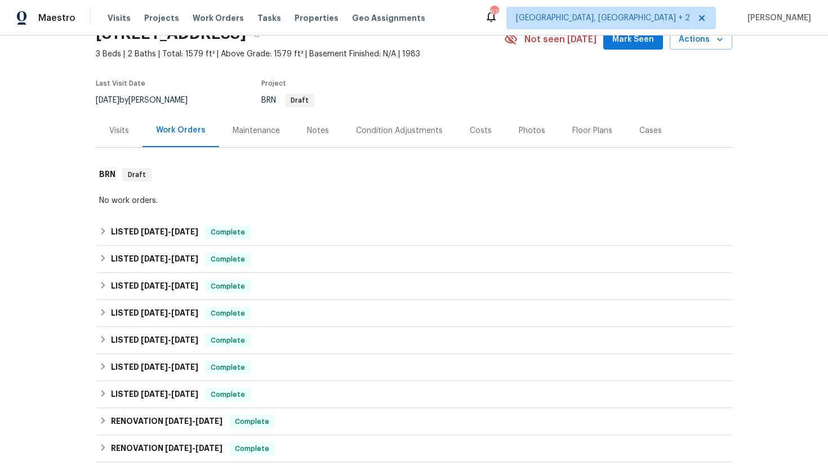
scroll to position [62, 0]
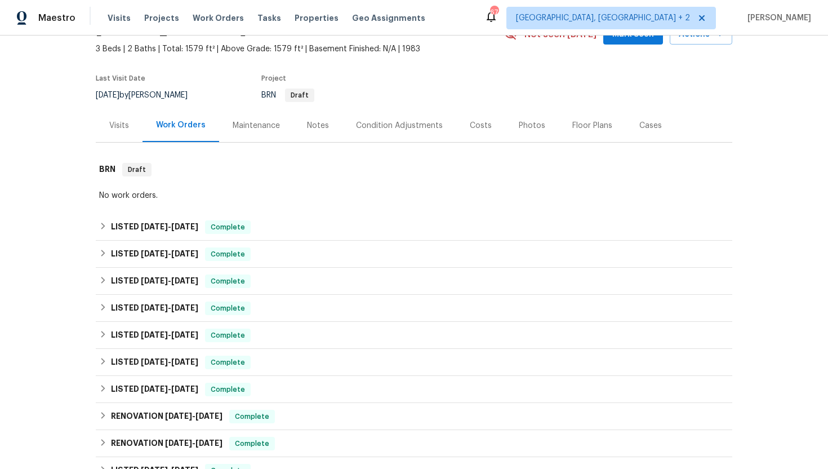
click at [249, 133] on div "Maintenance" at bounding box center [256, 125] width 74 height 33
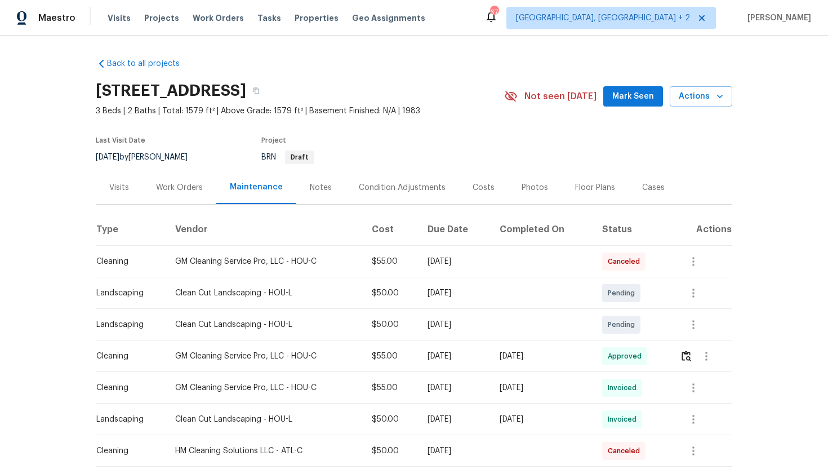
scroll to position [70, 0]
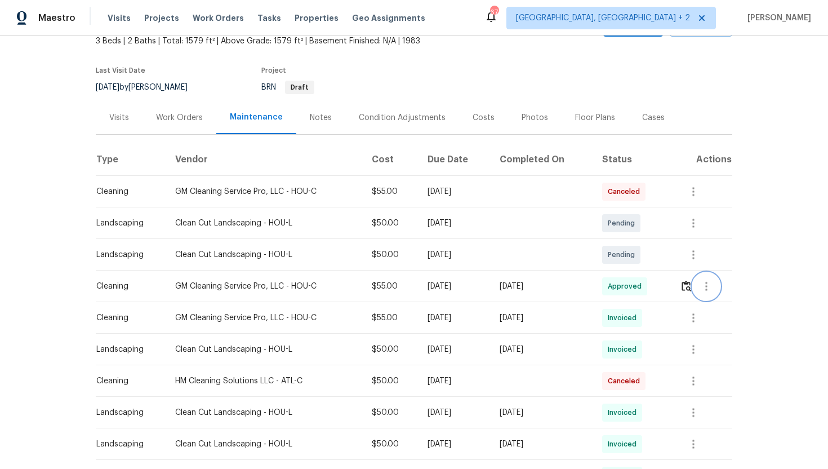
click at [713, 285] on icon "button" at bounding box center [707, 286] width 14 height 14
click at [728, 304] on li "View details" at bounding box center [735, 304] width 79 height 19
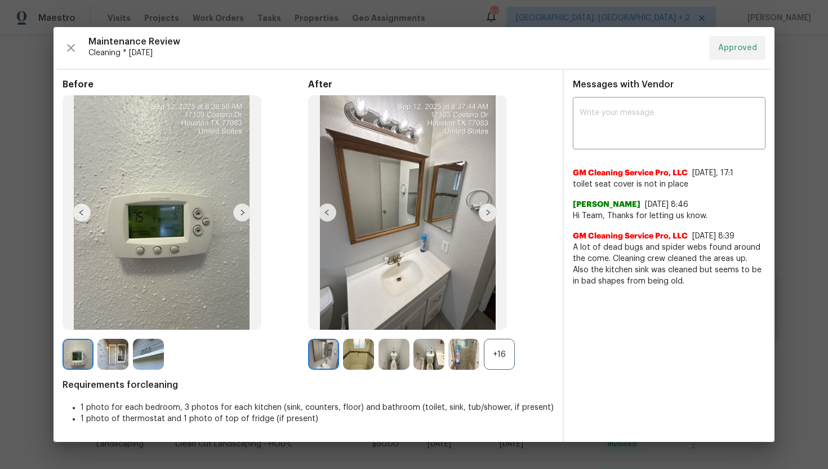
click at [237, 217] on img at bounding box center [242, 212] width 18 height 18
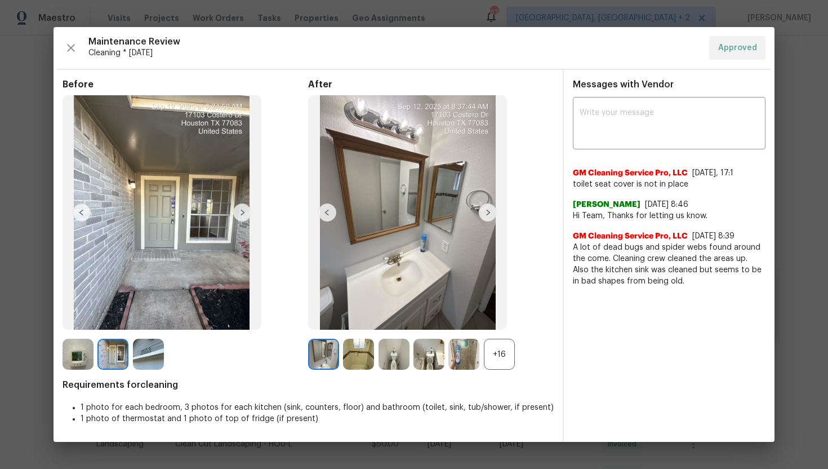
click at [242, 211] on img at bounding box center [242, 212] width 18 height 18
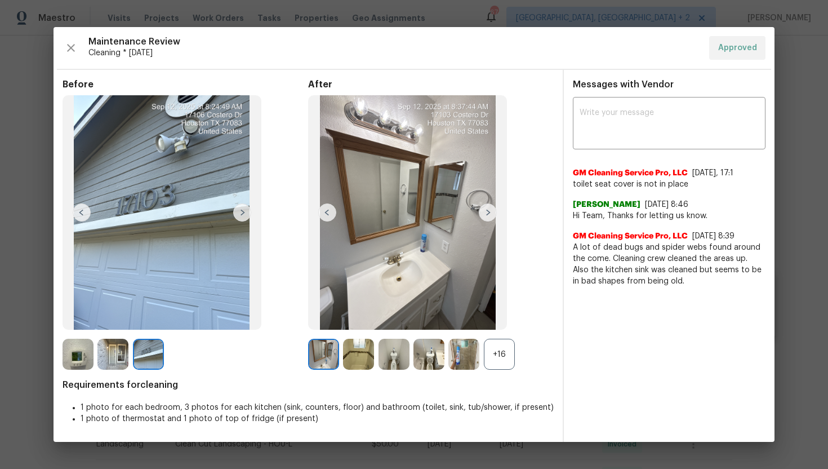
click at [490, 213] on img at bounding box center [488, 212] width 18 height 18
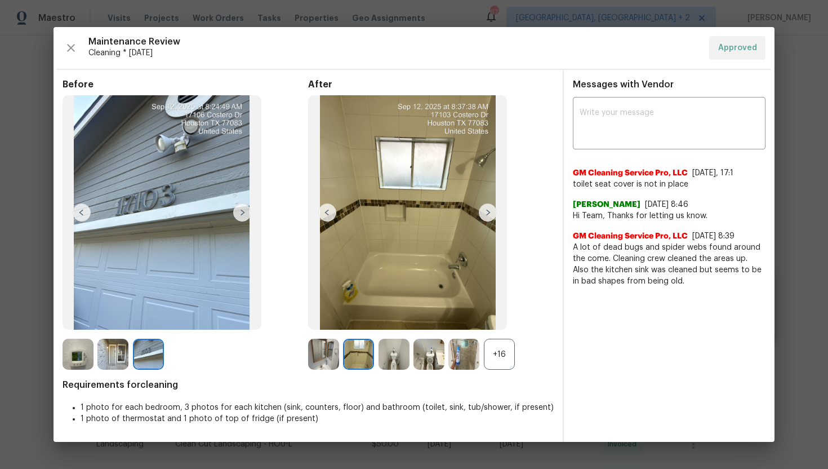
click at [490, 213] on img at bounding box center [488, 212] width 18 height 18
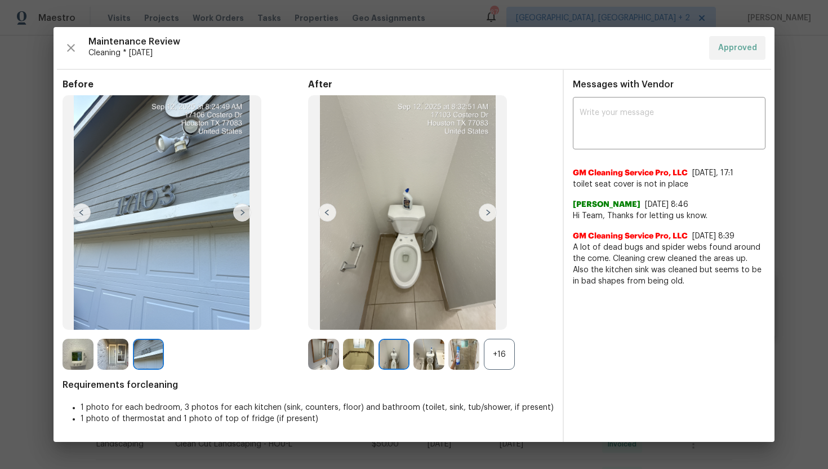
click at [490, 213] on img at bounding box center [488, 212] width 18 height 18
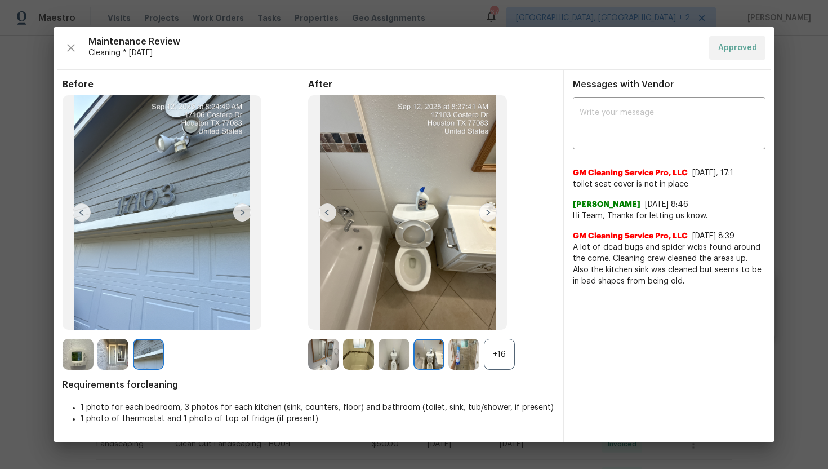
click at [490, 213] on img at bounding box center [488, 212] width 18 height 18
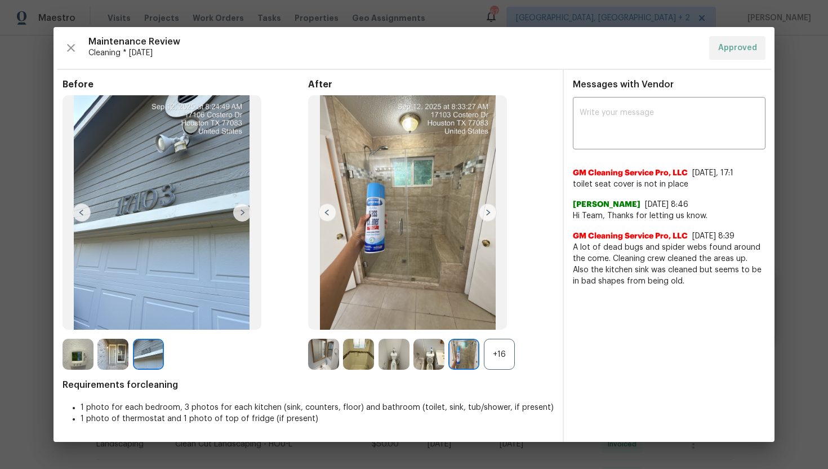
click at [490, 213] on img at bounding box center [488, 212] width 18 height 18
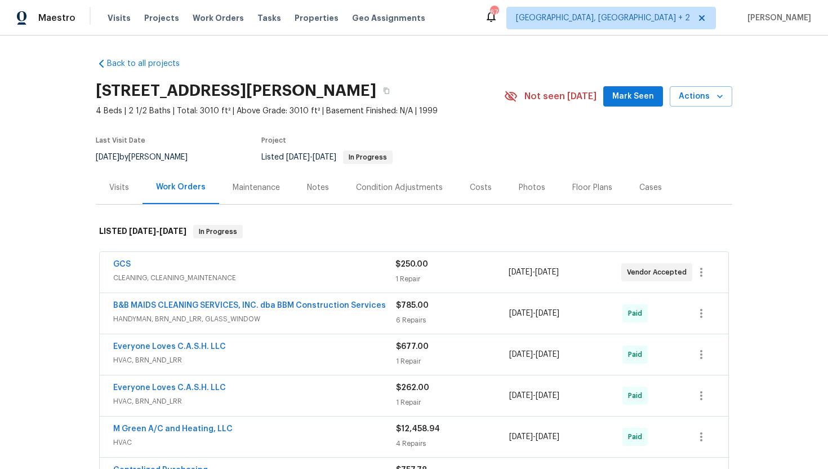
click at [264, 197] on div "Maintenance" at bounding box center [256, 187] width 74 height 33
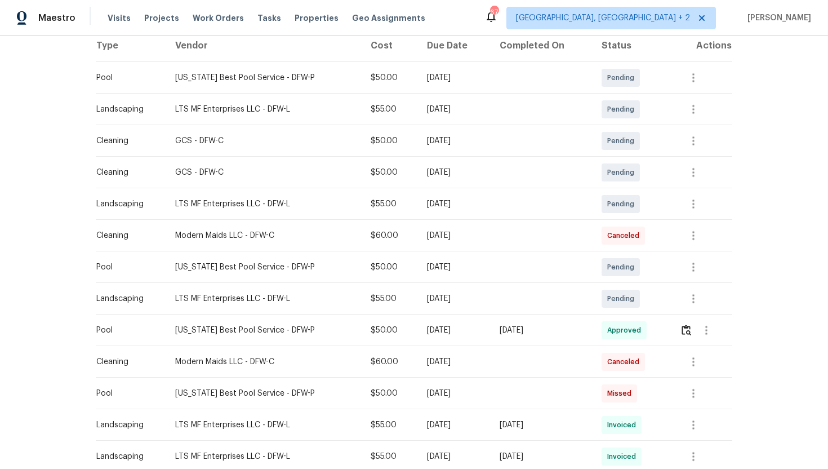
scroll to position [187, 0]
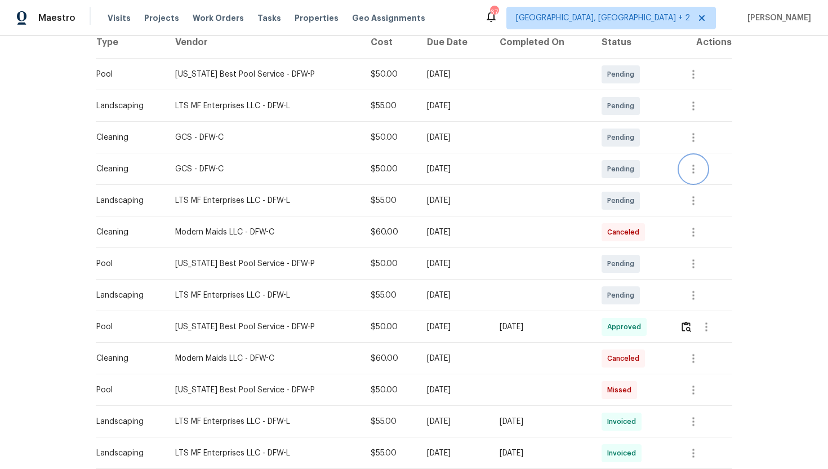
click at [690, 171] on icon "button" at bounding box center [694, 169] width 14 height 14
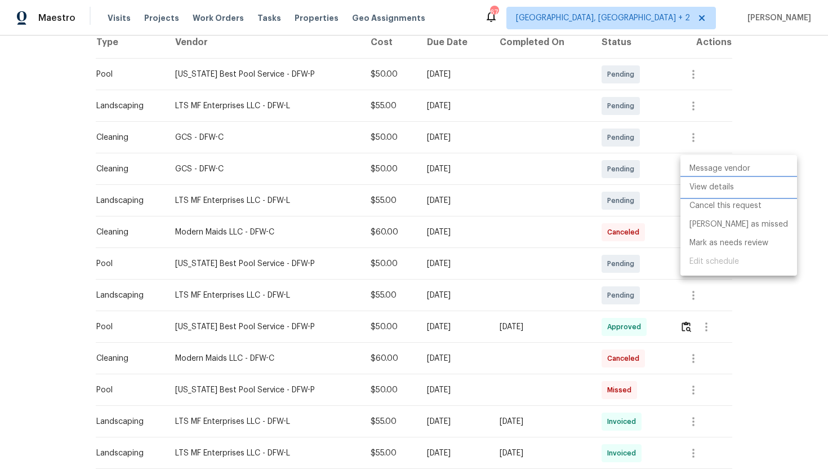
click at [704, 189] on li "View details" at bounding box center [738, 187] width 117 height 19
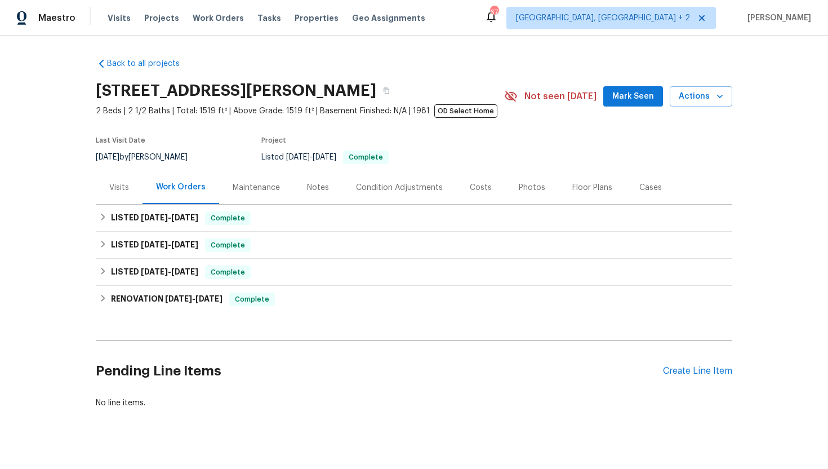
click at [265, 185] on div "Maintenance" at bounding box center [256, 187] width 47 height 11
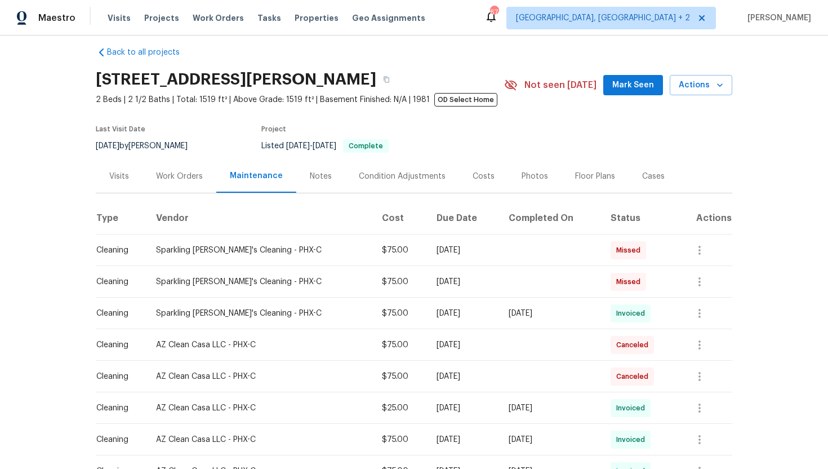
scroll to position [10, 0]
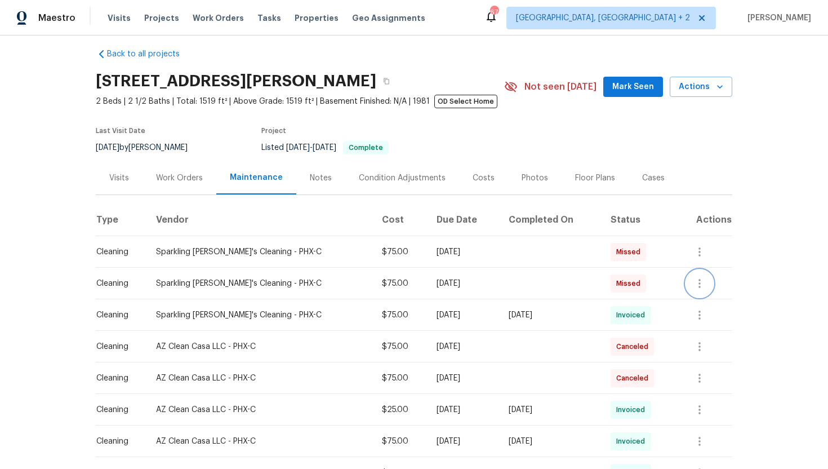
click at [700, 283] on icon "button" at bounding box center [700, 284] width 14 height 14
click at [718, 302] on li "View details" at bounding box center [728, 302] width 79 height 19
click at [729, 242] on div at bounding box center [414, 234] width 828 height 469
click at [706, 248] on icon "button" at bounding box center [700, 252] width 14 height 14
click at [736, 268] on li "View details" at bounding box center [728, 270] width 79 height 19
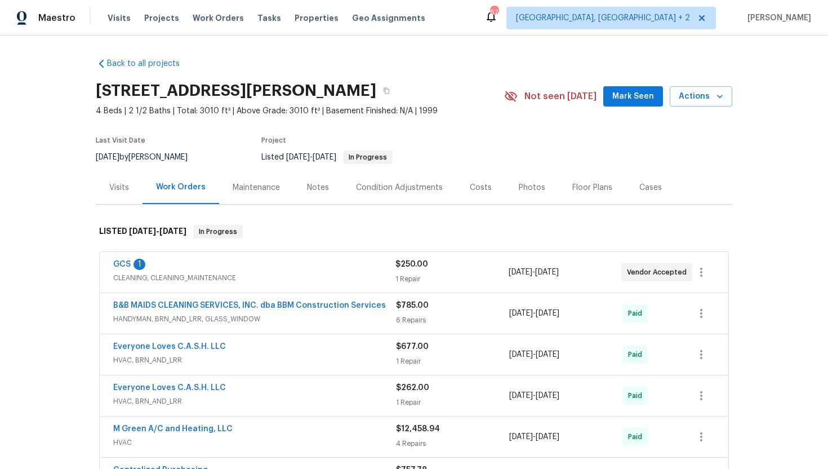
click at [115, 189] on div "Visits" at bounding box center [119, 187] width 20 height 11
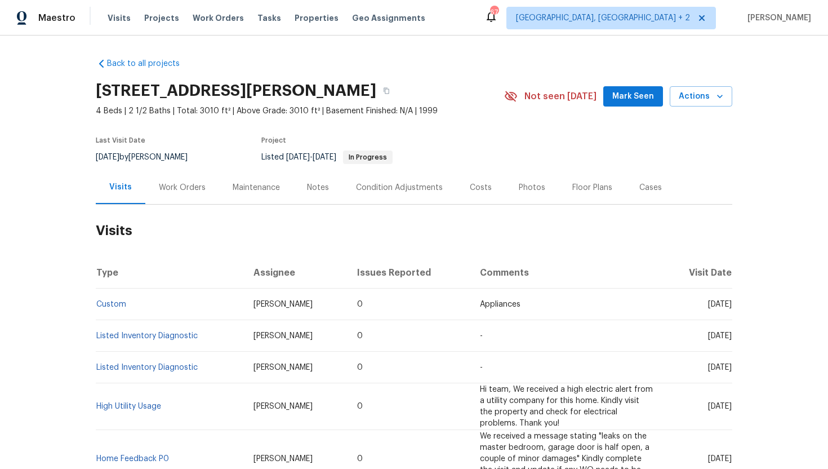
click at [183, 195] on div "Work Orders" at bounding box center [182, 187] width 74 height 33
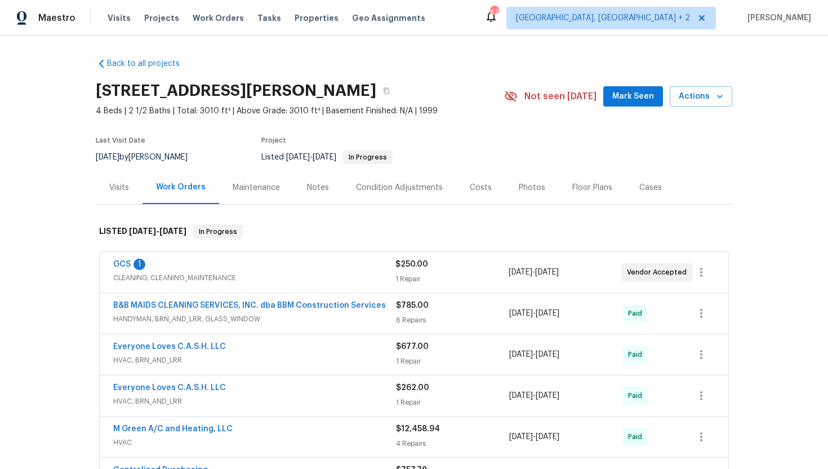
click at [254, 194] on div "Maintenance" at bounding box center [256, 187] width 74 height 33
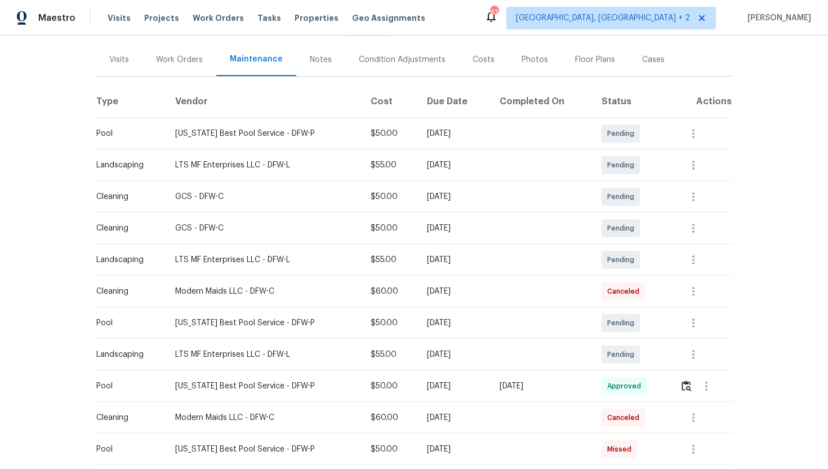
scroll to position [158, 0]
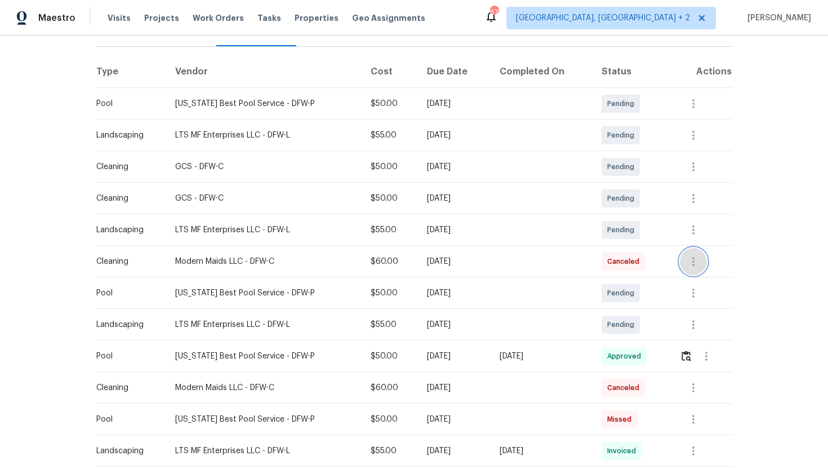
click at [689, 268] on icon "button" at bounding box center [694, 262] width 14 height 14
click at [704, 286] on li "View details" at bounding box center [719, 279] width 79 height 19
click at [758, 198] on div at bounding box center [414, 234] width 828 height 469
click at [695, 202] on icon "button" at bounding box center [694, 199] width 14 height 14
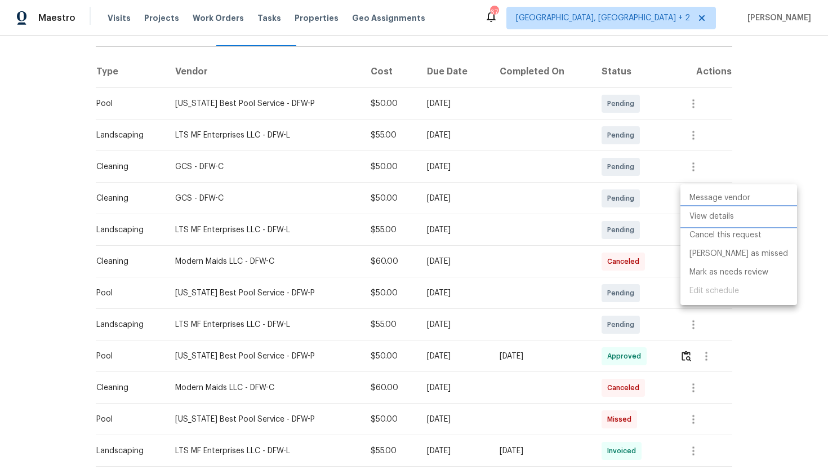
click at [709, 219] on li "View details" at bounding box center [738, 216] width 117 height 19
click at [802, 224] on div at bounding box center [414, 234] width 828 height 469
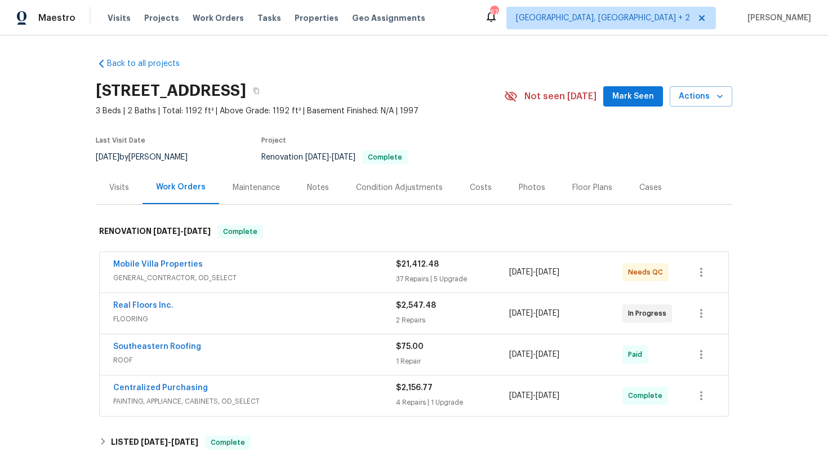
click at [265, 190] on div "Maintenance" at bounding box center [256, 187] width 47 height 11
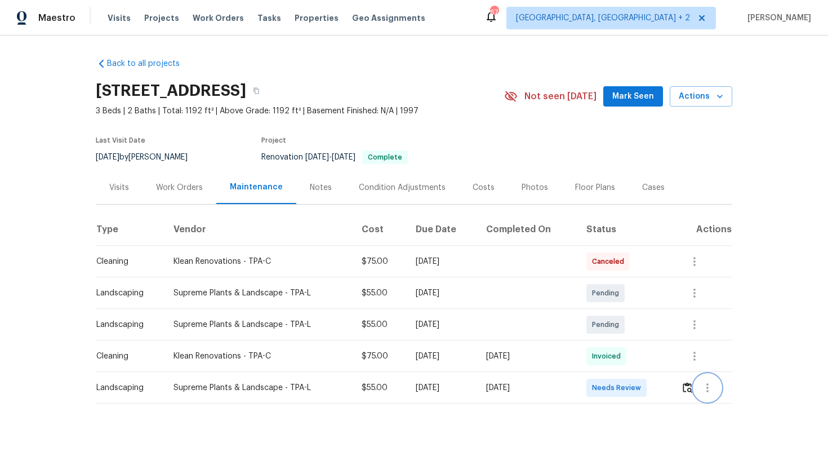
click at [714, 391] on icon "button" at bounding box center [708, 388] width 14 height 14
click at [779, 296] on div at bounding box center [414, 234] width 828 height 469
click at [695, 324] on icon "button" at bounding box center [695, 325] width 14 height 14
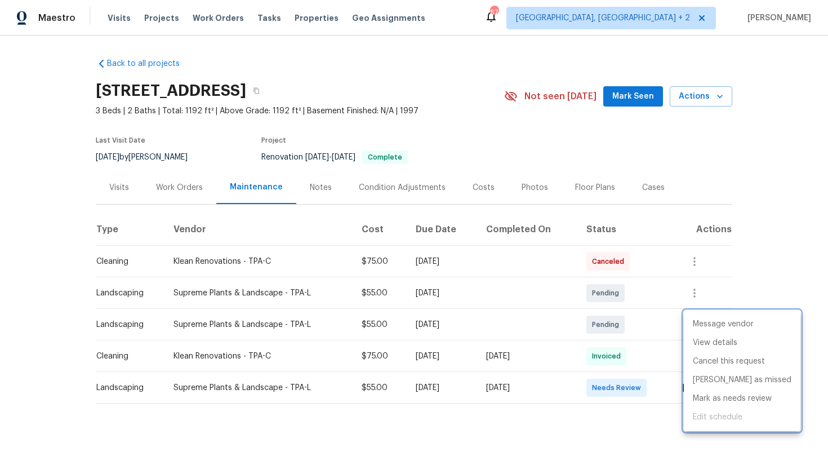
click at [737, 277] on div at bounding box center [414, 234] width 828 height 469
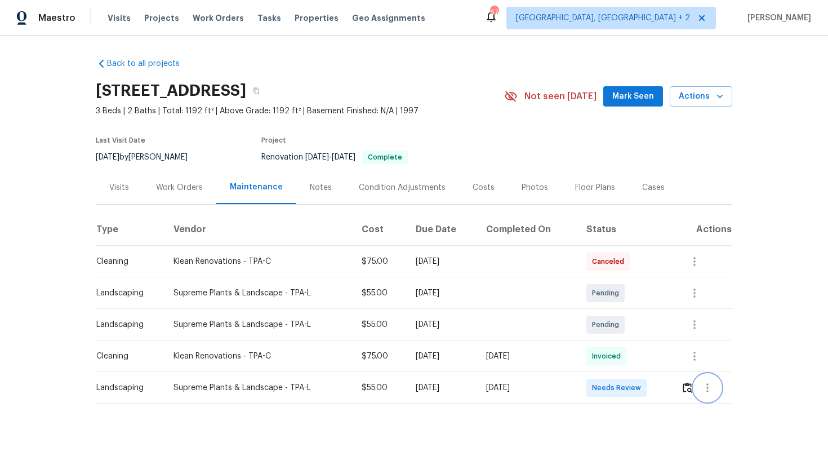
click at [714, 392] on icon "button" at bounding box center [708, 388] width 14 height 14
click at [725, 408] on li "View details" at bounding box center [736, 406] width 79 height 19
click at [776, 286] on div at bounding box center [414, 234] width 828 height 469
click at [699, 324] on icon "button" at bounding box center [695, 325] width 14 height 14
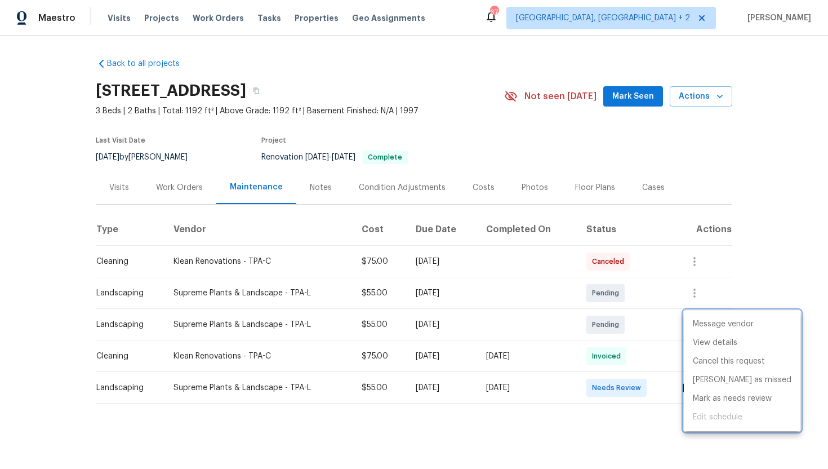
click at [762, 264] on div at bounding box center [414, 234] width 828 height 469
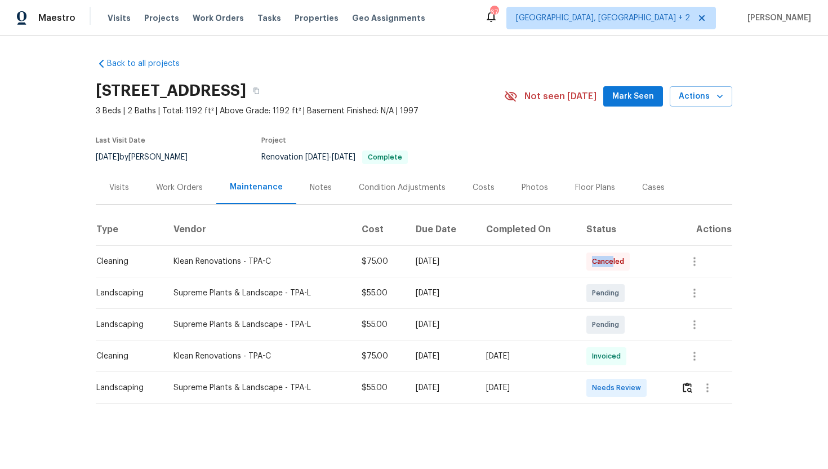
drag, startPoint x: 598, startPoint y: 260, endPoint x: 624, endPoint y: 260, distance: 26.5
click at [624, 260] on div "Canceled" at bounding box center [607, 261] width 43 height 18
click at [646, 265] on td "Canceled" at bounding box center [624, 262] width 95 height 32
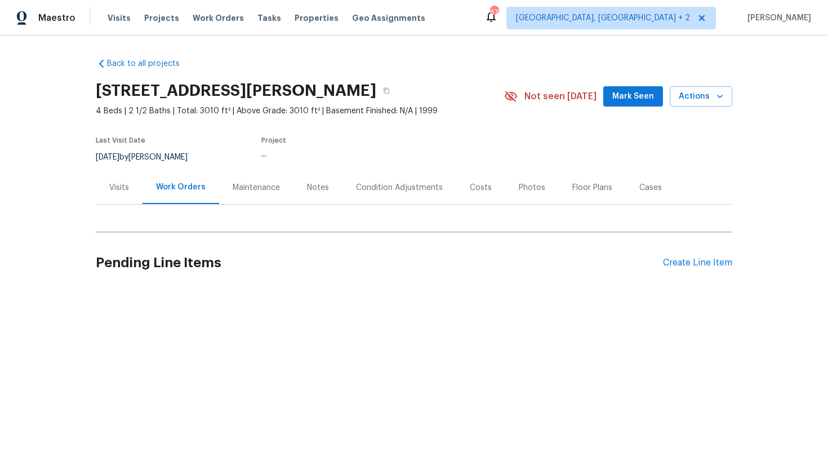
click at [260, 188] on div "Maintenance" at bounding box center [256, 187] width 47 height 11
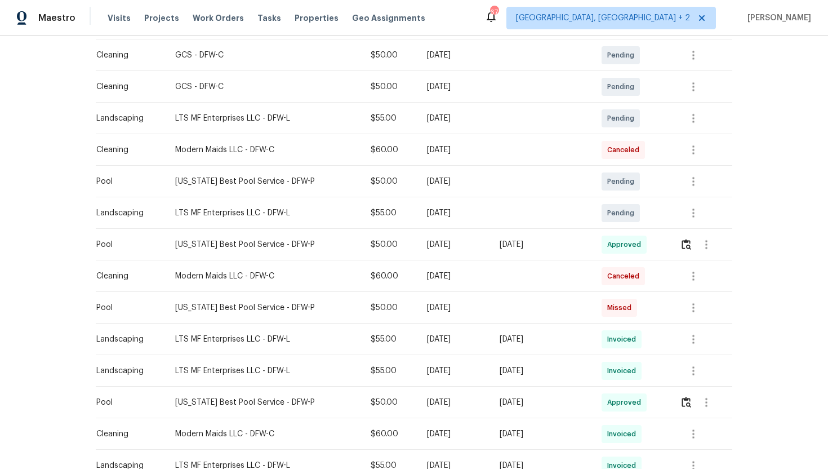
scroll to position [247, 0]
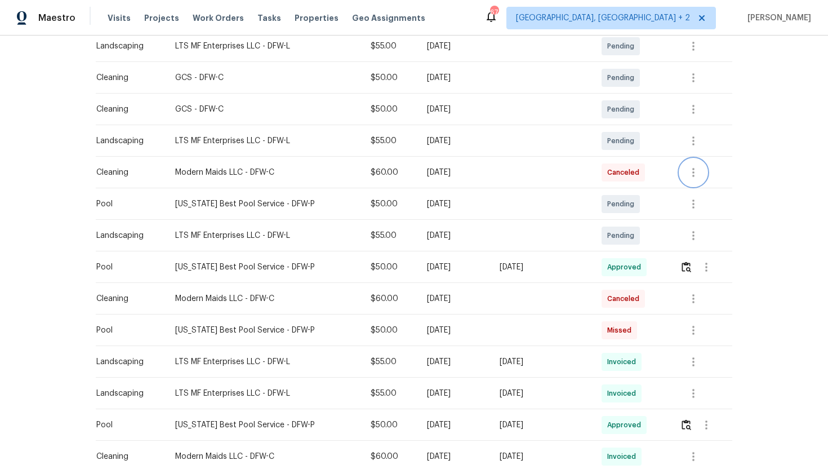
click at [689, 175] on icon "button" at bounding box center [694, 173] width 14 height 14
click at [775, 97] on div at bounding box center [414, 234] width 828 height 469
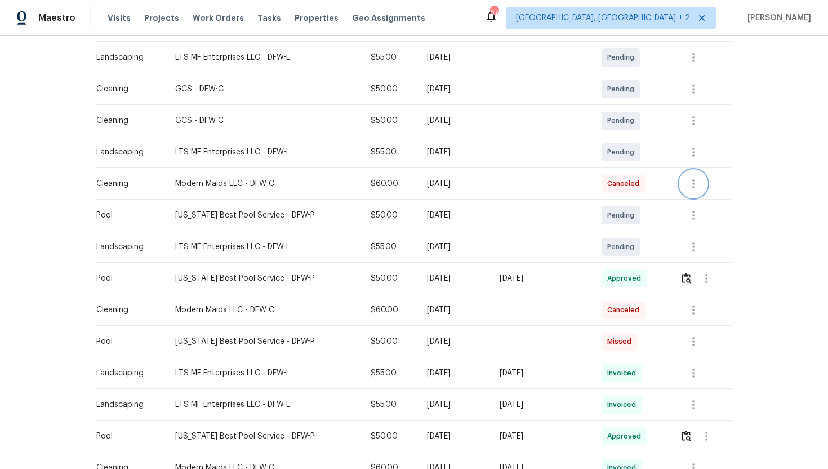
scroll to position [233, 0]
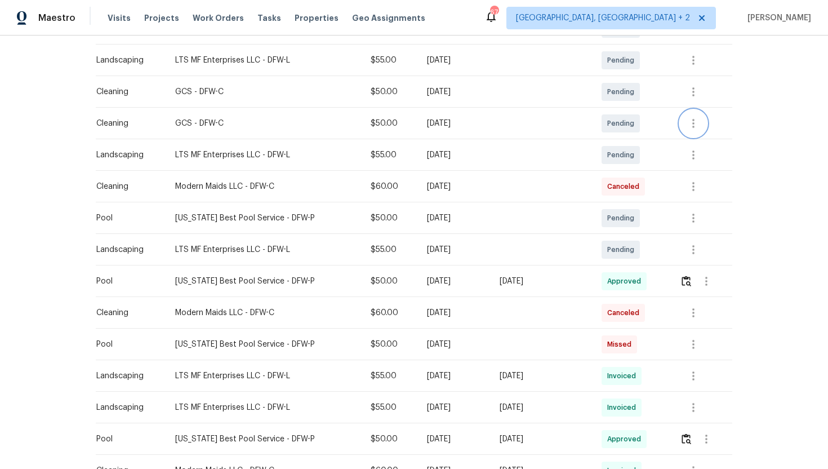
click at [693, 123] on icon "button" at bounding box center [693, 123] width 2 height 9
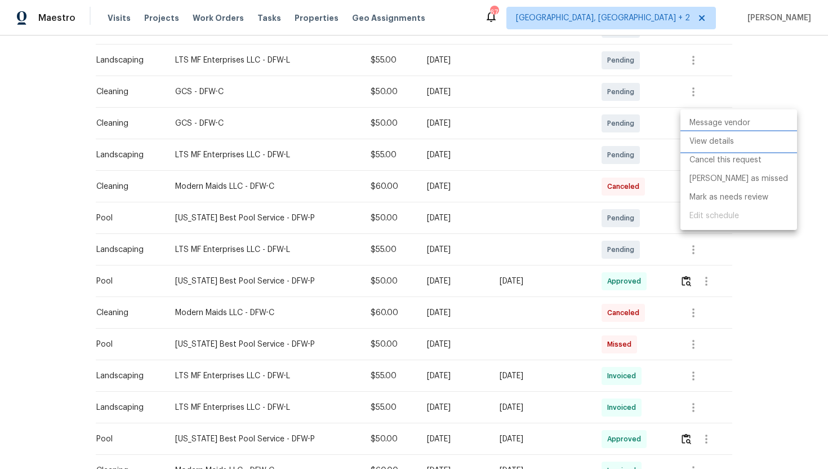
click at [708, 144] on li "View details" at bounding box center [738, 141] width 117 height 19
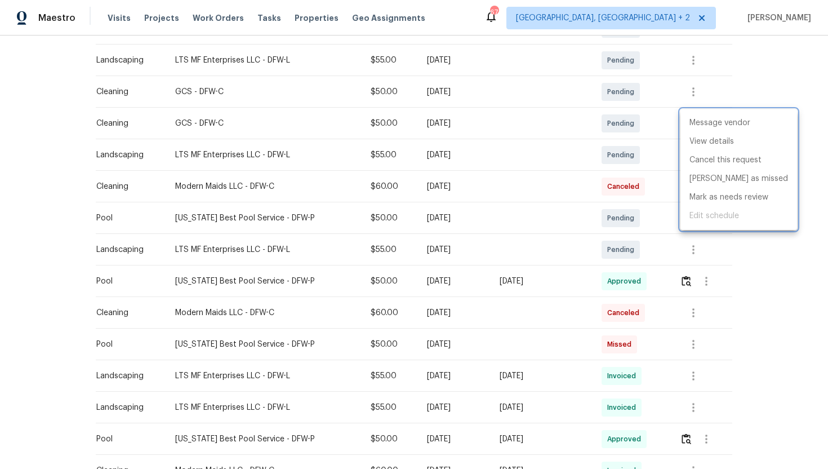
click at [812, 199] on div at bounding box center [414, 234] width 828 height 469
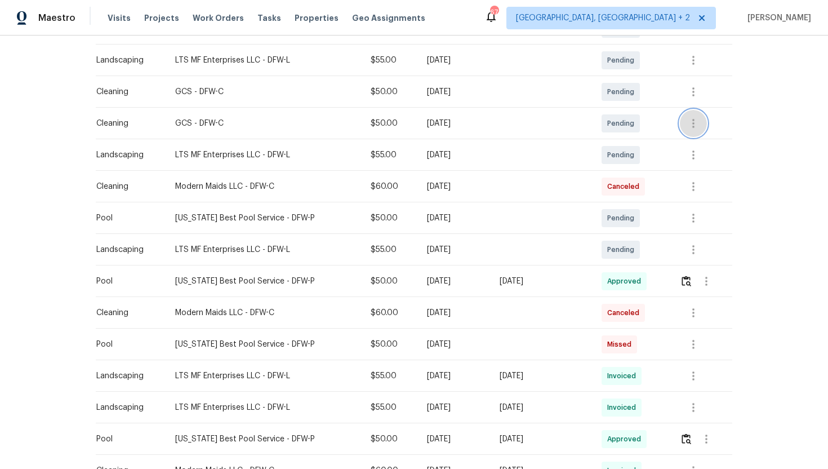
click at [697, 124] on icon "button" at bounding box center [694, 124] width 14 height 14
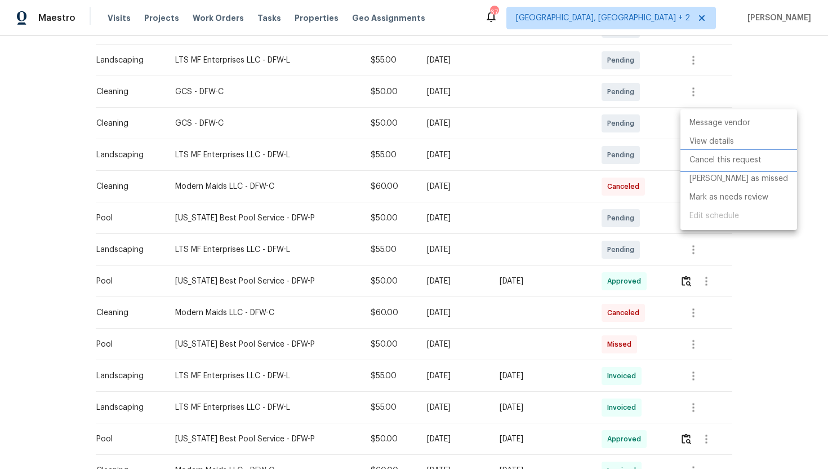
click at [753, 156] on li "Cancel this request" at bounding box center [738, 160] width 117 height 19
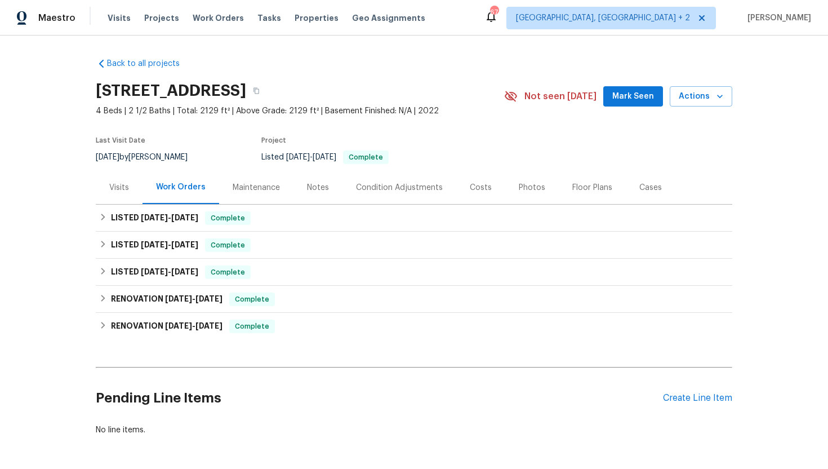
click at [241, 182] on div "Maintenance" at bounding box center [256, 187] width 47 height 11
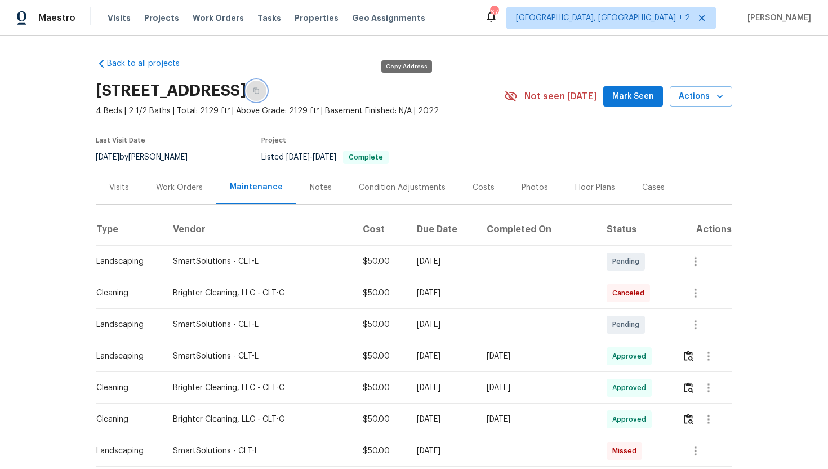
click at [260, 91] on icon "button" at bounding box center [256, 90] width 7 height 7
click at [180, 191] on div "Work Orders" at bounding box center [179, 187] width 47 height 11
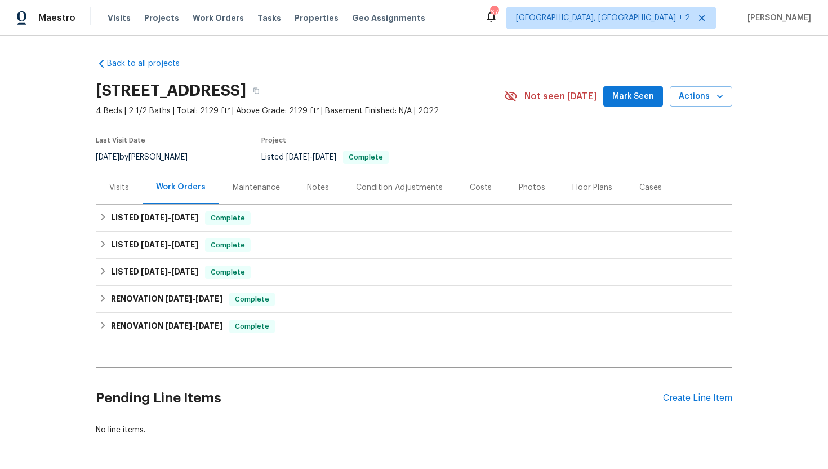
click at [130, 196] on div "Visits" at bounding box center [119, 187] width 47 height 33
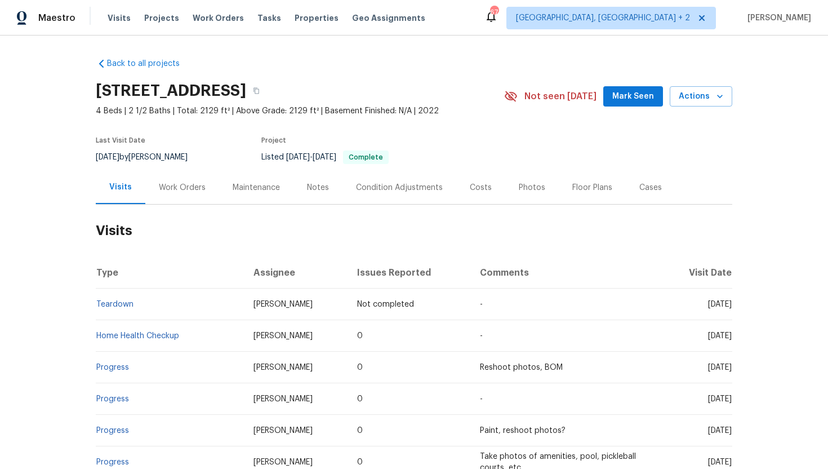
click at [176, 181] on div "Work Orders" at bounding box center [182, 187] width 74 height 33
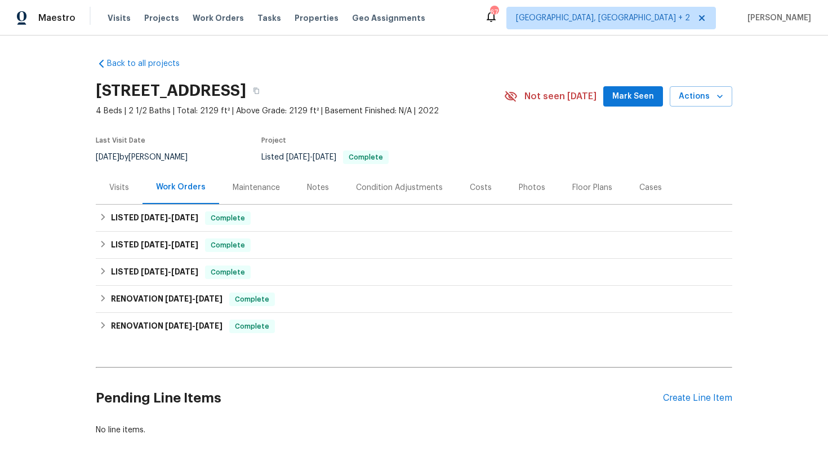
click at [259, 189] on div "Maintenance" at bounding box center [256, 187] width 47 height 11
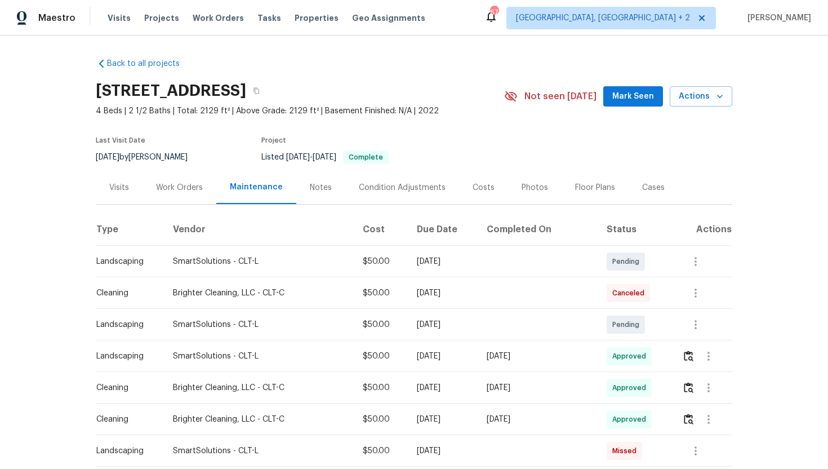
scroll to position [14, 0]
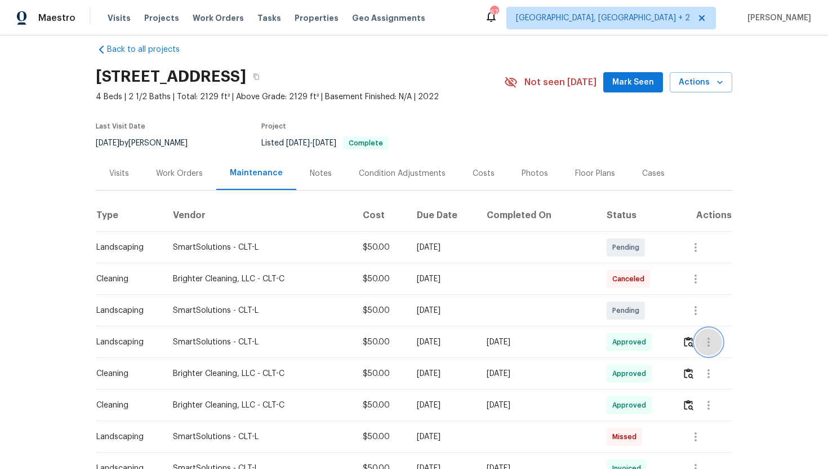
click at [715, 347] on icon "button" at bounding box center [709, 342] width 14 height 14
click at [731, 357] on li "View details" at bounding box center [735, 360] width 79 height 19
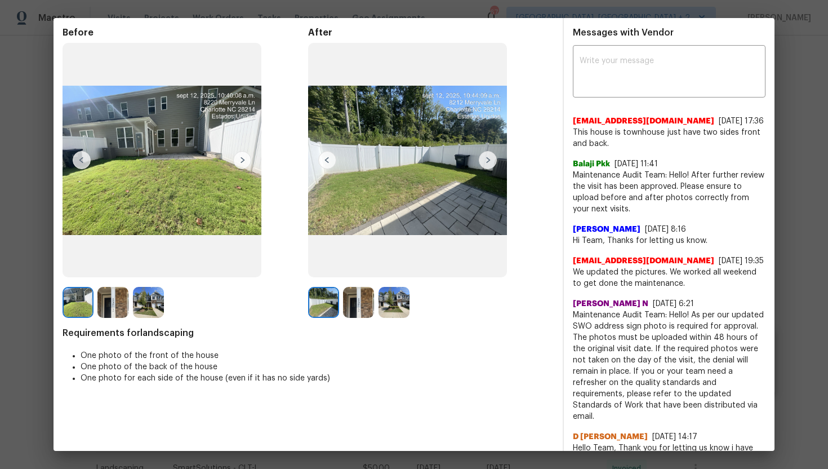
scroll to position [0, 0]
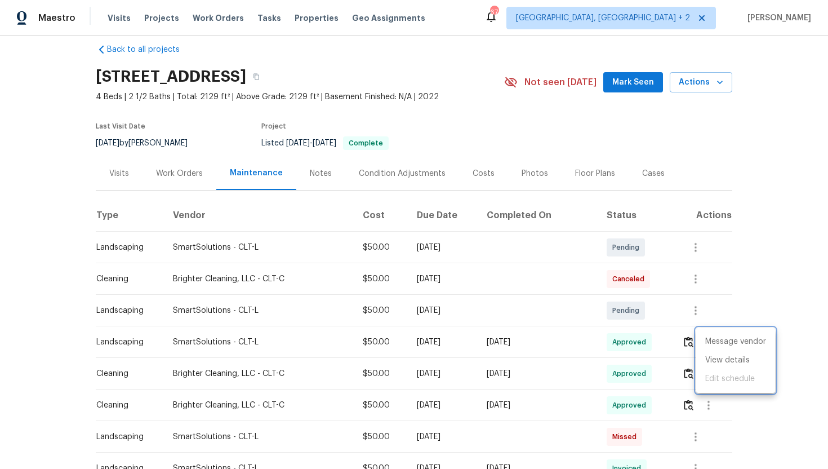
drag, startPoint x: 263, startPoint y: 343, endPoint x: 184, endPoint y: 342, distance: 78.9
click at [184, 342] on div at bounding box center [414, 234] width 828 height 469
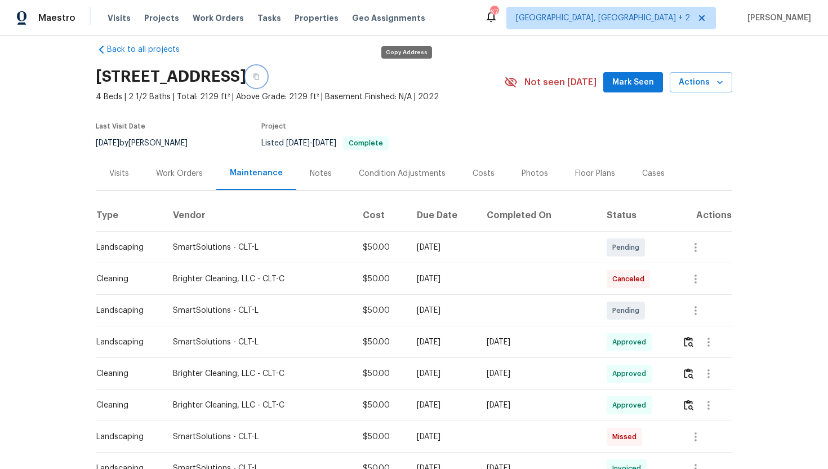
click at [260, 78] on icon "button" at bounding box center [256, 76] width 7 height 7
